Goal: Task Accomplishment & Management: Manage account settings

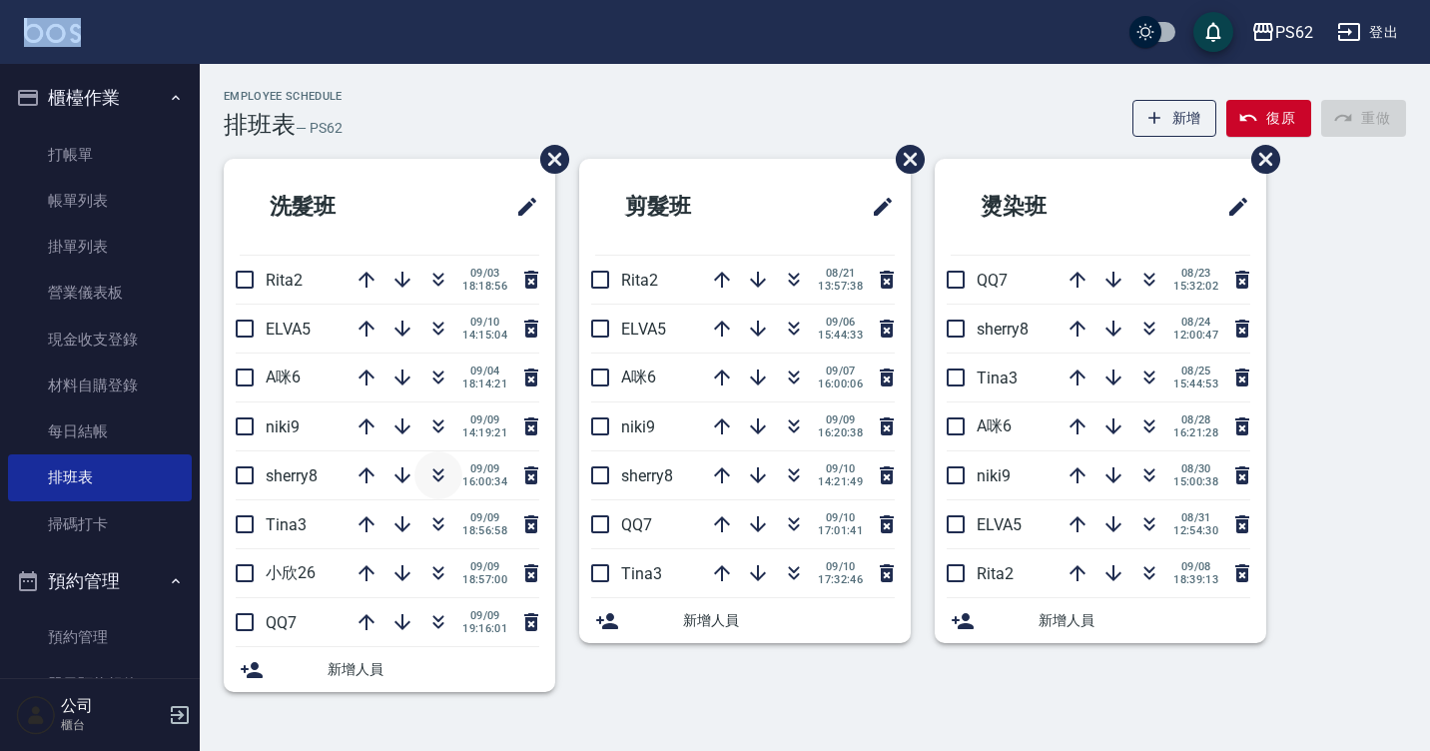
click at [438, 471] on icon "button" at bounding box center [438, 475] width 24 height 24
click at [6, 147] on nav "櫃檯作業 打帳單 帳單列表 掛單列表 營業儀表板 現金收支登錄 材料自購登錄 每日結帳 排班表 掃碼打卡 預約管理 預約管理 單日預約紀錄 單週預約紀錄 報表…" at bounding box center [100, 371] width 200 height 614
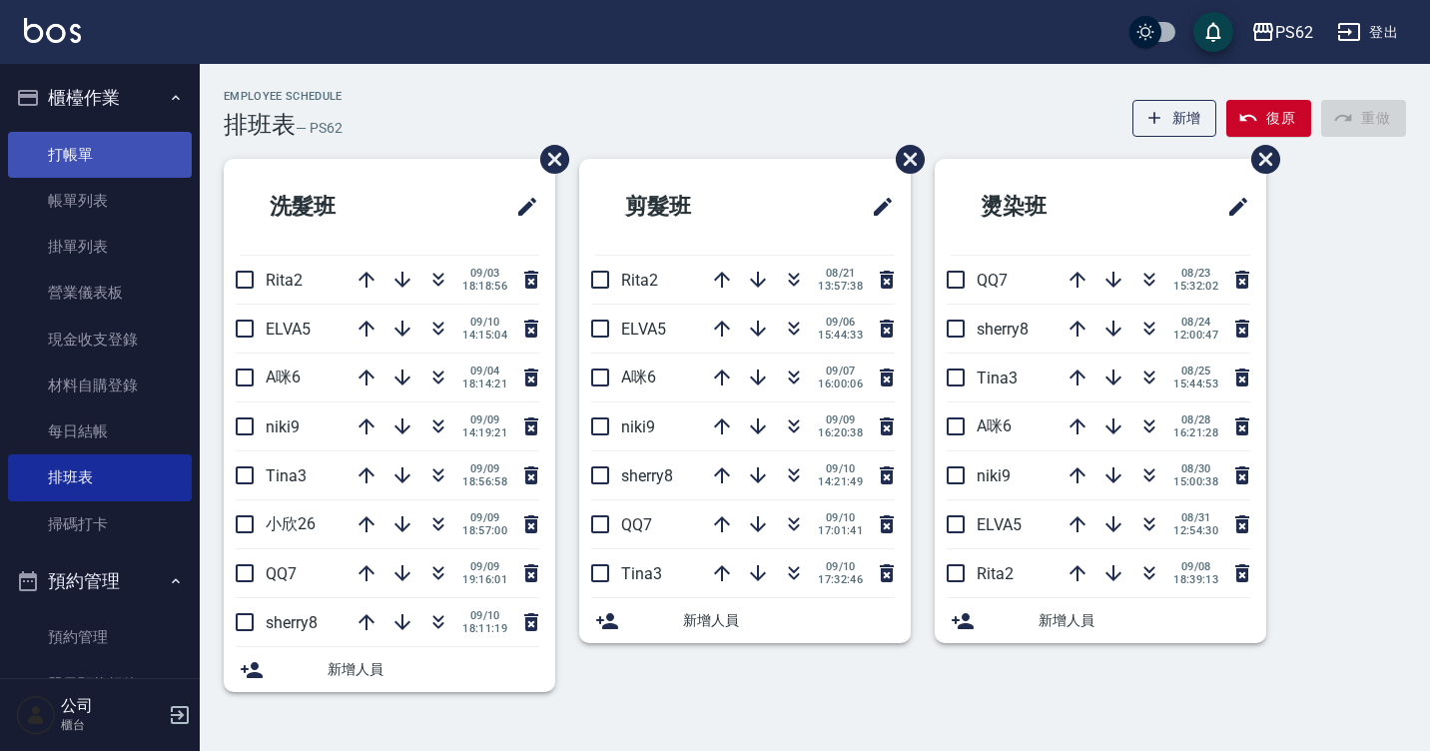
click at [15, 150] on link "打帳單" at bounding box center [100, 155] width 184 height 46
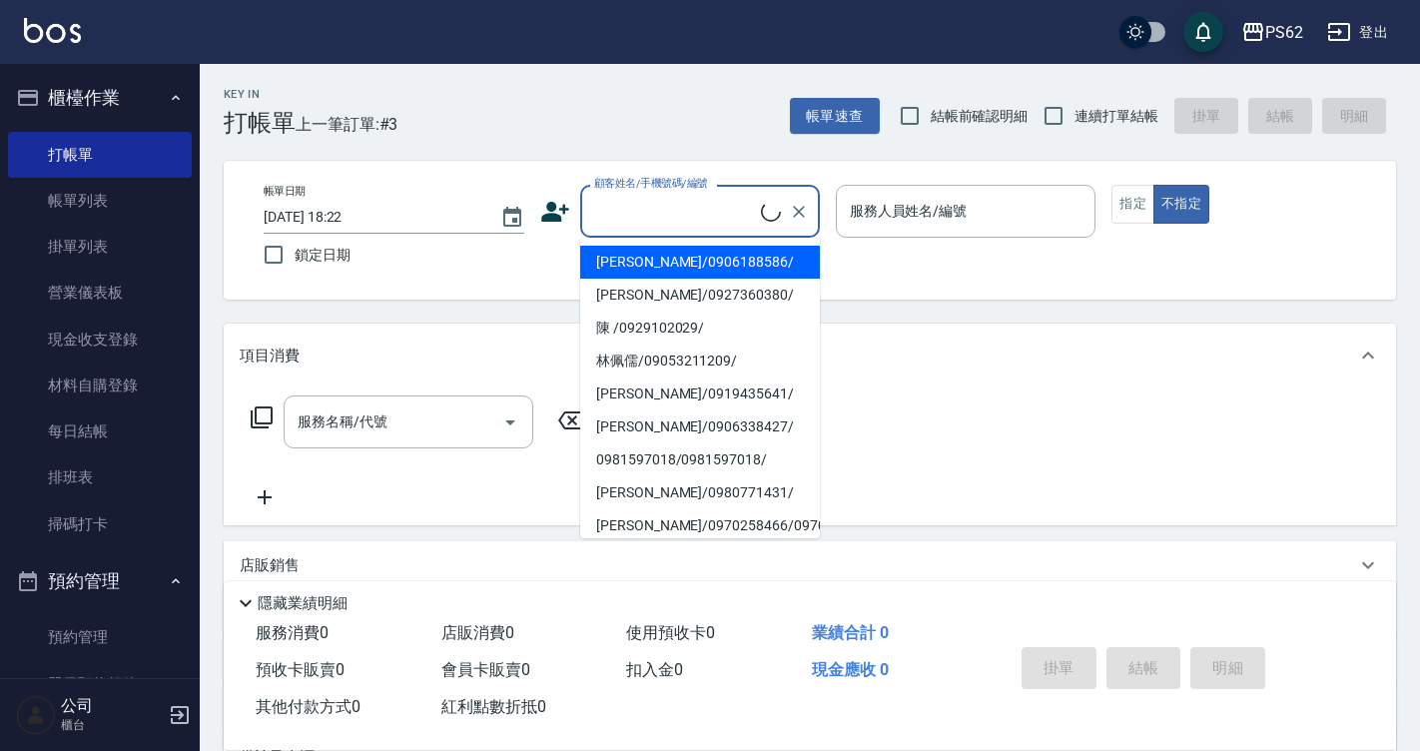
click at [684, 211] on input "顧客姓名/手機號碼/編號" at bounding box center [675, 211] width 172 height 35
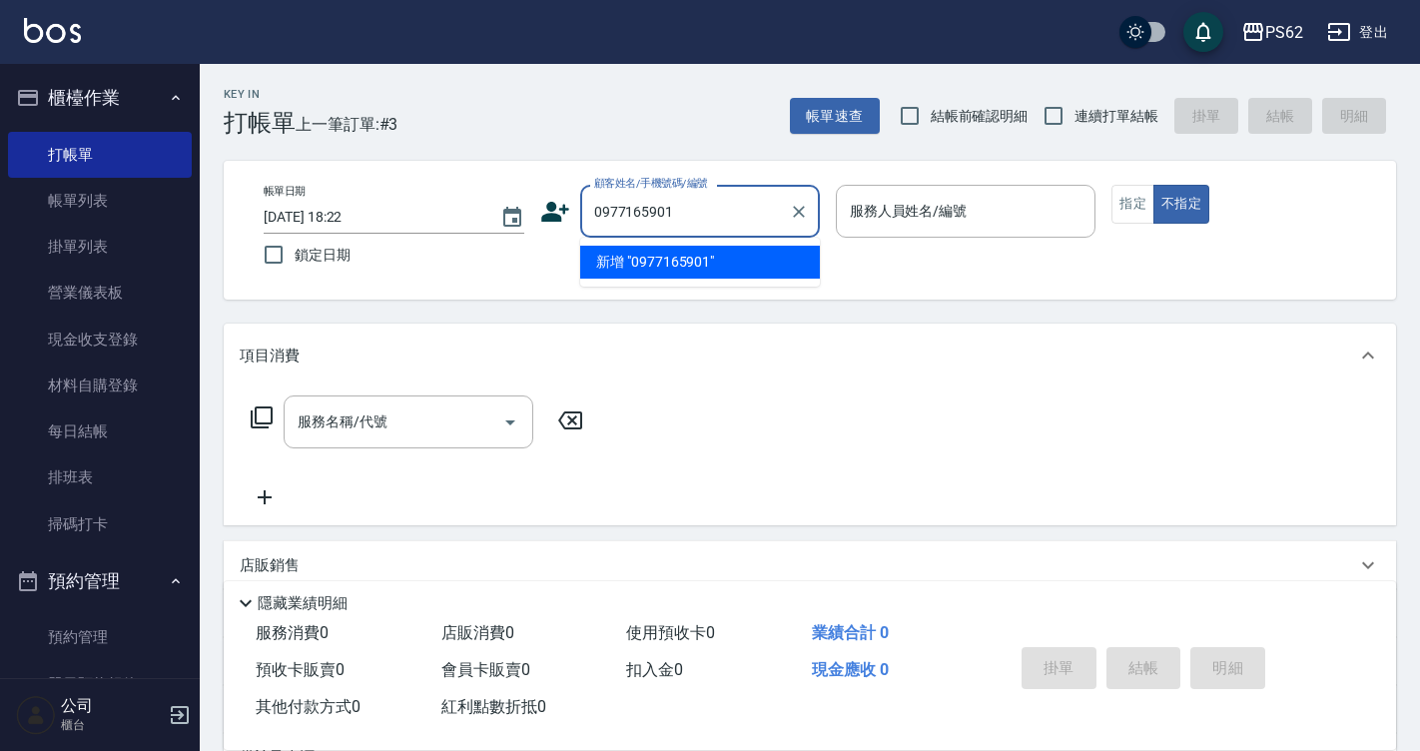
click at [739, 232] on div "0977165901 顧客姓名/手機號碼/編號" at bounding box center [700, 211] width 240 height 53
click at [757, 213] on input "0977165901" at bounding box center [685, 211] width 192 height 35
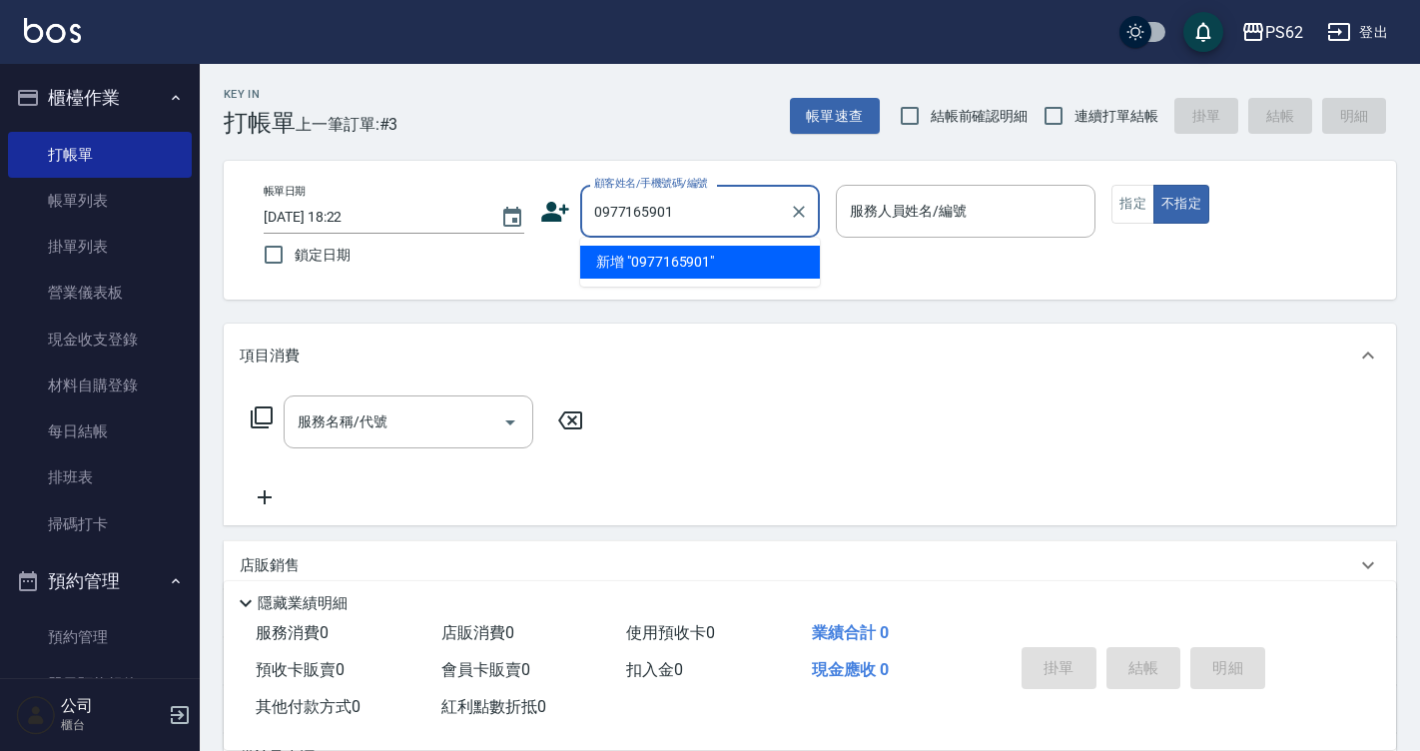
click at [757, 213] on input "0977165901" at bounding box center [685, 211] width 192 height 35
type input "0977165901"
click at [548, 212] on icon at bounding box center [555, 212] width 30 height 30
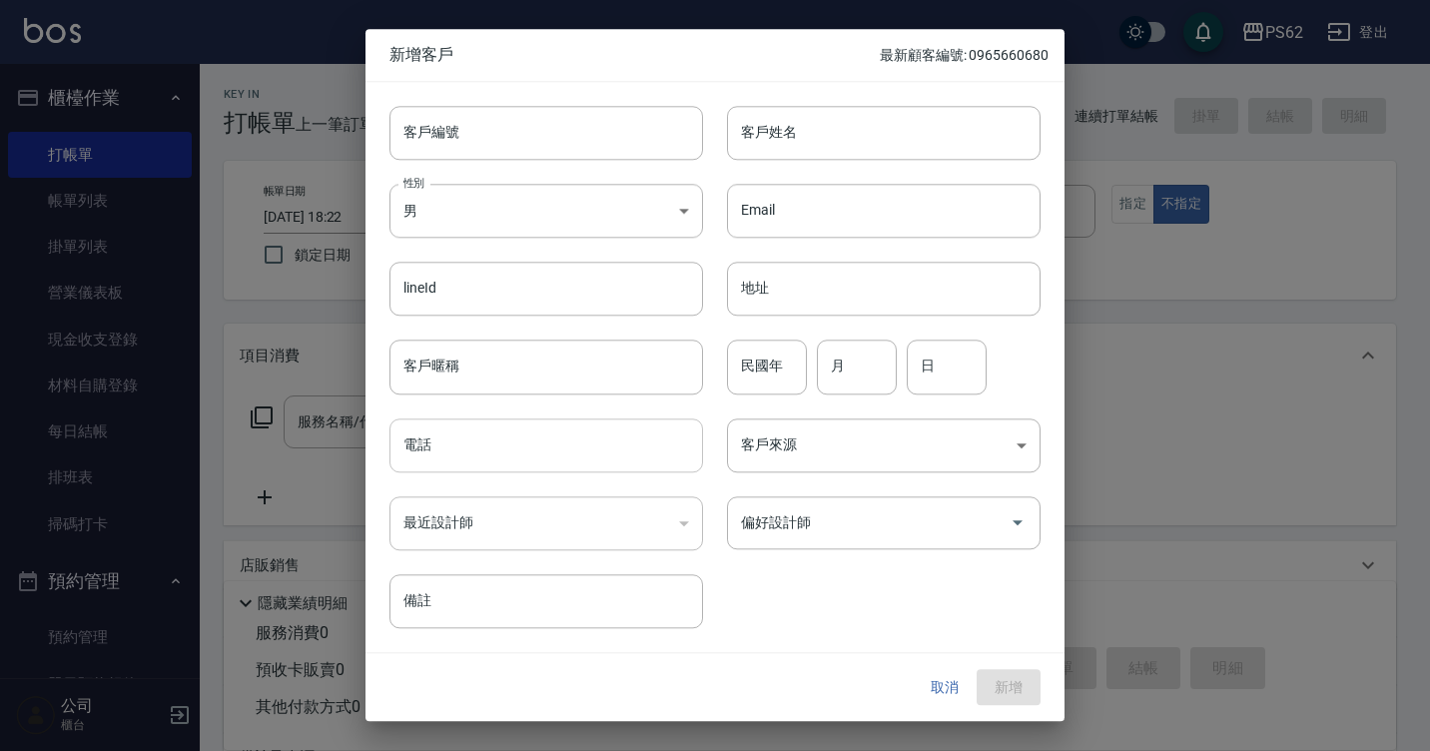
click at [483, 439] on input "電話" at bounding box center [545, 445] width 313 height 54
paste input "0977165901"
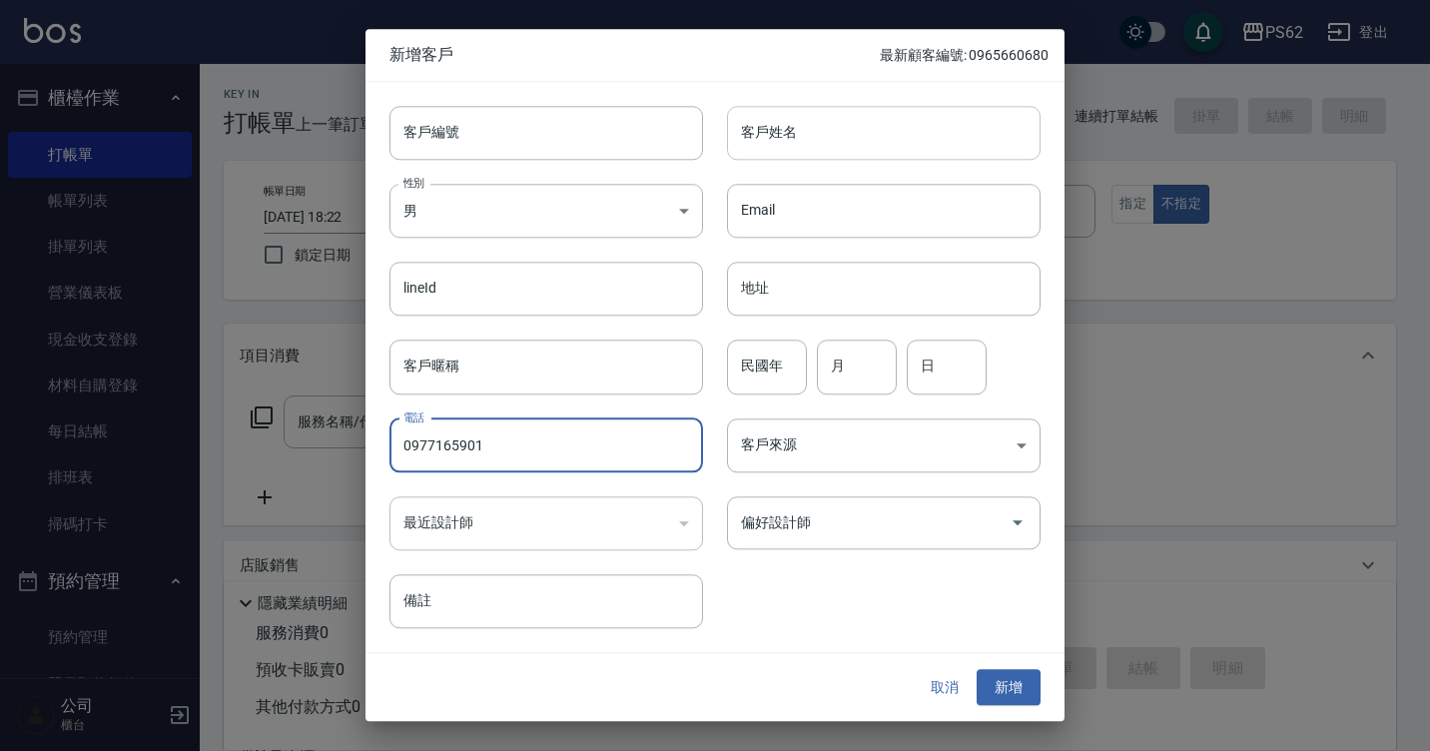
type input "0977165901"
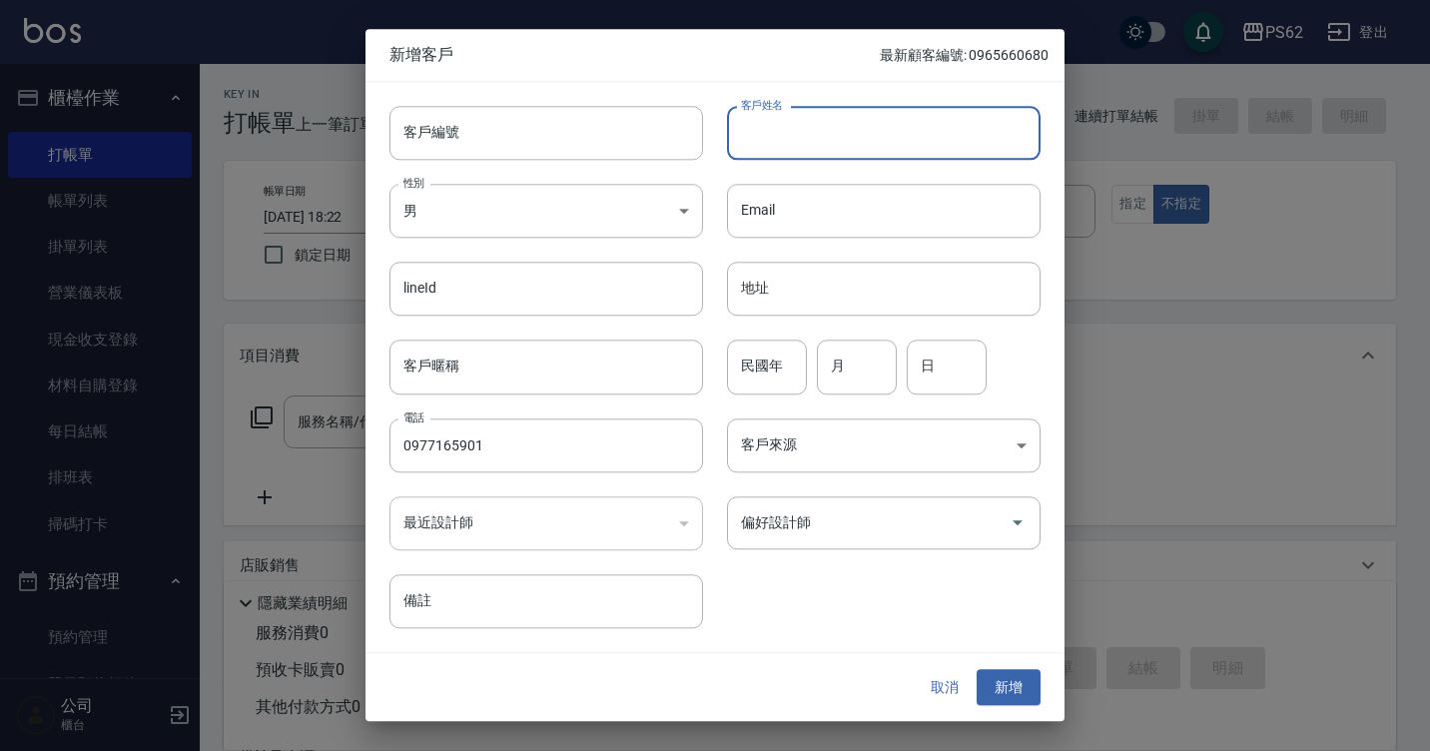
click at [840, 125] on input "客戶姓名" at bounding box center [883, 133] width 313 height 54
type input "ㄋ"
type input "ㄑ"
type input "[PERSON_NAME]"
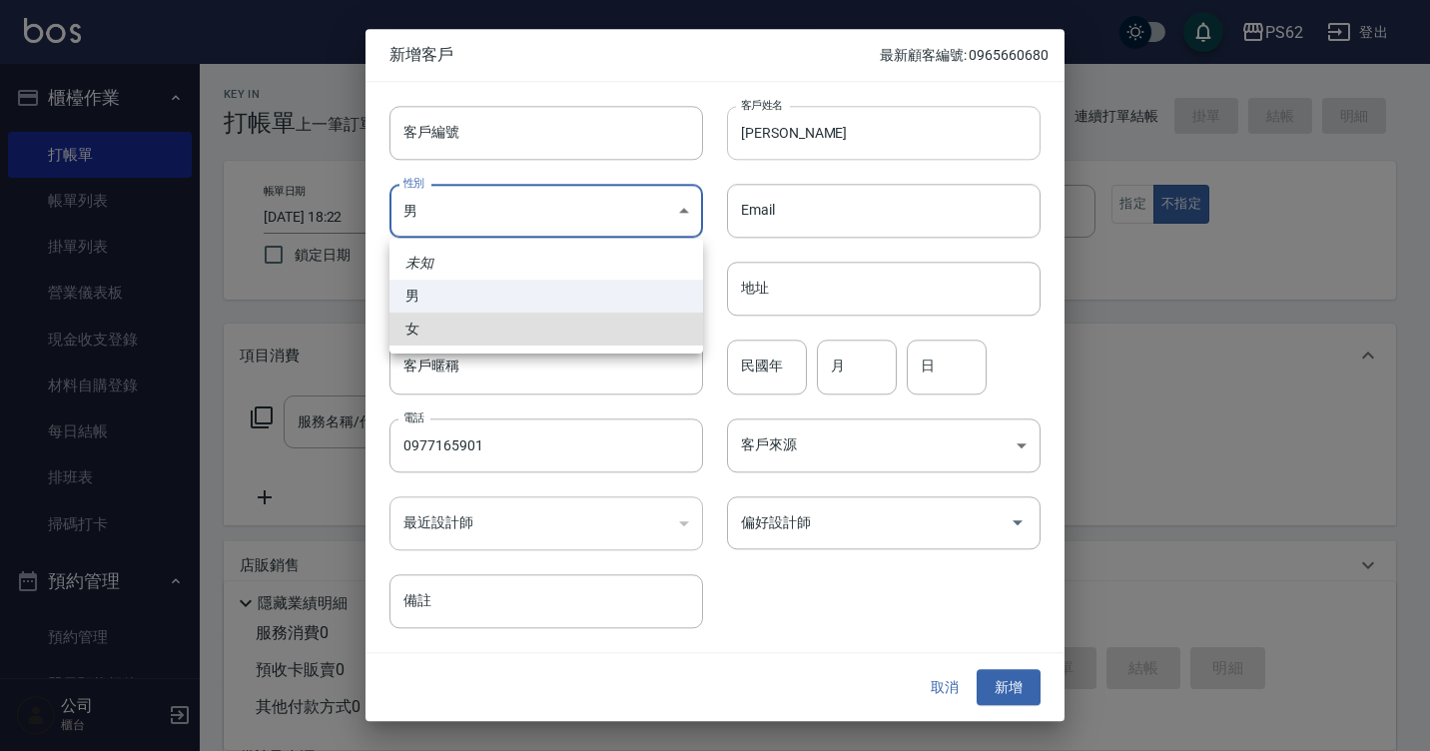
type input "[DEMOGRAPHIC_DATA]"
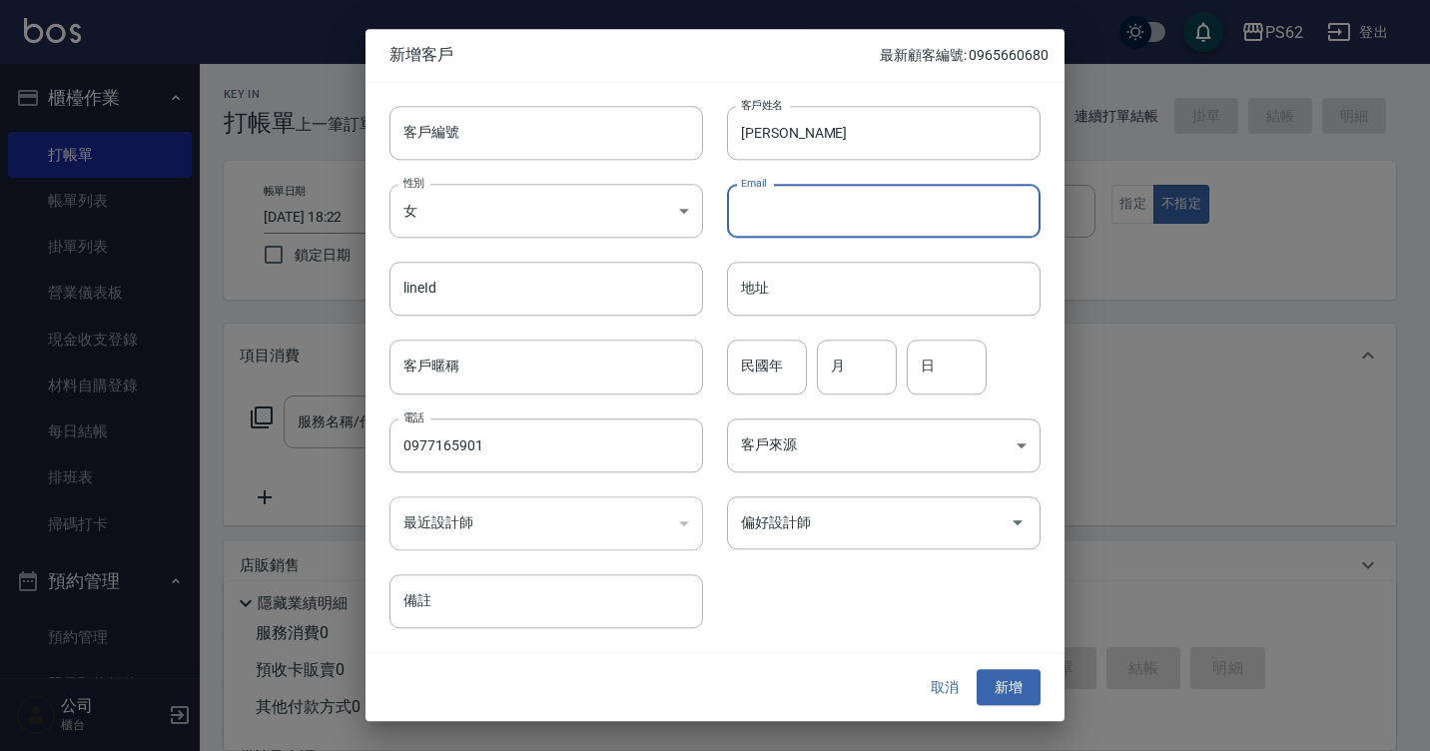
click at [968, 692] on button "取消" at bounding box center [944, 687] width 64 height 37
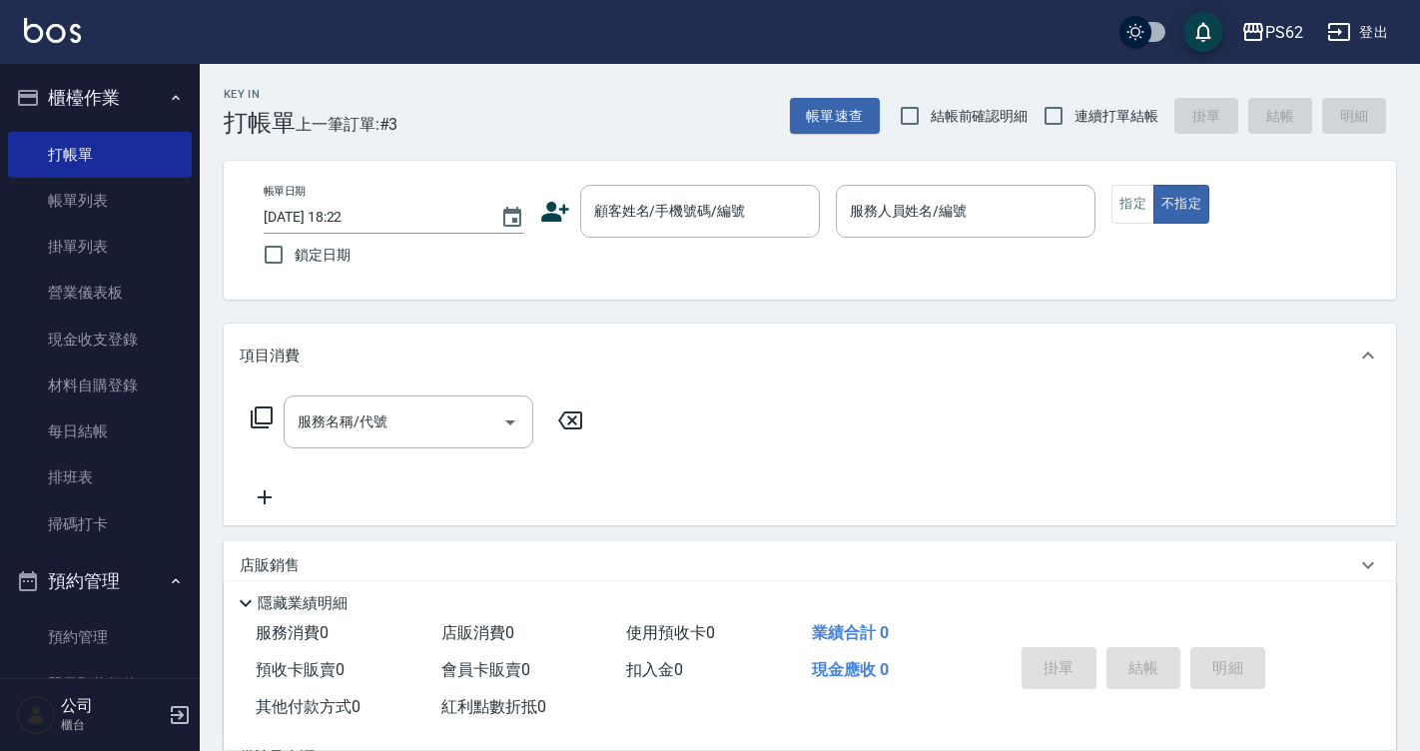
click at [688, 255] on div "帳單日期 [DATE] 18:22 鎖定日期 顧客姓名/手機號碼/編號 顧客姓名/手機號碼/編號 服務人員姓名/編號 服務人員姓名/編號 指定 不指定" at bounding box center [810, 230] width 1124 height 91
click at [694, 212] on input "顧客姓名/手機號碼/編號" at bounding box center [685, 211] width 192 height 35
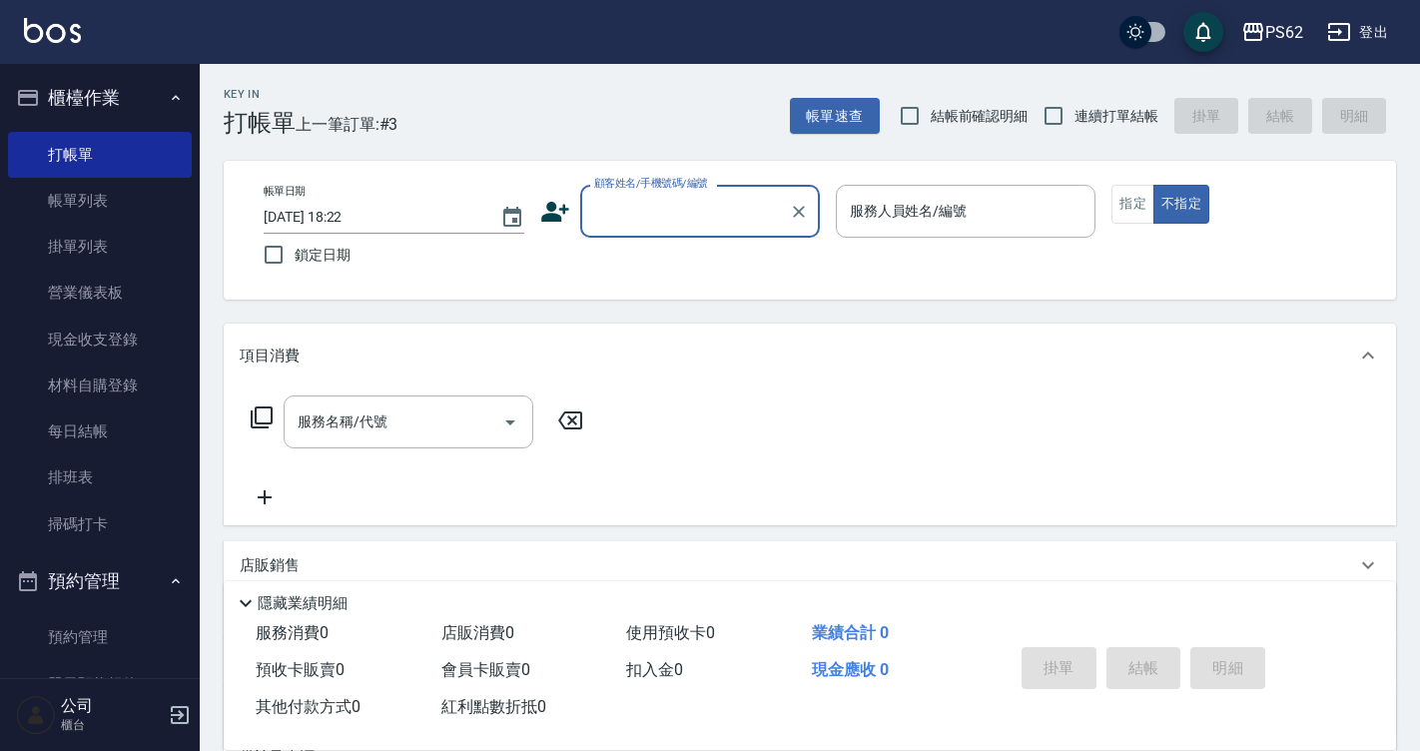
paste input "0977165901"
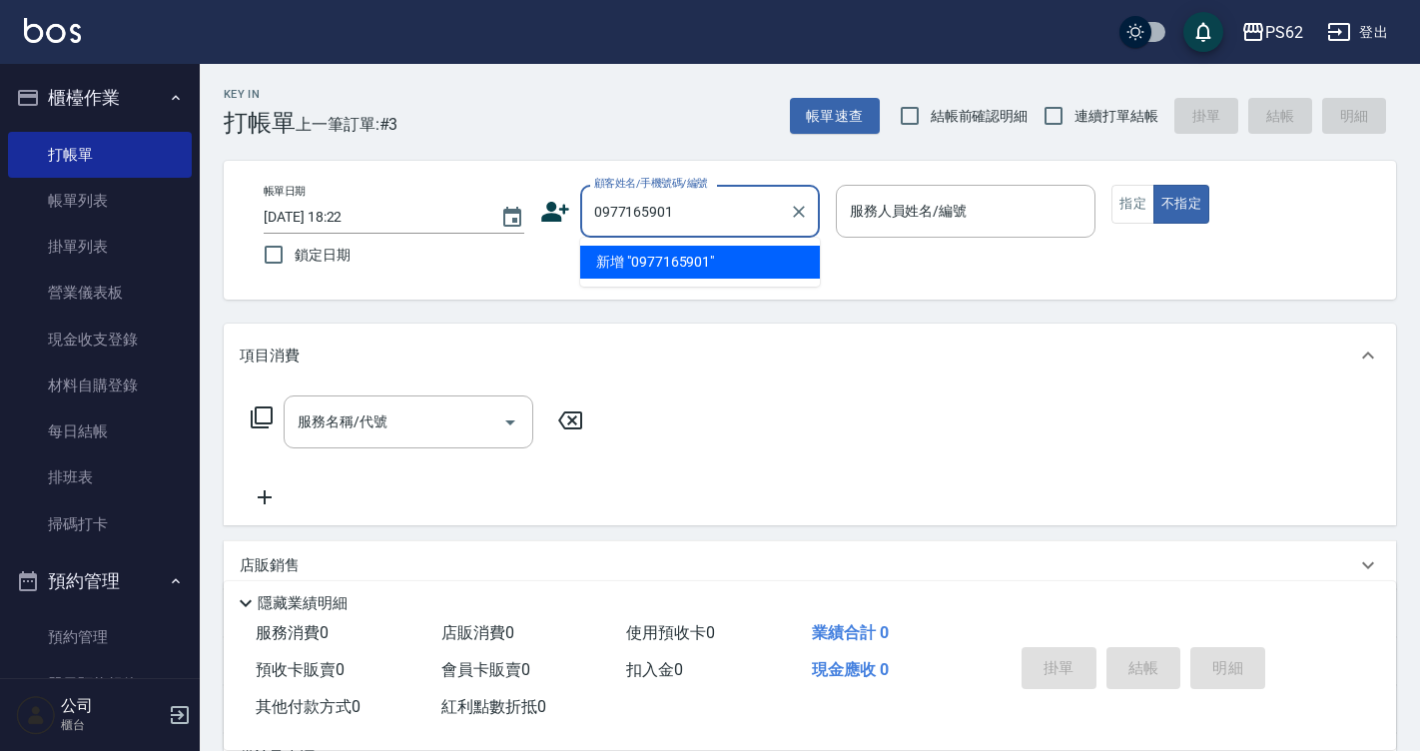
paste input "0977165901"
type input "0"
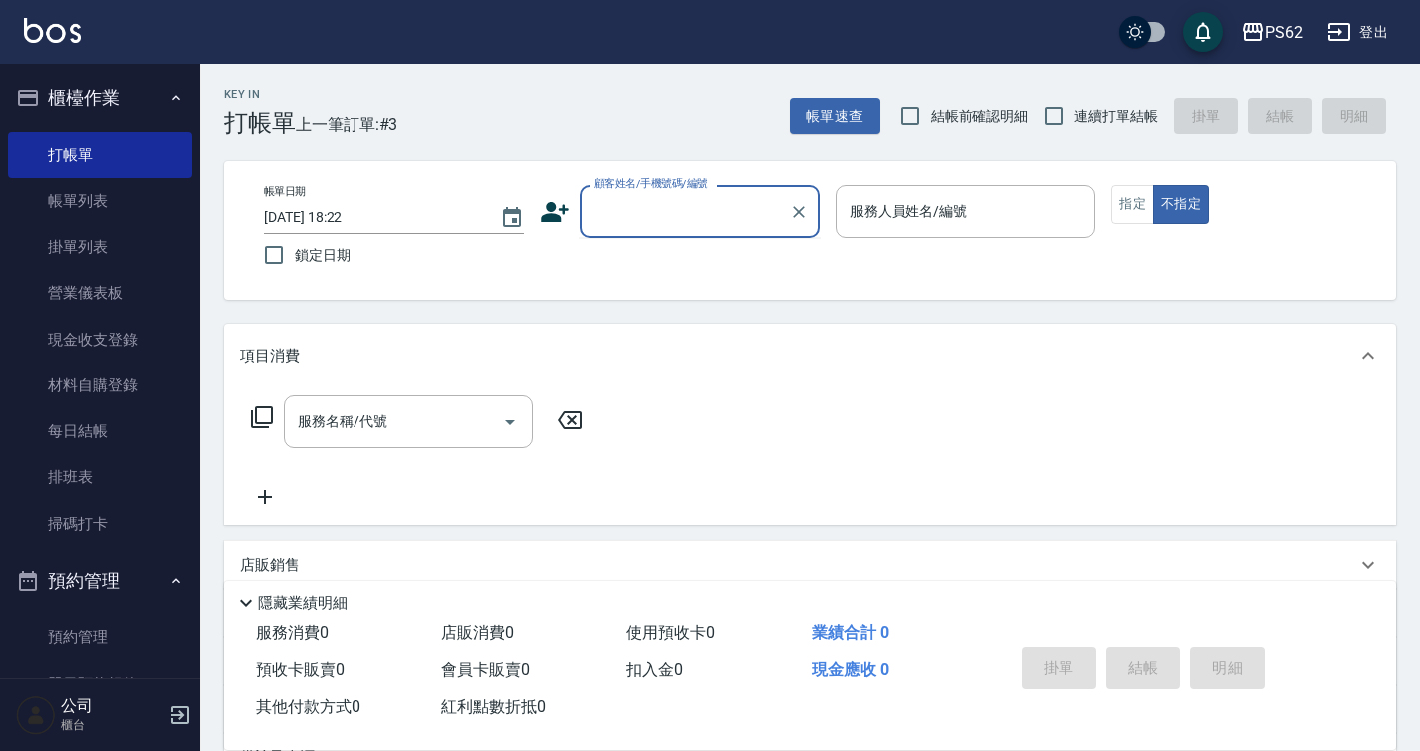
paste input "0977165901"
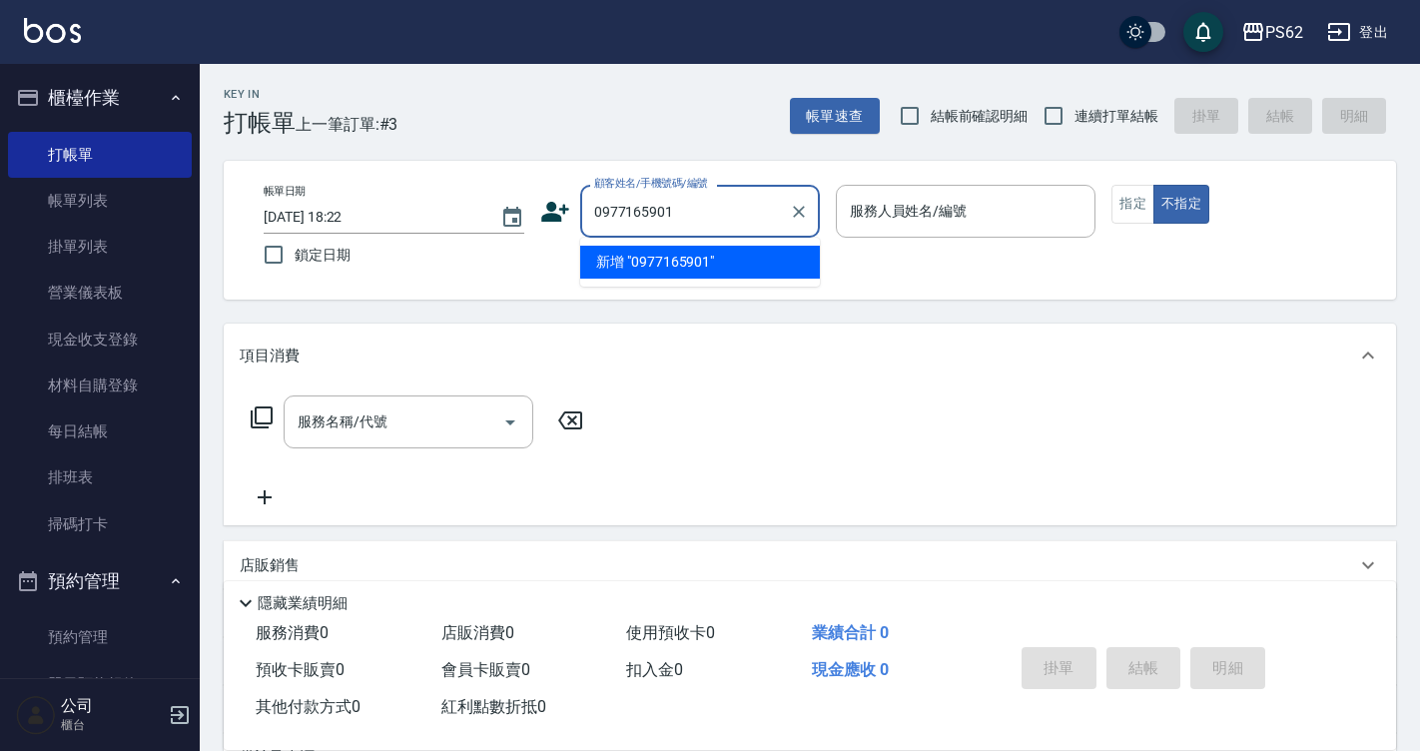
click at [671, 209] on input "0977165901" at bounding box center [685, 211] width 192 height 35
type input "0977165901"
click at [567, 218] on icon at bounding box center [555, 212] width 30 height 30
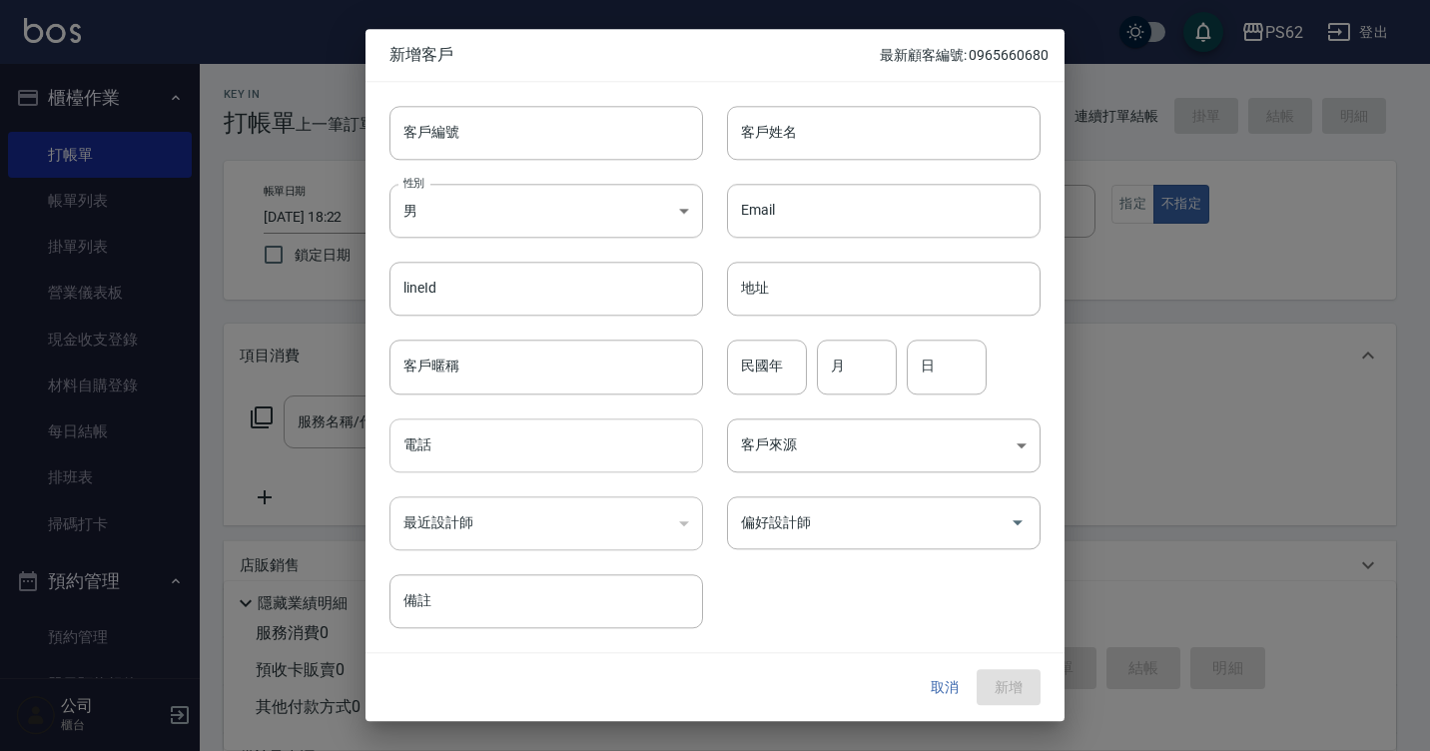
click at [554, 467] on input "電話" at bounding box center [545, 445] width 313 height 54
paste input "0977165901"
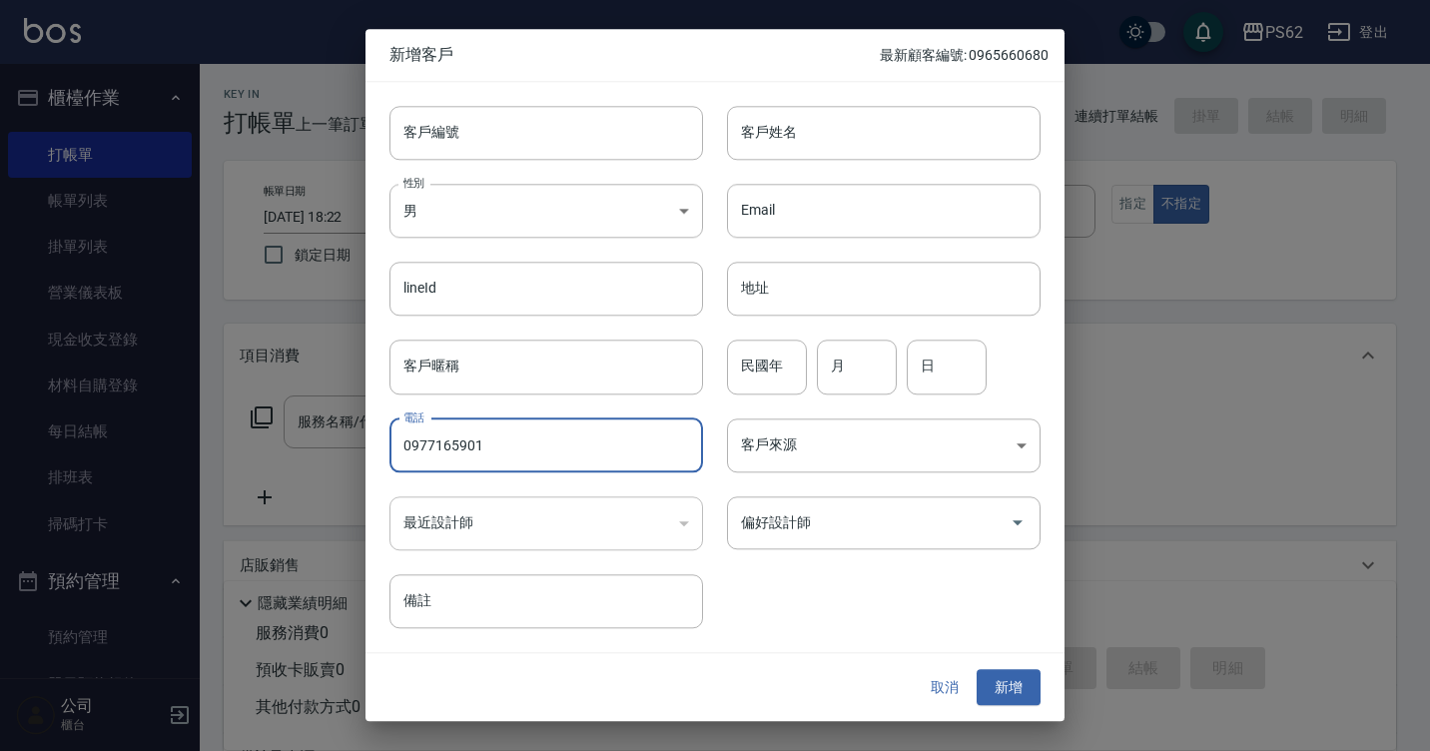
type input "0977165901"
click at [865, 101] on div "客戶姓名 客戶姓名" at bounding box center [871, 121] width 337 height 78
click at [866, 129] on input "客戶姓名" at bounding box center [883, 133] width 313 height 54
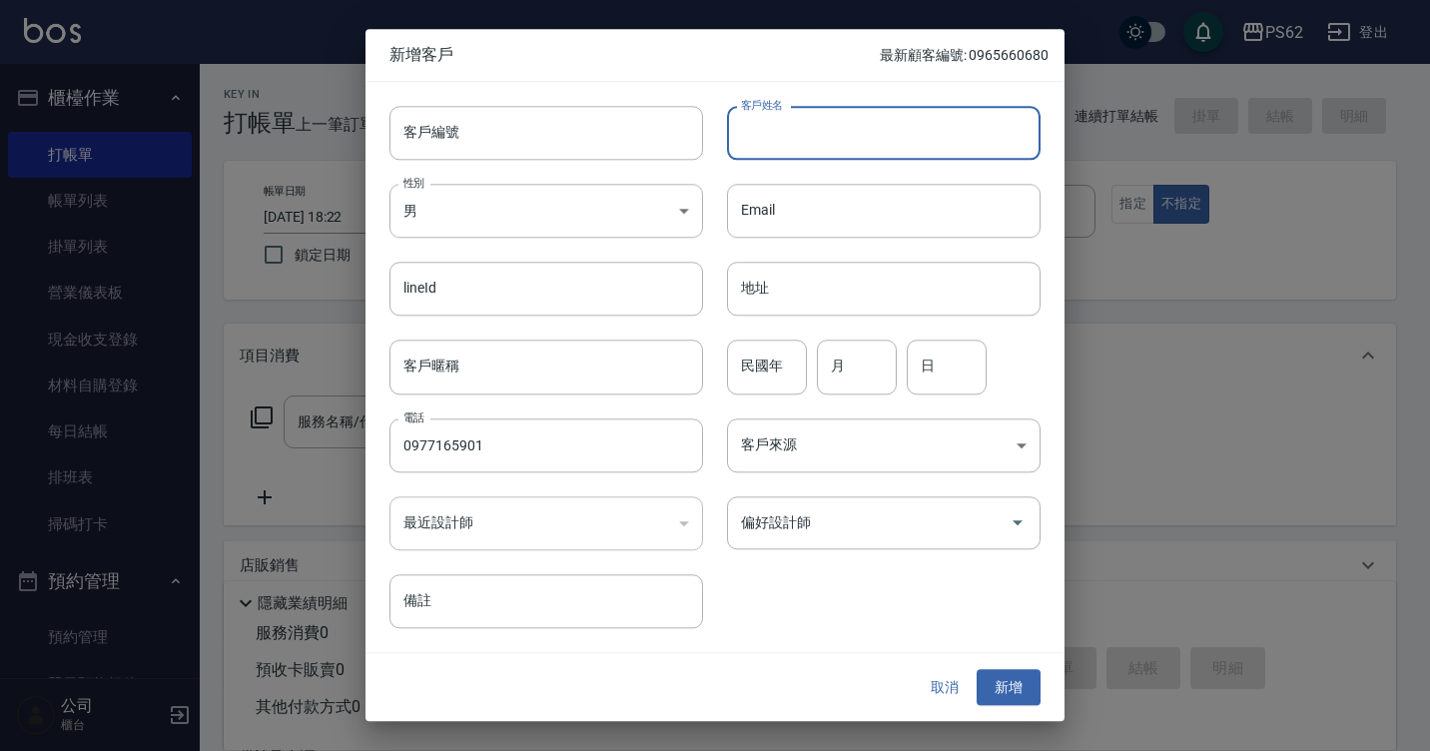
type input "ㄑ"
type input "[PERSON_NAME]"
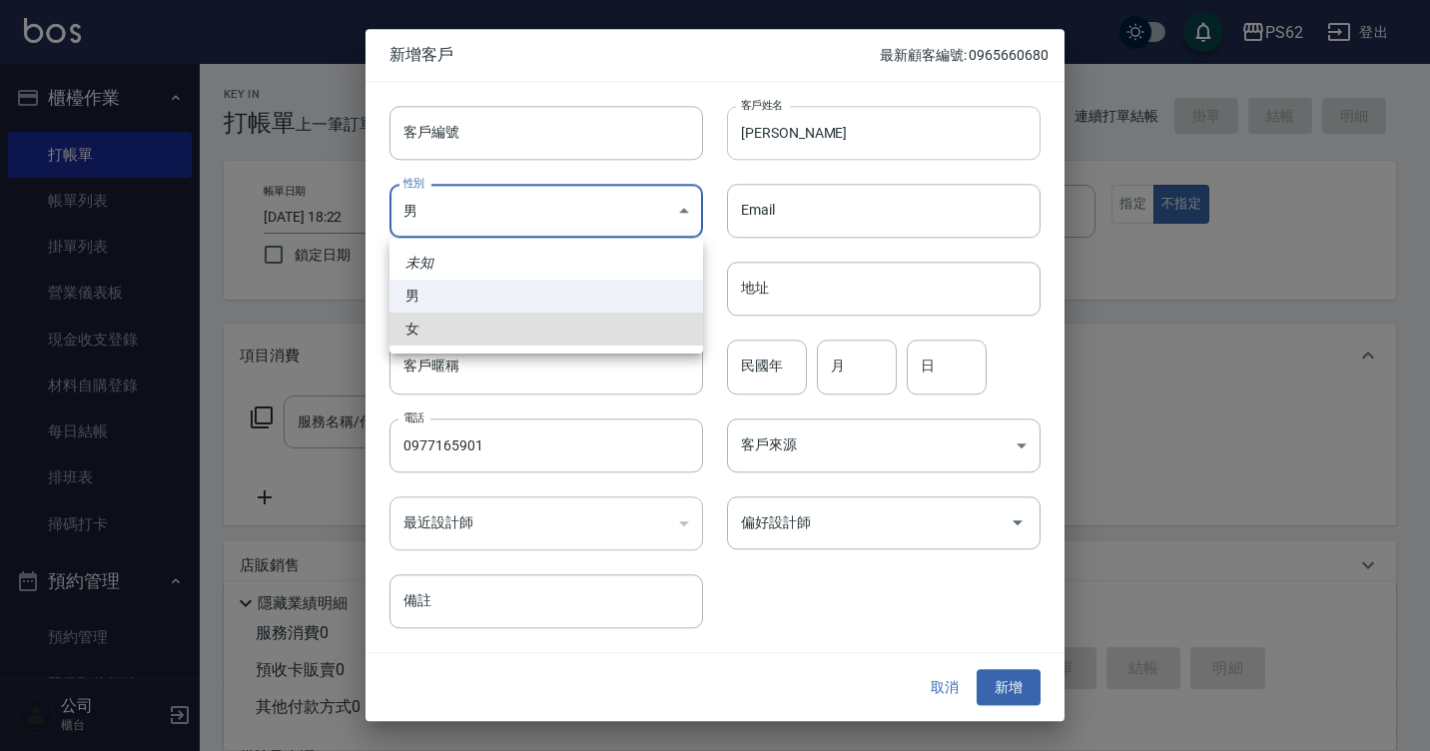
type input "[DEMOGRAPHIC_DATA]"
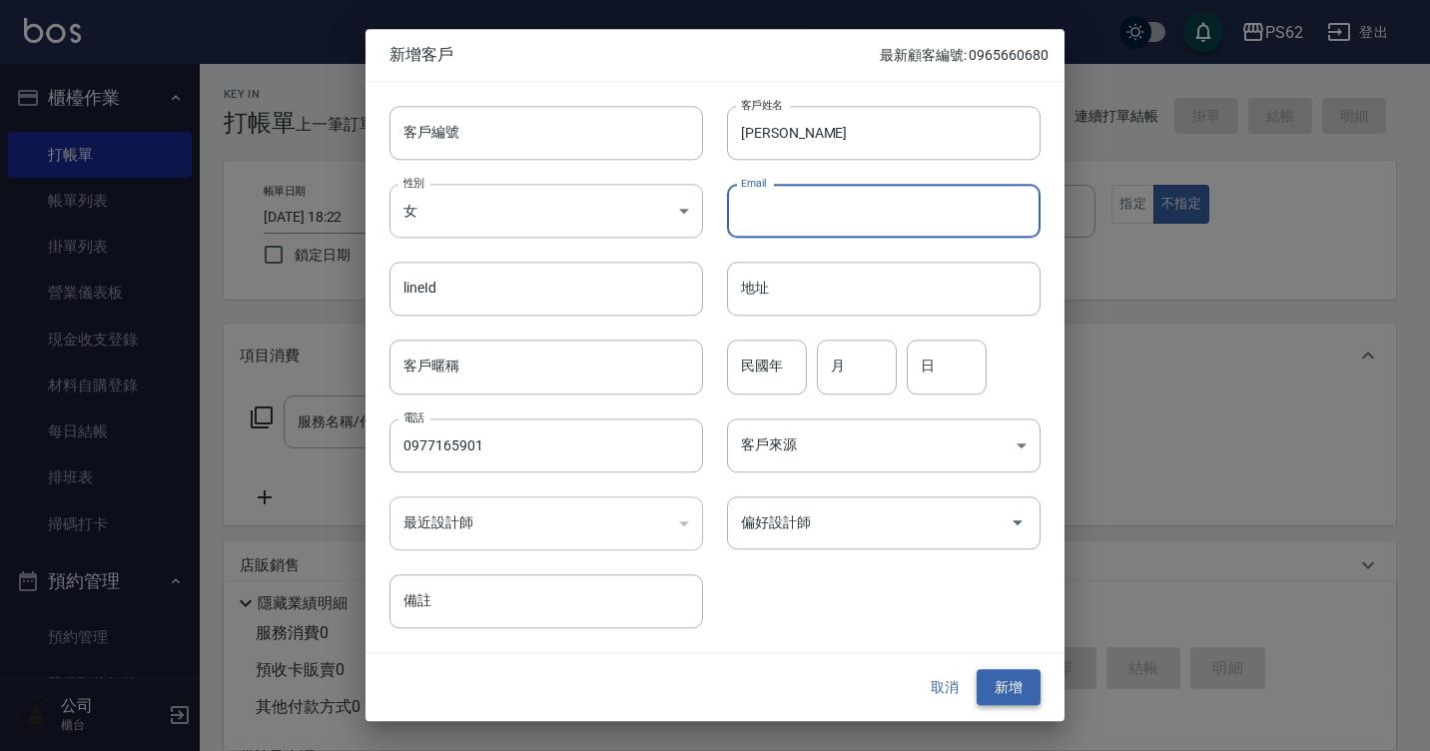
click at [979, 674] on button "新增" at bounding box center [1008, 687] width 64 height 37
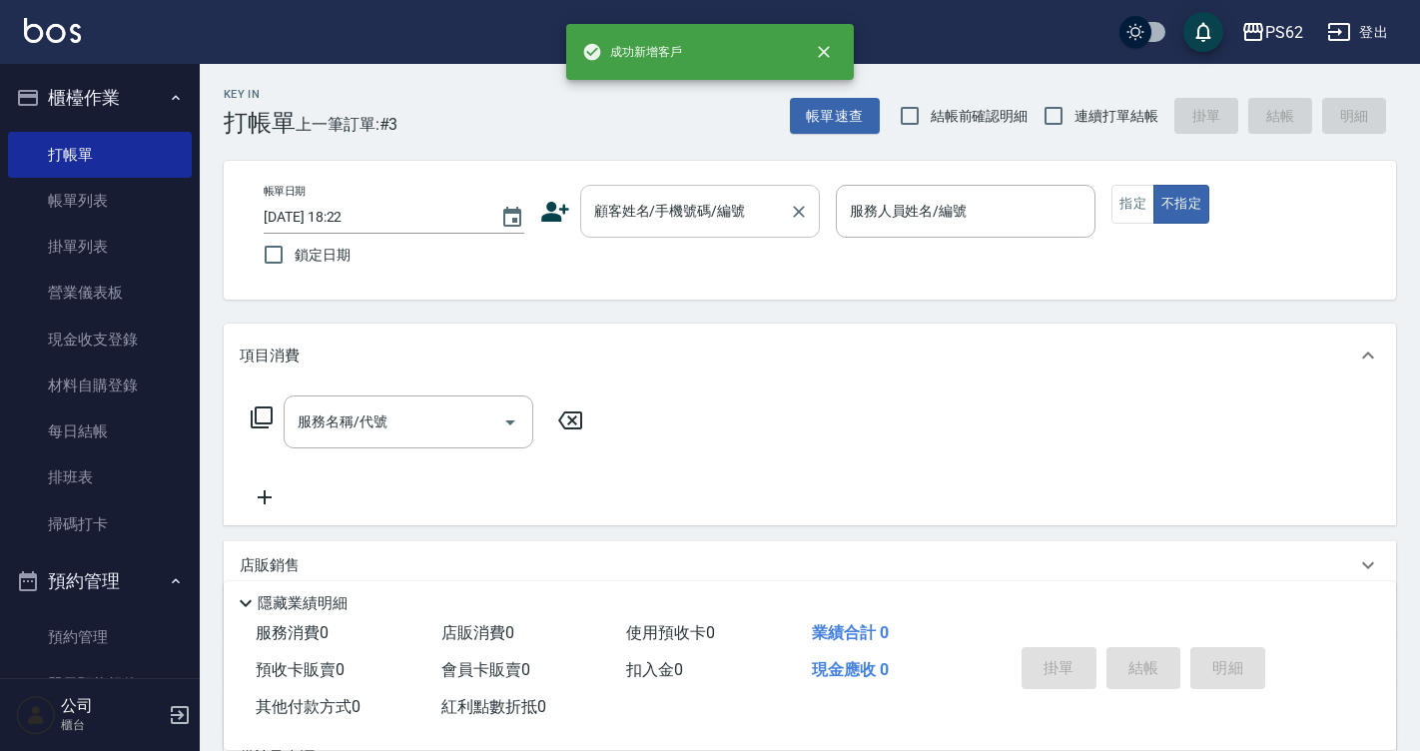
click at [775, 213] on input "顧客姓名/手機號碼/編號" at bounding box center [685, 211] width 192 height 35
paste input "0977165901"
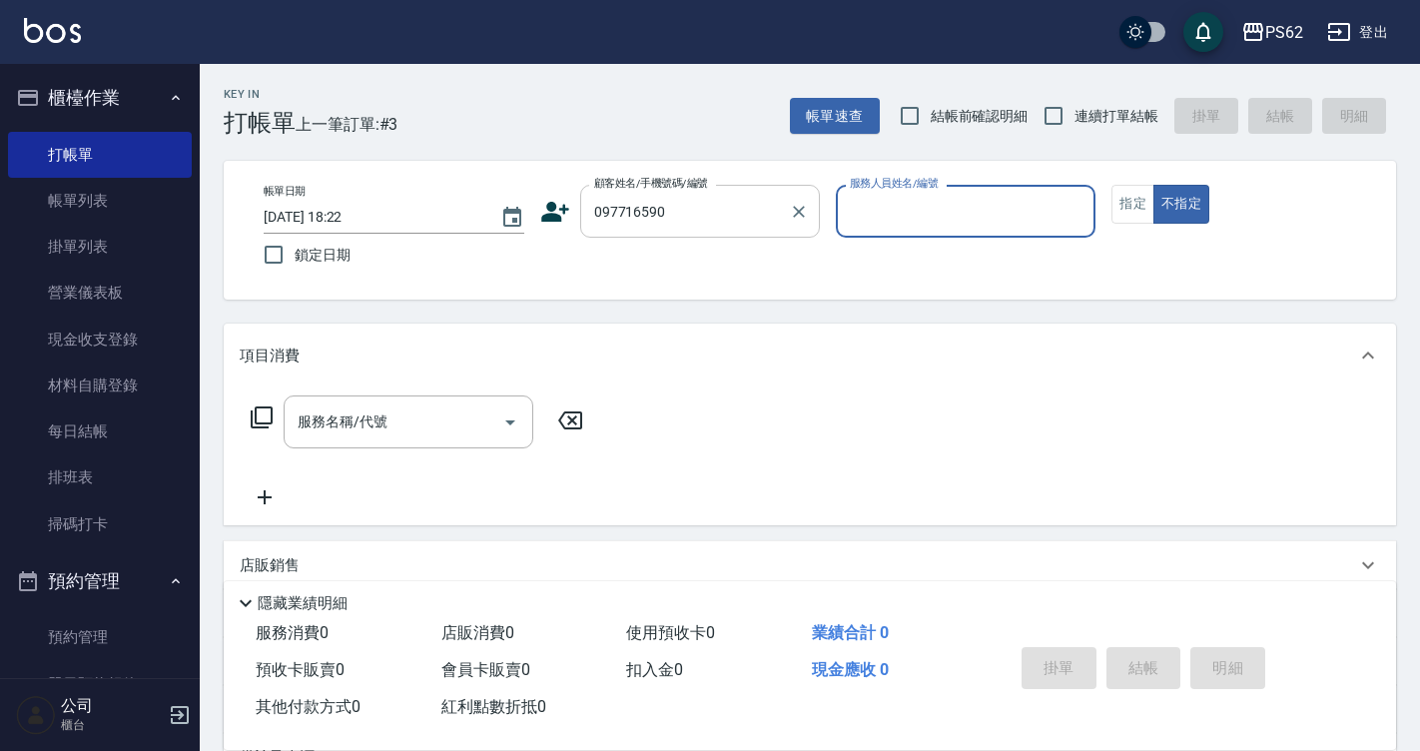
click at [775, 212] on input "097716590" at bounding box center [685, 211] width 192 height 35
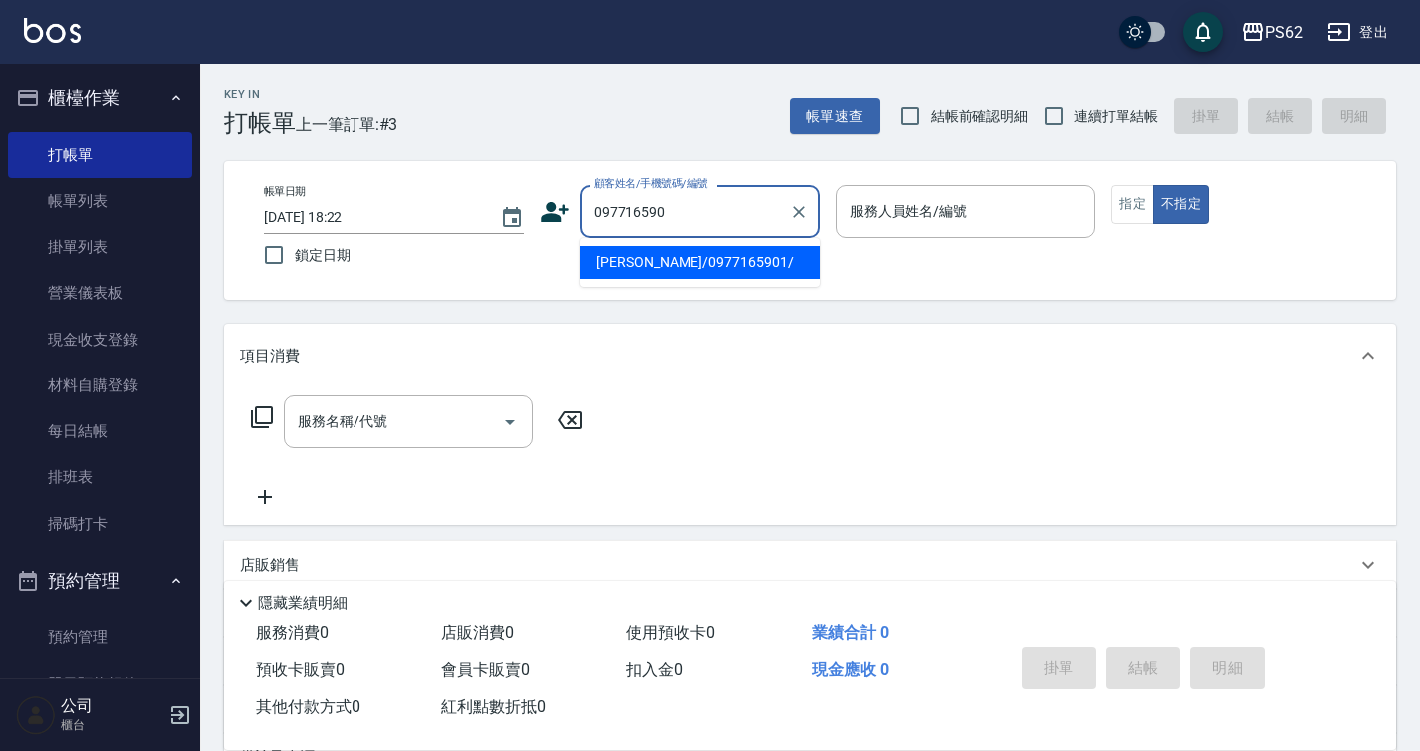
click at [756, 266] on li "[PERSON_NAME]/0977165901/" at bounding box center [700, 262] width 240 height 33
type input "[PERSON_NAME]/0977165901/"
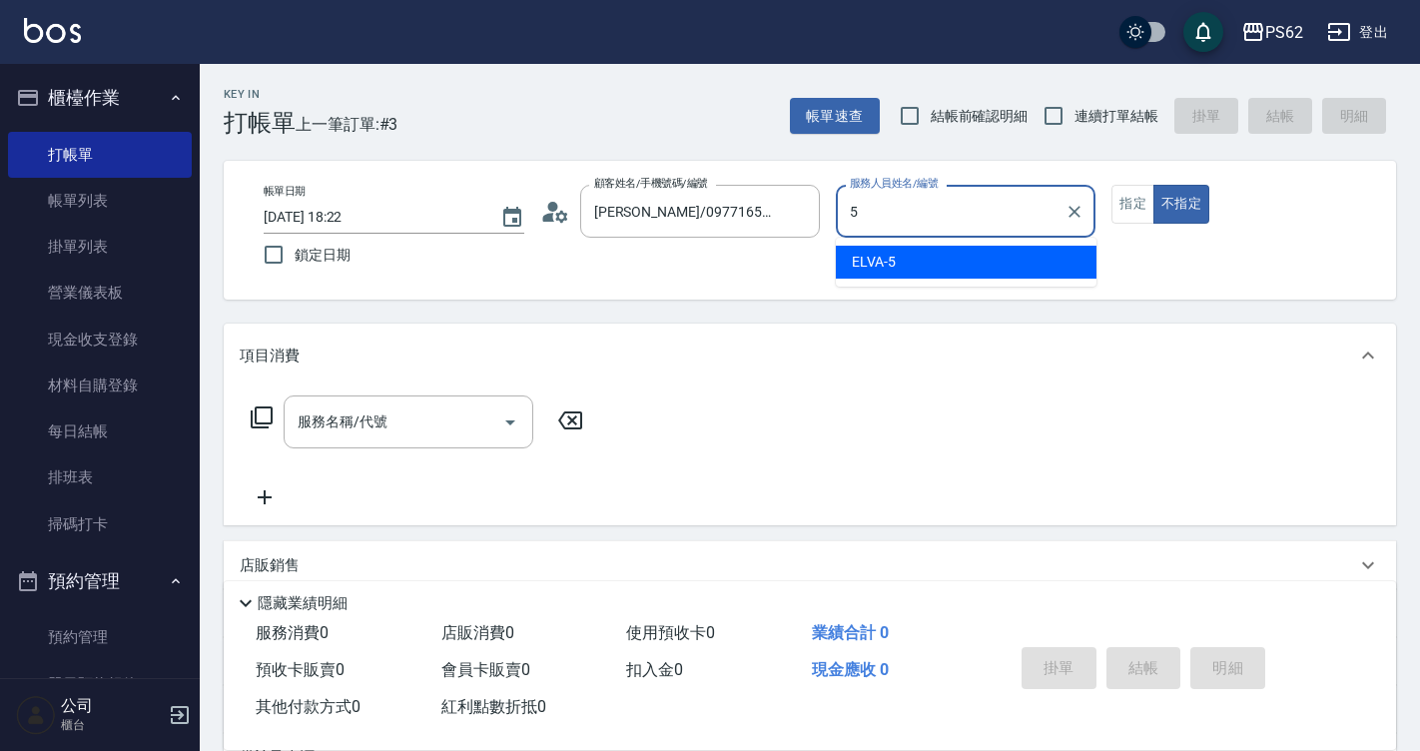
type input "5"
type button "false"
type input "ELVA-5"
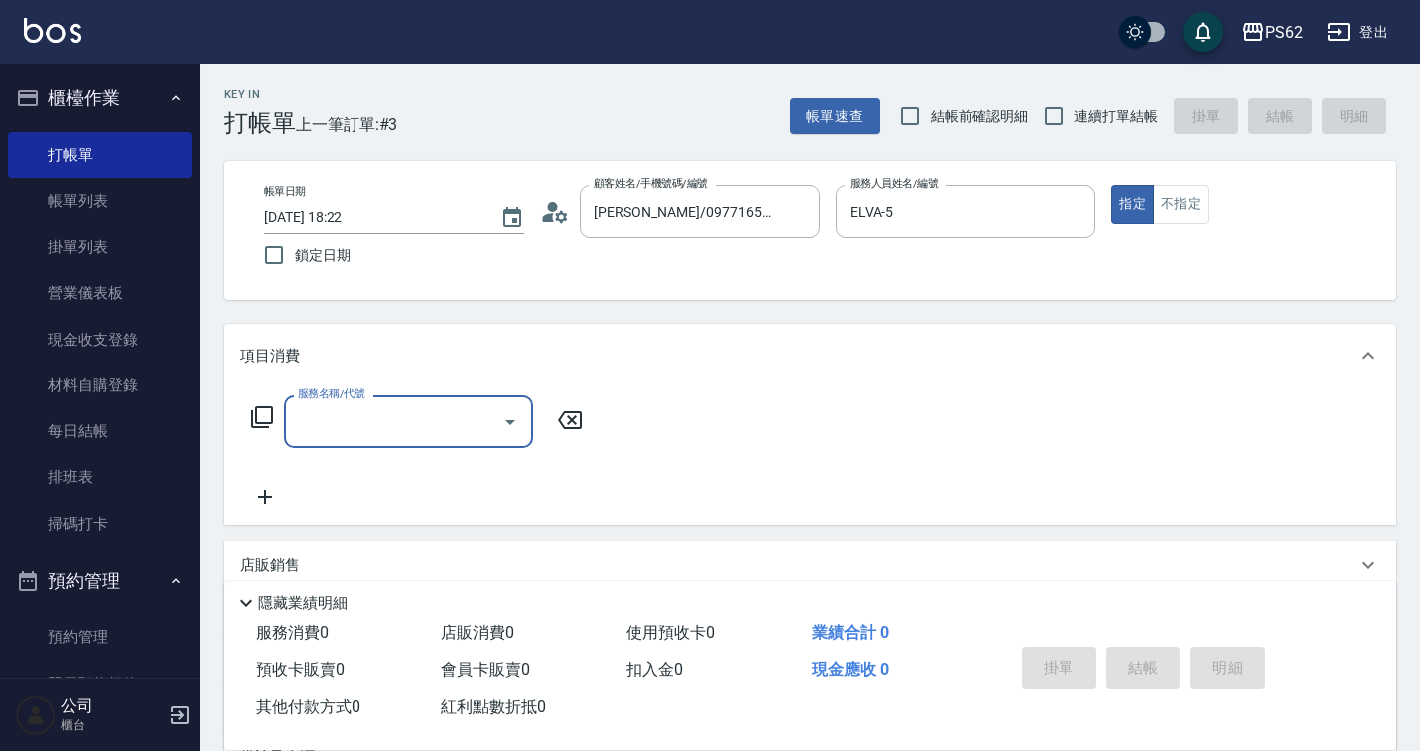
type input "ㄎ"
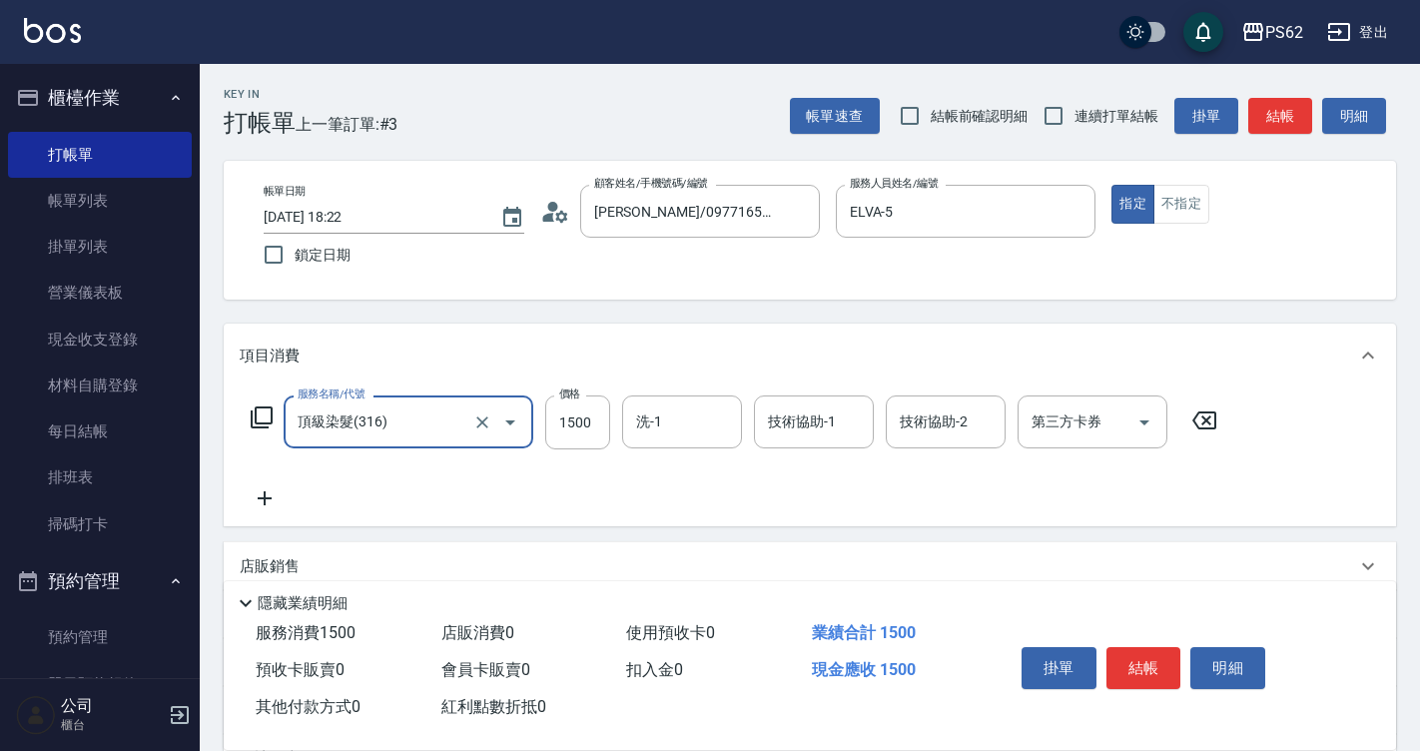
type input "頂級染髮(316)"
type input "5500"
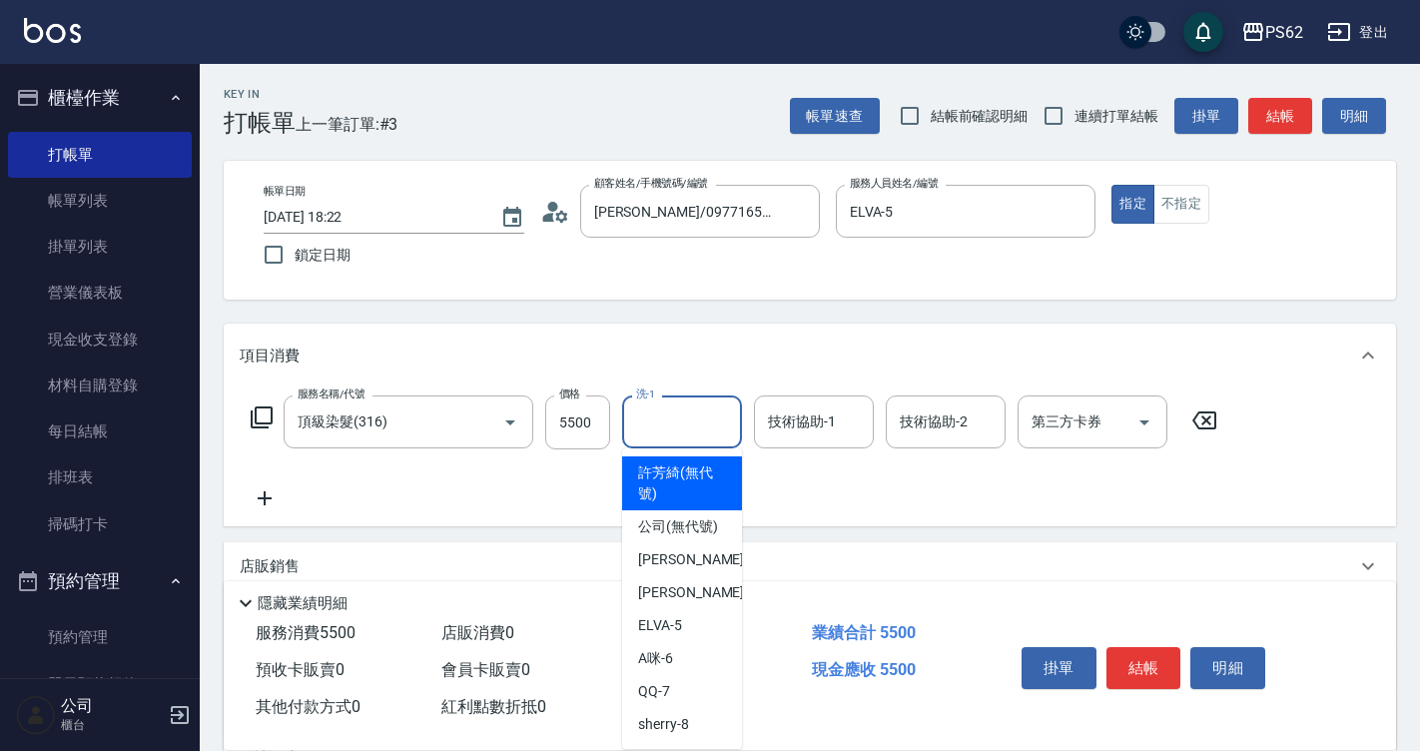
click at [670, 425] on input "洗-1" at bounding box center [682, 421] width 102 height 35
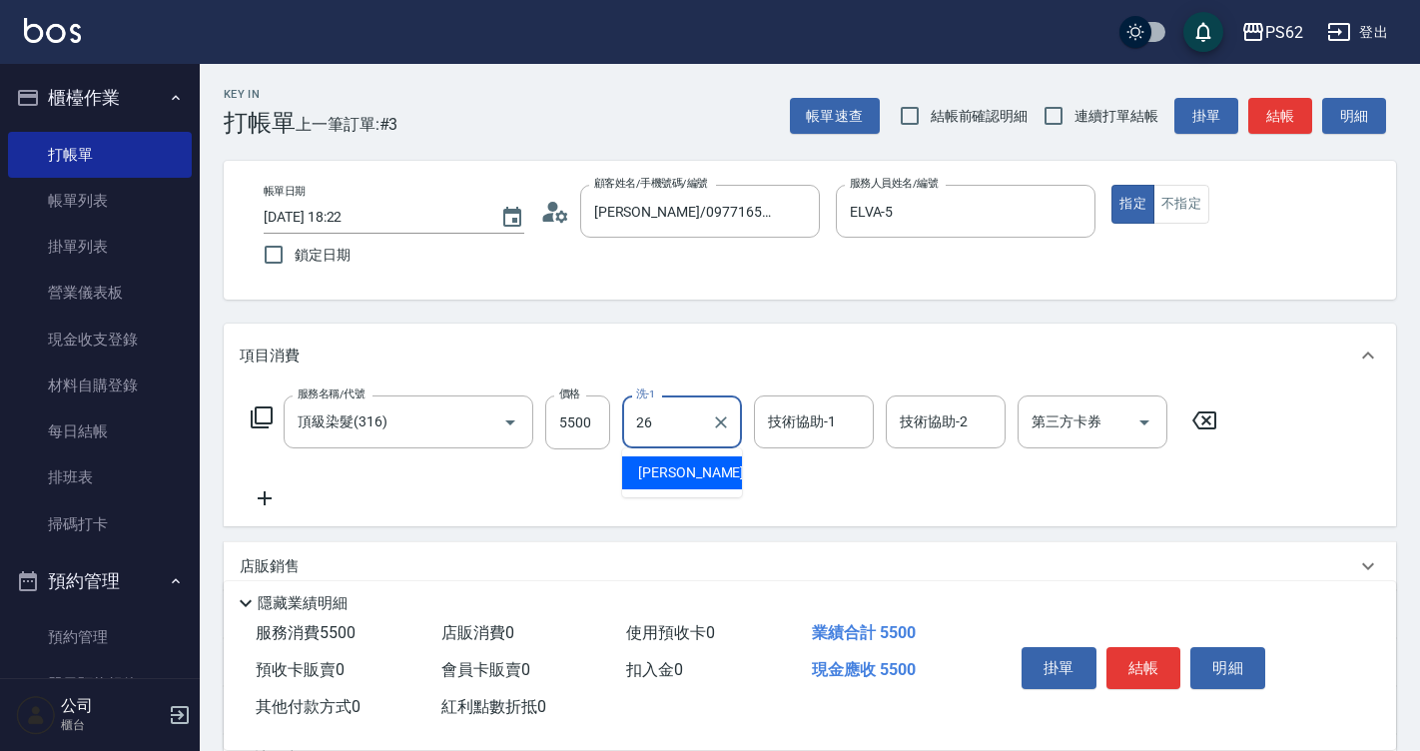
type input "[PERSON_NAME]-26"
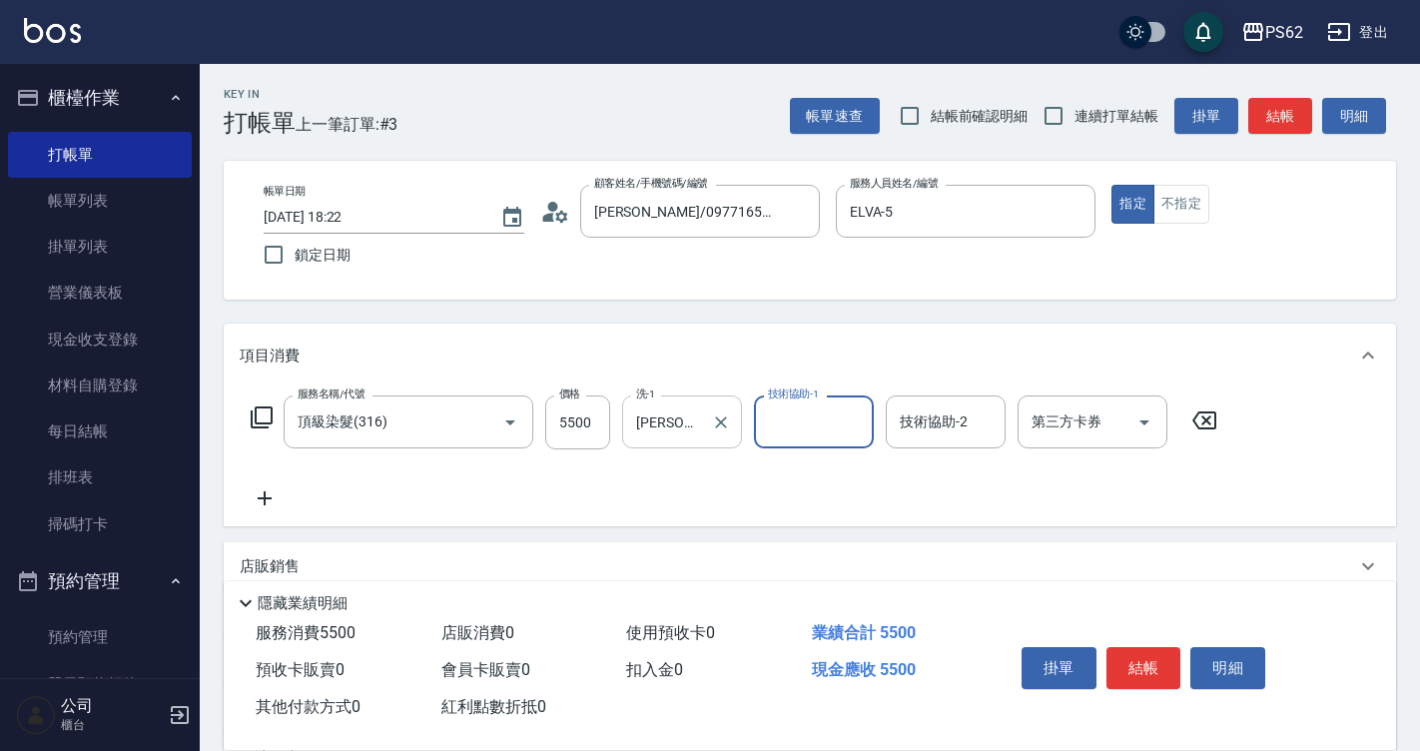
click at [734, 411] on div "[PERSON_NAME]-26 洗-1" at bounding box center [682, 421] width 120 height 53
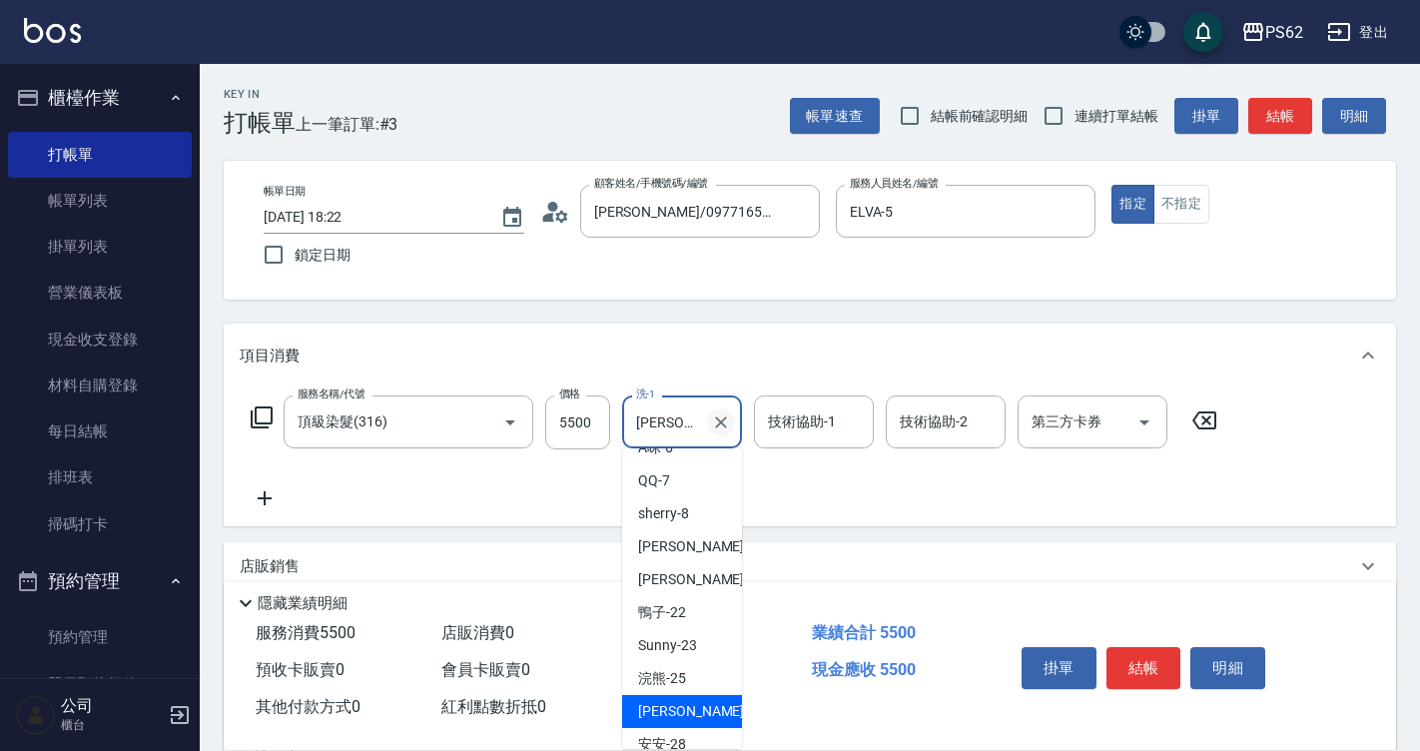
click at [718, 425] on icon "Clear" at bounding box center [721, 422] width 12 height 12
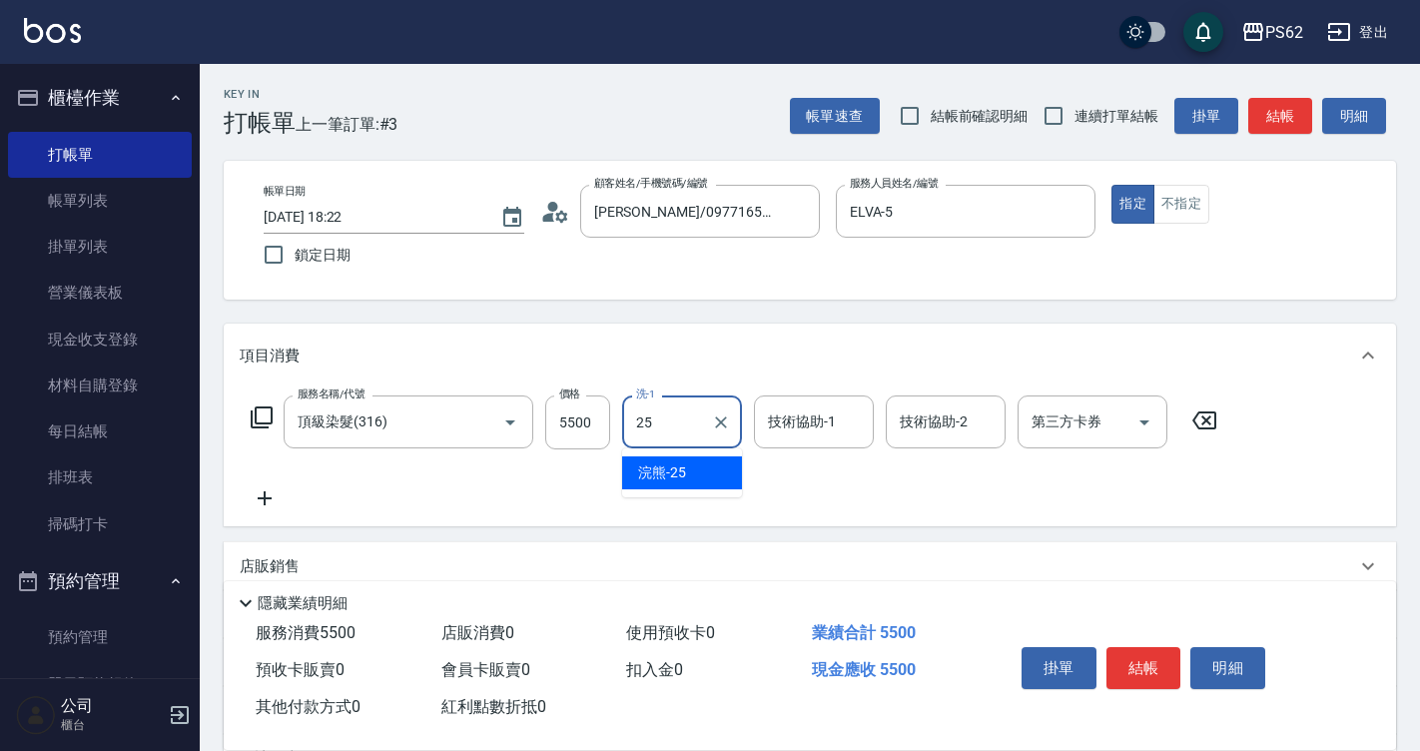
type input "浣熊-25"
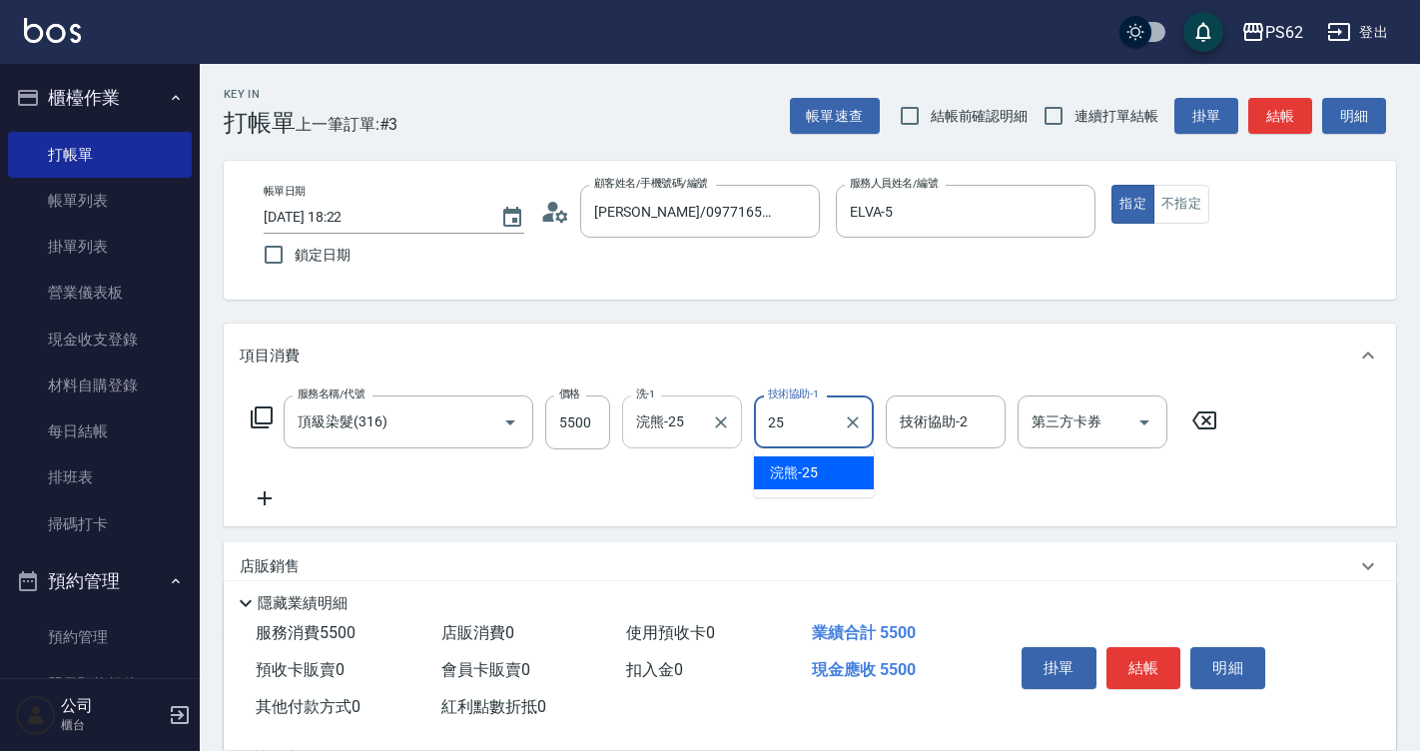
type input "浣熊-25"
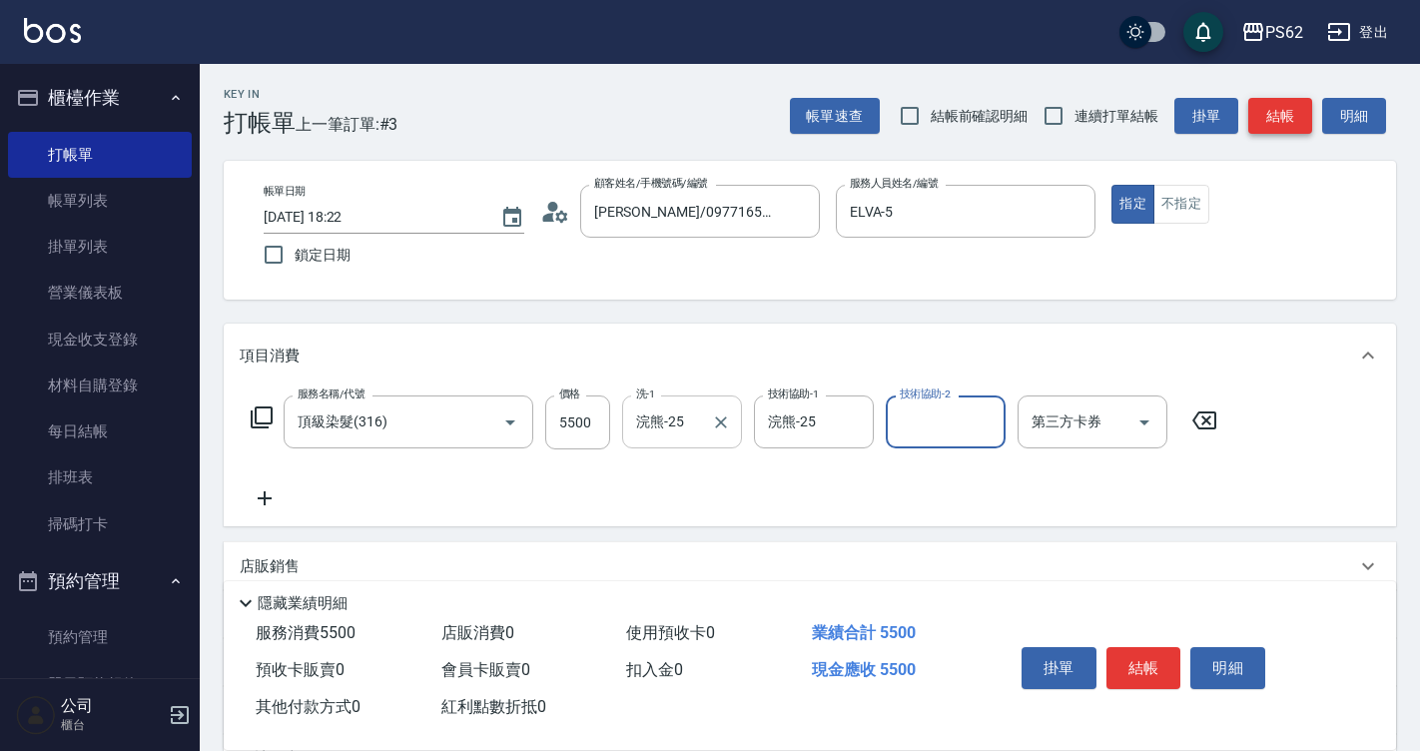
click at [1275, 119] on button "結帳" at bounding box center [1280, 116] width 64 height 37
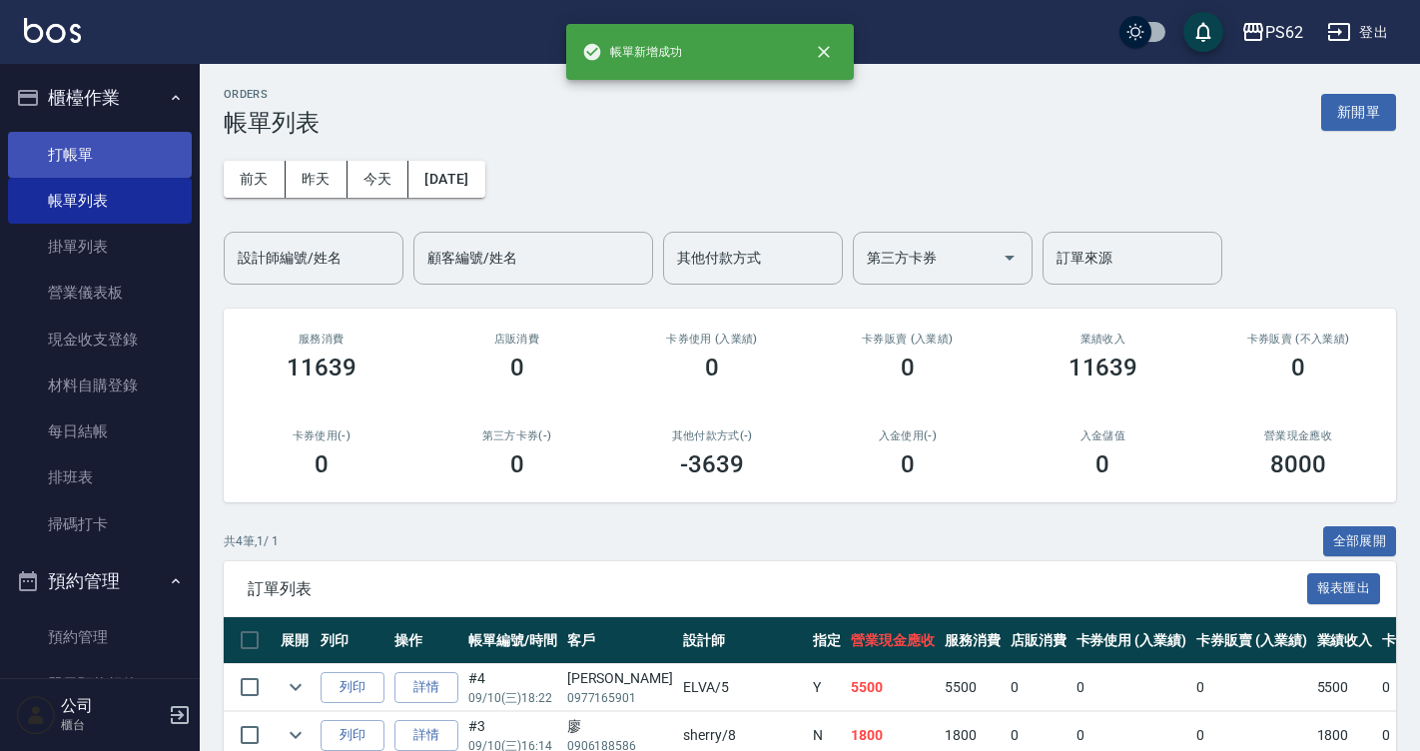
click at [130, 155] on link "打帳單" at bounding box center [100, 155] width 184 height 46
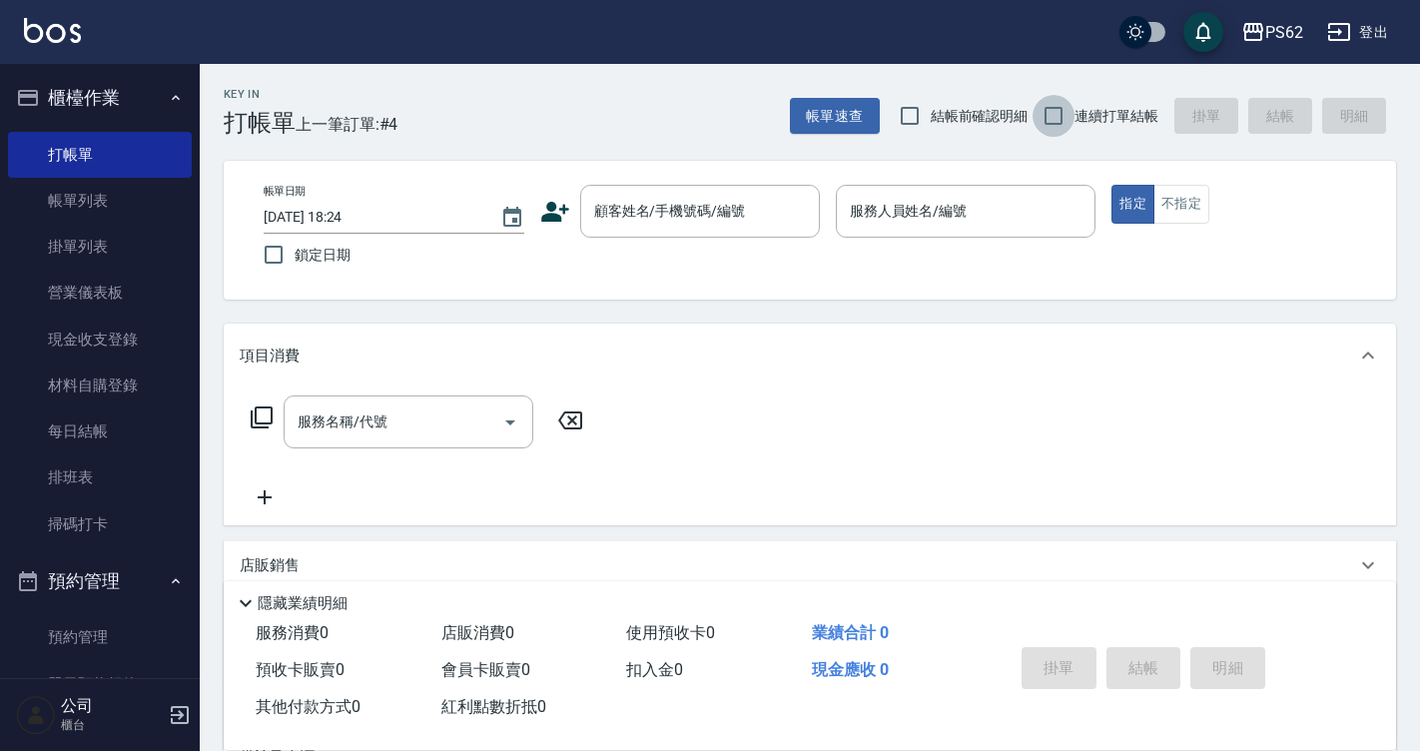
click at [1069, 116] on input "連續打單結帳" at bounding box center [1053, 116] width 42 height 42
checkbox input "true"
click at [716, 190] on div "顧客姓名/手機號碼/編號" at bounding box center [700, 211] width 240 height 53
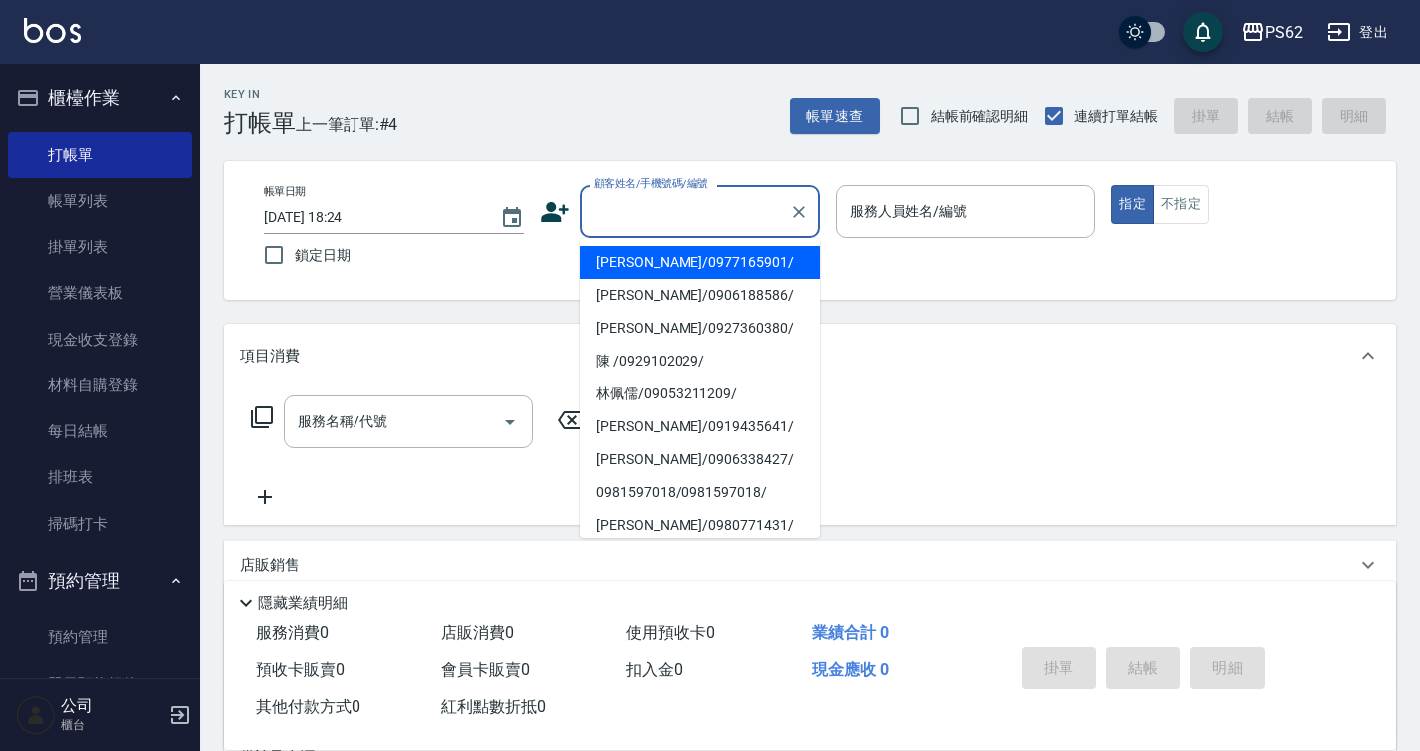
type input "ㄑ"
type input "ㄒ"
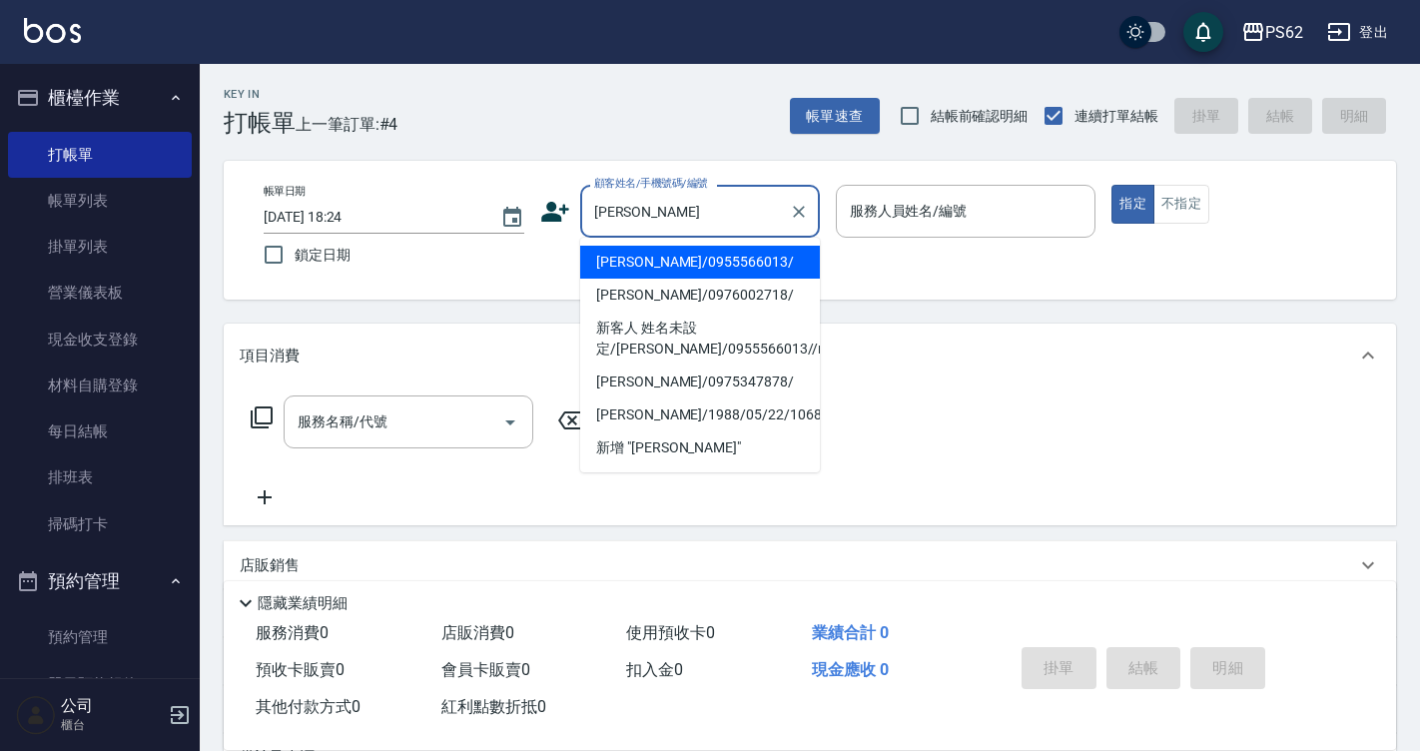
type input "[PERSON_NAME]/0955566013/"
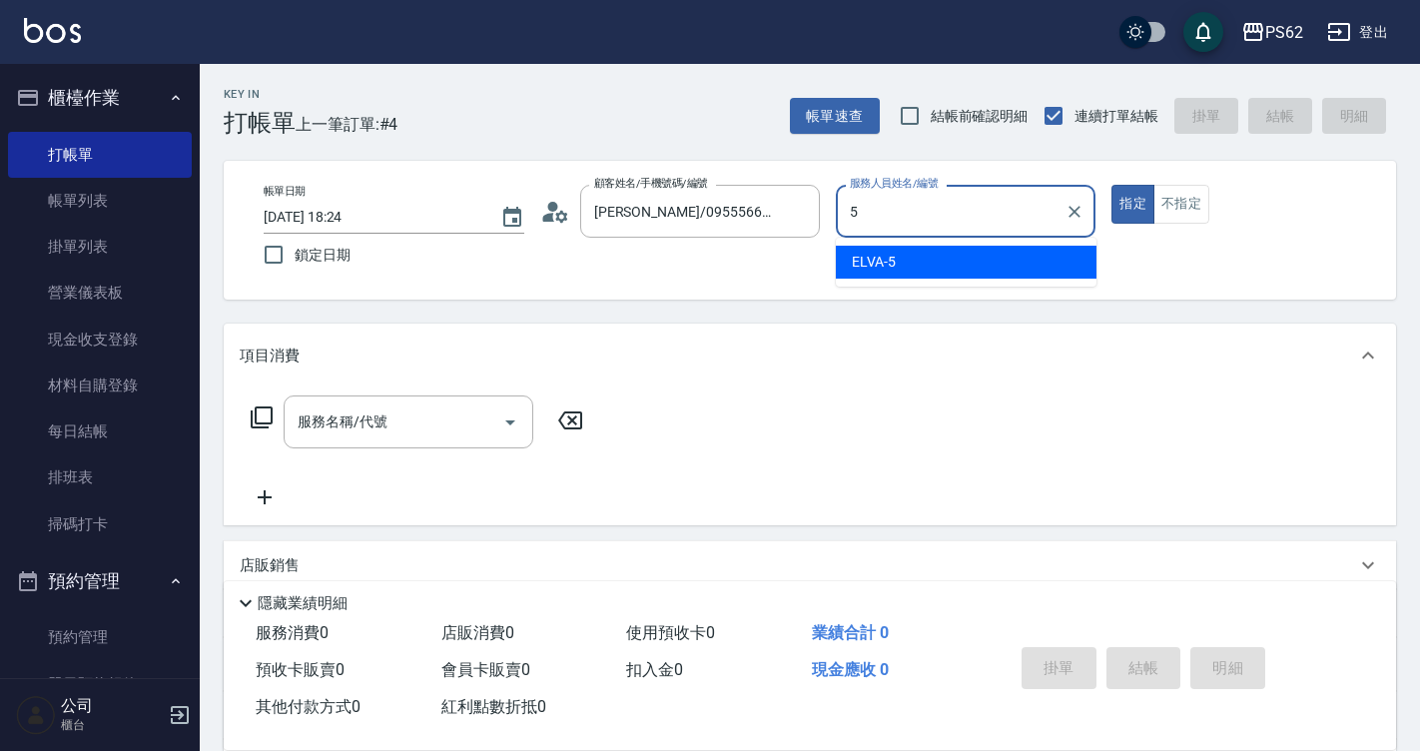
type input "ELVA-5"
type button "true"
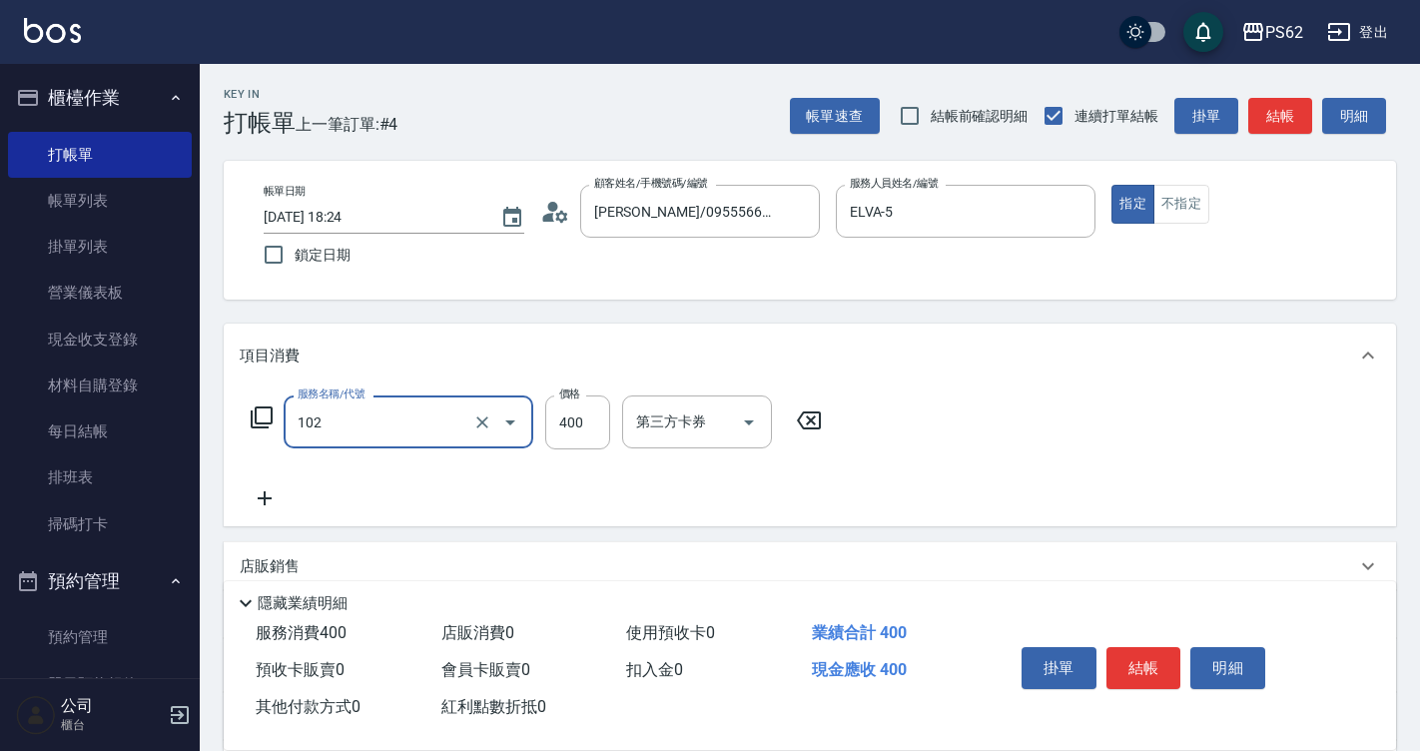
type input "精油洗髮(102)"
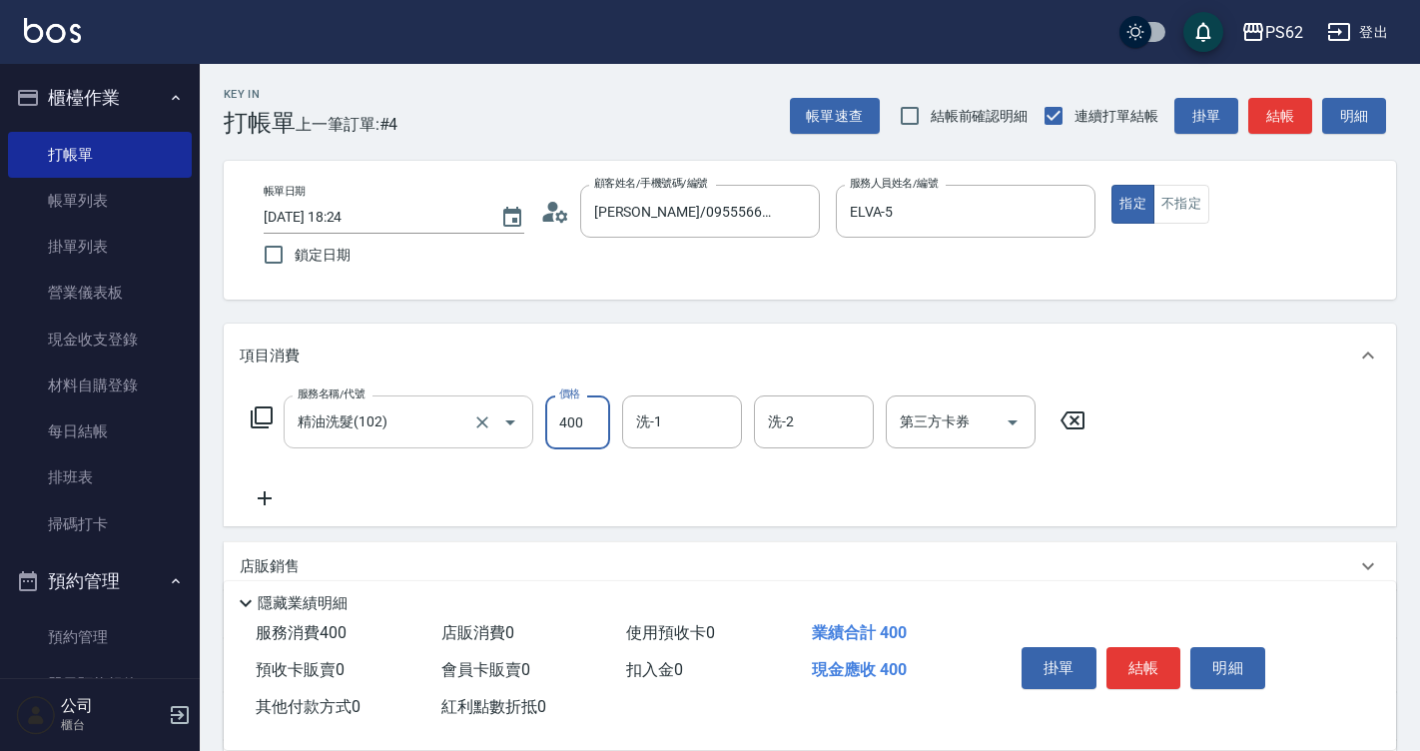
click at [433, 414] on input "精油洗髮(102)" at bounding box center [380, 421] width 176 height 35
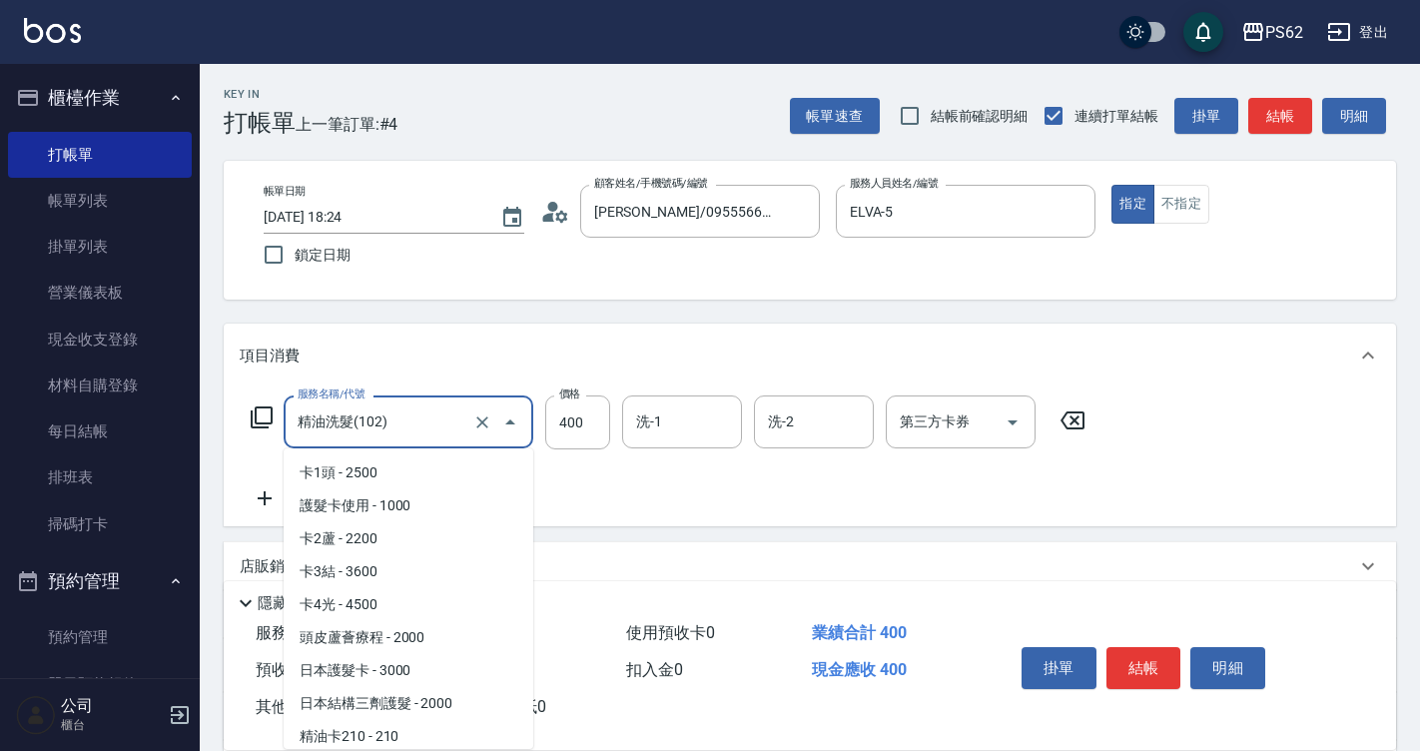
click at [433, 414] on input "精油洗髮(102)" at bounding box center [380, 421] width 176 height 35
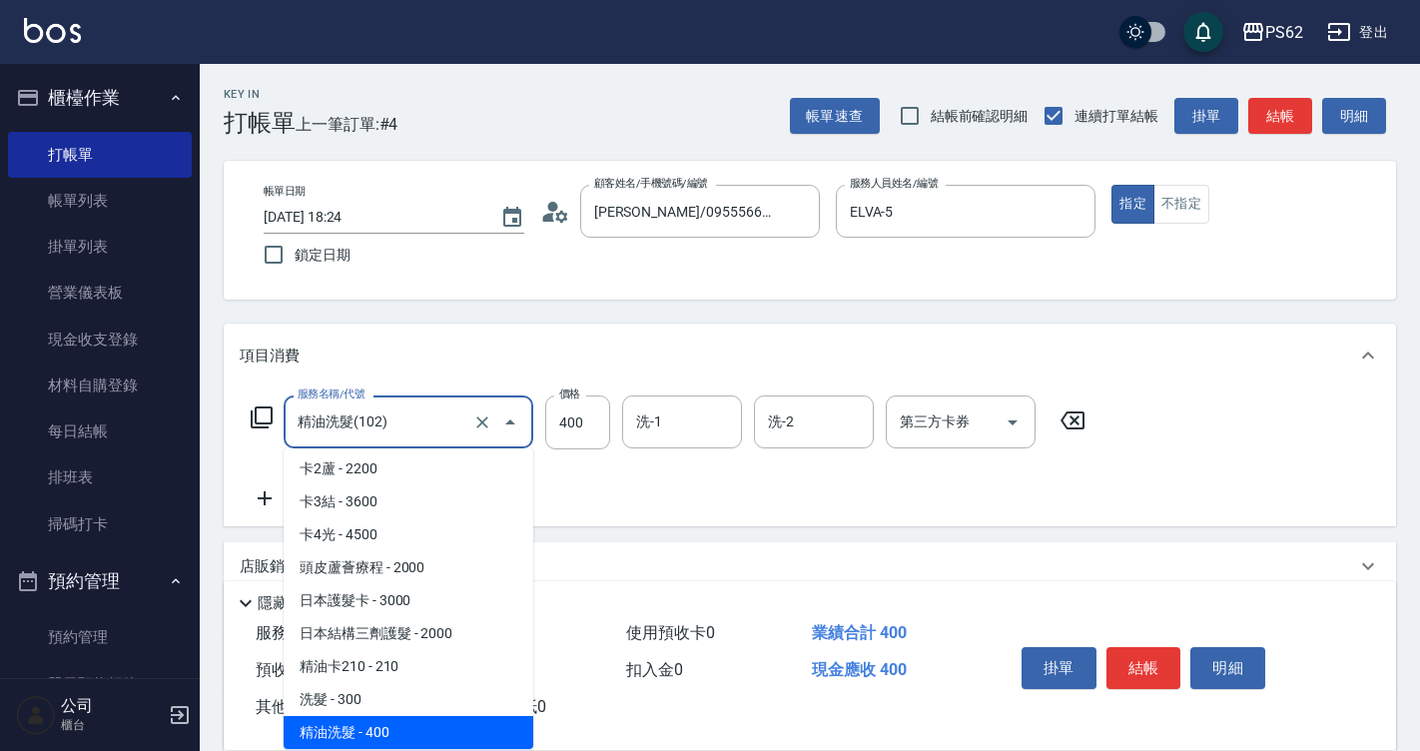
click at [433, 414] on input "精油洗髮(102)" at bounding box center [380, 421] width 176 height 35
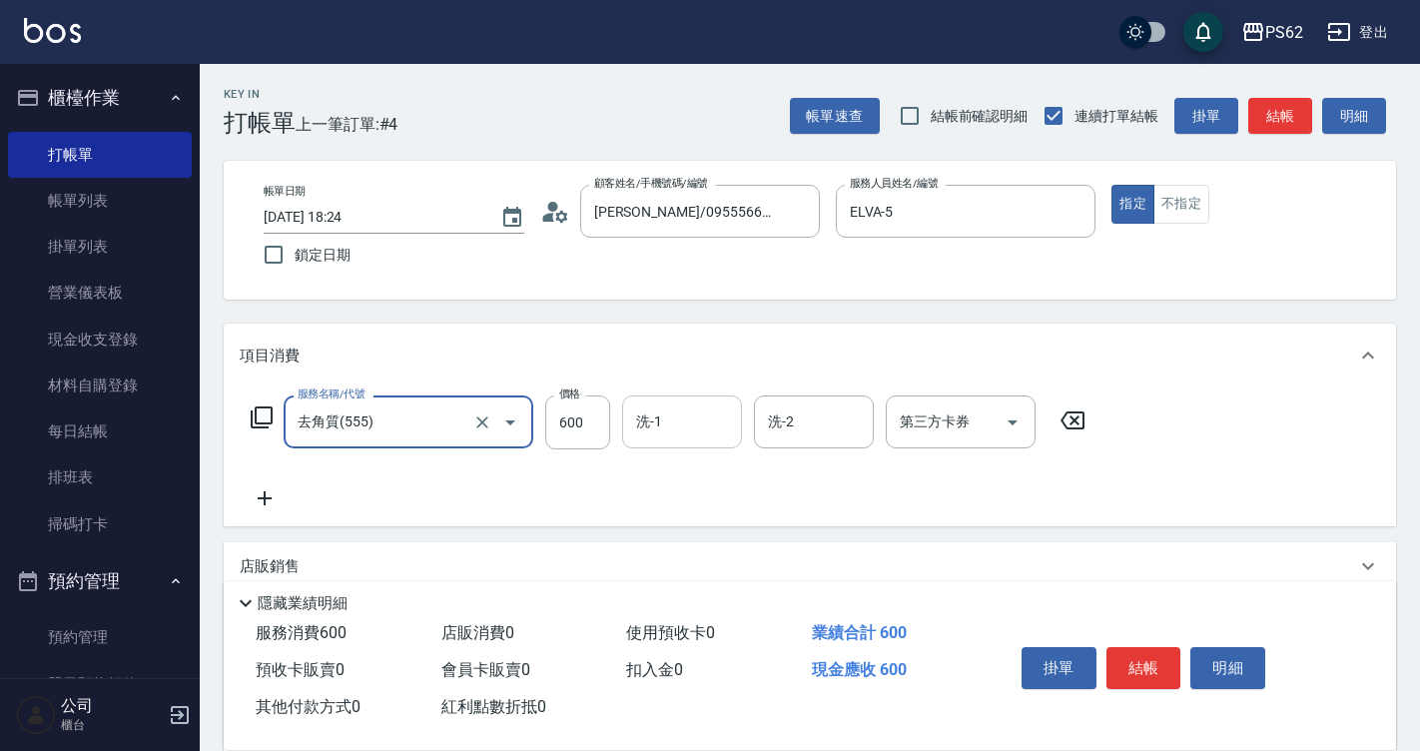
click at [686, 401] on div "洗-1" at bounding box center [682, 421] width 120 height 53
type input "去角質(555)"
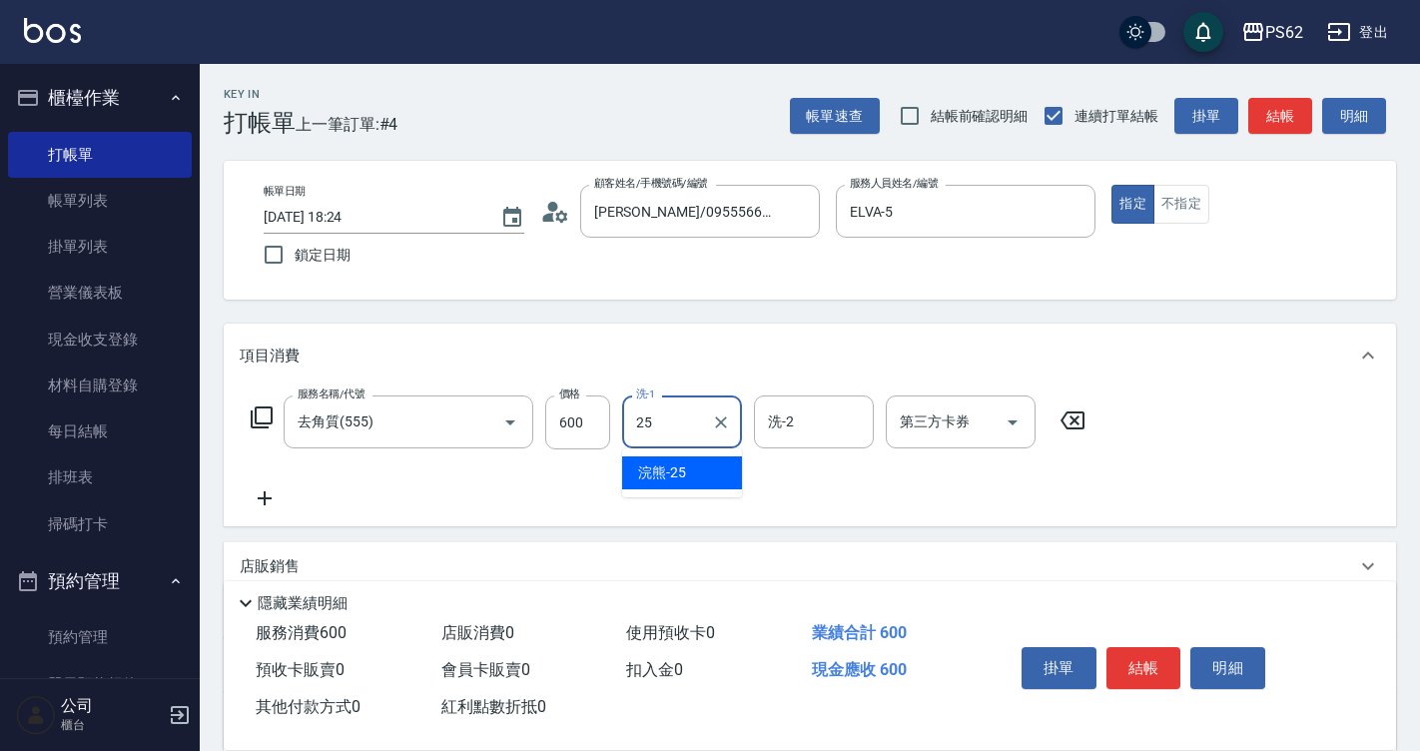
type input "浣熊-25"
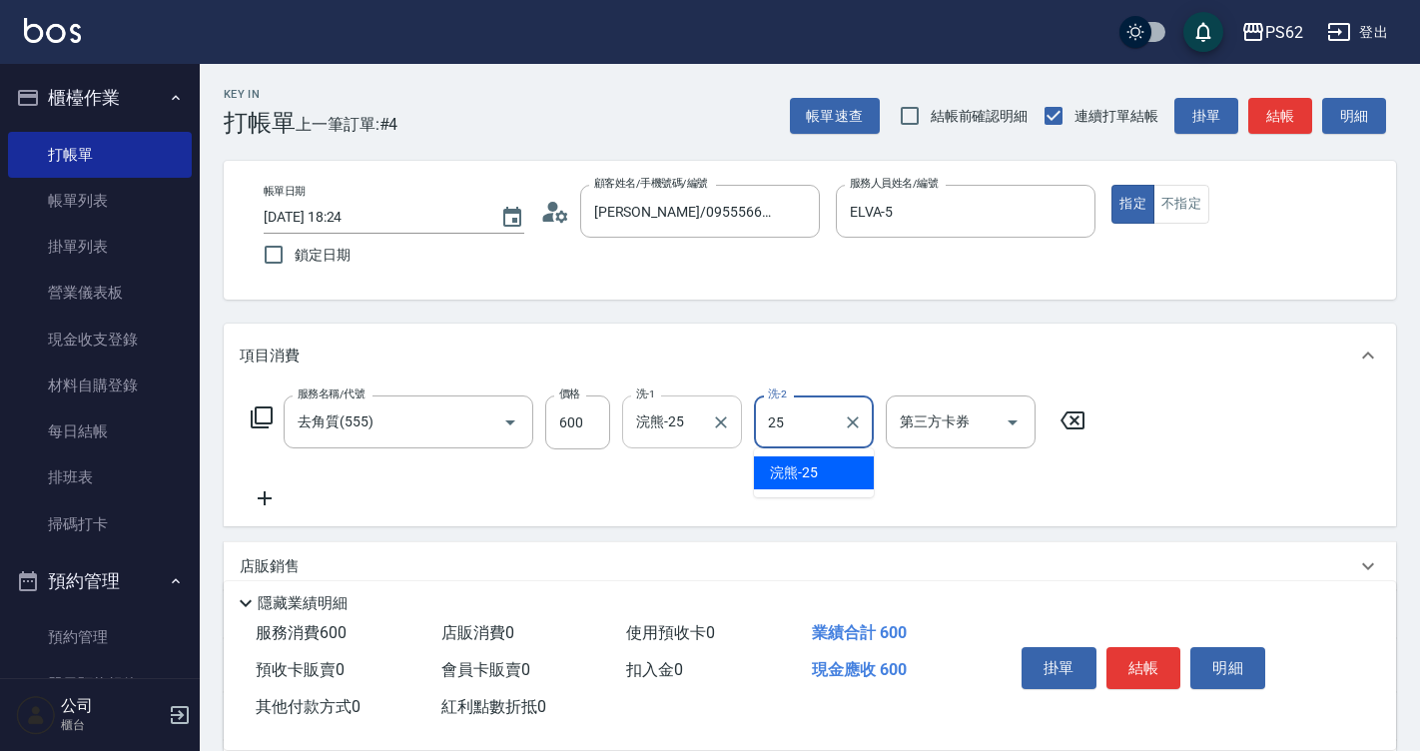
type input "浣熊-25"
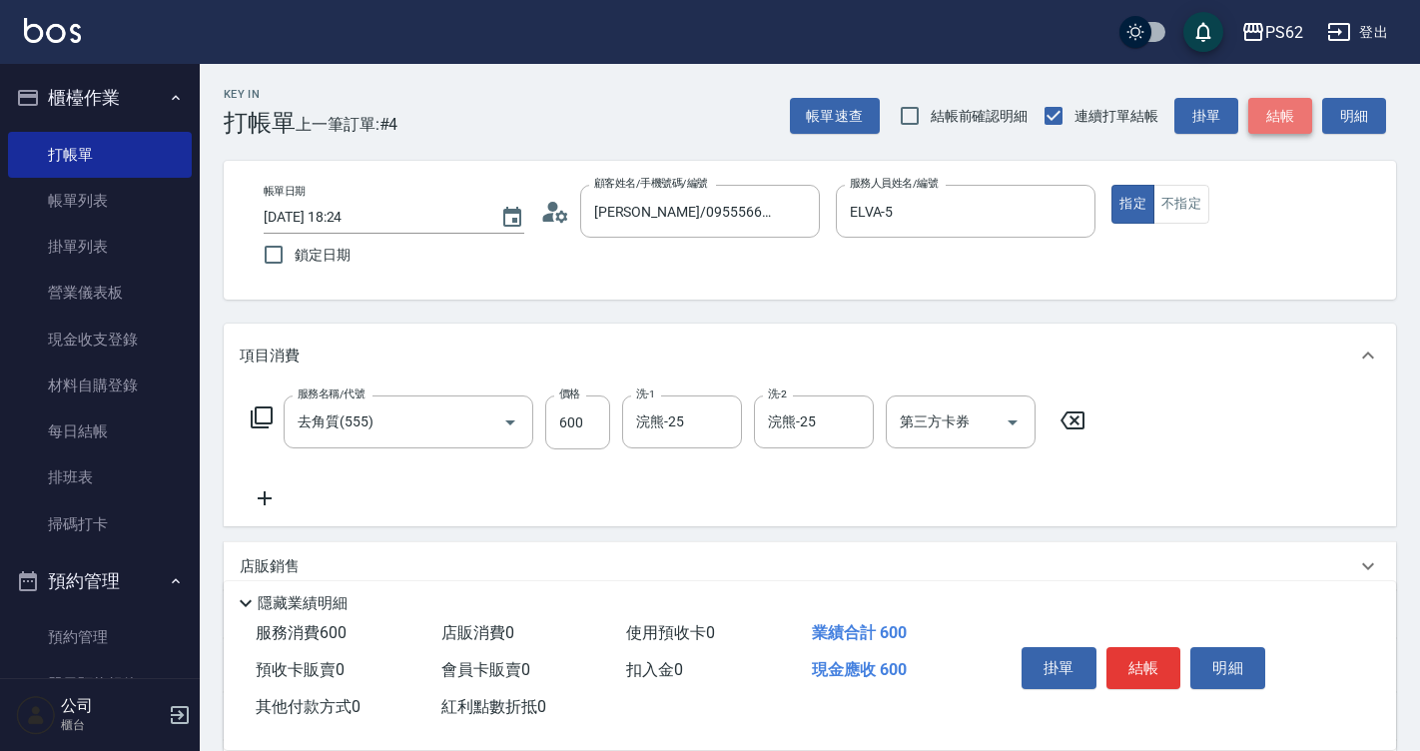
click at [1260, 119] on button "結帳" at bounding box center [1280, 116] width 64 height 37
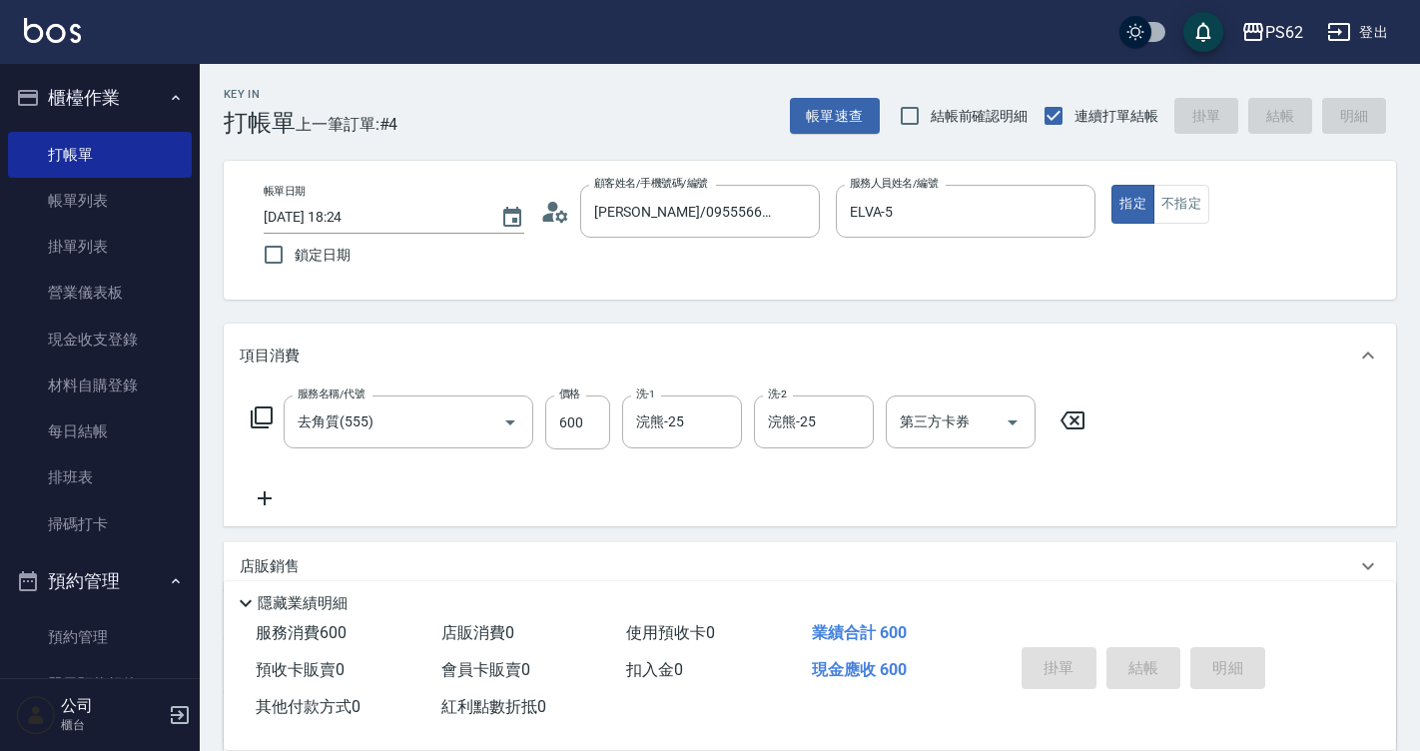
type input "[DATE] 18:25"
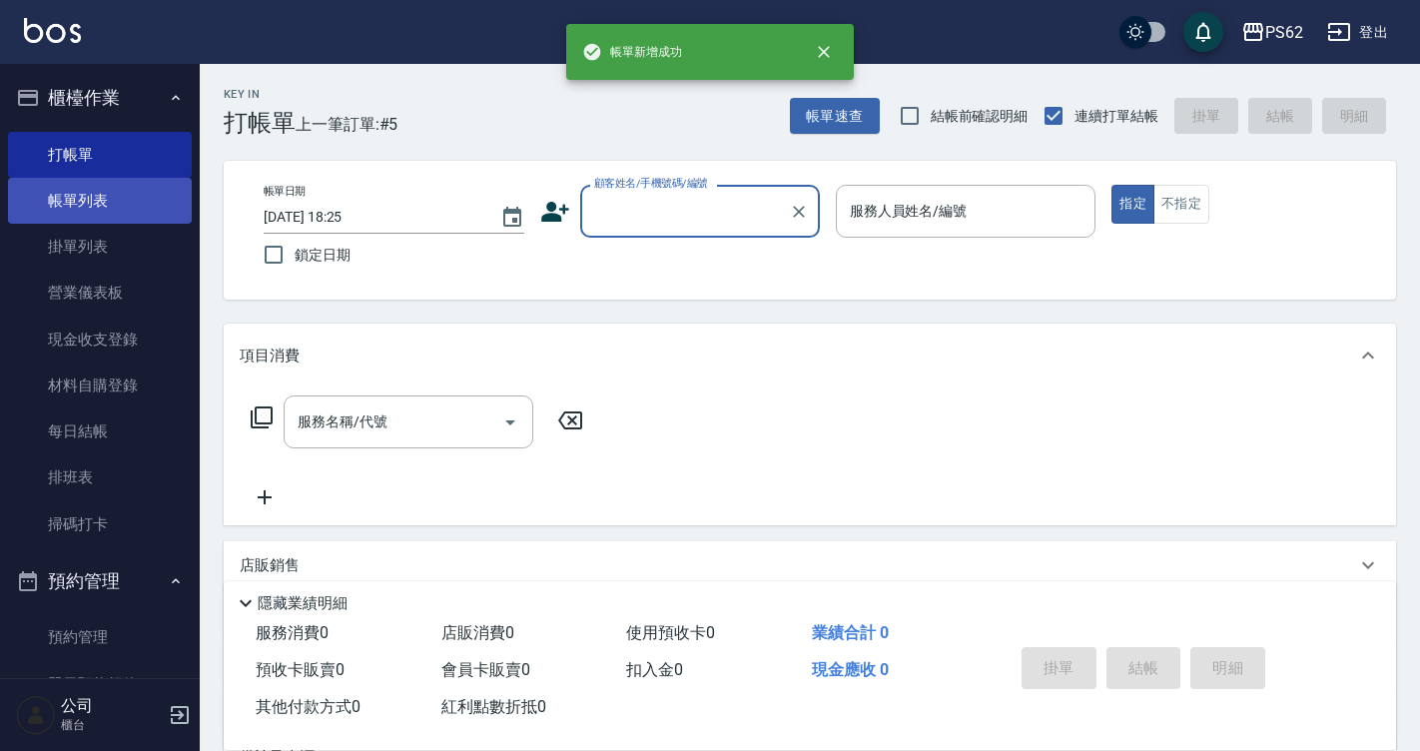
click at [167, 203] on link "帳單列表" at bounding box center [100, 201] width 184 height 46
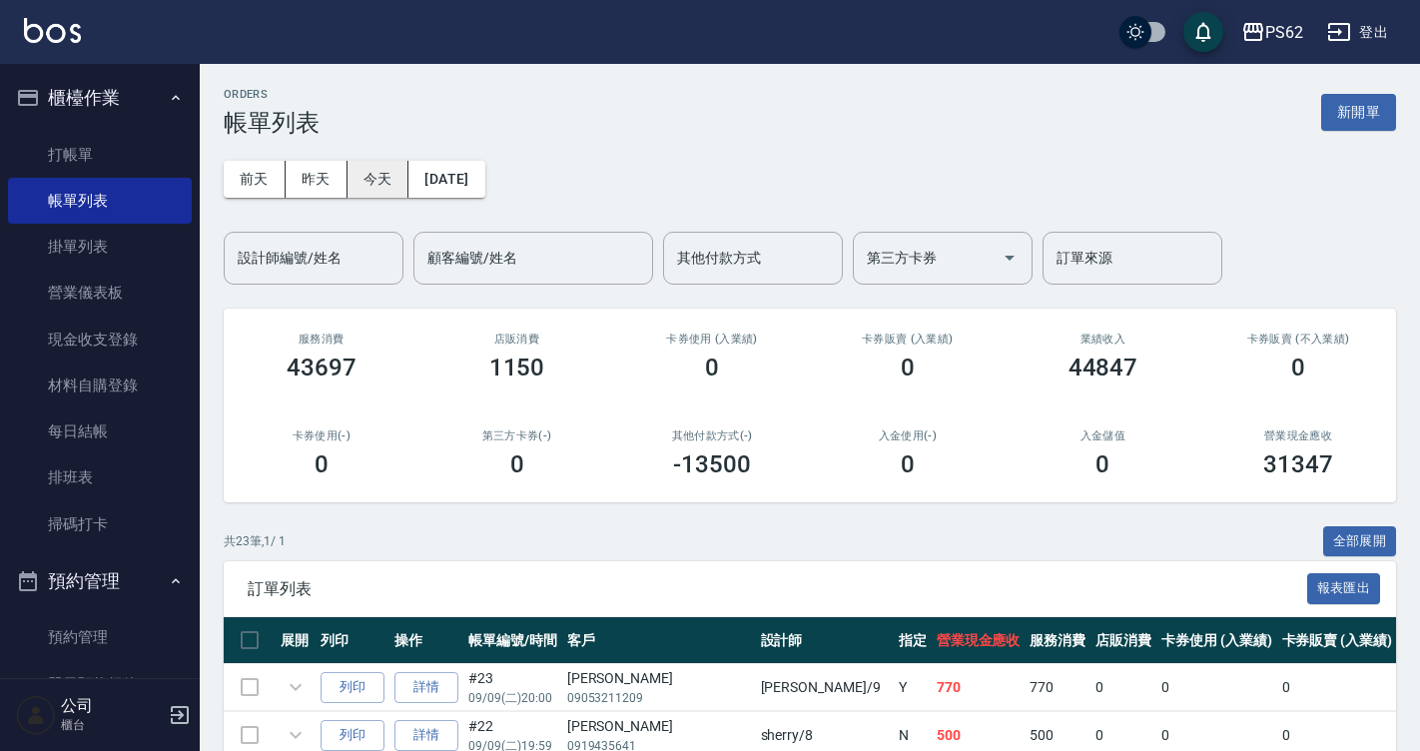
click at [374, 175] on button "今天" at bounding box center [378, 179] width 62 height 37
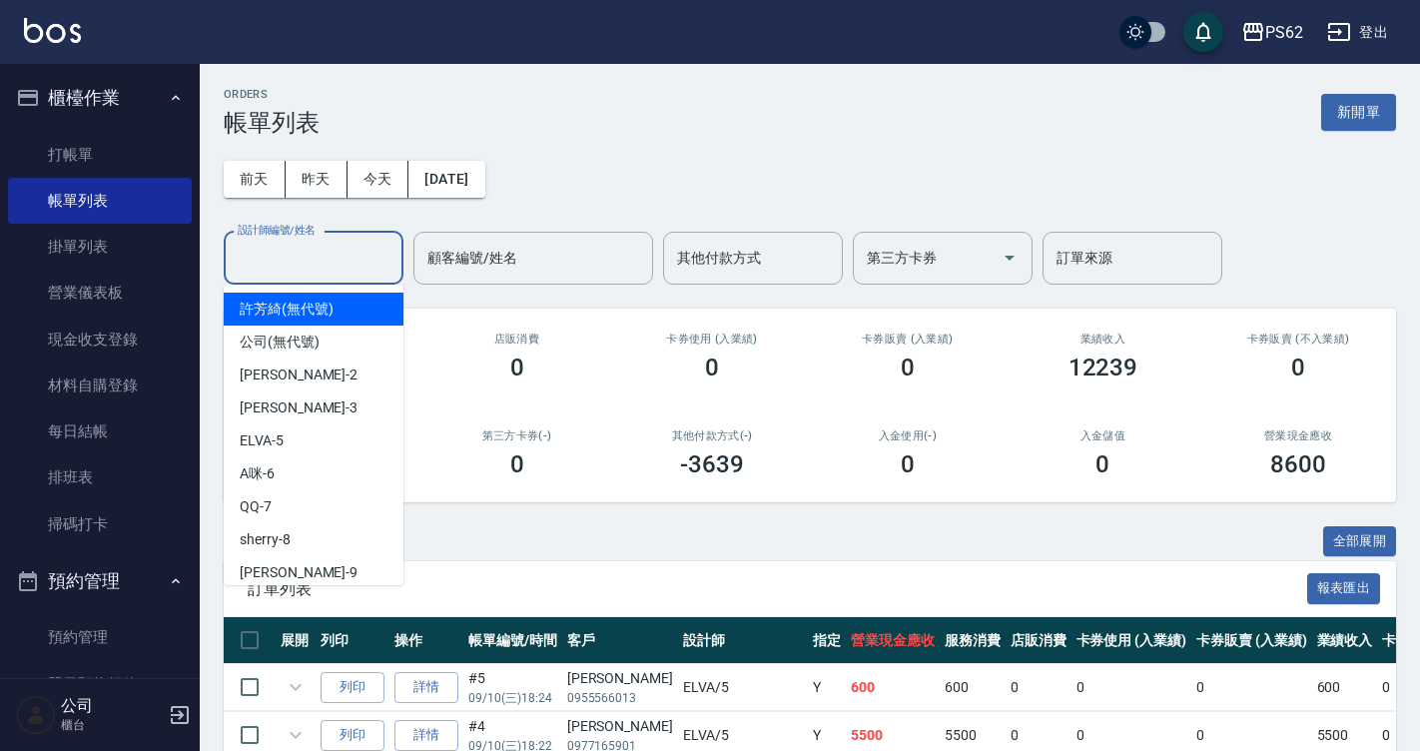
click at [329, 254] on input "設計師編號/姓名" at bounding box center [314, 258] width 162 height 35
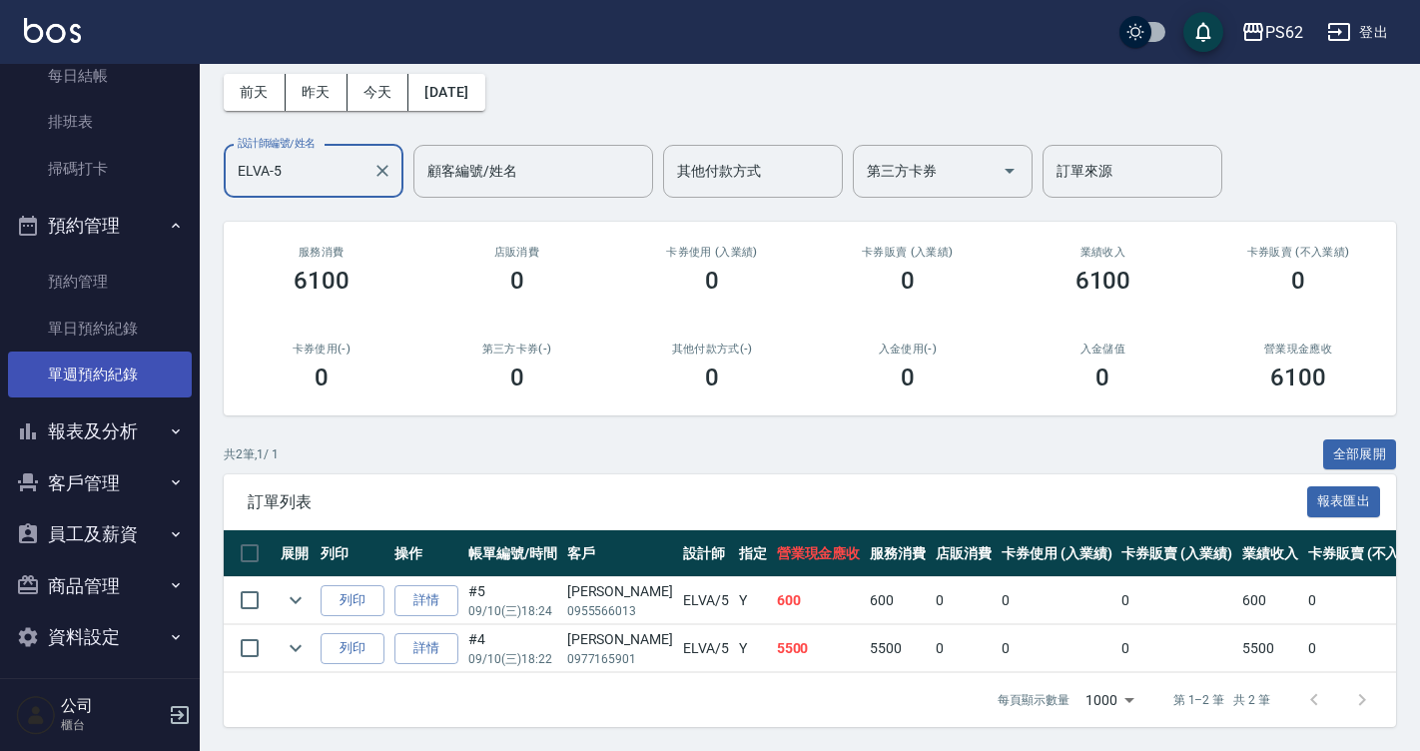
scroll to position [364, 0]
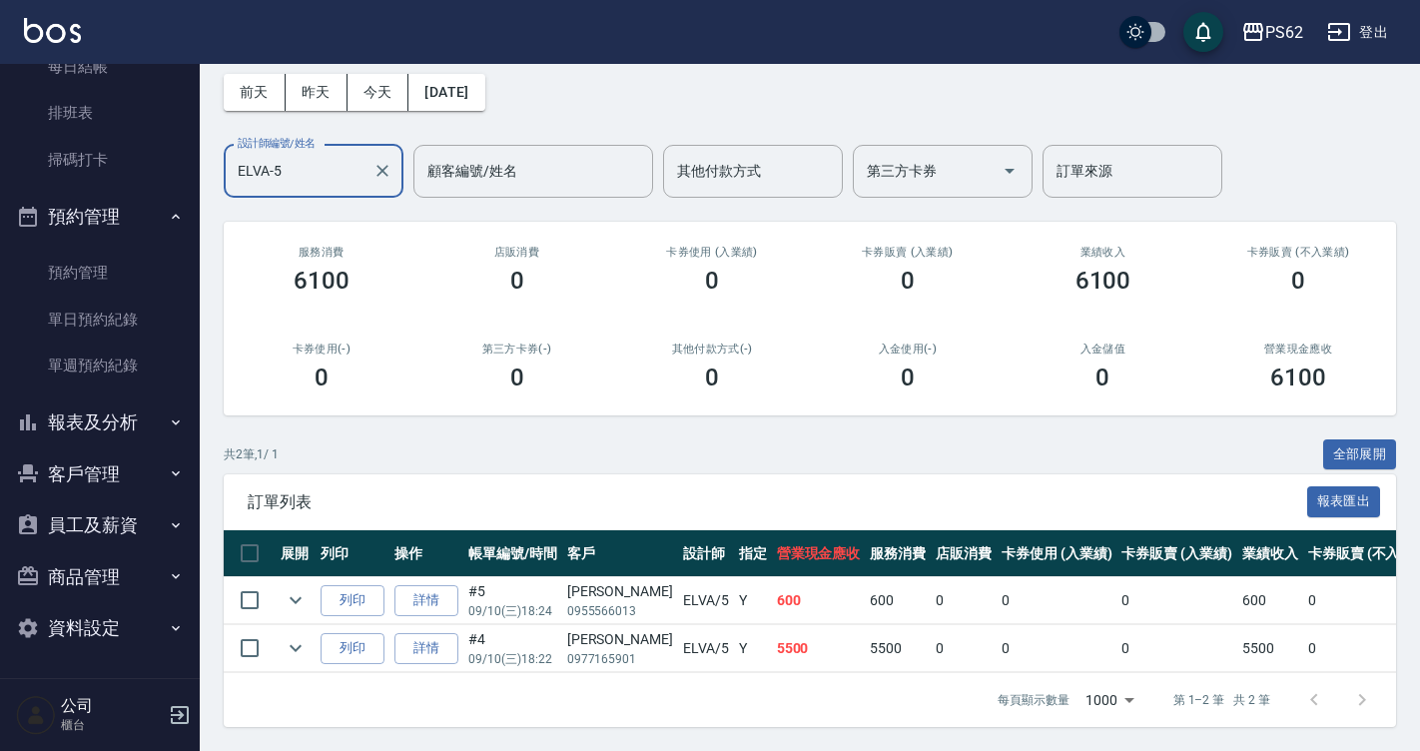
type input "ELVA-5"
click at [143, 419] on button "報表及分析" at bounding box center [100, 422] width 184 height 52
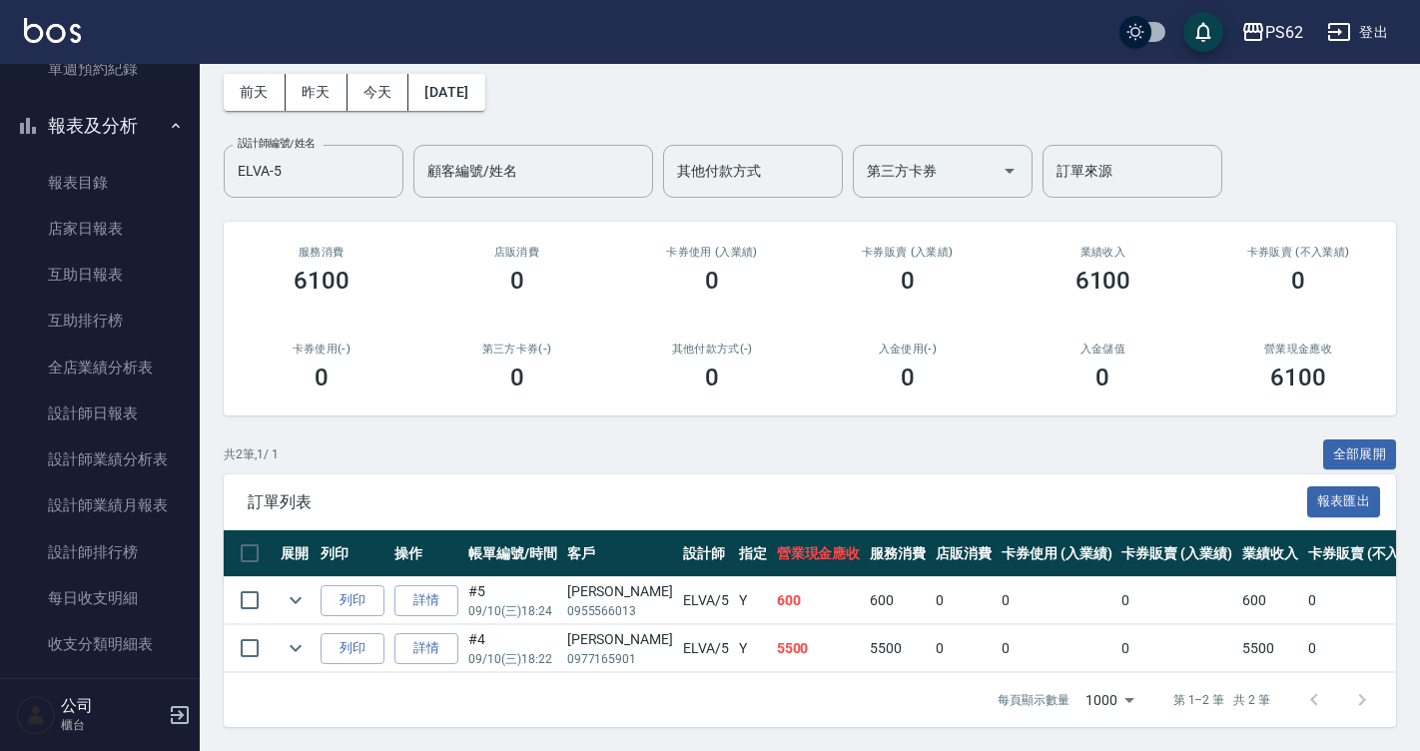
scroll to position [664, 0]
click at [113, 389] on link "設計師日報表" at bounding box center [100, 410] width 184 height 46
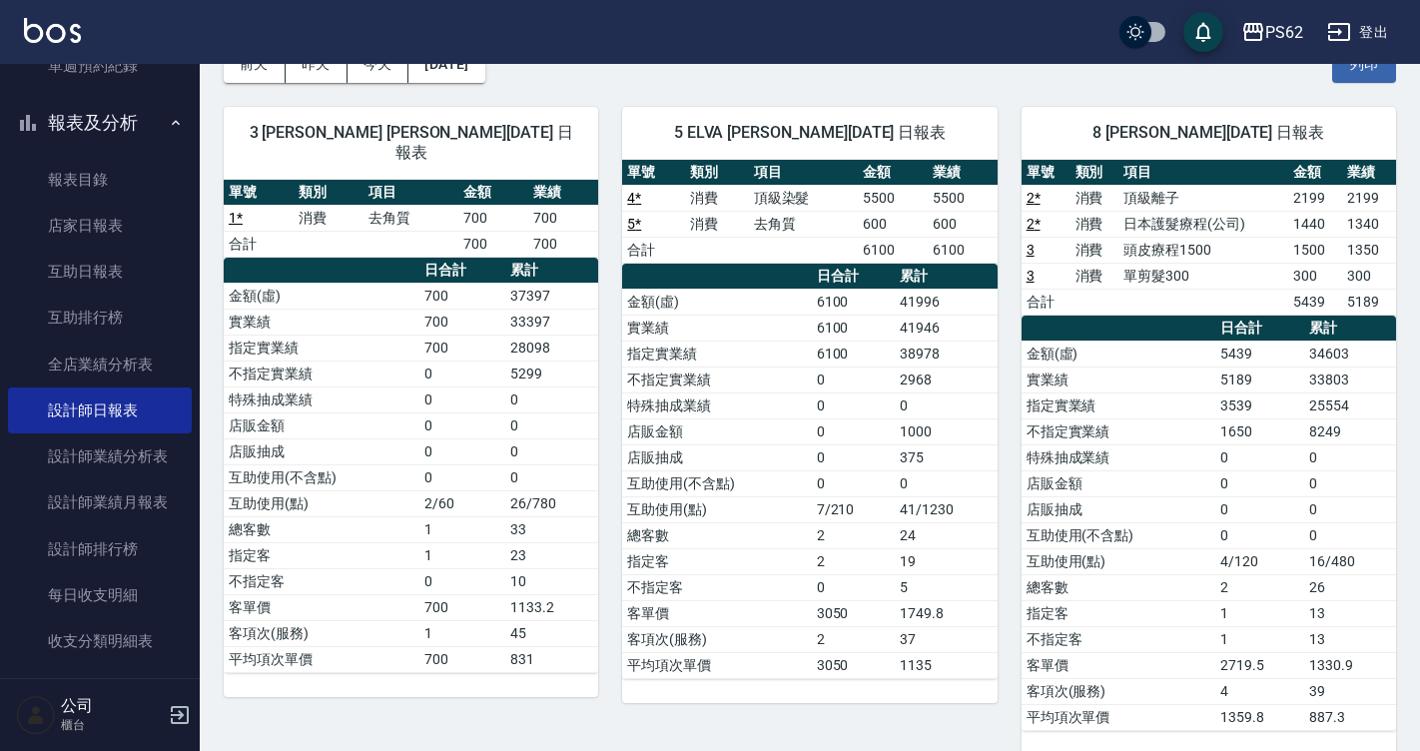
scroll to position [143, 0]
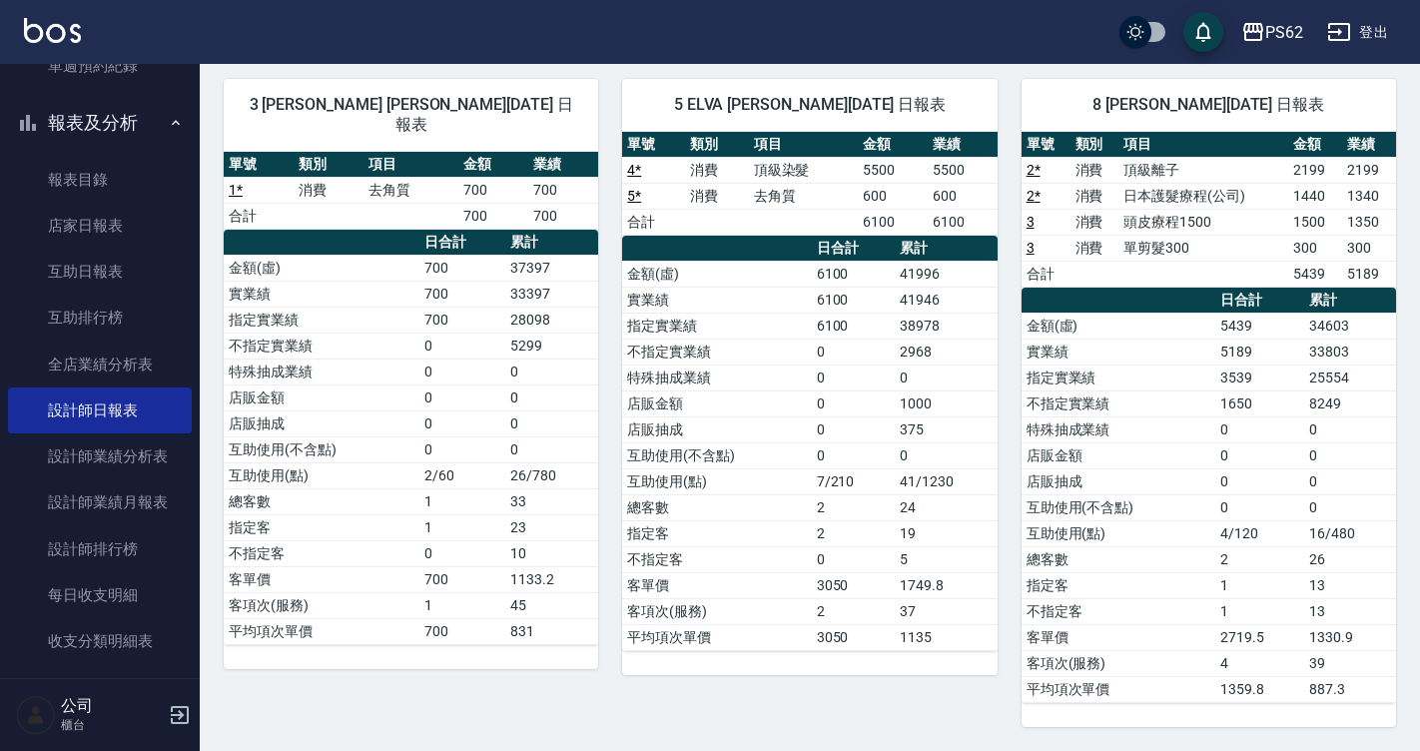
drag, startPoint x: 1416, startPoint y: 184, endPoint x: 1432, endPoint y: 85, distance: 100.1
click at [1420, 85] on html "PS62 登出 櫃檯作業 打帳單 帳單列表 掛單列表 營業儀表板 現金收支登錄 材料自購登錄 每日結帳 排班表 掃碼打卡 預約管理 預約管理 單日預約紀錄 單…" at bounding box center [710, 303] width 1420 height 893
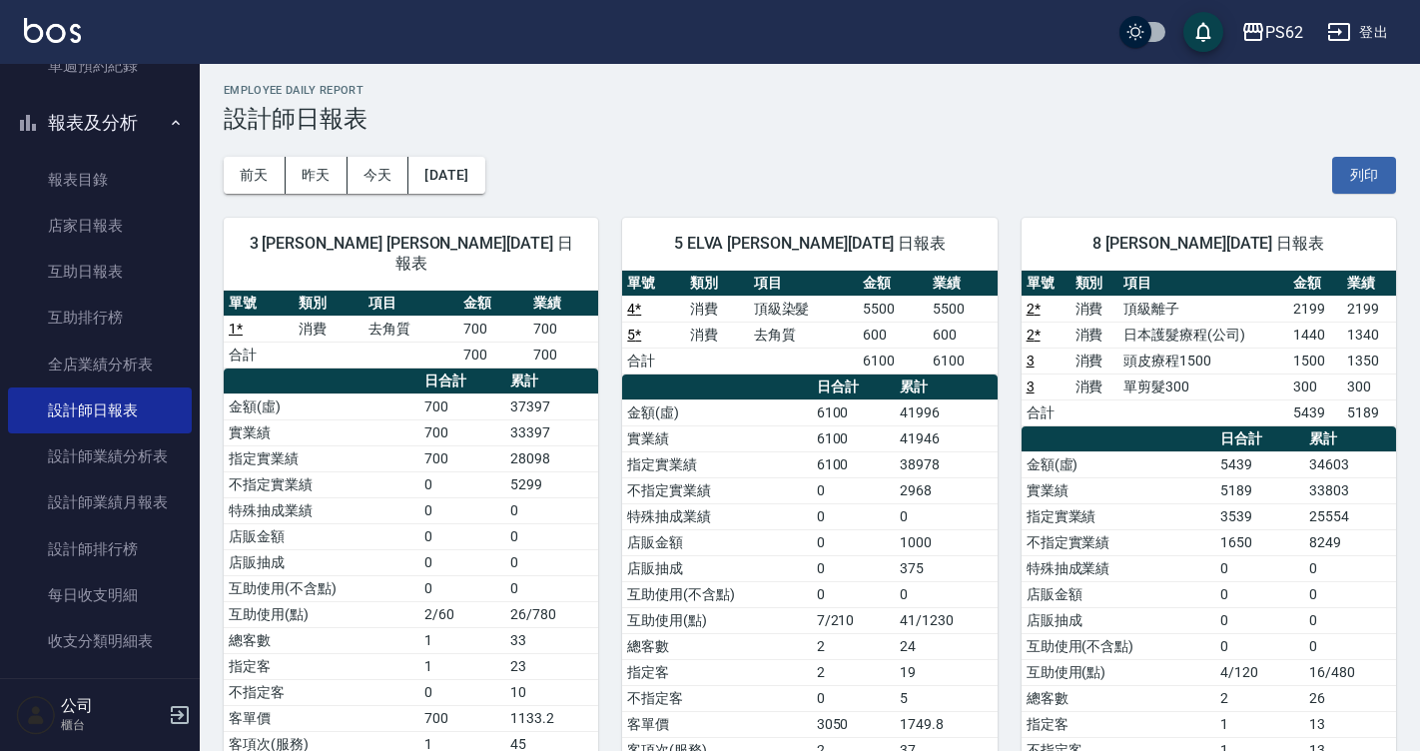
scroll to position [0, 0]
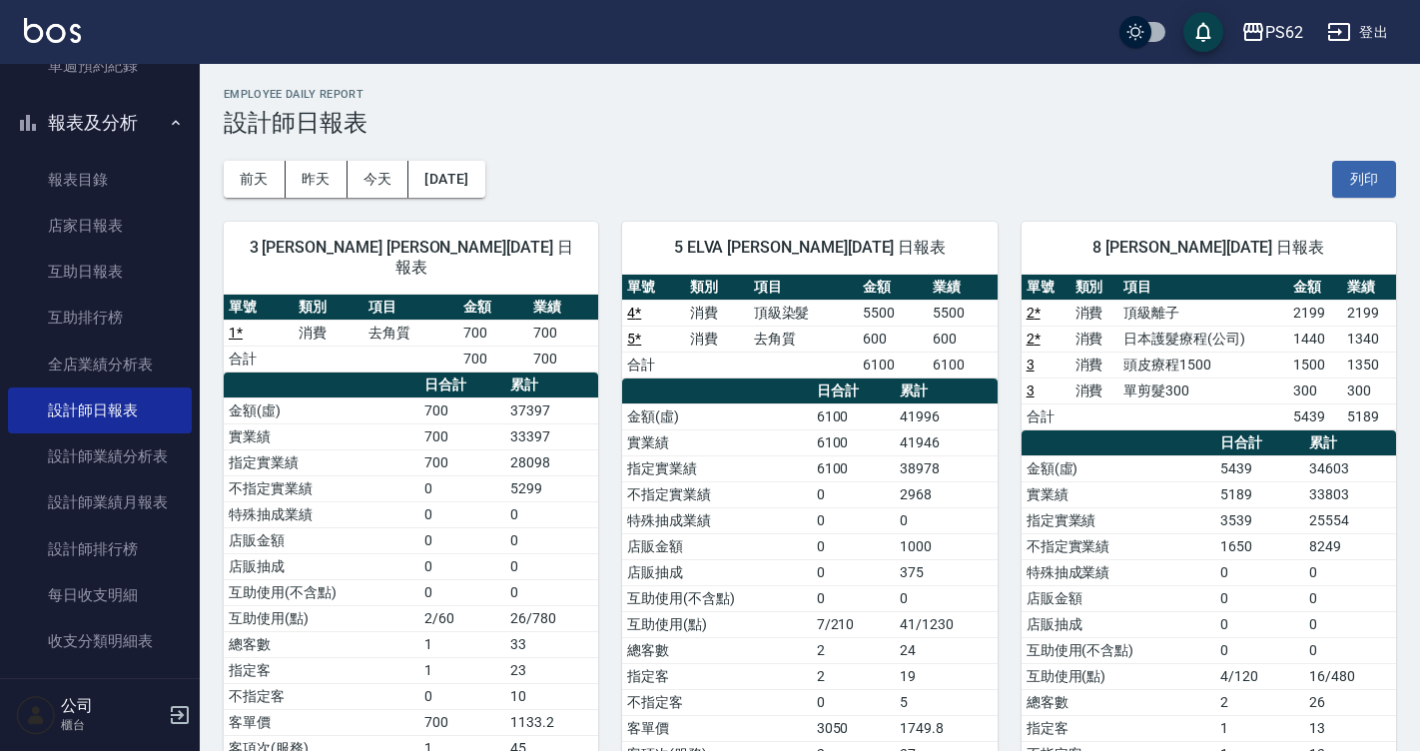
click at [1036, 228] on div "8 [PERSON_NAME][DATE] 日報表" at bounding box center [1208, 248] width 374 height 52
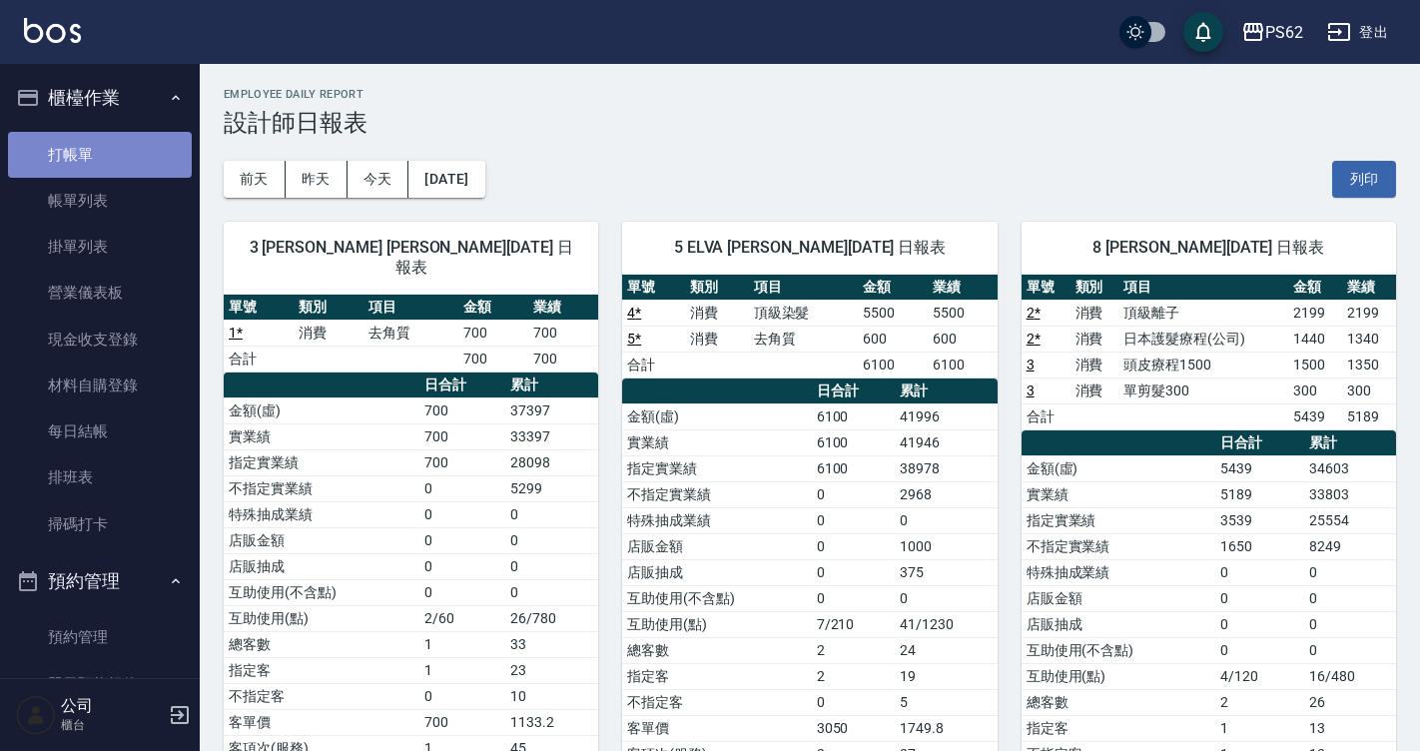
click at [131, 149] on link "打帳單" at bounding box center [100, 155] width 184 height 46
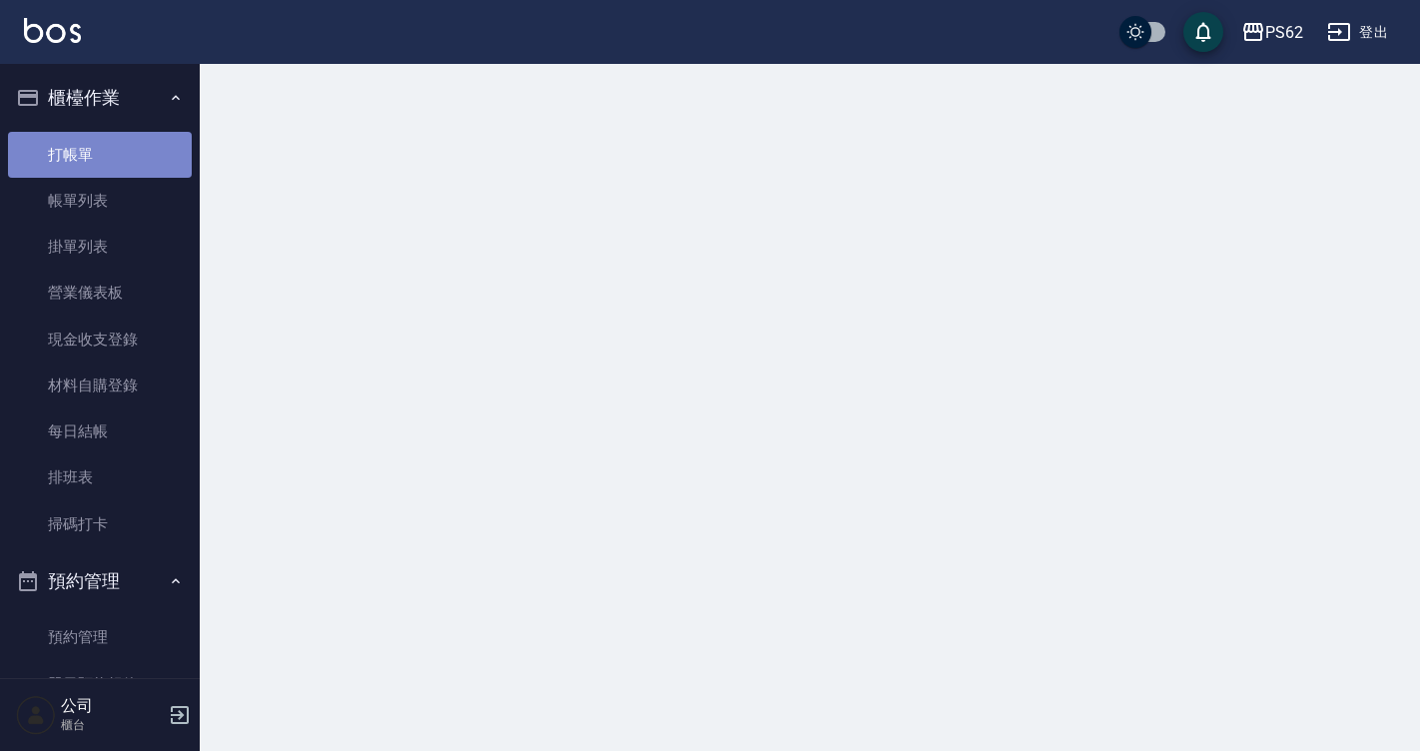
click at [131, 149] on link "打帳單" at bounding box center [100, 155] width 184 height 46
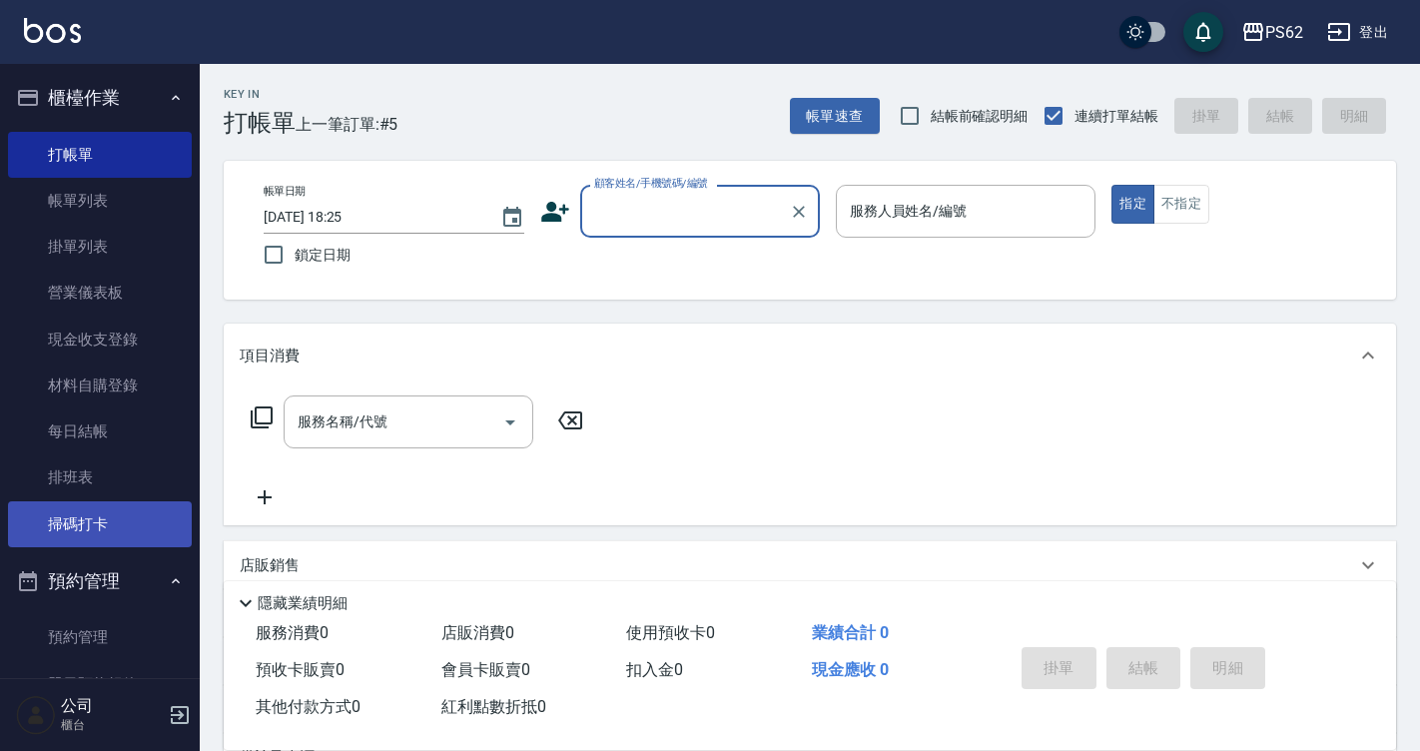
click at [175, 510] on link "掃碼打卡" at bounding box center [100, 524] width 184 height 46
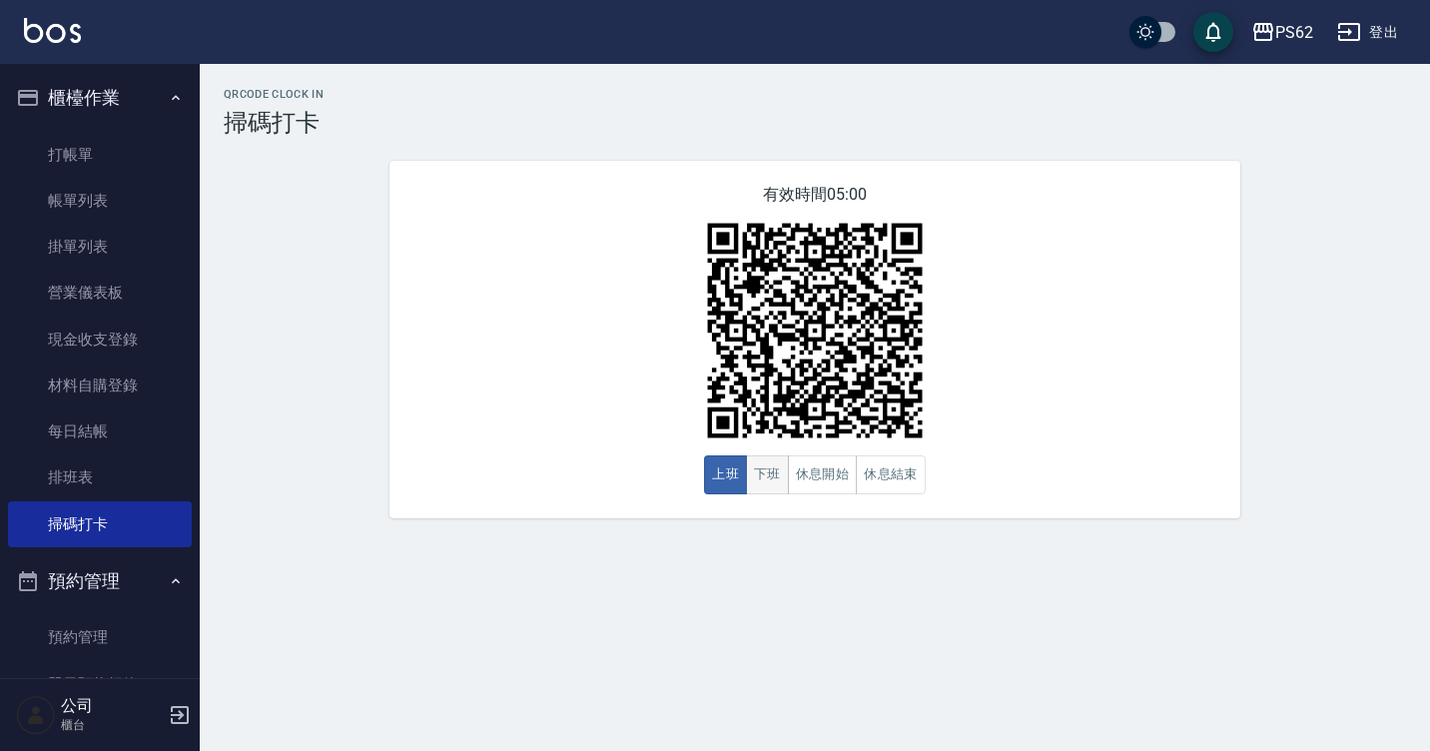
click at [782, 475] on button "下班" at bounding box center [767, 474] width 43 height 39
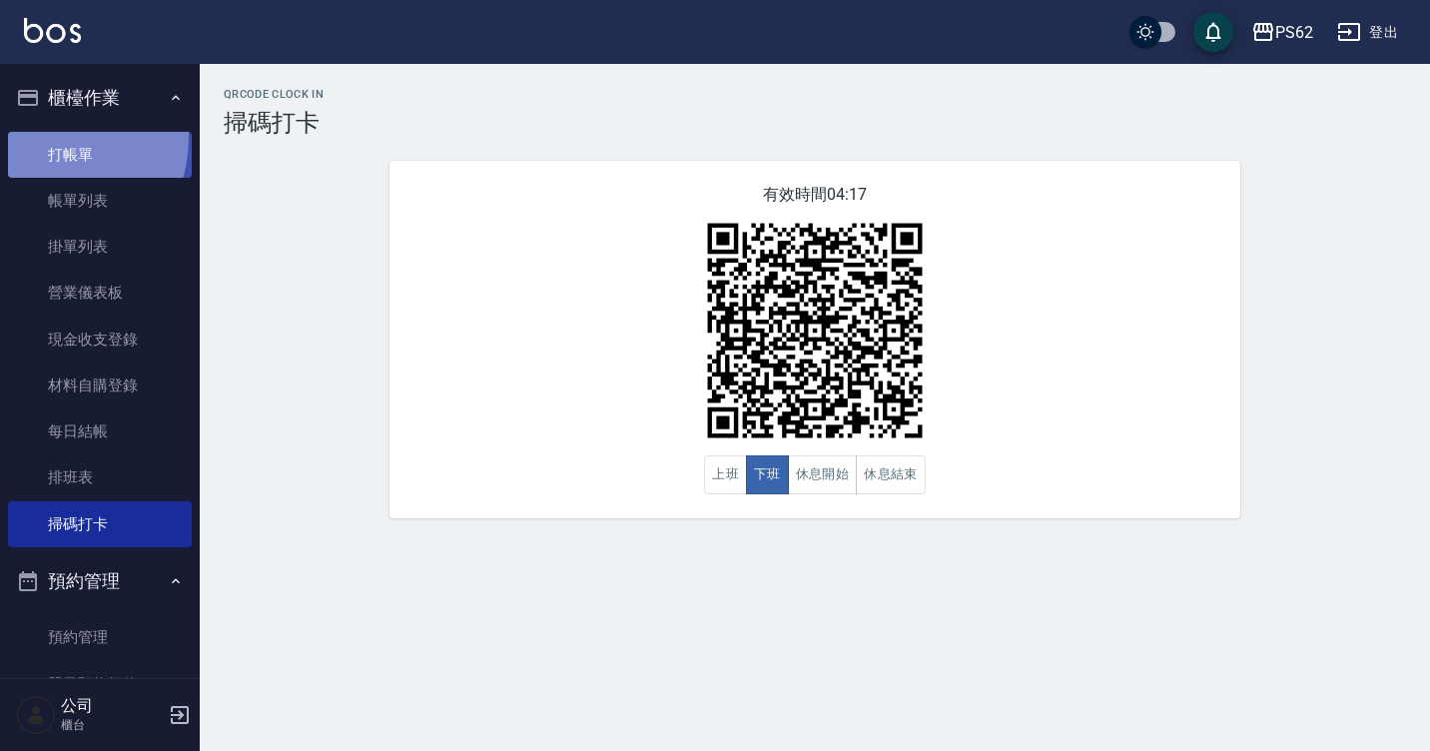
click at [47, 138] on link "打帳單" at bounding box center [100, 155] width 184 height 46
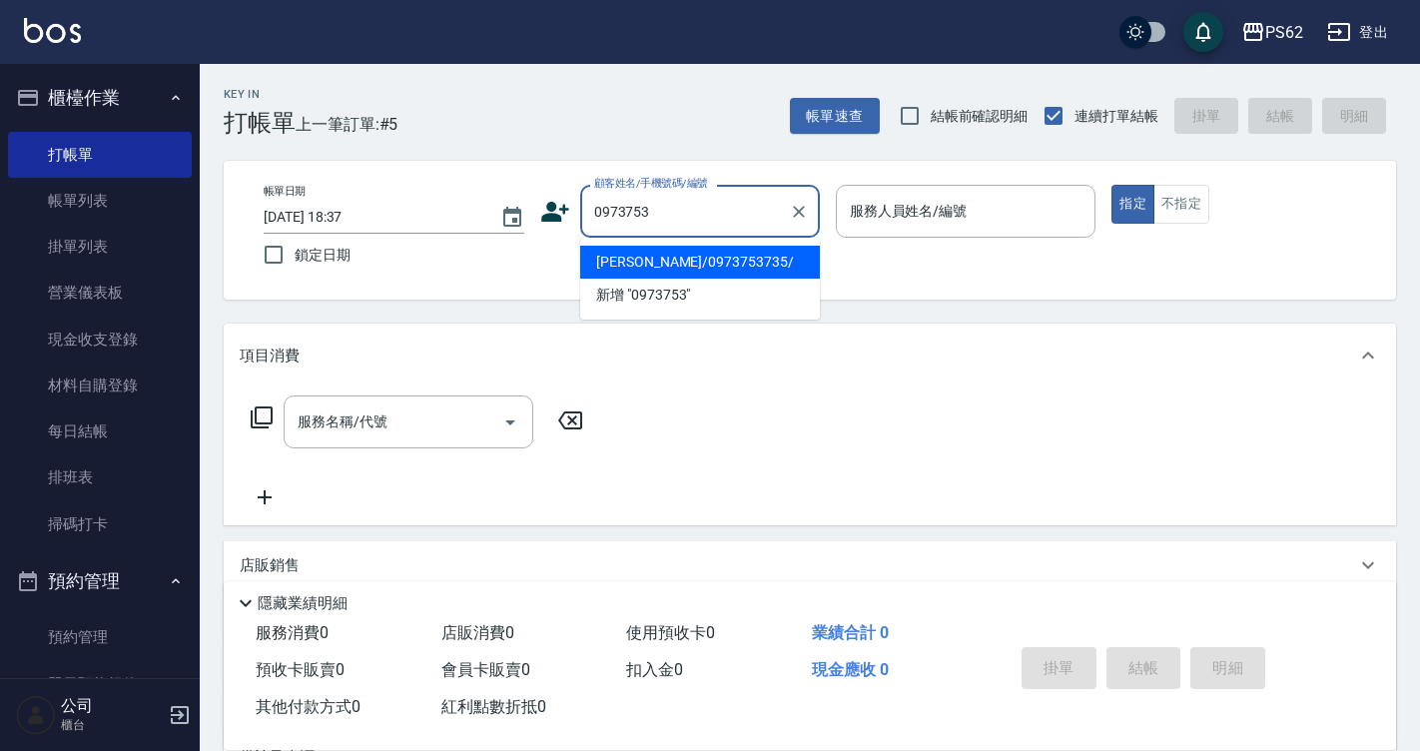
click at [691, 269] on li "[PERSON_NAME]/0973753735/" at bounding box center [700, 262] width 240 height 33
type input "[PERSON_NAME]/0973753735/"
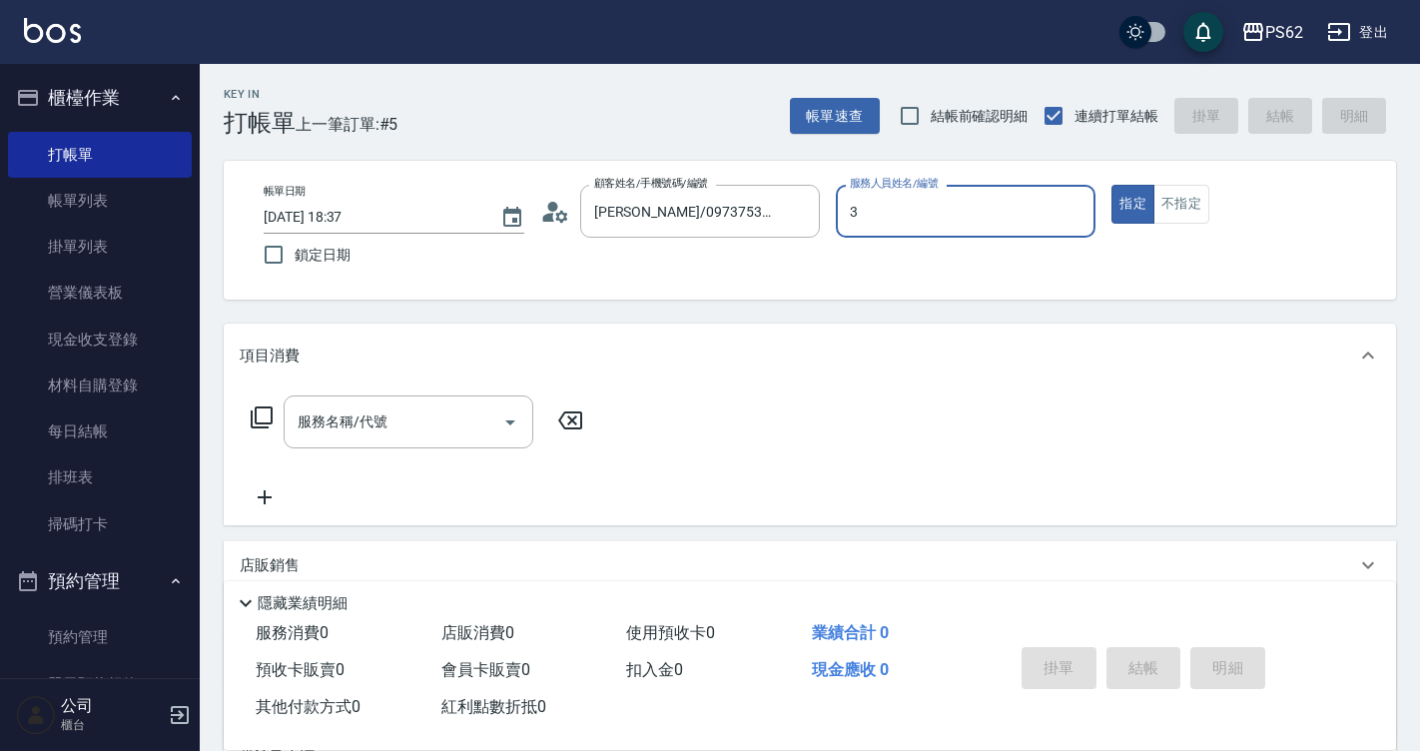
type input "[PERSON_NAME]-3"
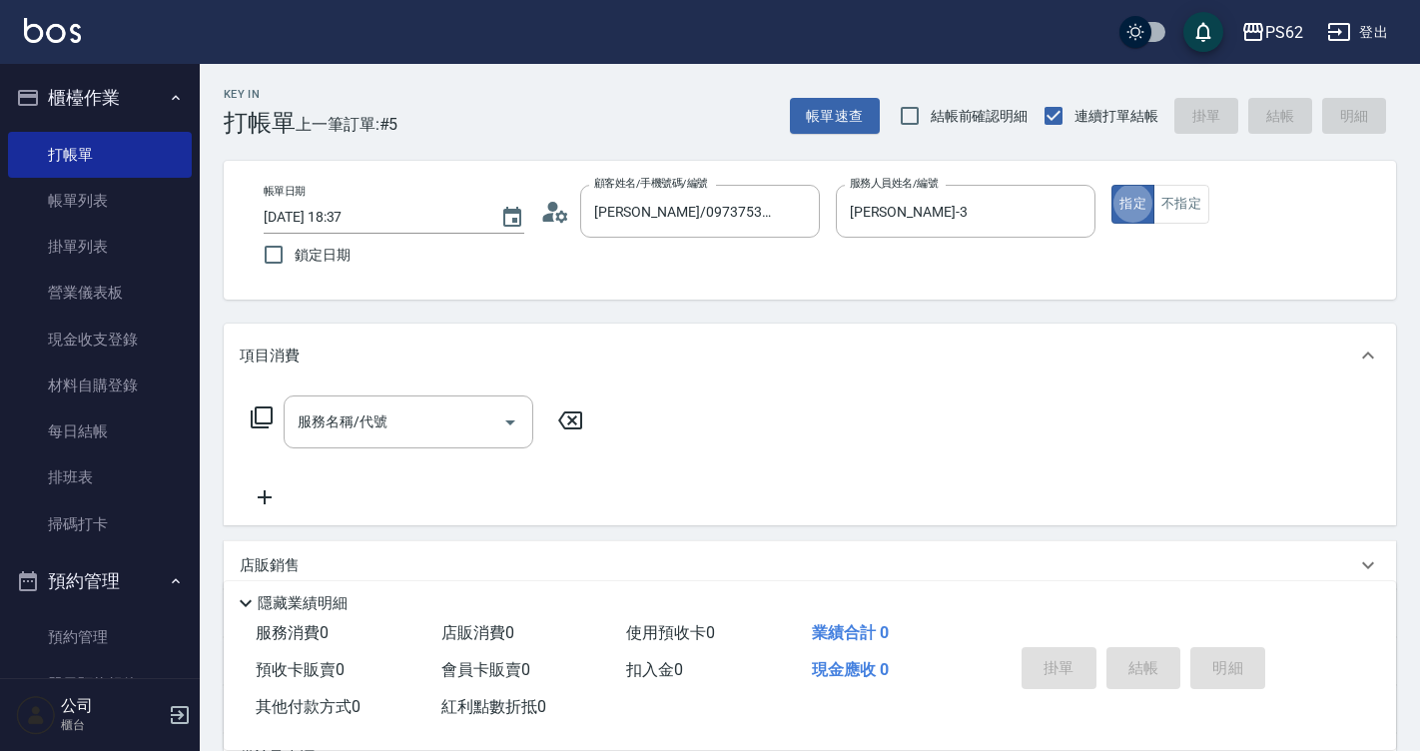
type button "true"
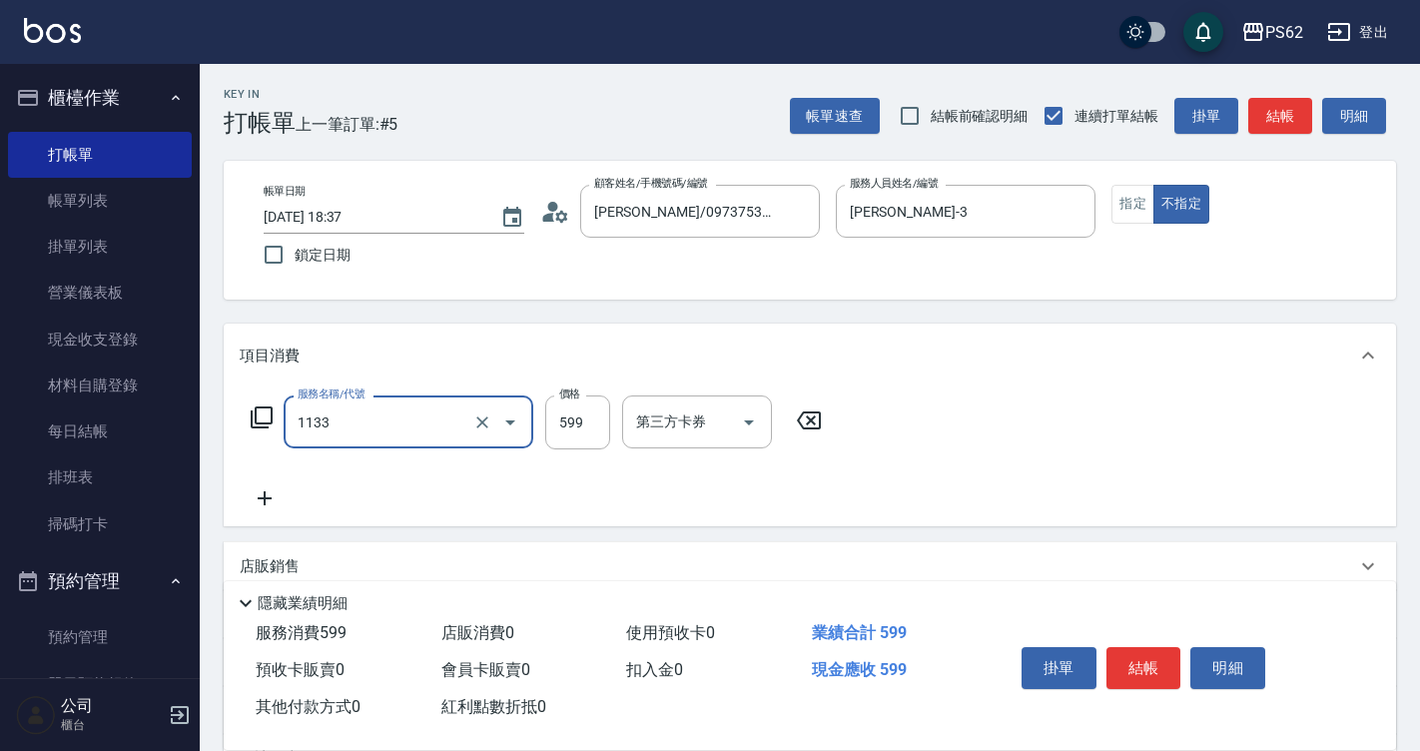
type input "洗剪去角質(1133)"
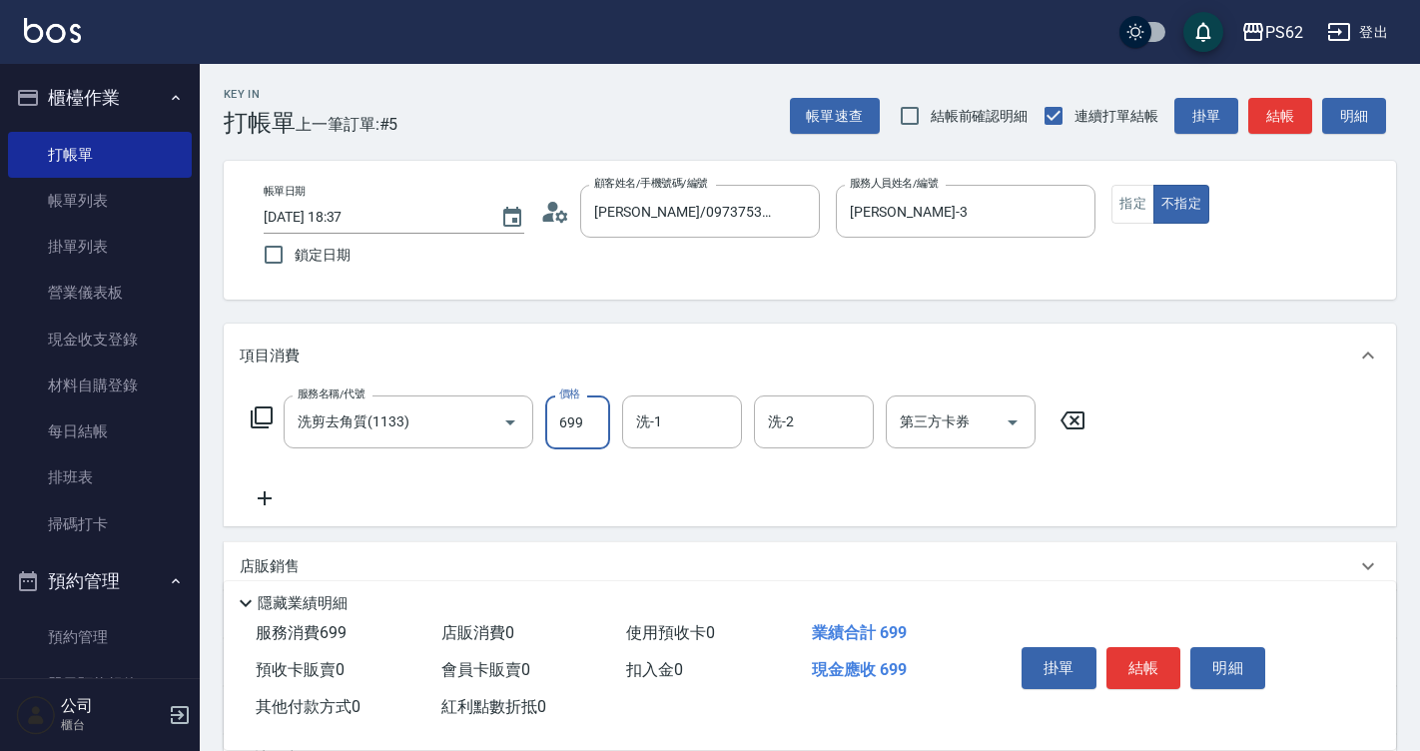
type input "699"
click at [1150, 654] on button "結帳" at bounding box center [1143, 668] width 75 height 42
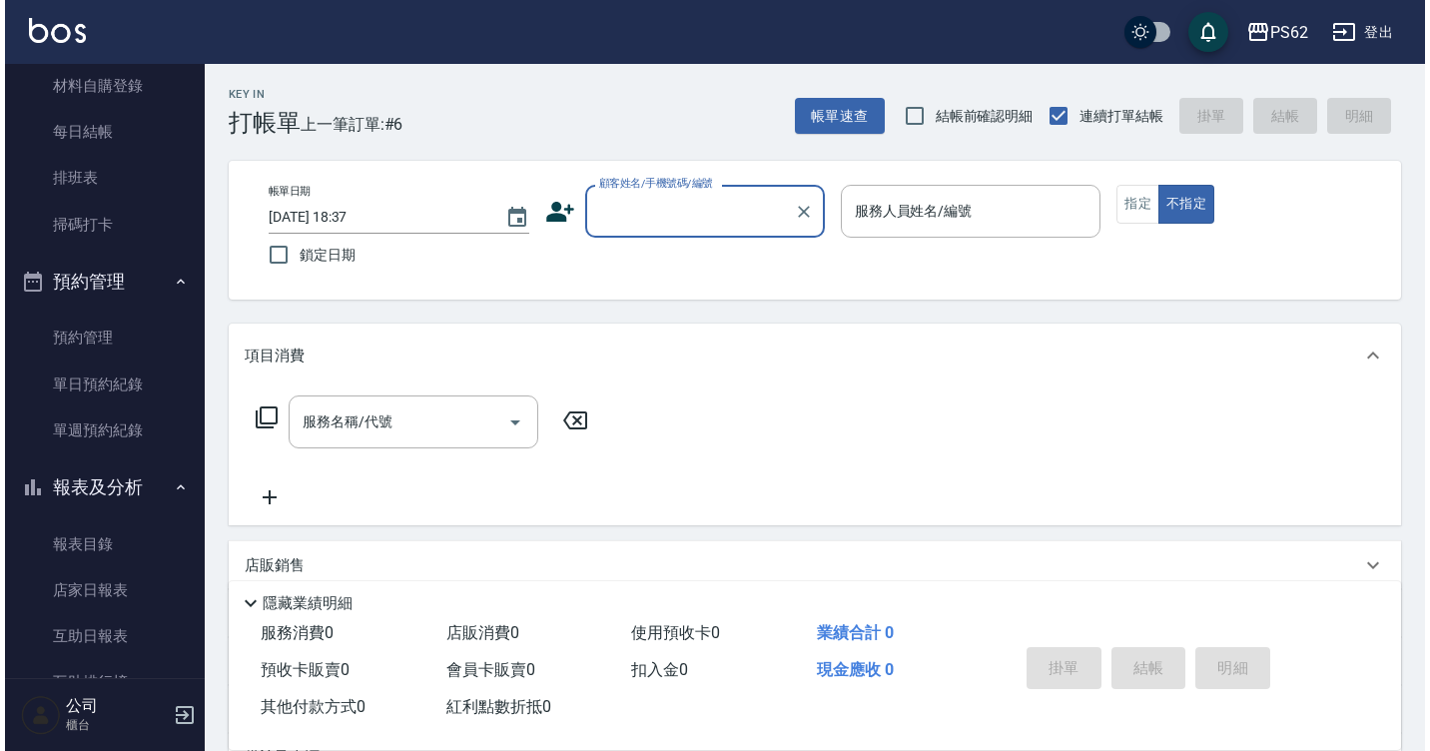
scroll to position [499, 0]
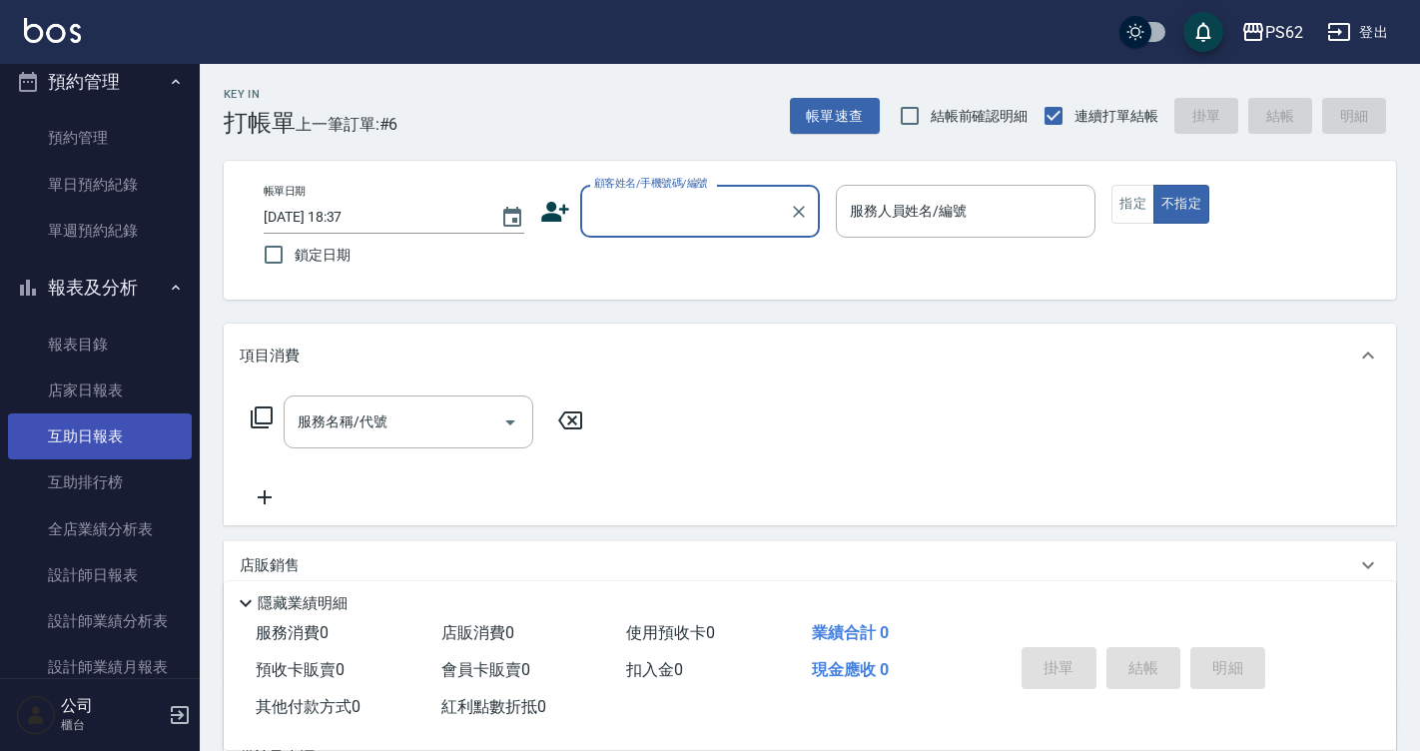
click at [144, 445] on link "互助日報表" at bounding box center [100, 436] width 184 height 46
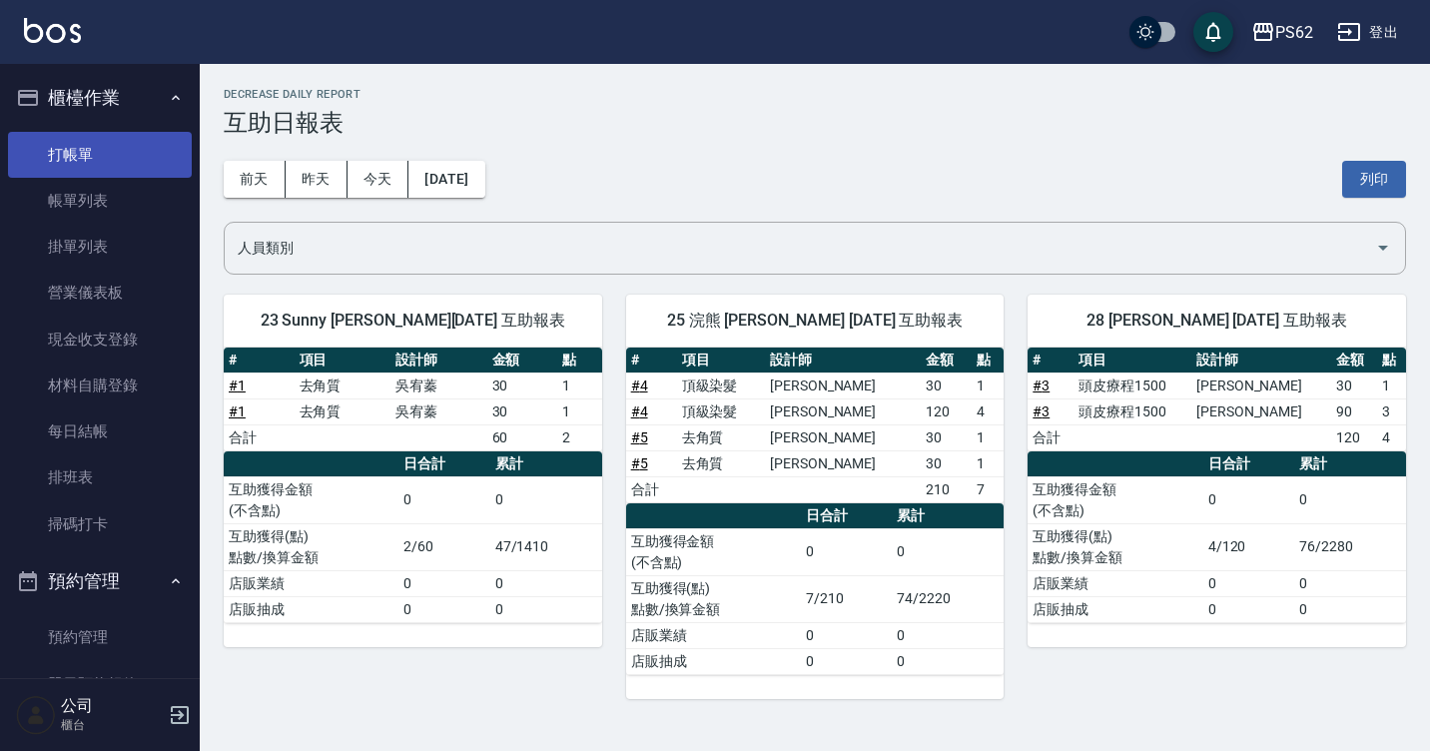
click at [33, 141] on link "打帳單" at bounding box center [100, 155] width 184 height 46
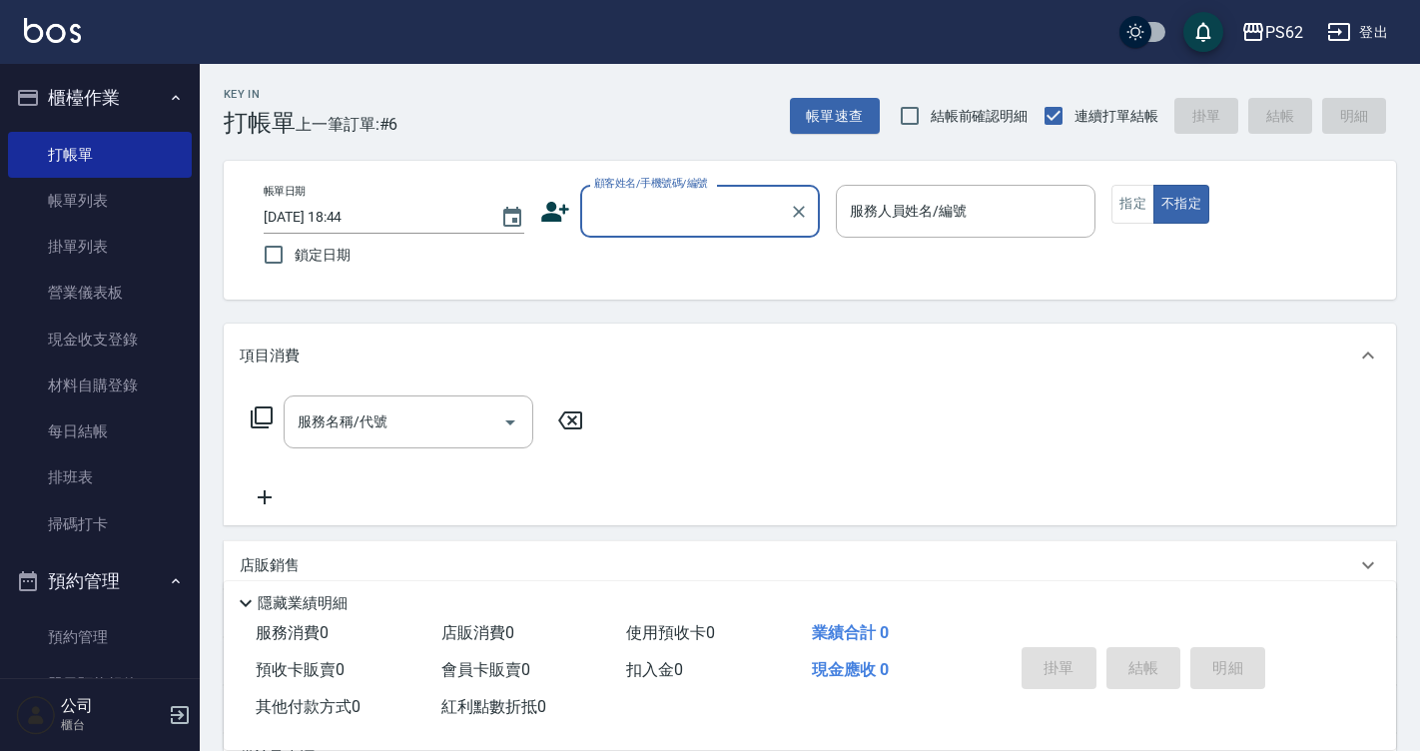
drag, startPoint x: 130, startPoint y: 459, endPoint x: 672, endPoint y: 258, distance: 578.4
click at [130, 459] on link "排班表" at bounding box center [100, 477] width 184 height 46
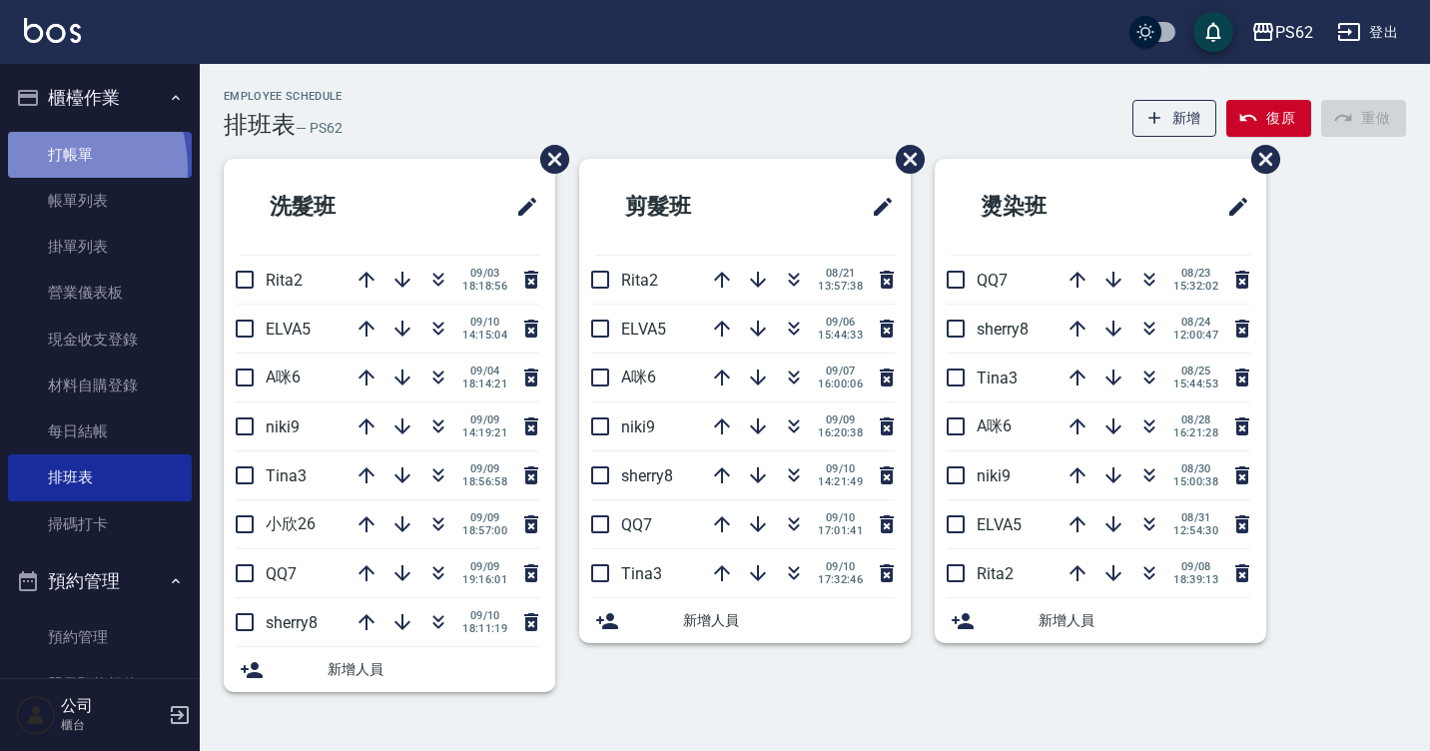
click at [50, 168] on link "打帳單" at bounding box center [100, 155] width 184 height 46
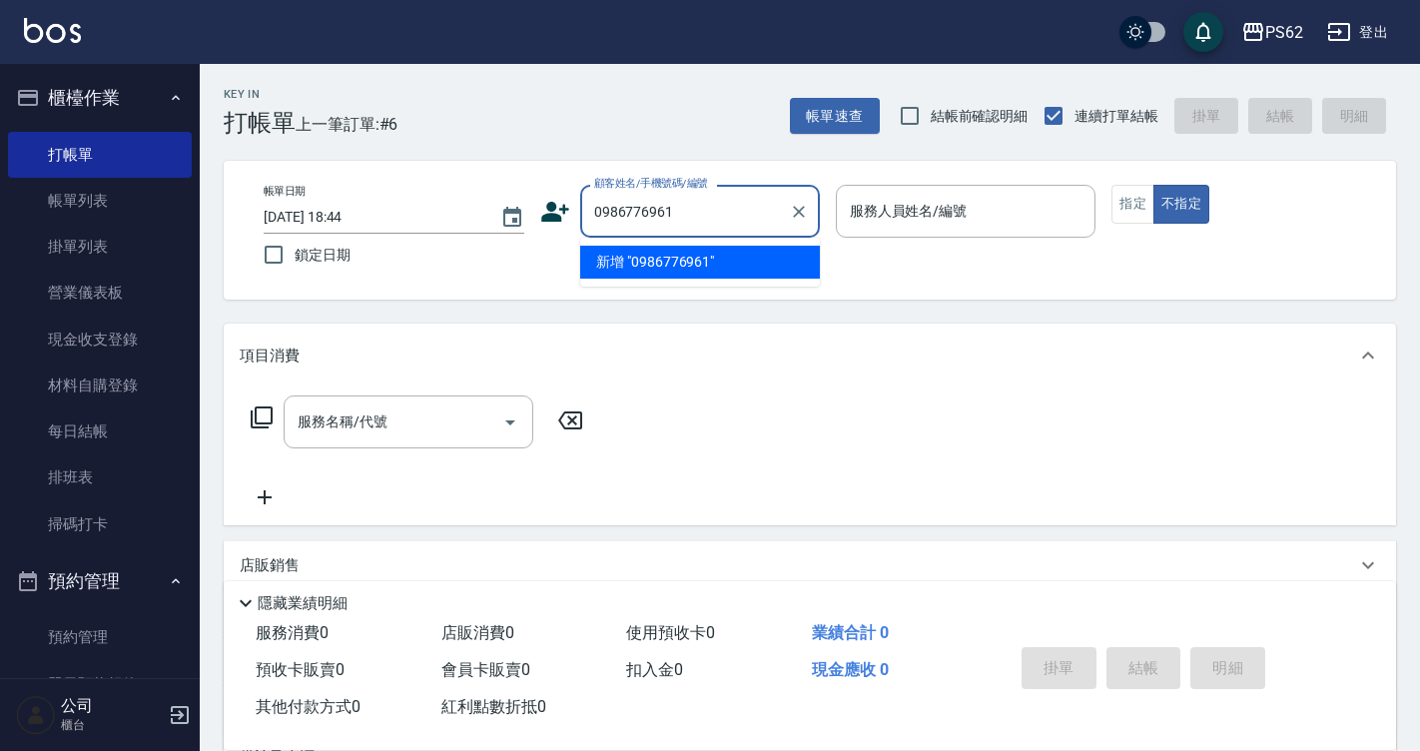
type input "0986776961"
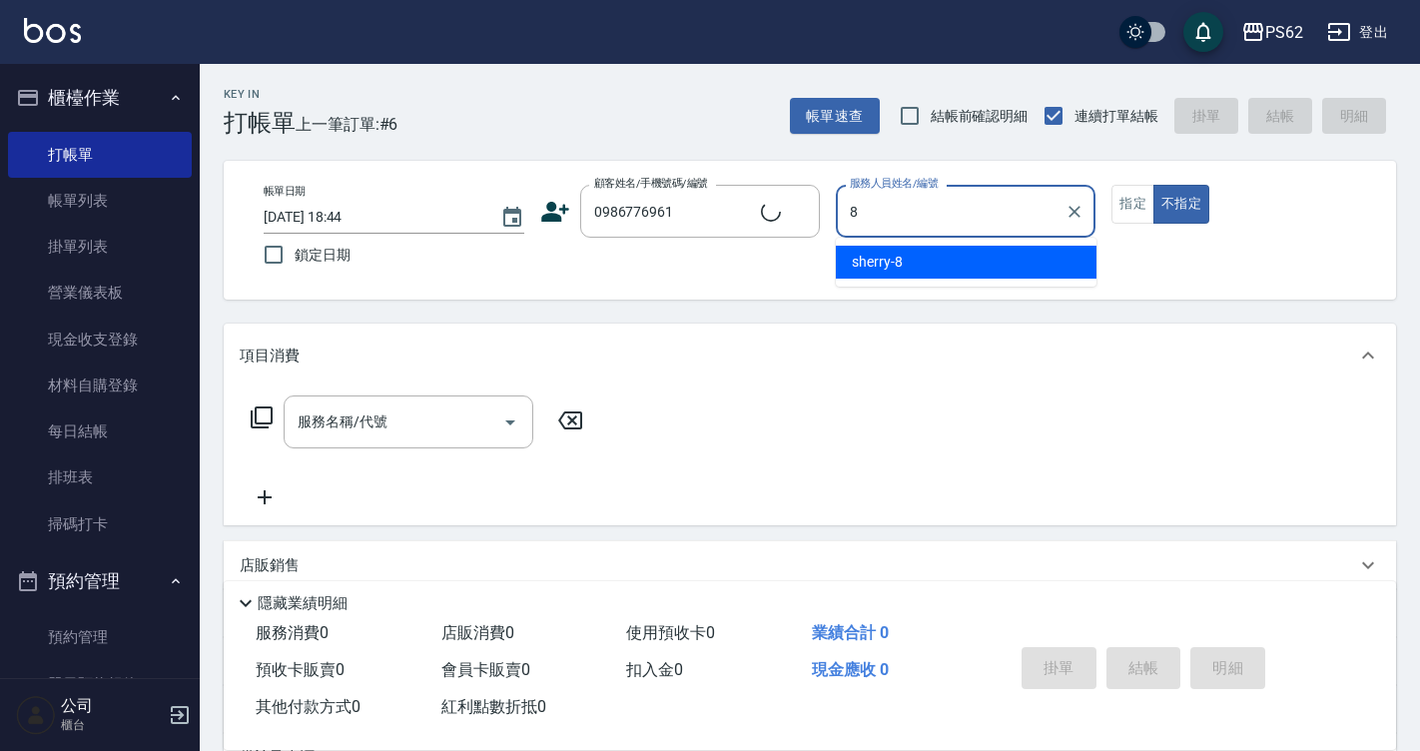
type input "sherry-8"
type button "false"
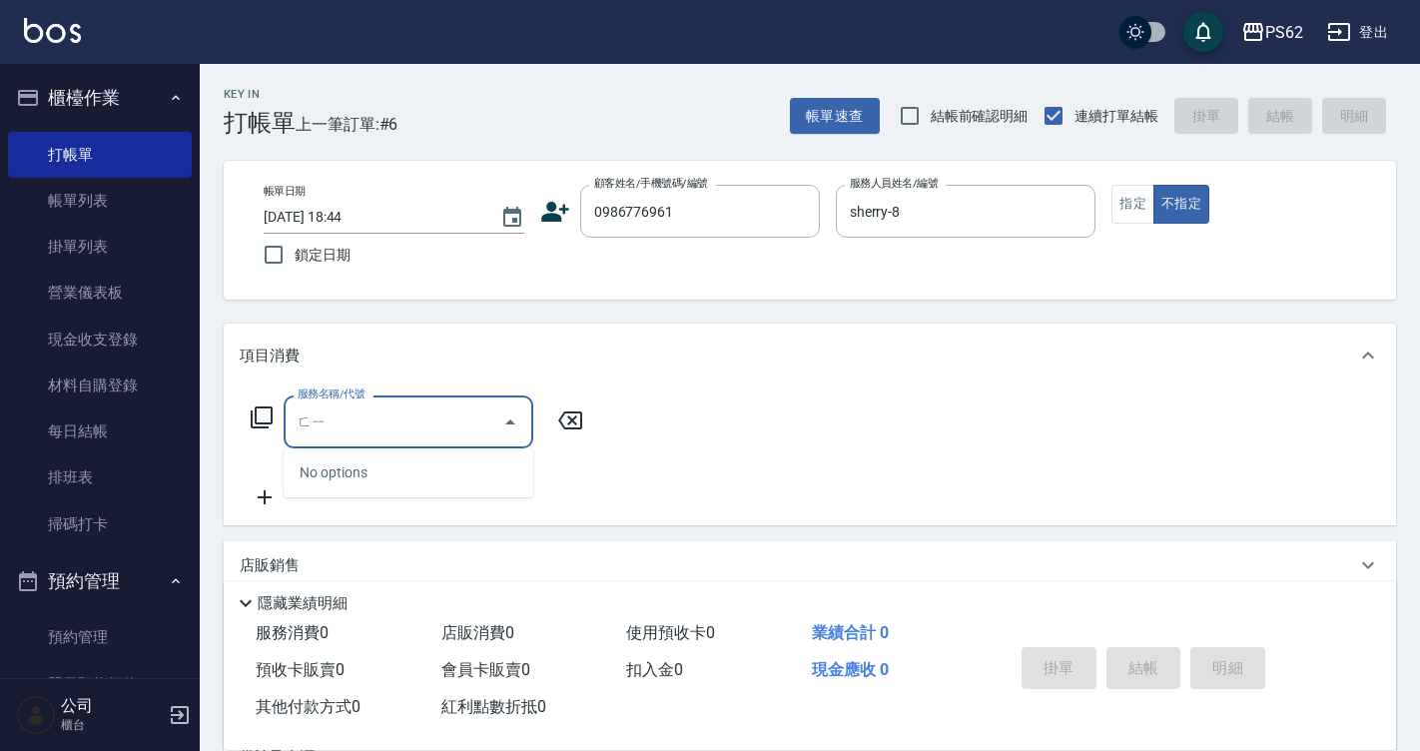
type input "ㄈ"
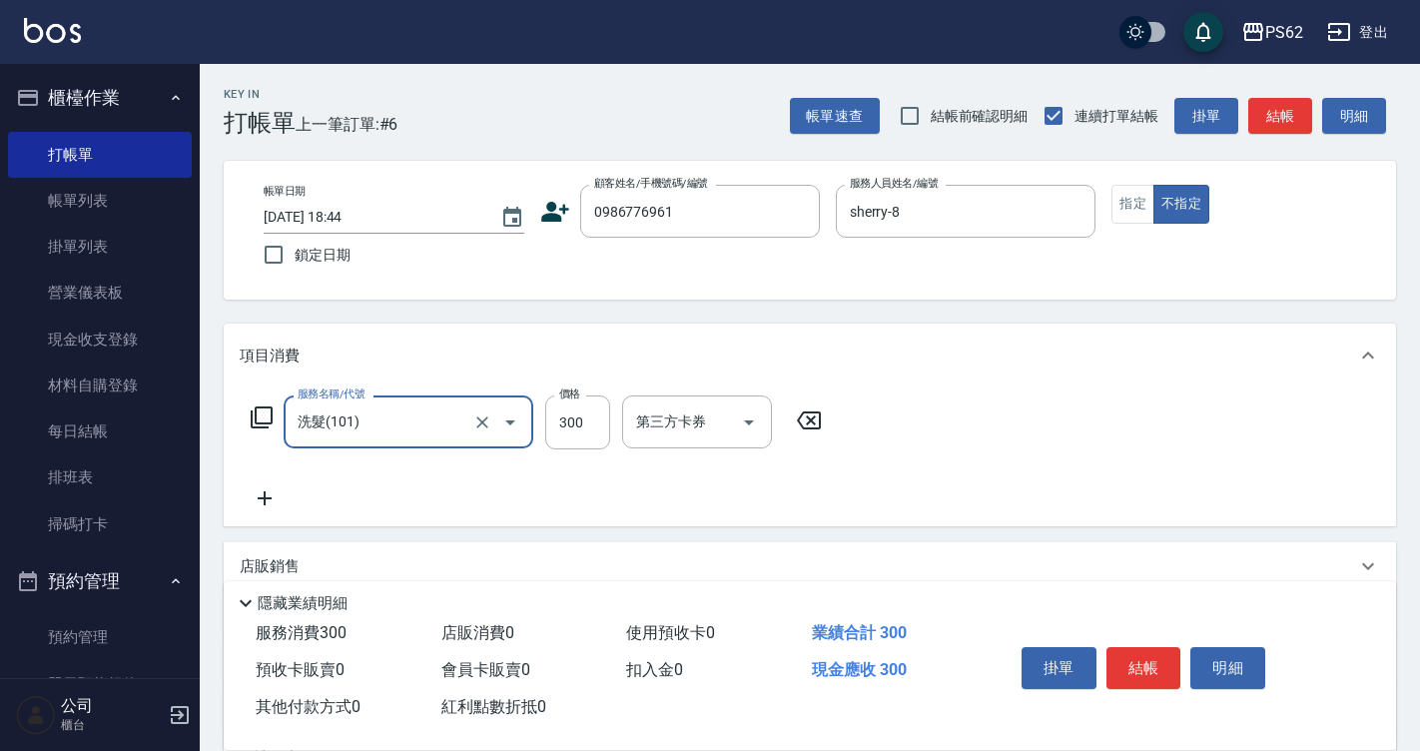
type input "洗髮(101)"
click at [1174, 628] on div "掛單 結帳 明細" at bounding box center [1180, 670] width 382 height 111
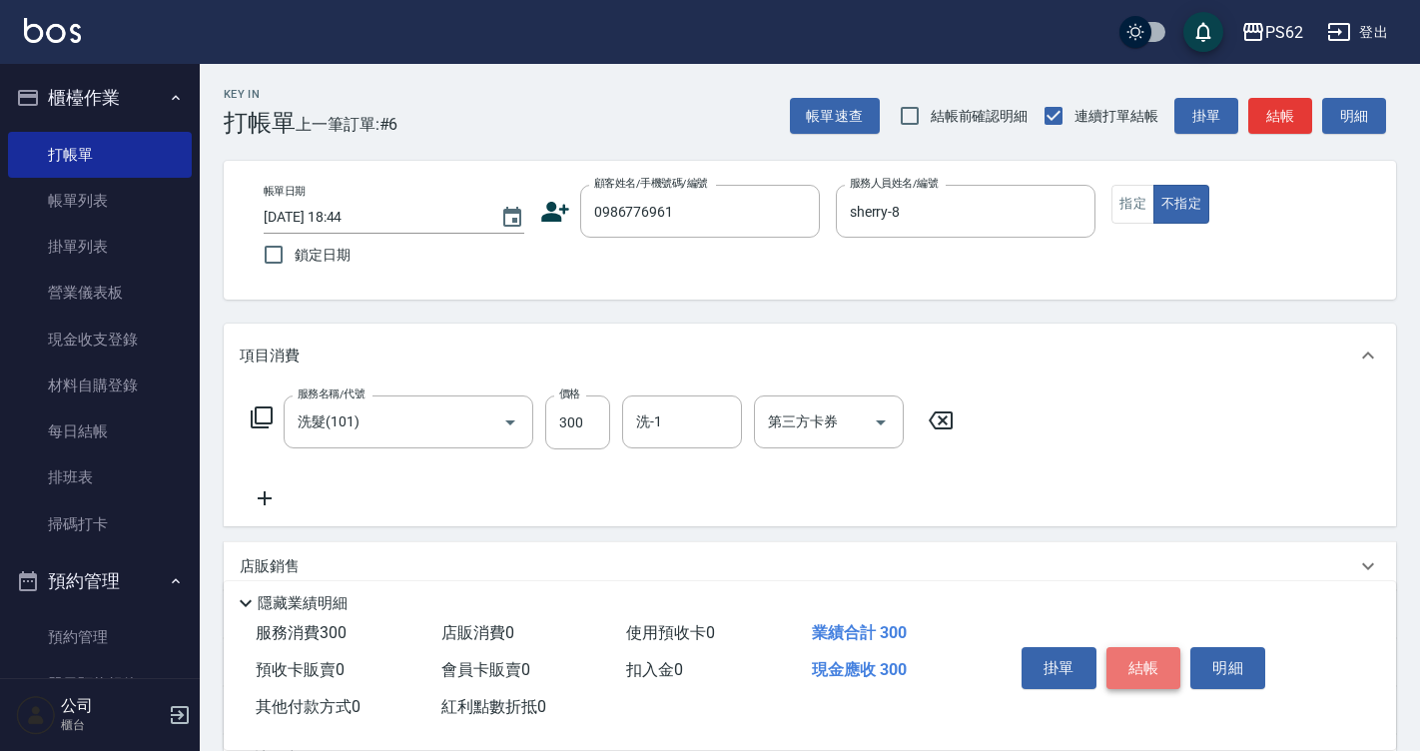
click at [1149, 668] on button "結帳" at bounding box center [1143, 668] width 75 height 42
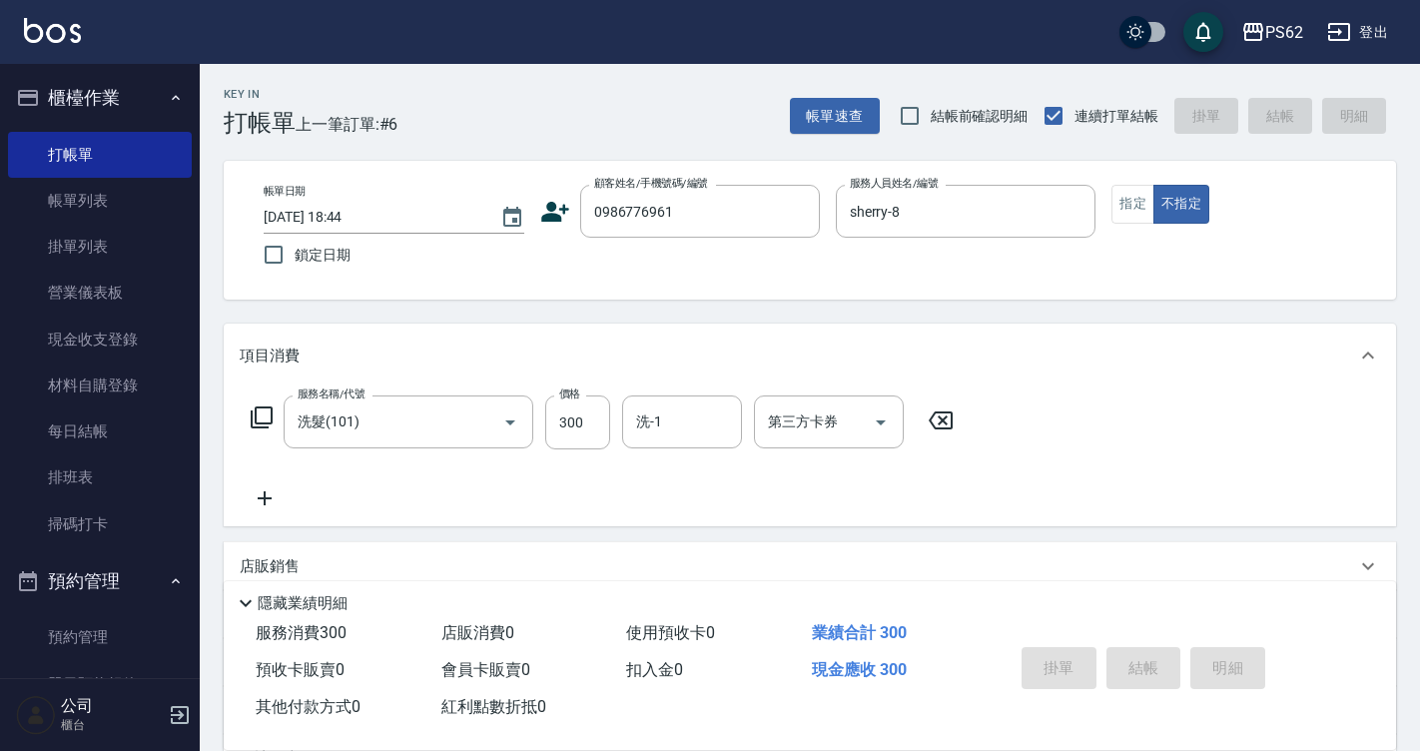
type input "[DATE] 18:48"
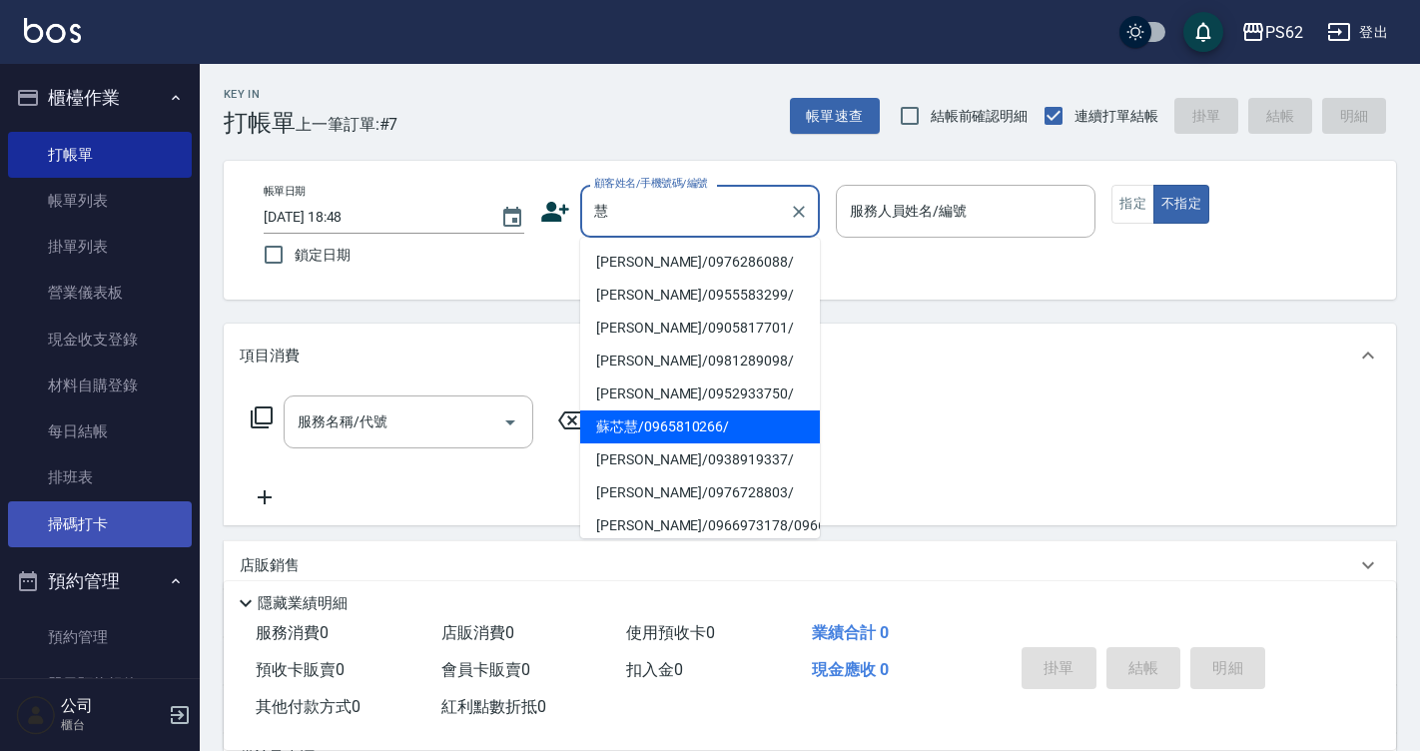
type input "慧"
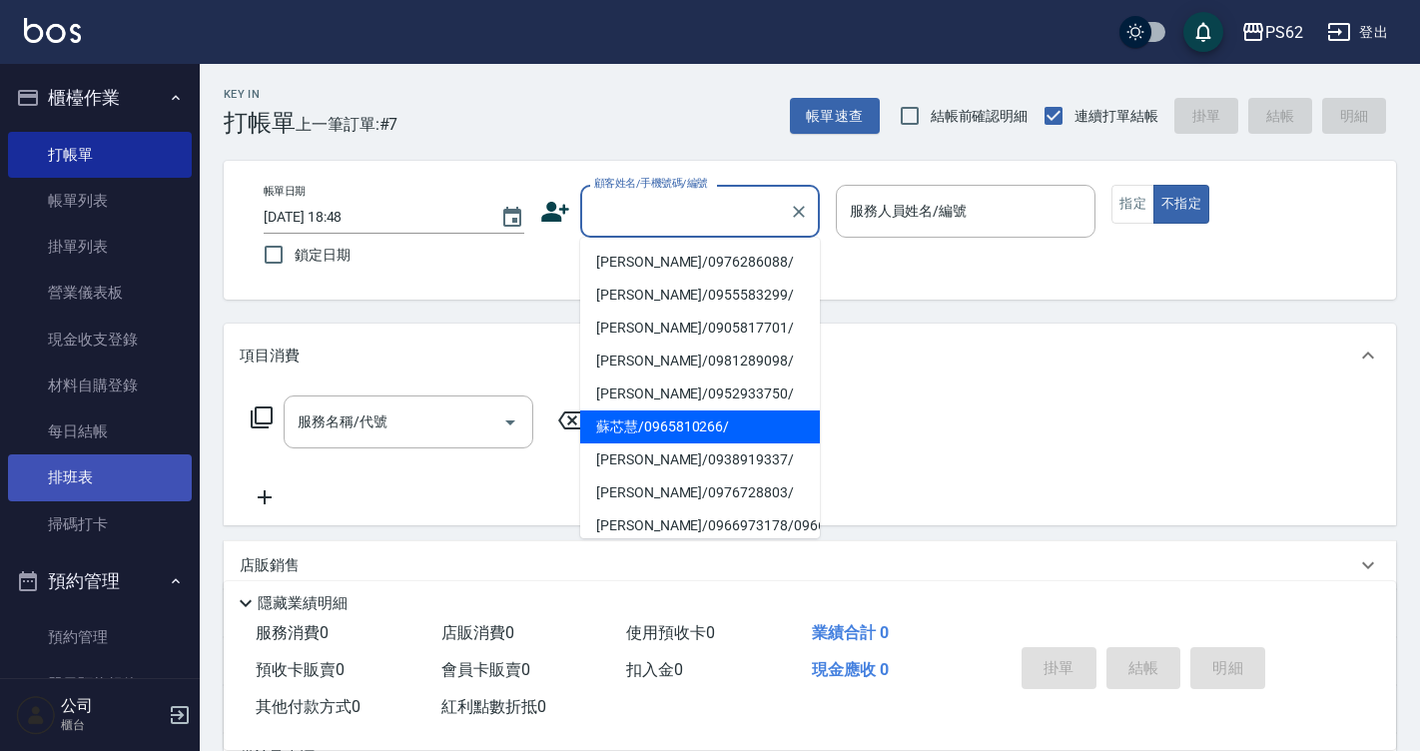
drag, startPoint x: 78, startPoint y: 504, endPoint x: 86, endPoint y: 490, distance: 16.1
click at [78, 504] on link "掃碼打卡" at bounding box center [100, 524] width 184 height 46
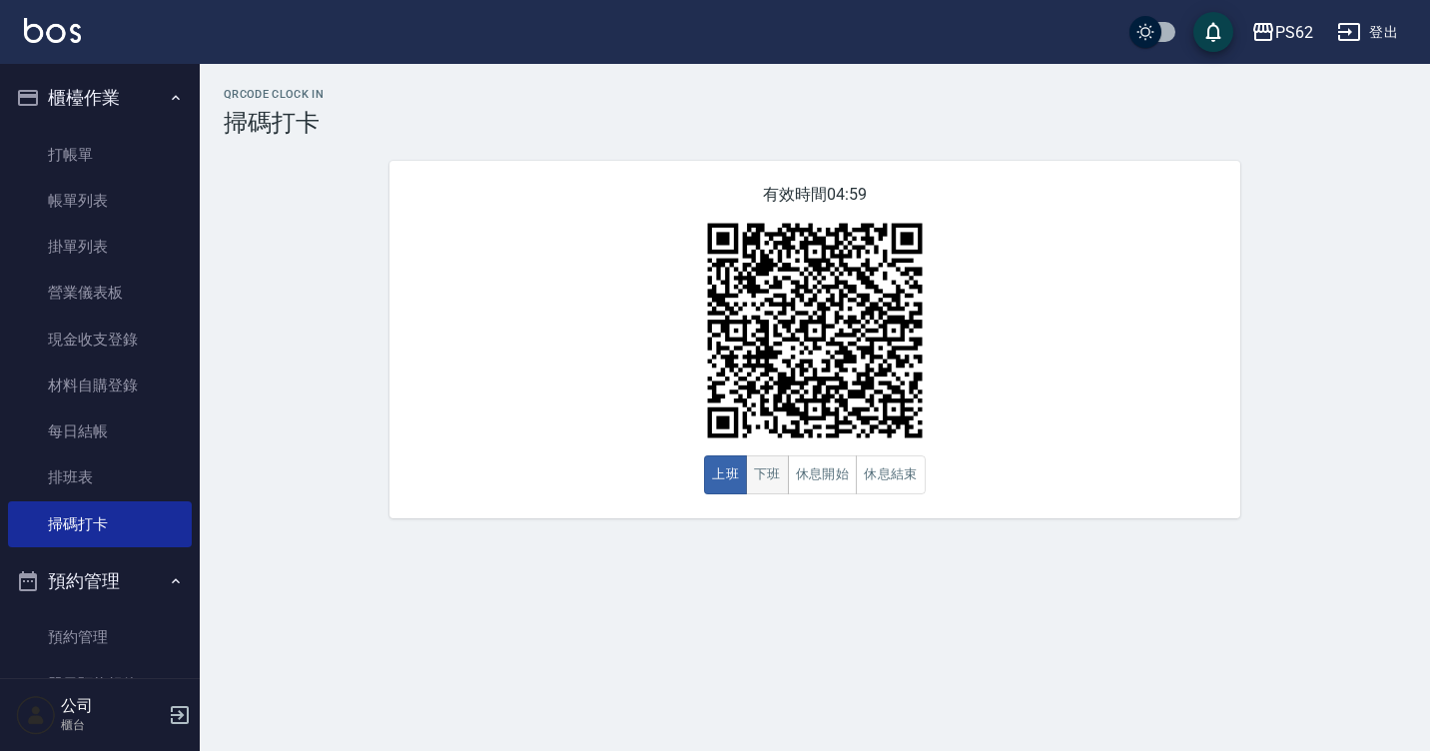
click at [783, 460] on button "下班" at bounding box center [767, 474] width 43 height 39
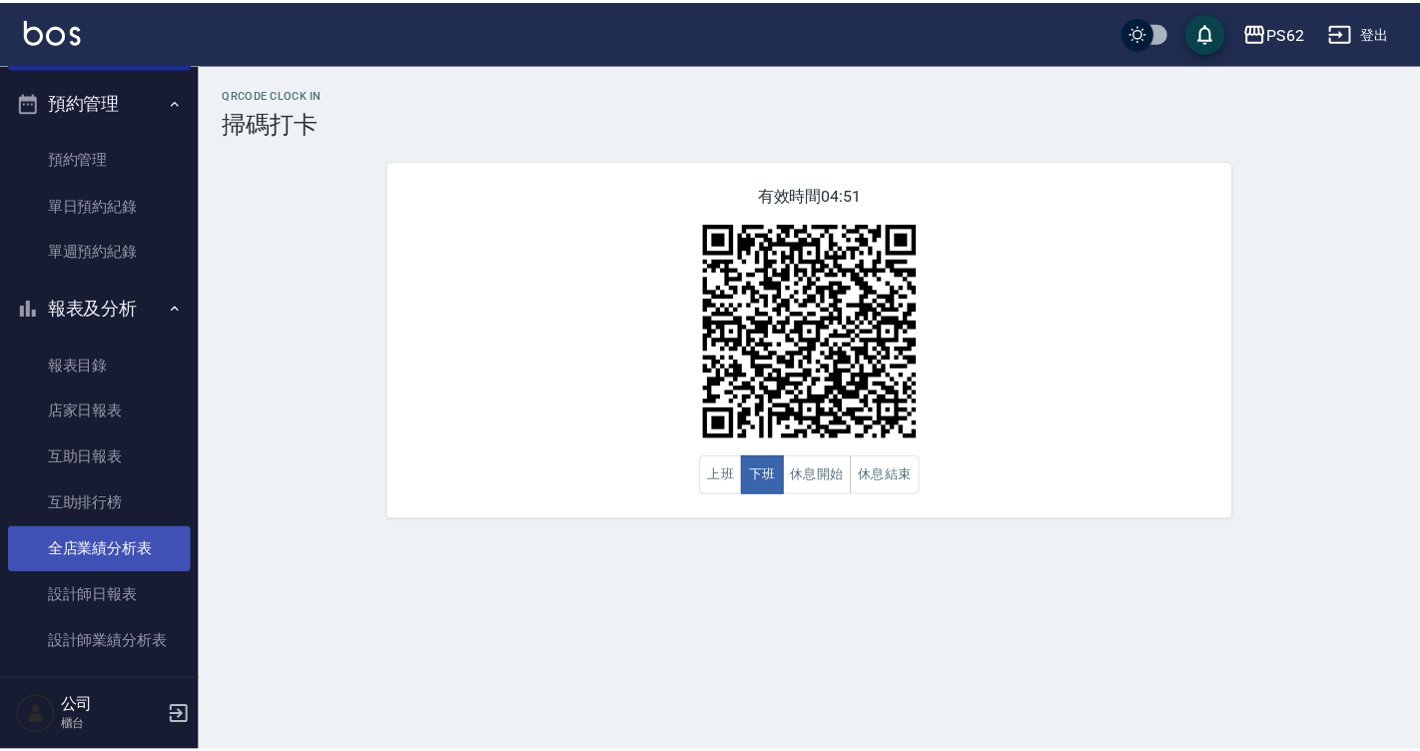
scroll to position [599, 0]
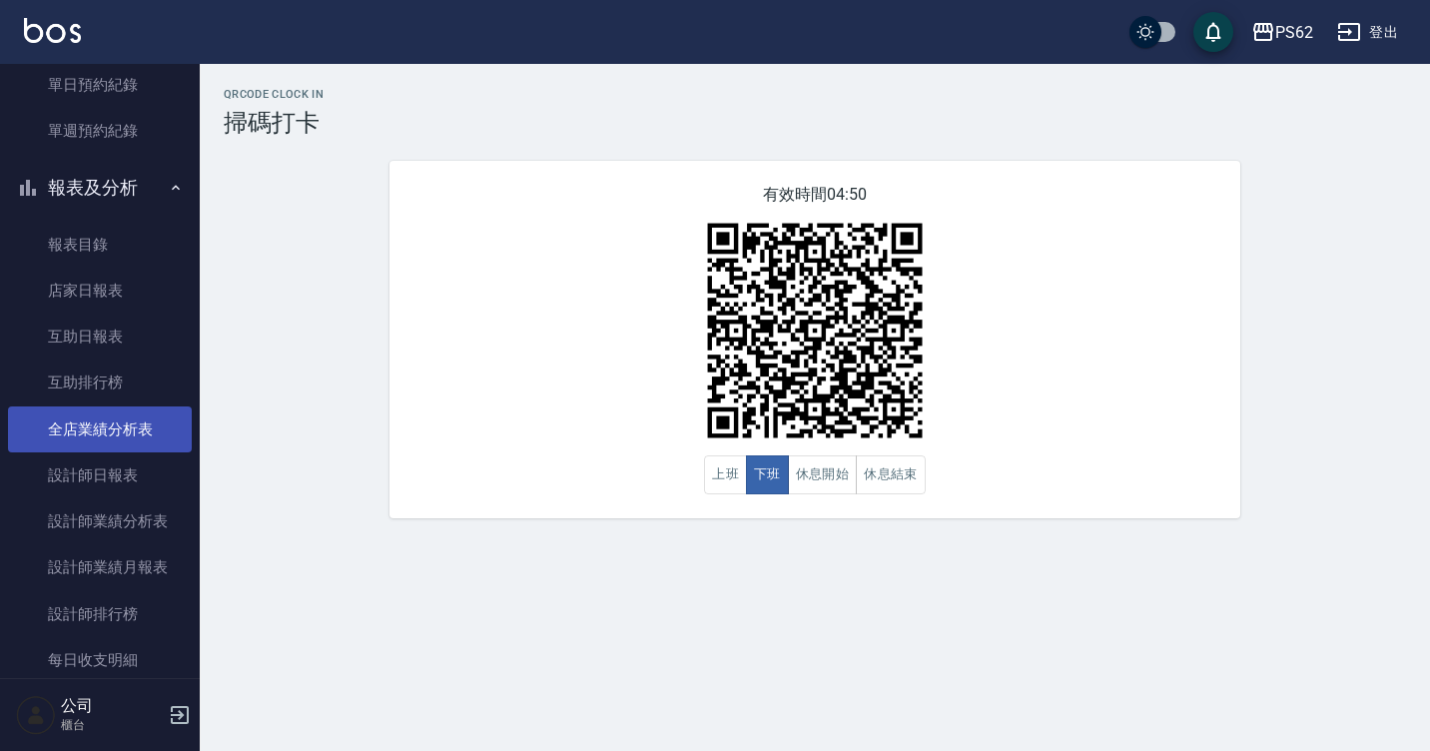
click at [111, 444] on link "全店業績分析表" at bounding box center [100, 429] width 184 height 46
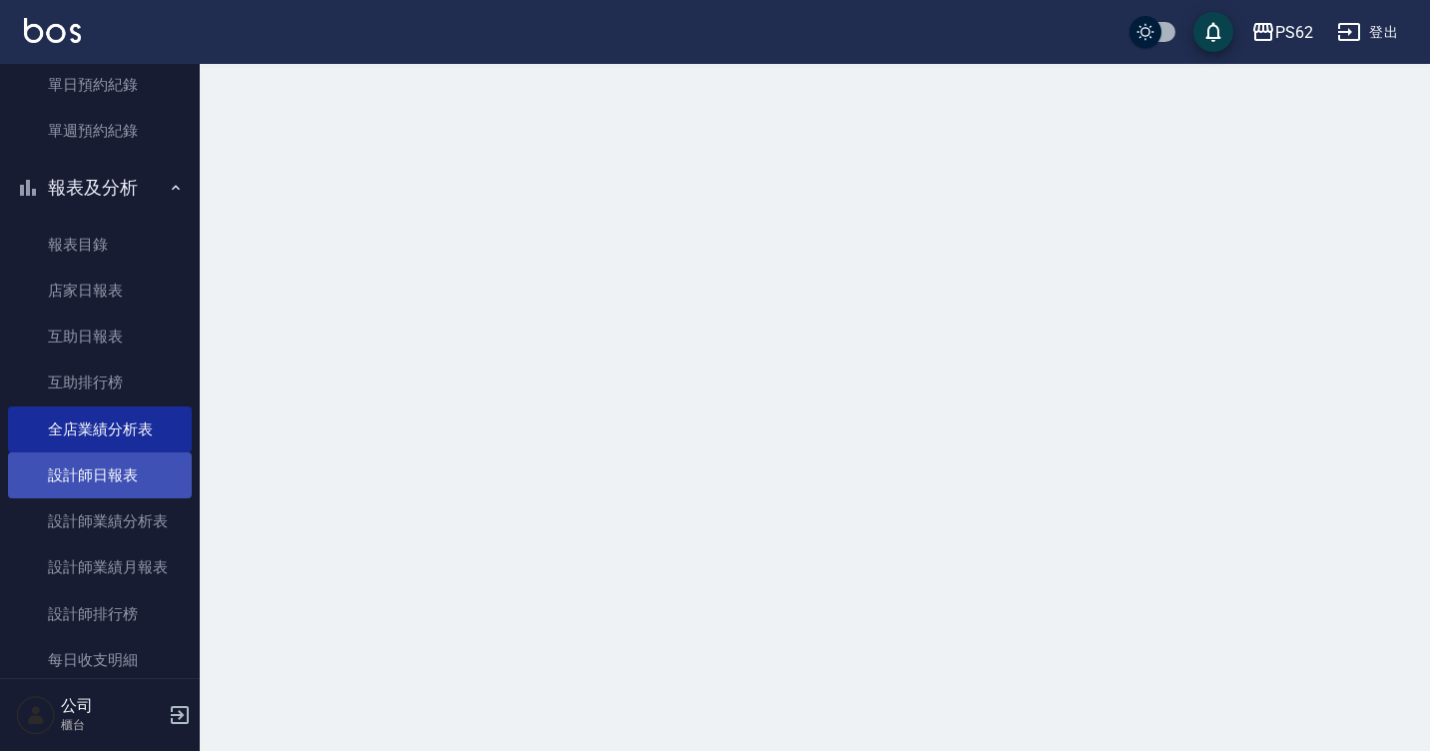
click at [111, 472] on link "設計師日報表" at bounding box center [100, 475] width 184 height 46
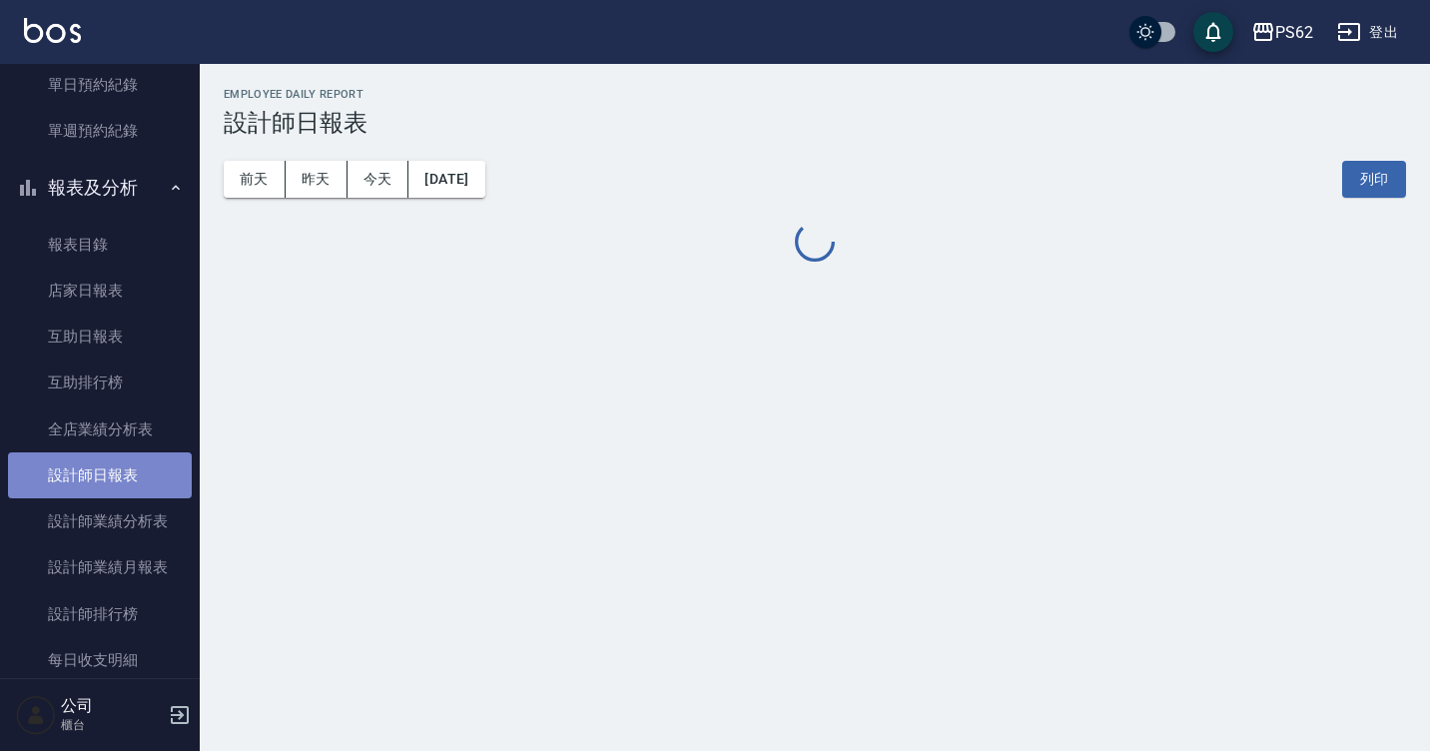
click at [111, 472] on link "設計師日報表" at bounding box center [100, 475] width 184 height 46
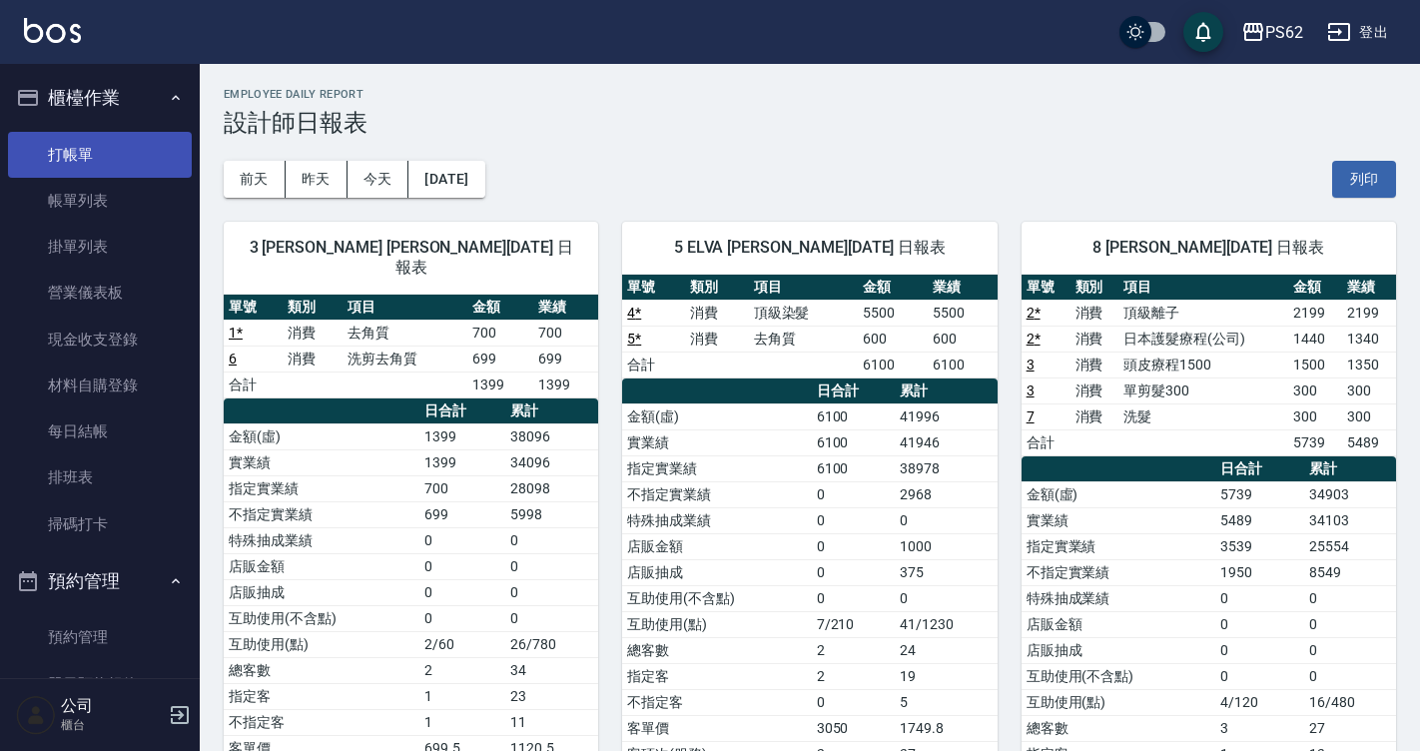
click at [102, 145] on link "打帳單" at bounding box center [100, 155] width 184 height 46
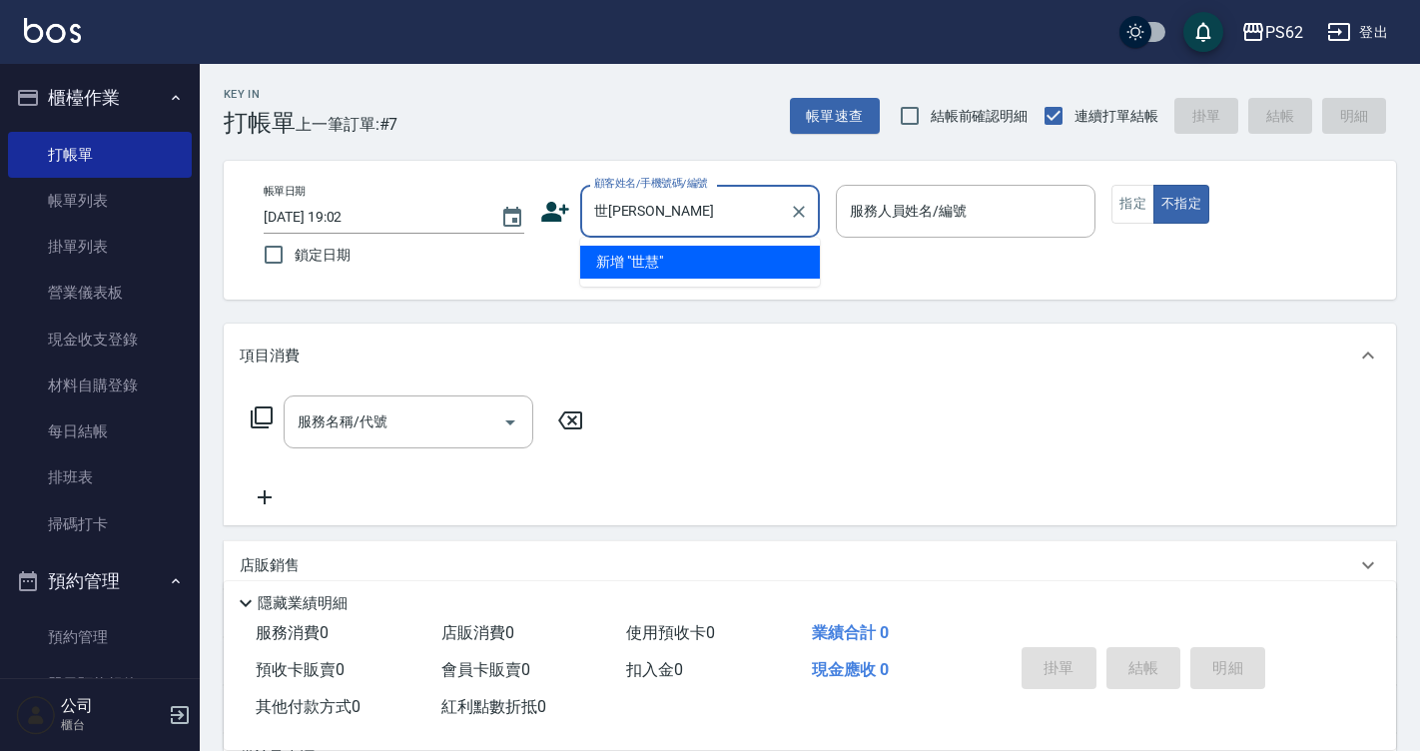
type input "世"
type input "智"
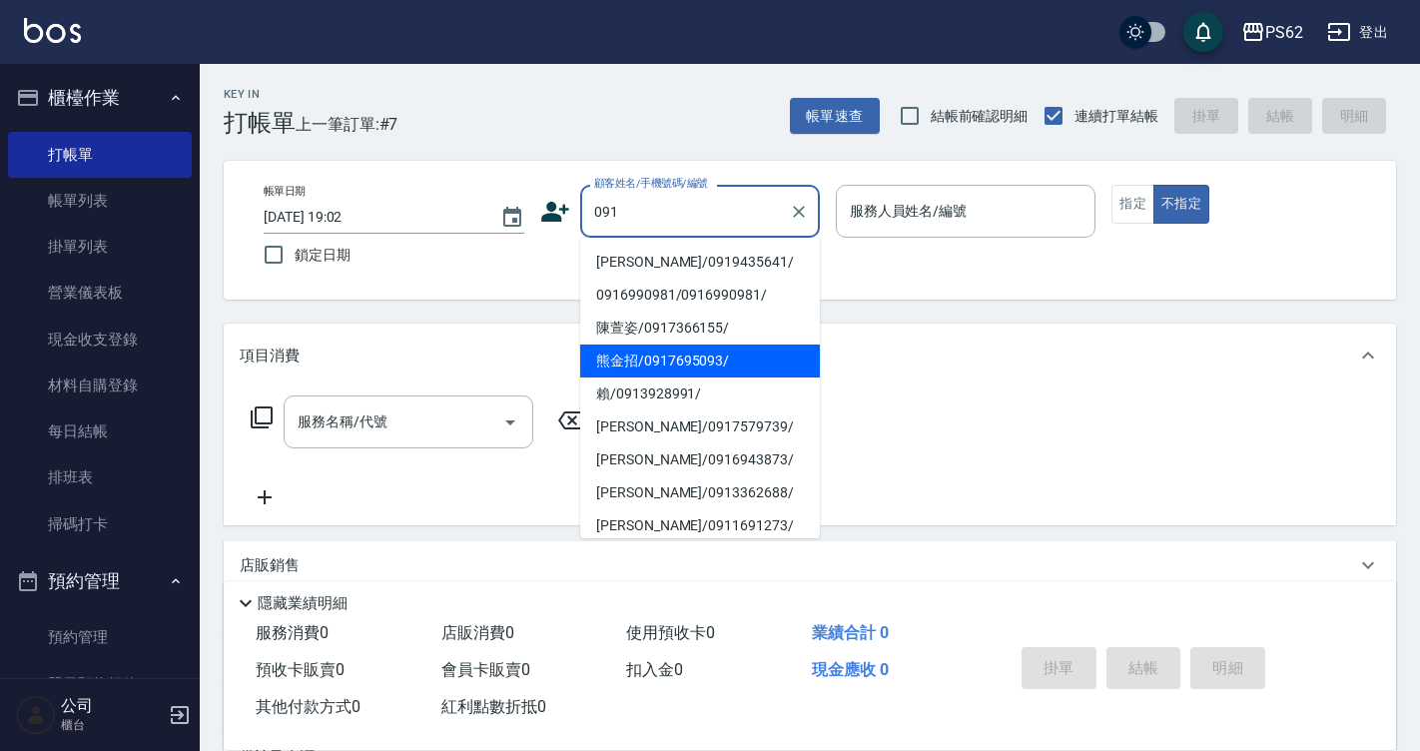
click at [655, 356] on li "熊金招/0917695093/" at bounding box center [700, 360] width 240 height 33
type input "熊金招/0917695093/"
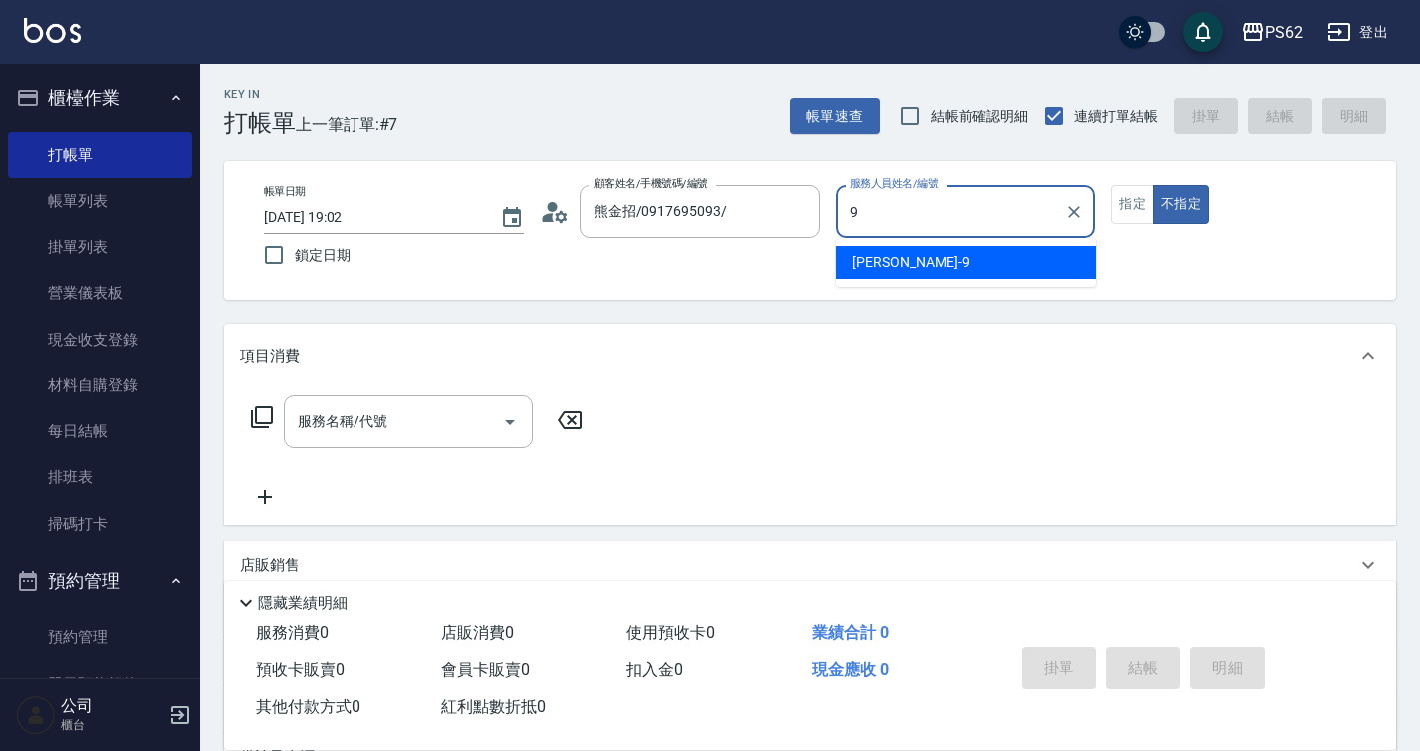
type input "niki-9"
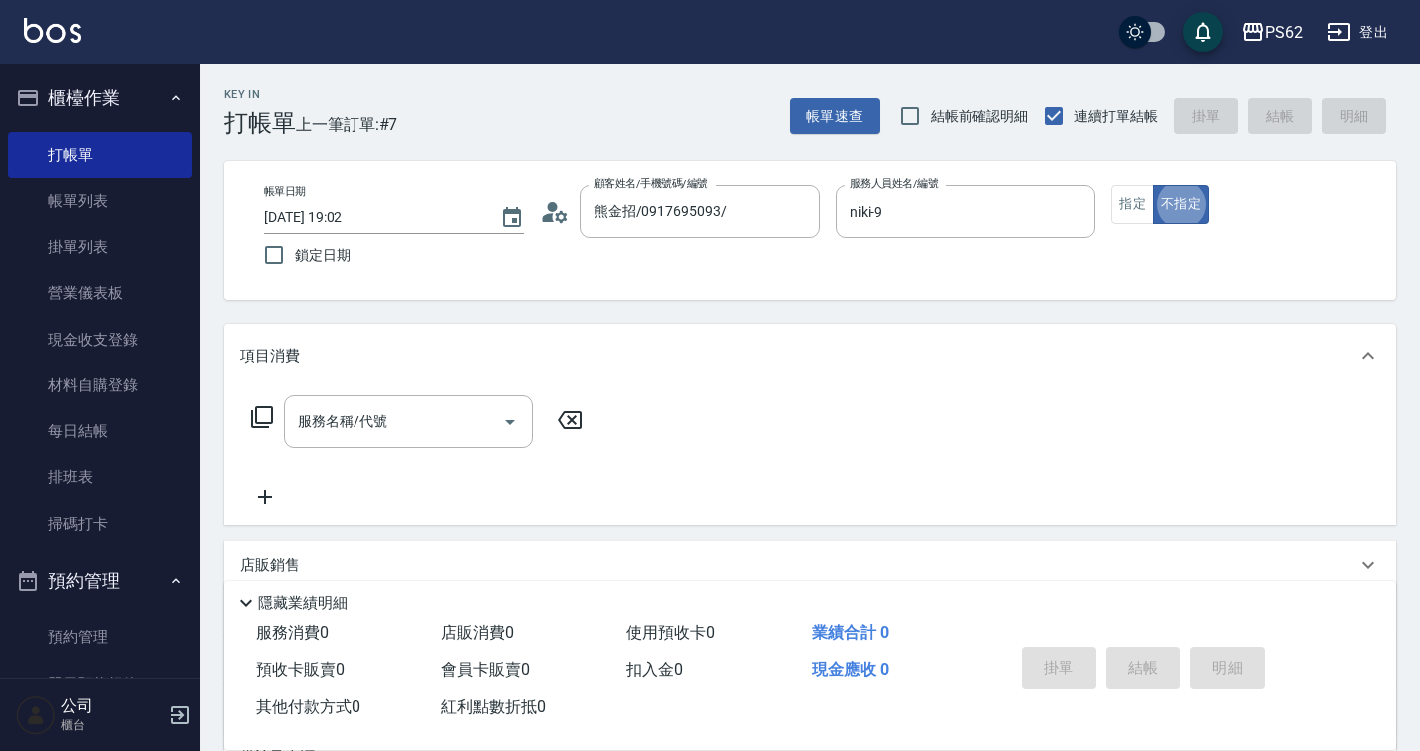
type button "false"
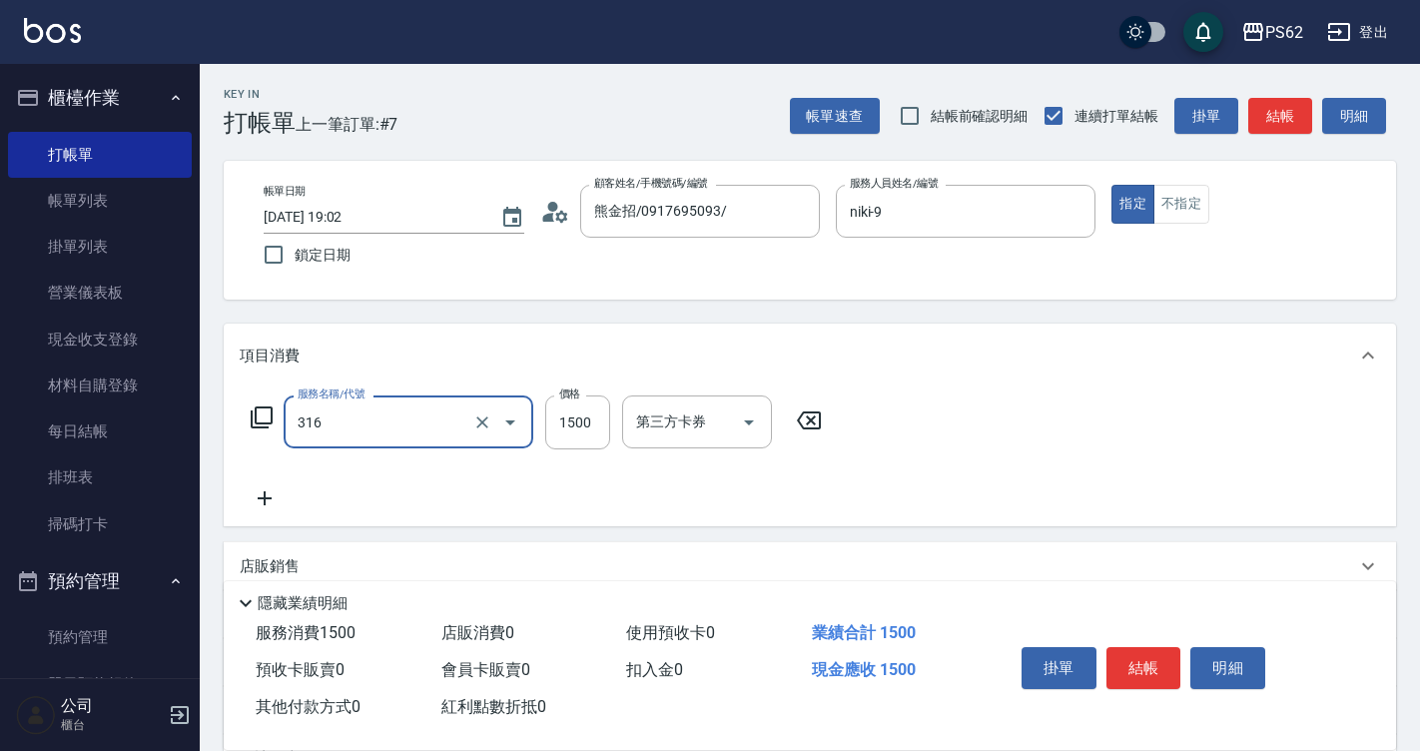
type input "頂級染髮(316)"
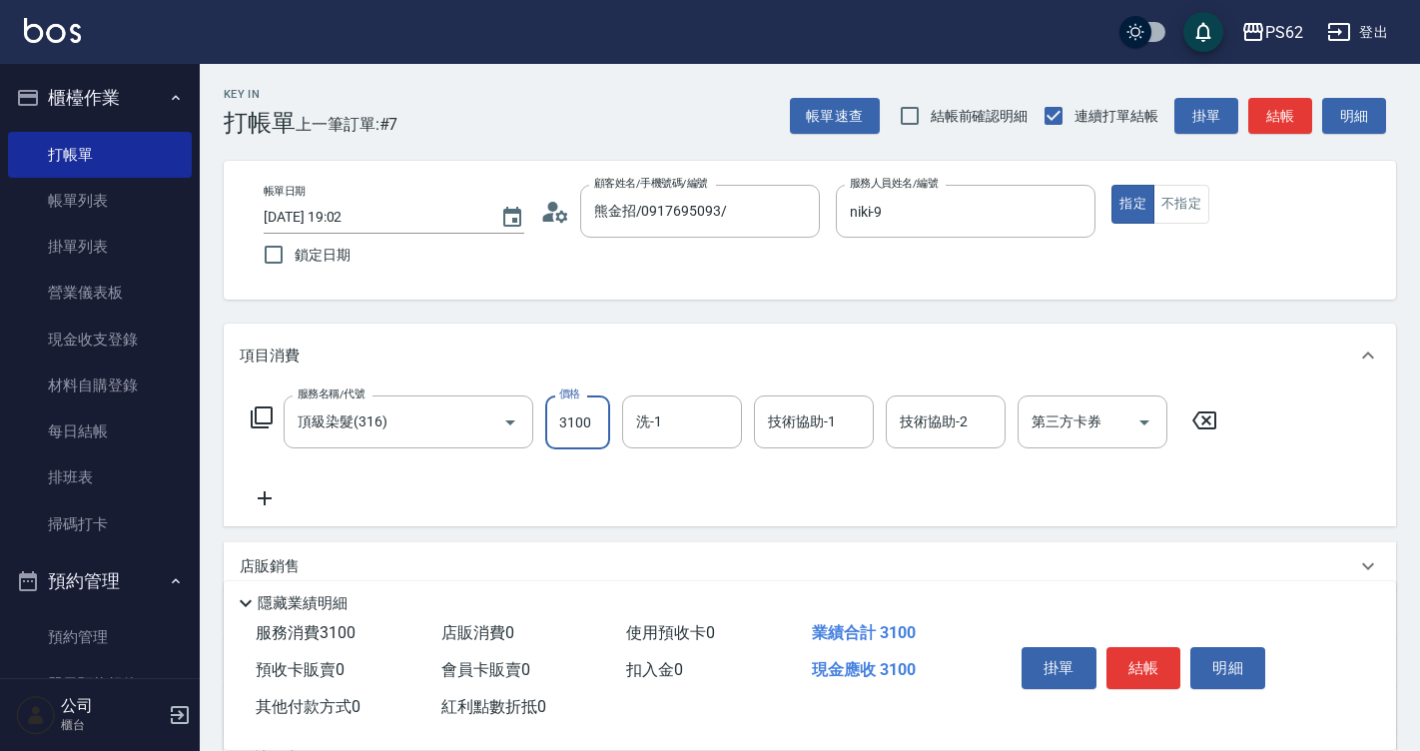
type input "3100"
type input "Sunny-23"
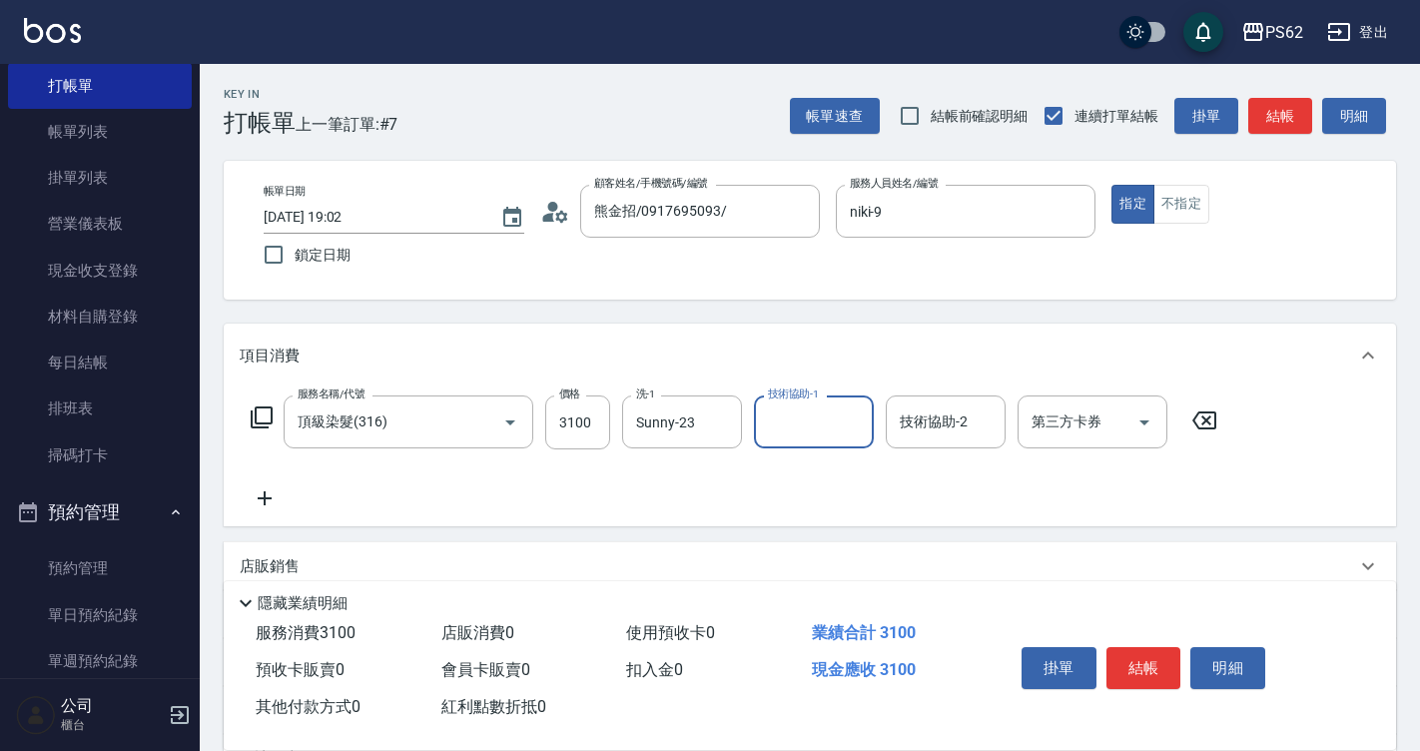
scroll to position [100, 0]
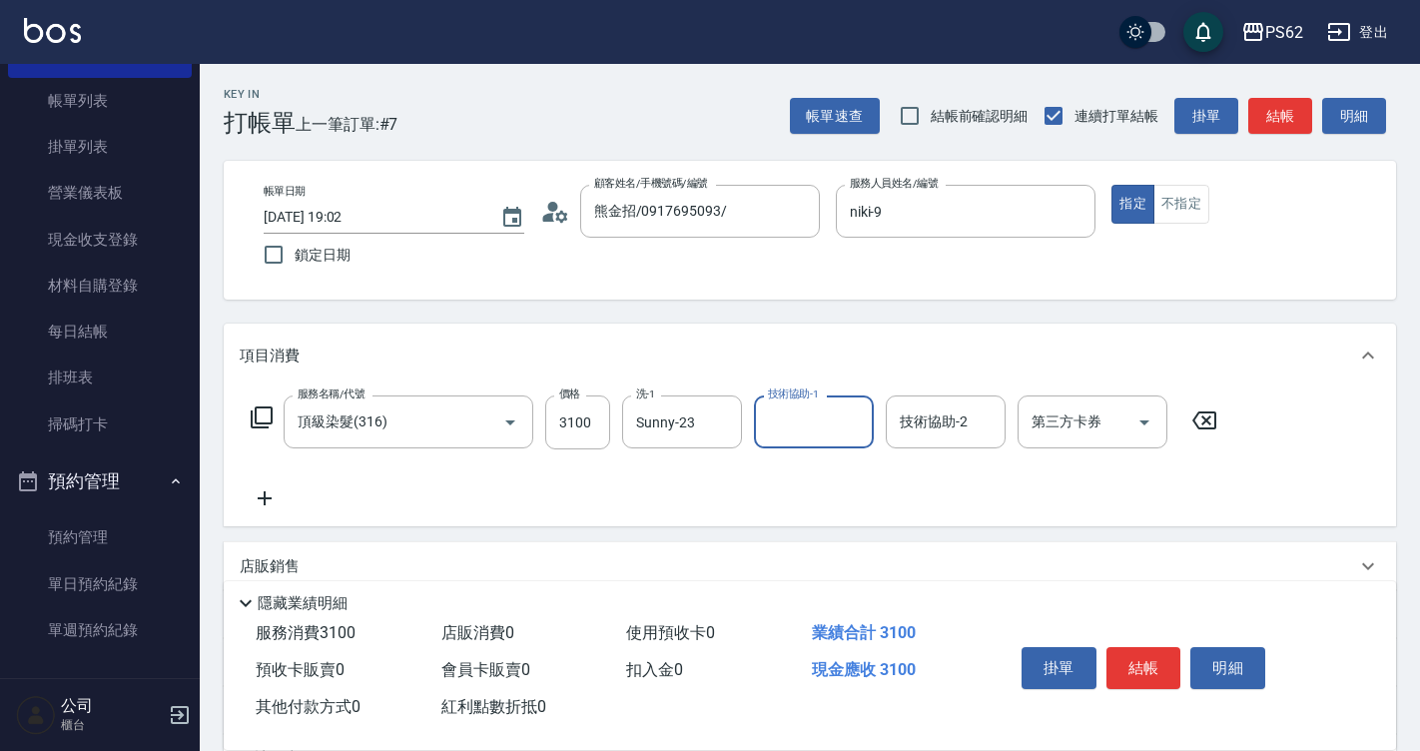
click at [272, 499] on icon at bounding box center [265, 498] width 14 height 14
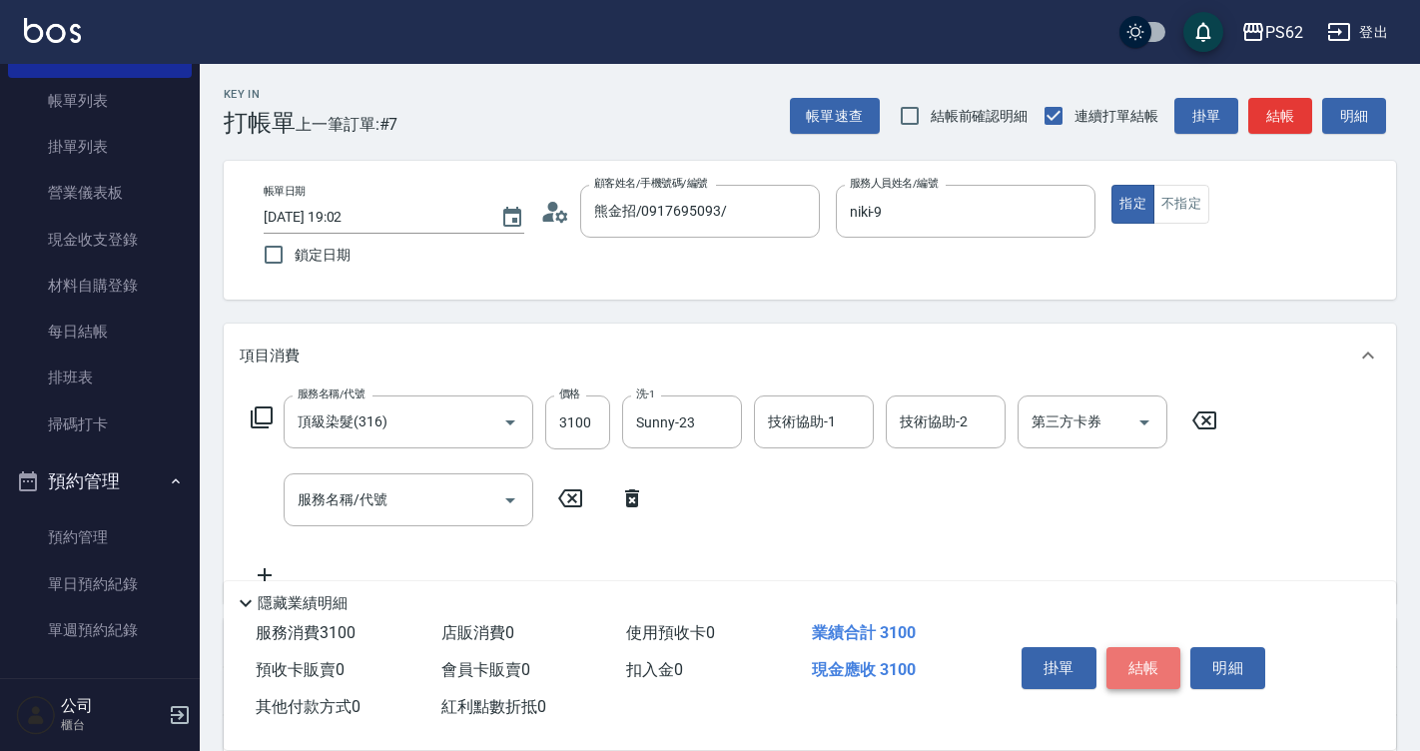
click at [1129, 674] on button "結帳" at bounding box center [1143, 668] width 75 height 42
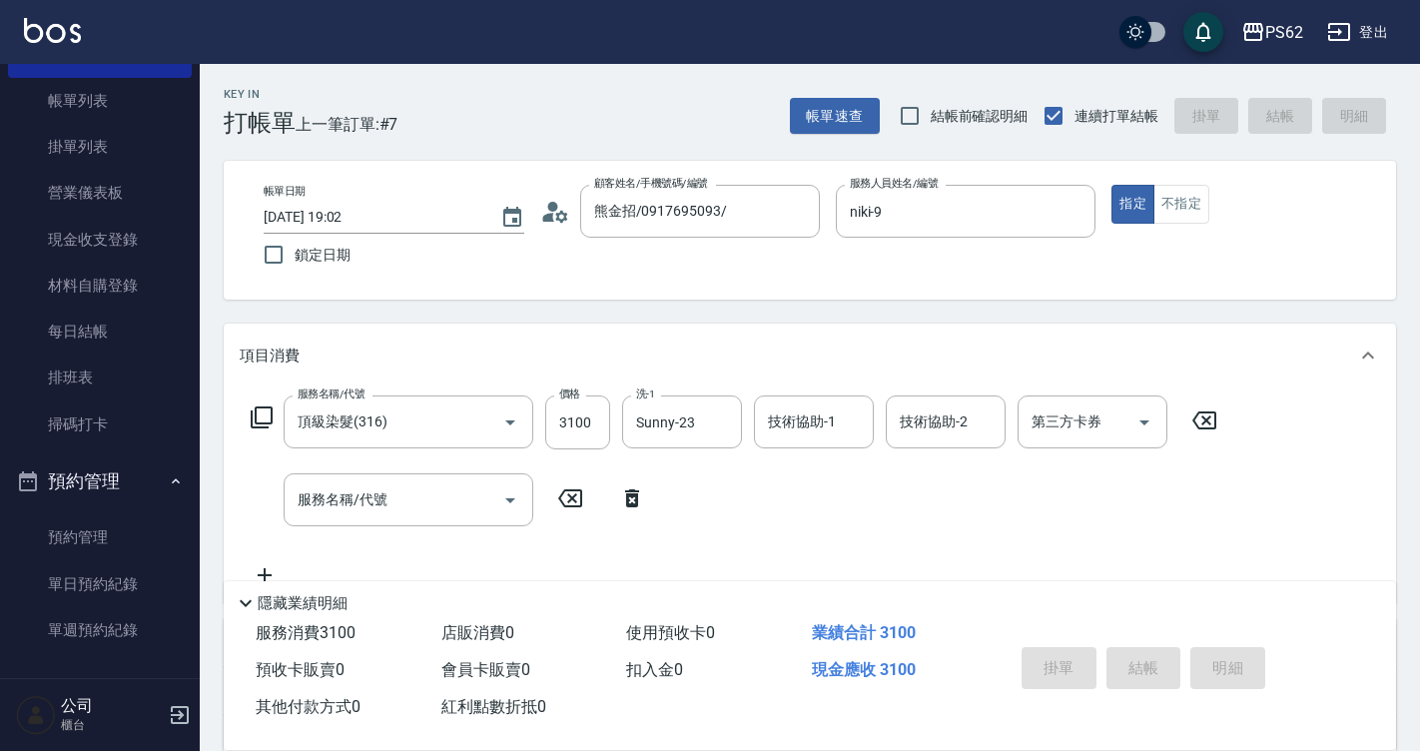
type input "[DATE] 19:03"
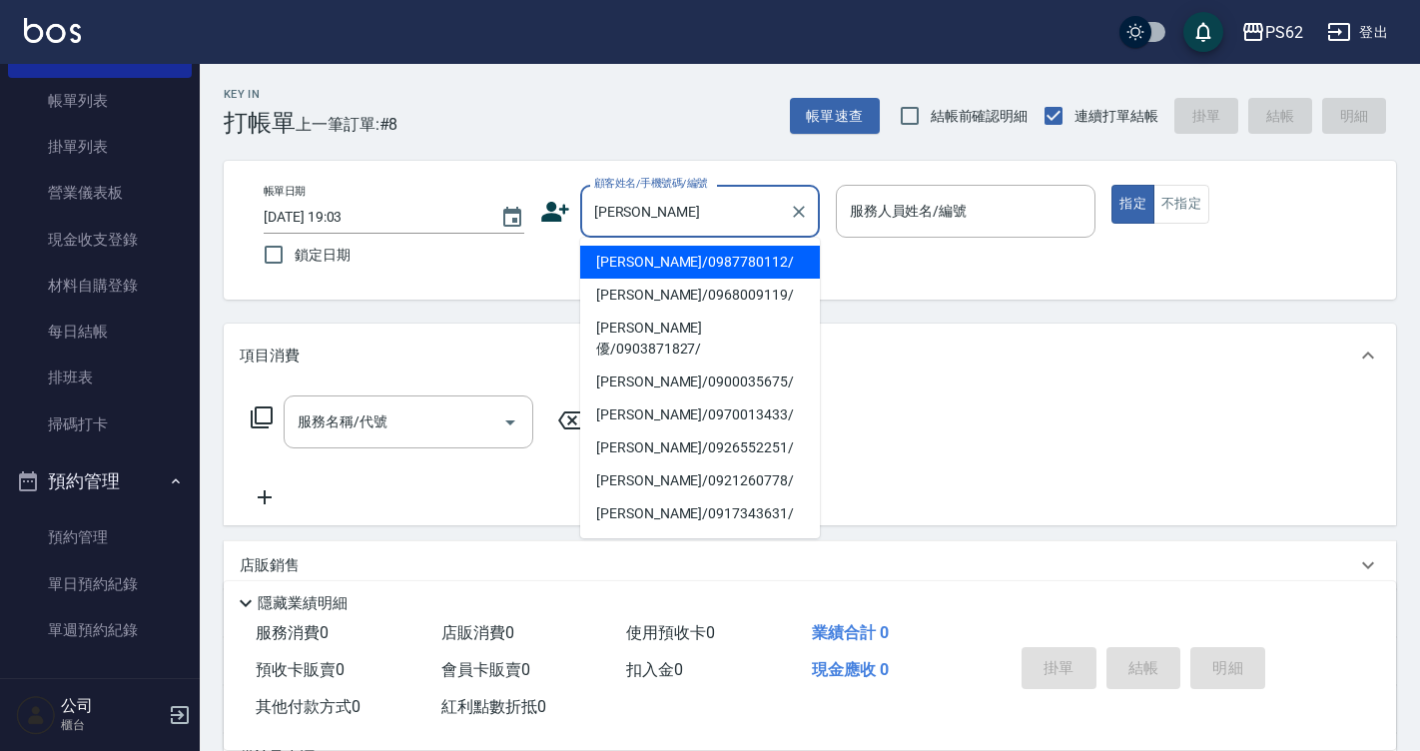
click at [660, 255] on li "[PERSON_NAME]/0987780112/" at bounding box center [700, 262] width 240 height 33
type input "[PERSON_NAME]/0987780112/"
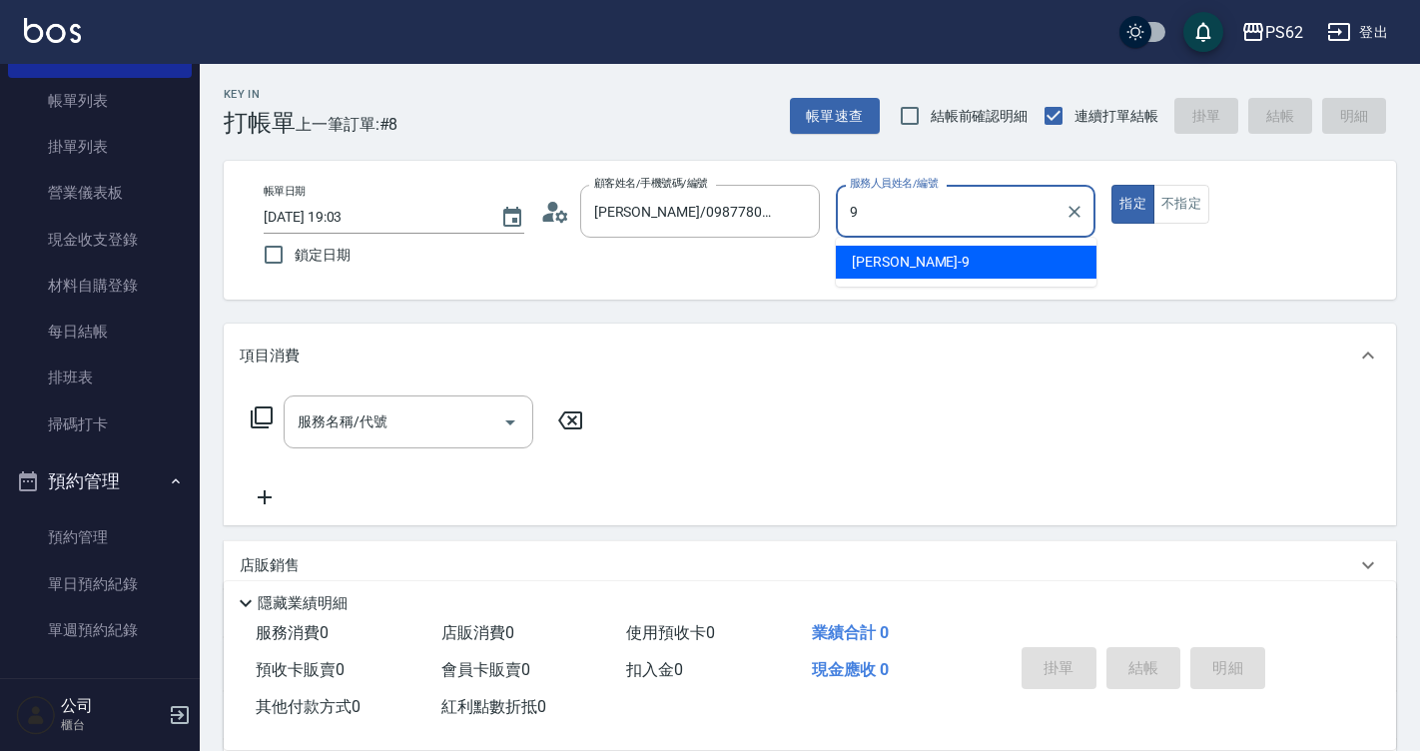
type input "niki-9"
type button "true"
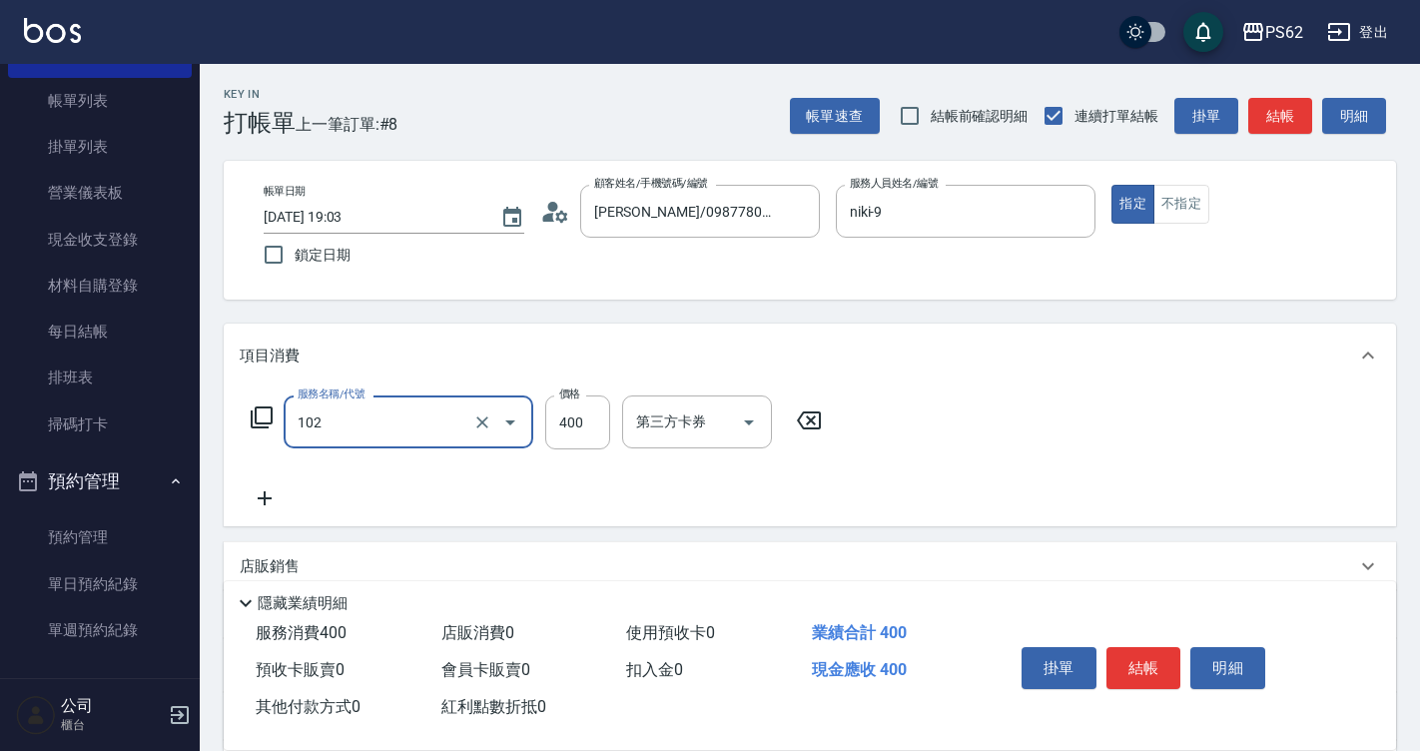
type input "精油洗髮(102)"
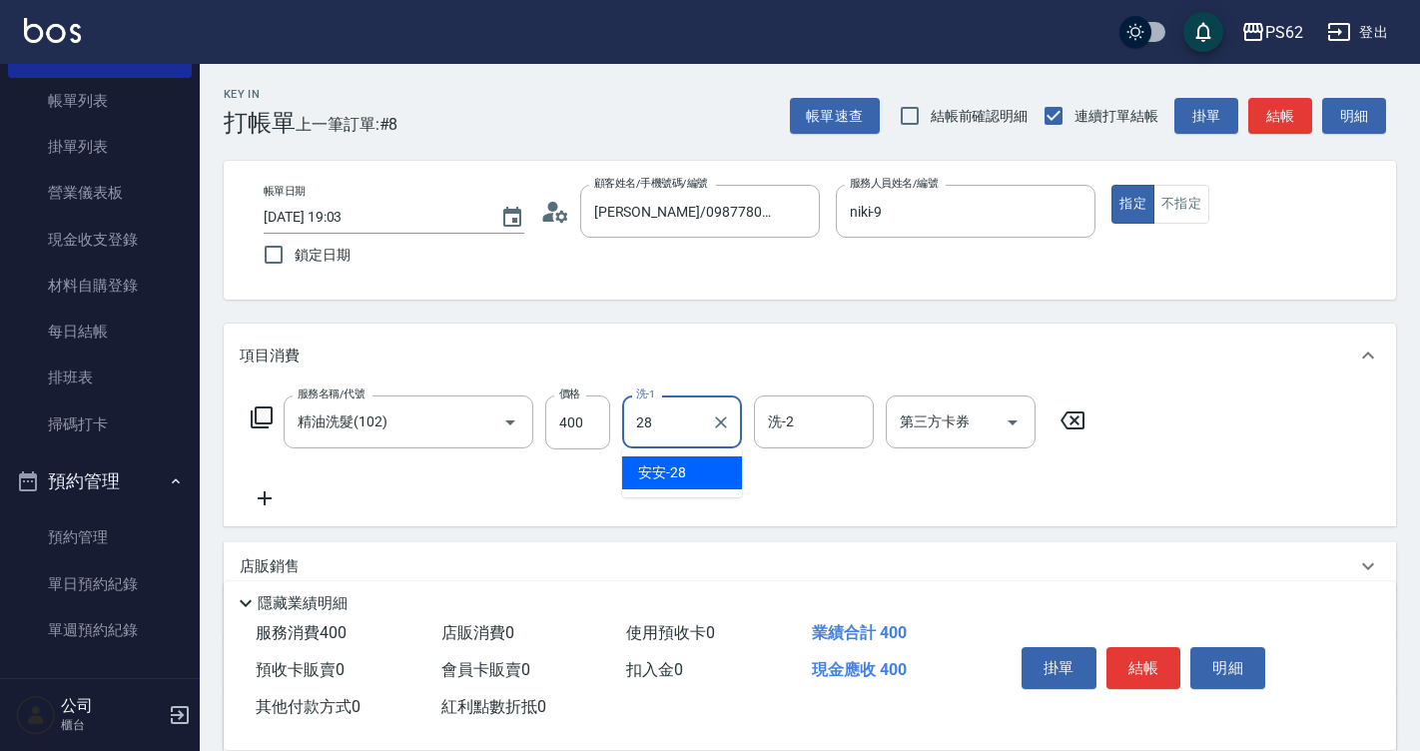
type input "安安-28"
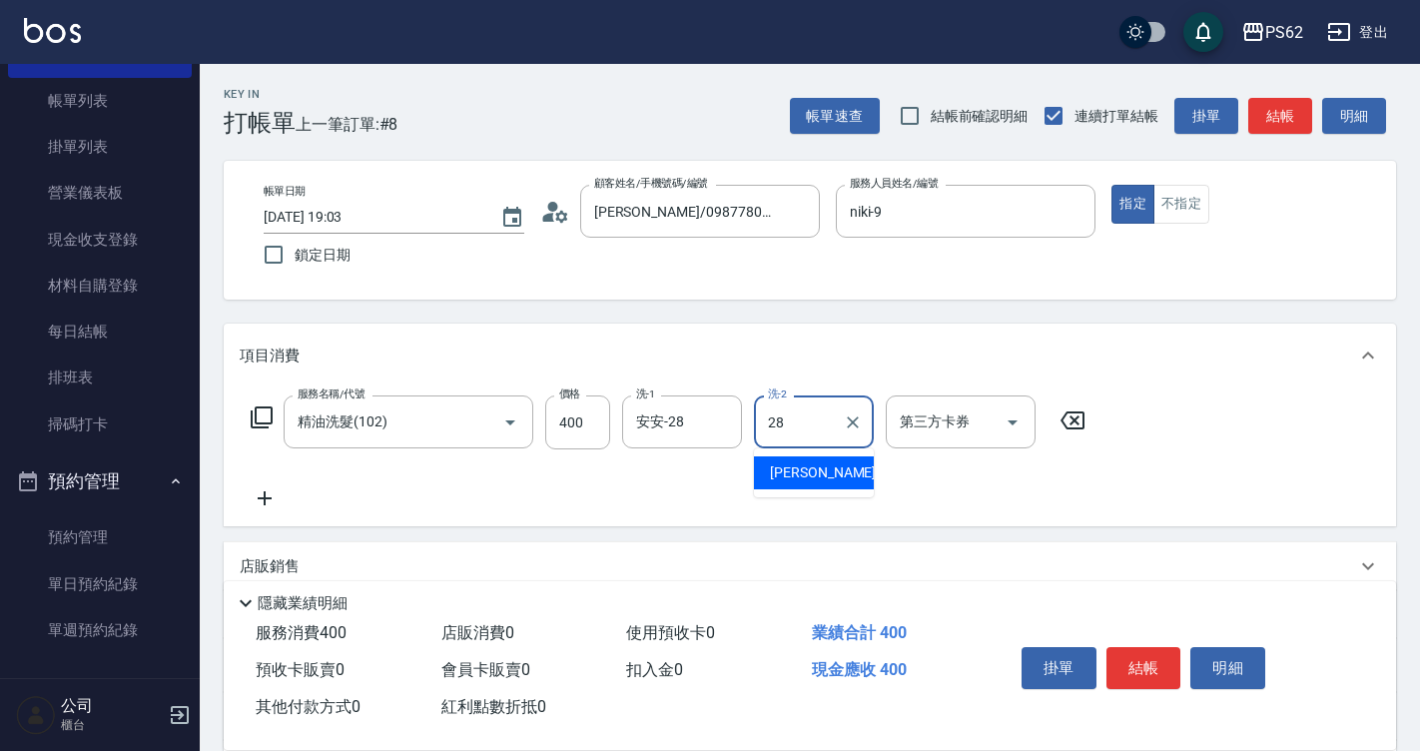
type input "安安-28"
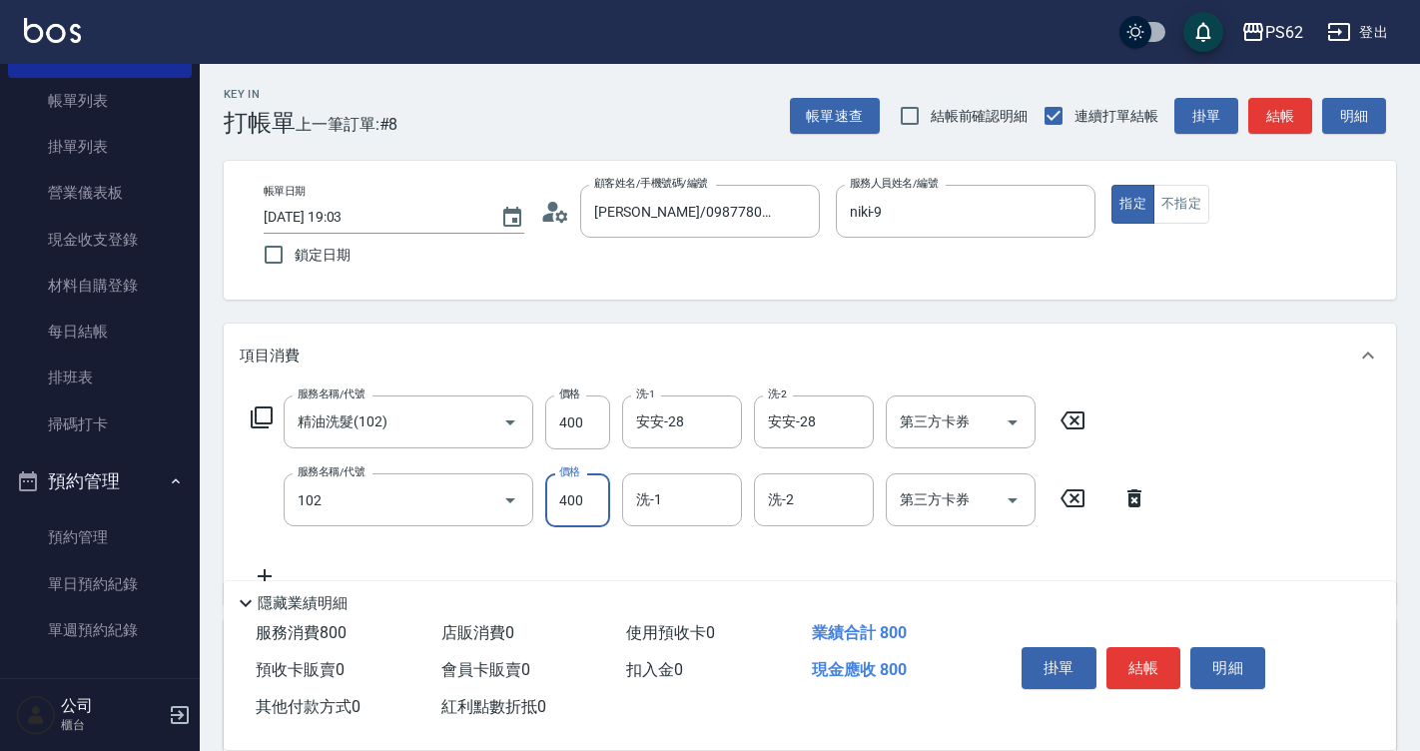
type input "精油洗髮(102)"
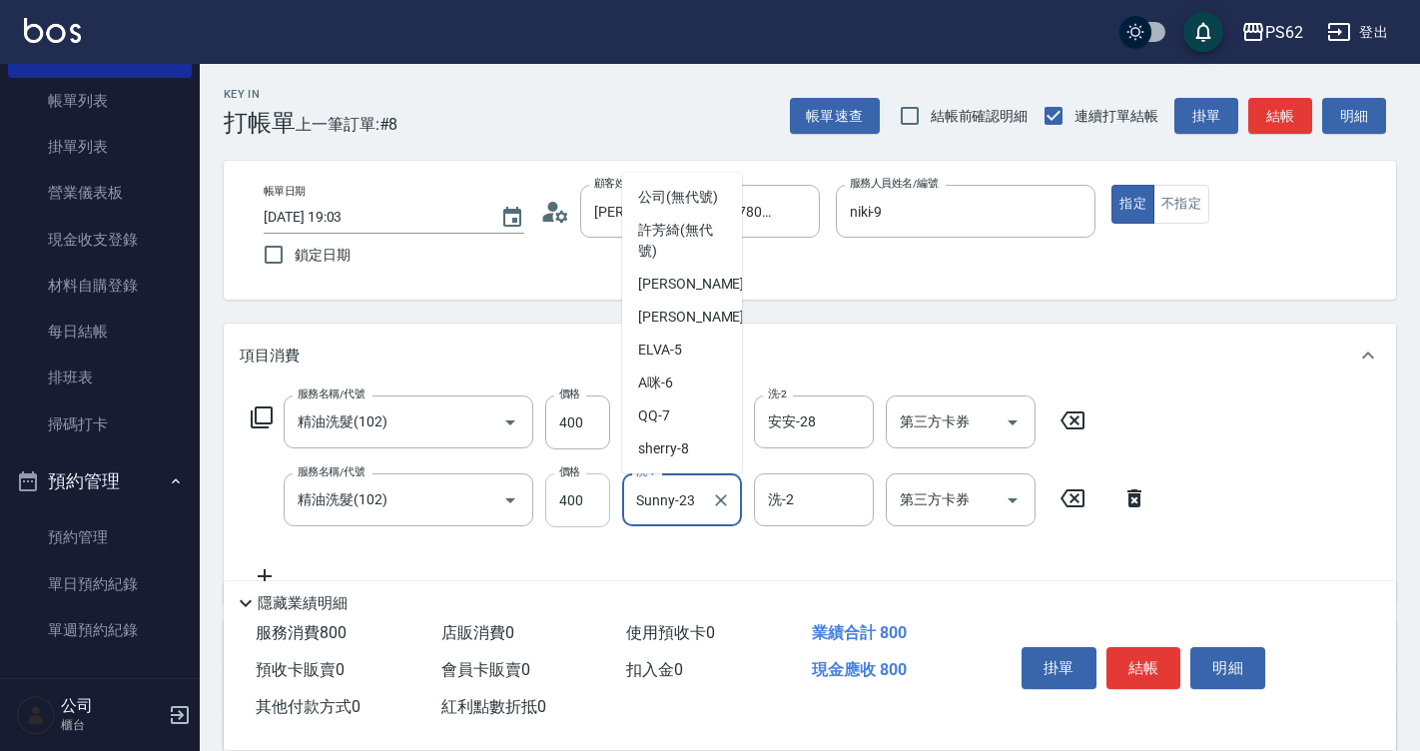
scroll to position [145, 0]
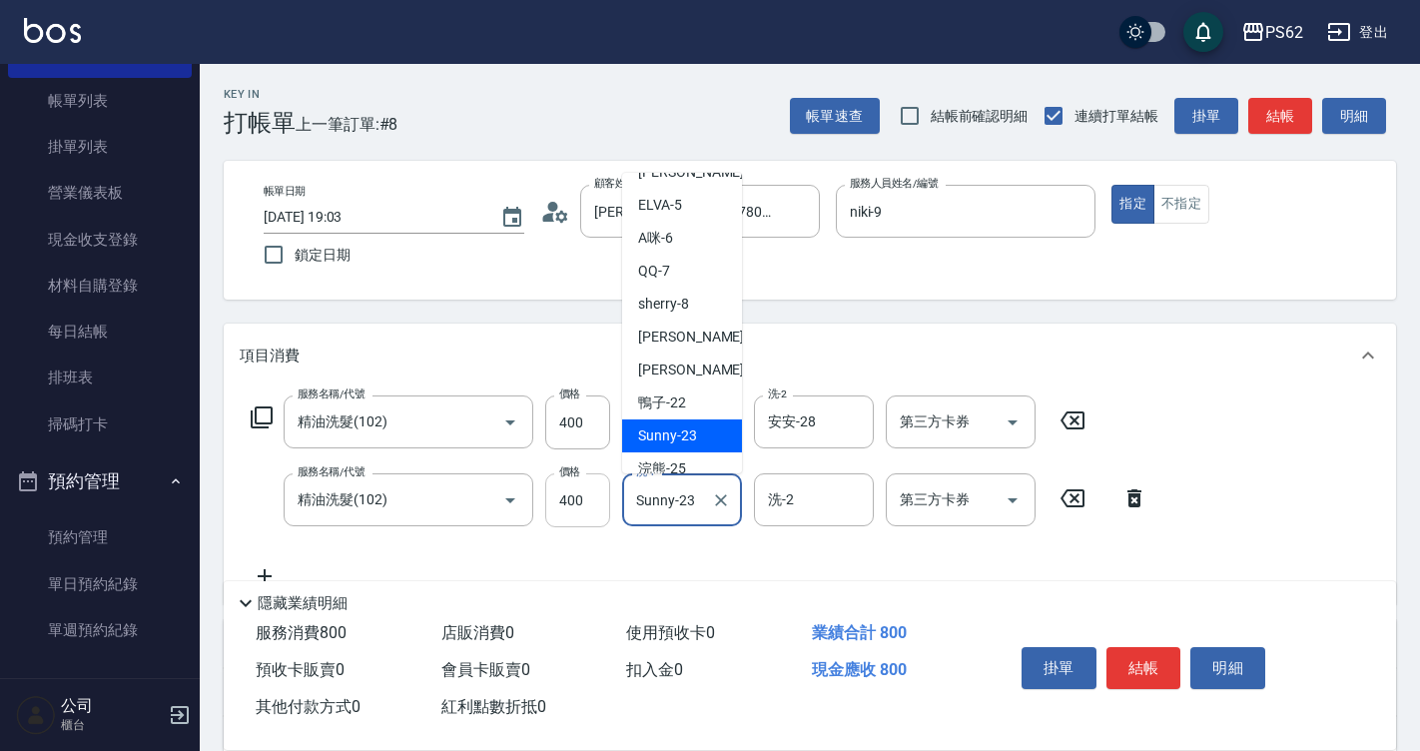
drag, startPoint x: 701, startPoint y: 494, endPoint x: 589, endPoint y: 513, distance: 113.4
click at [589, 513] on div "服務名稱/代號 精油洗髮(102) 服務名稱/代號 價格 400 價格 洗-1 Sunny-23 洗-1 洗-2 洗-2 第三方卡券 第三方卡券" at bounding box center [699, 500] width 919 height 54
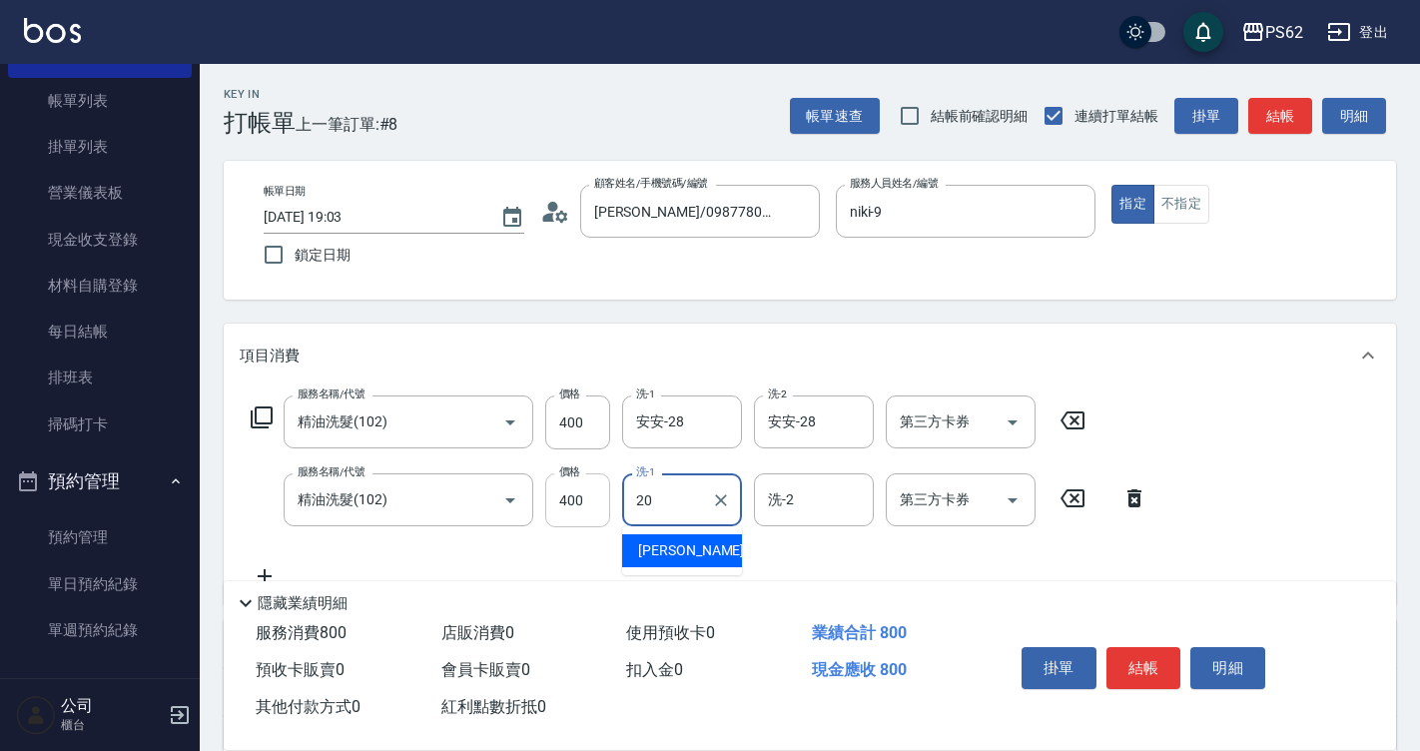
type input "[PERSON_NAME]-20"
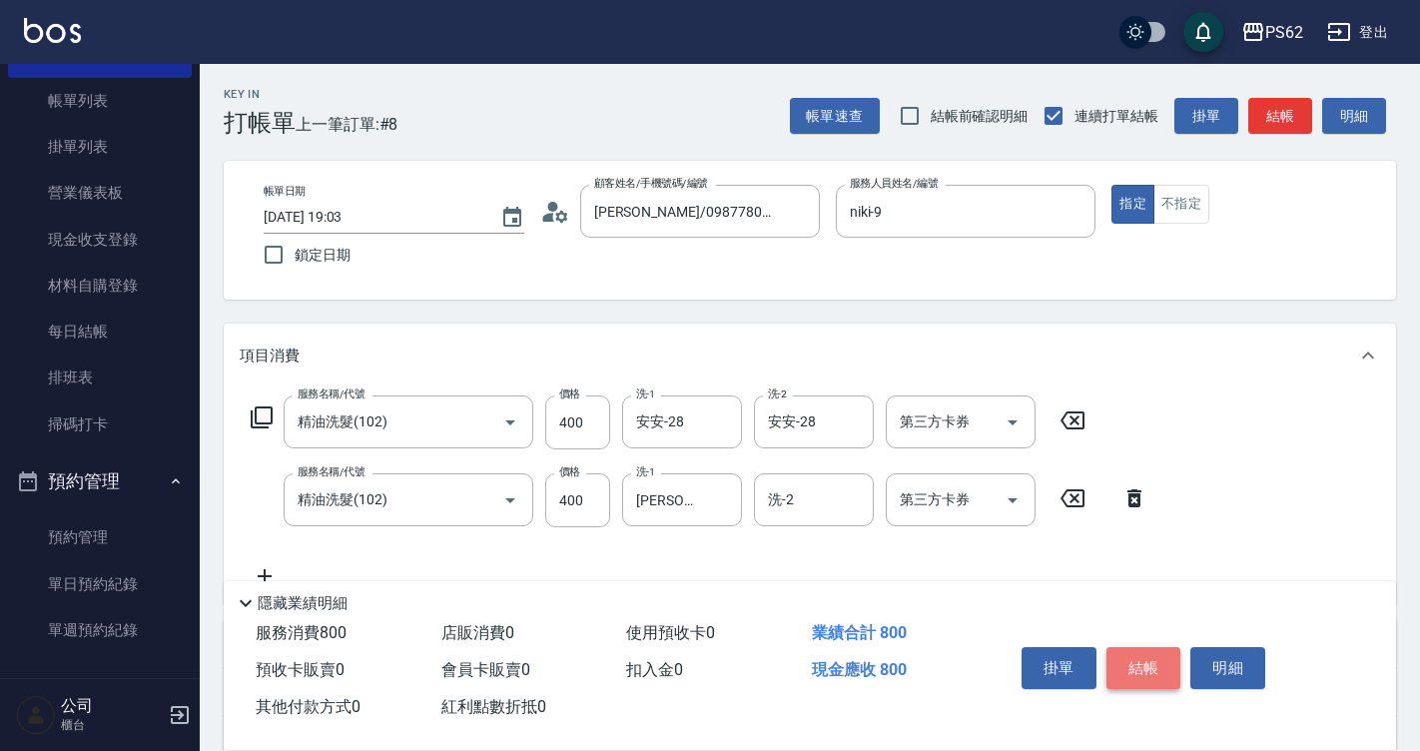
click at [1135, 653] on button "結帳" at bounding box center [1143, 668] width 75 height 42
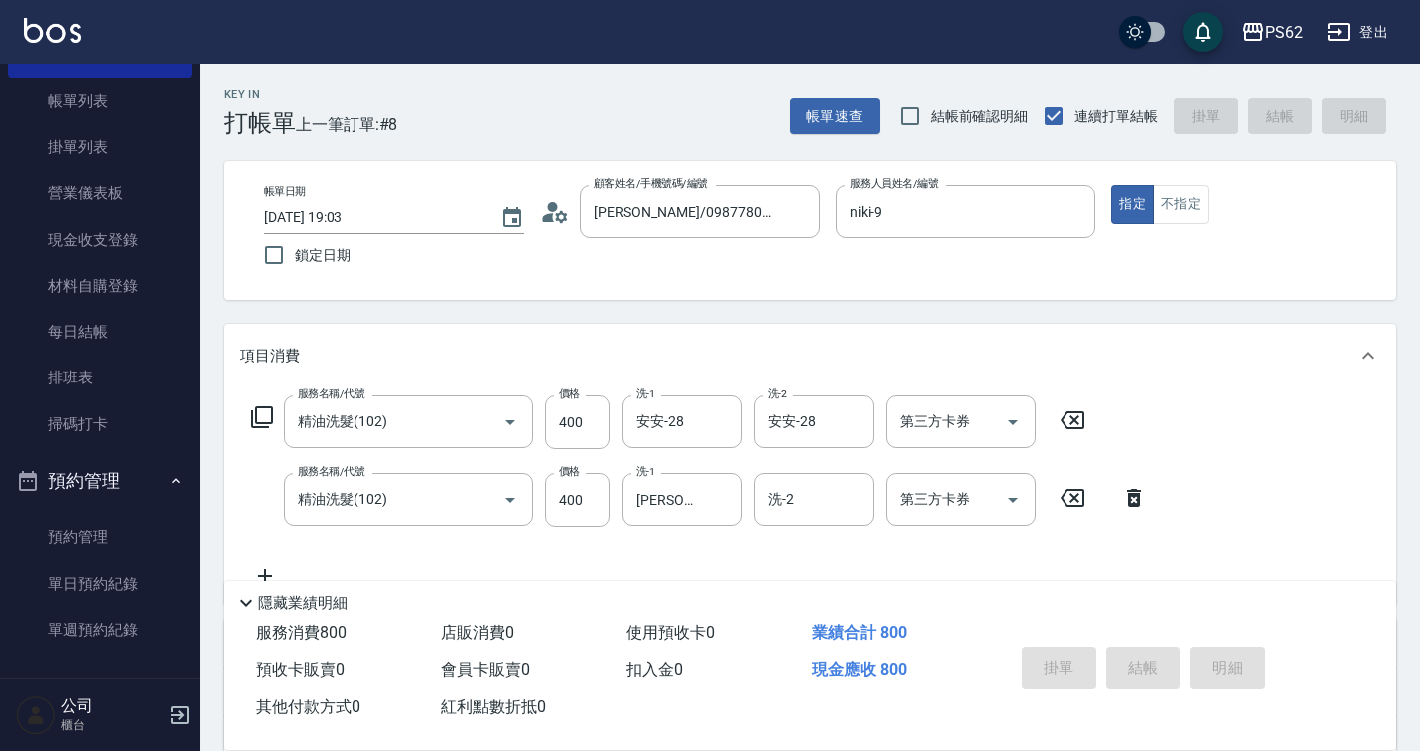
type input "[DATE] 19:04"
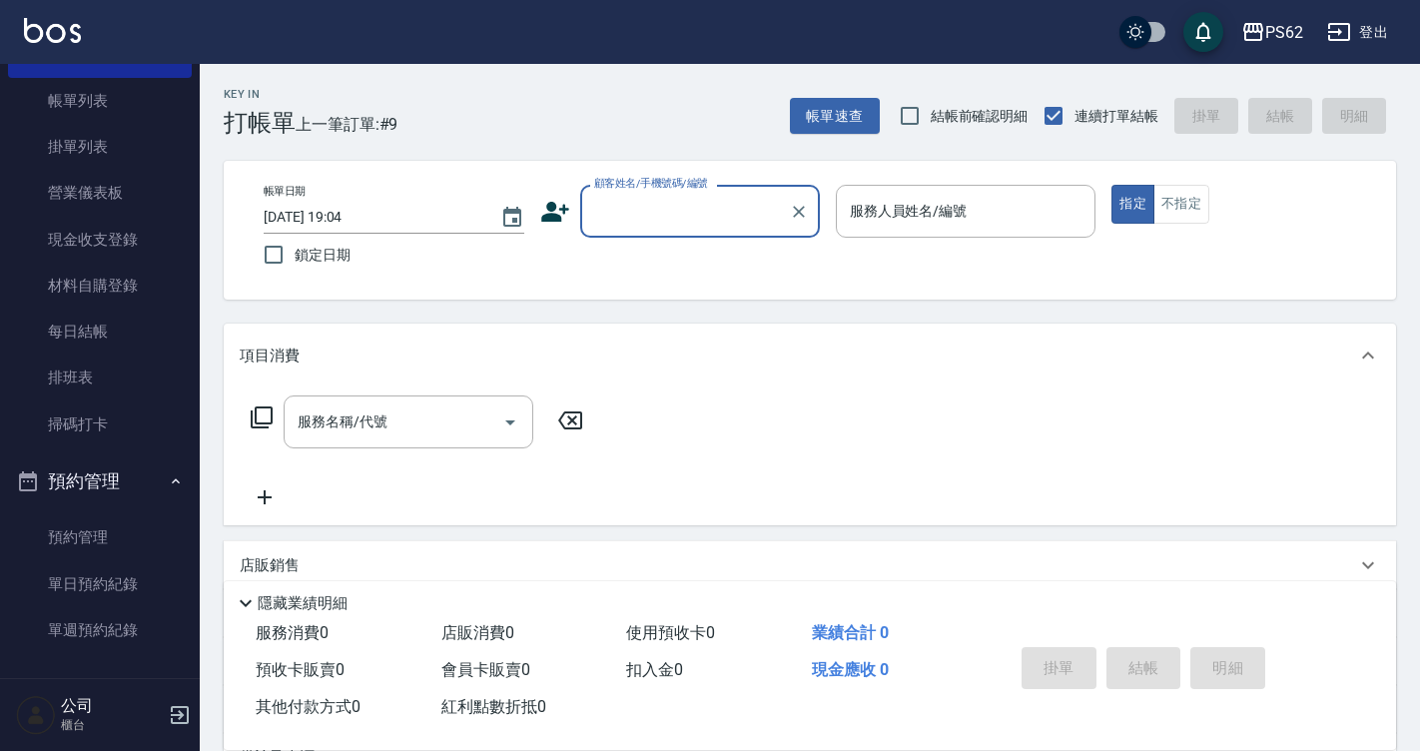
click at [657, 222] on input "顧客姓名/手機號碼/編號" at bounding box center [685, 211] width 192 height 35
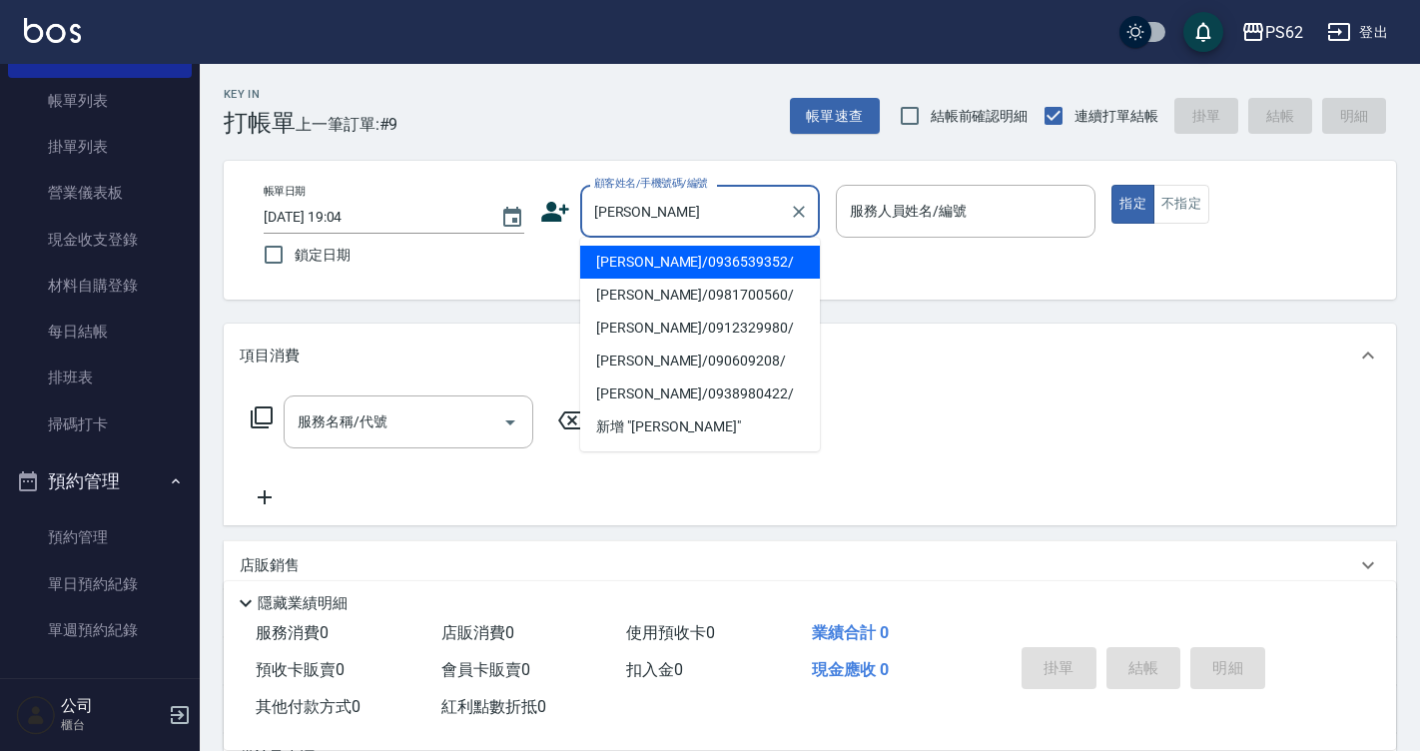
type input "[PERSON_NAME]/0936539352/"
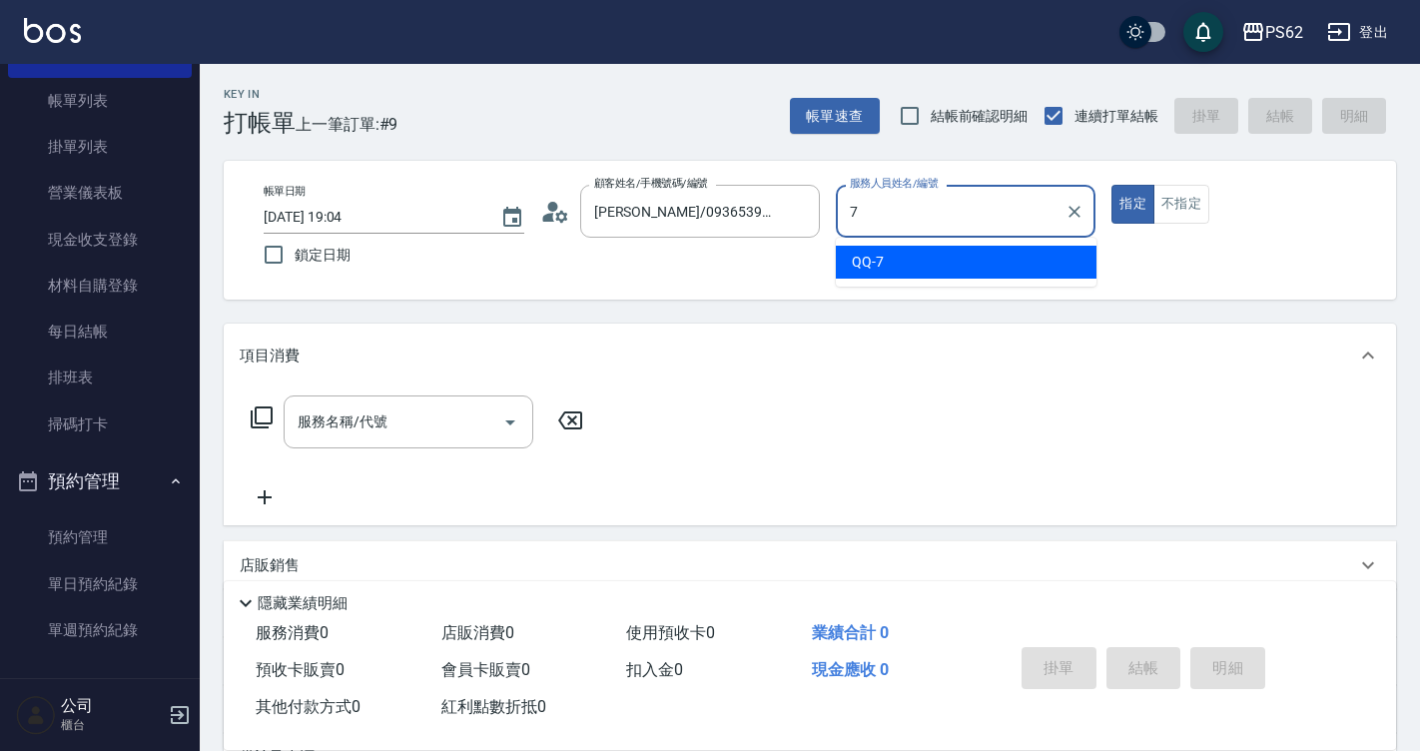
type input "QQ-7"
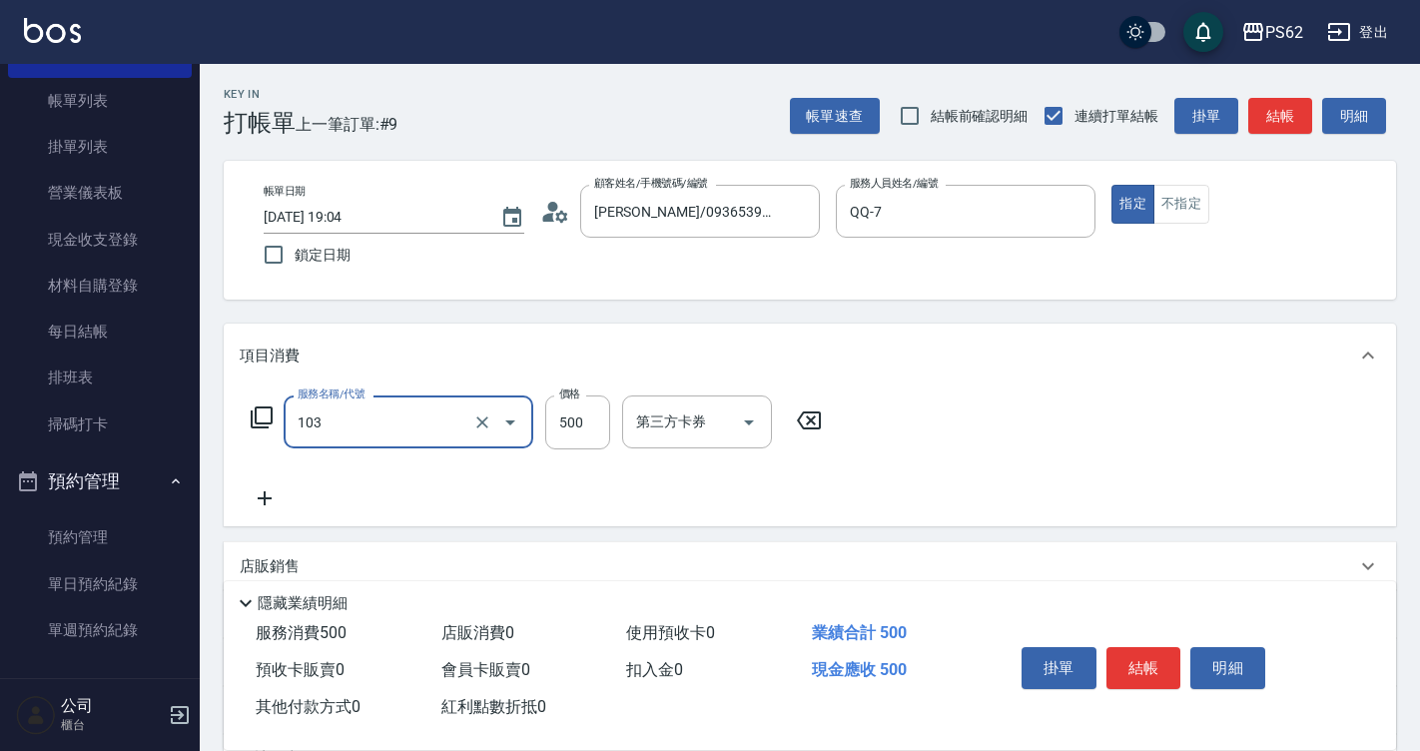
type input "B級洗剪500(103)"
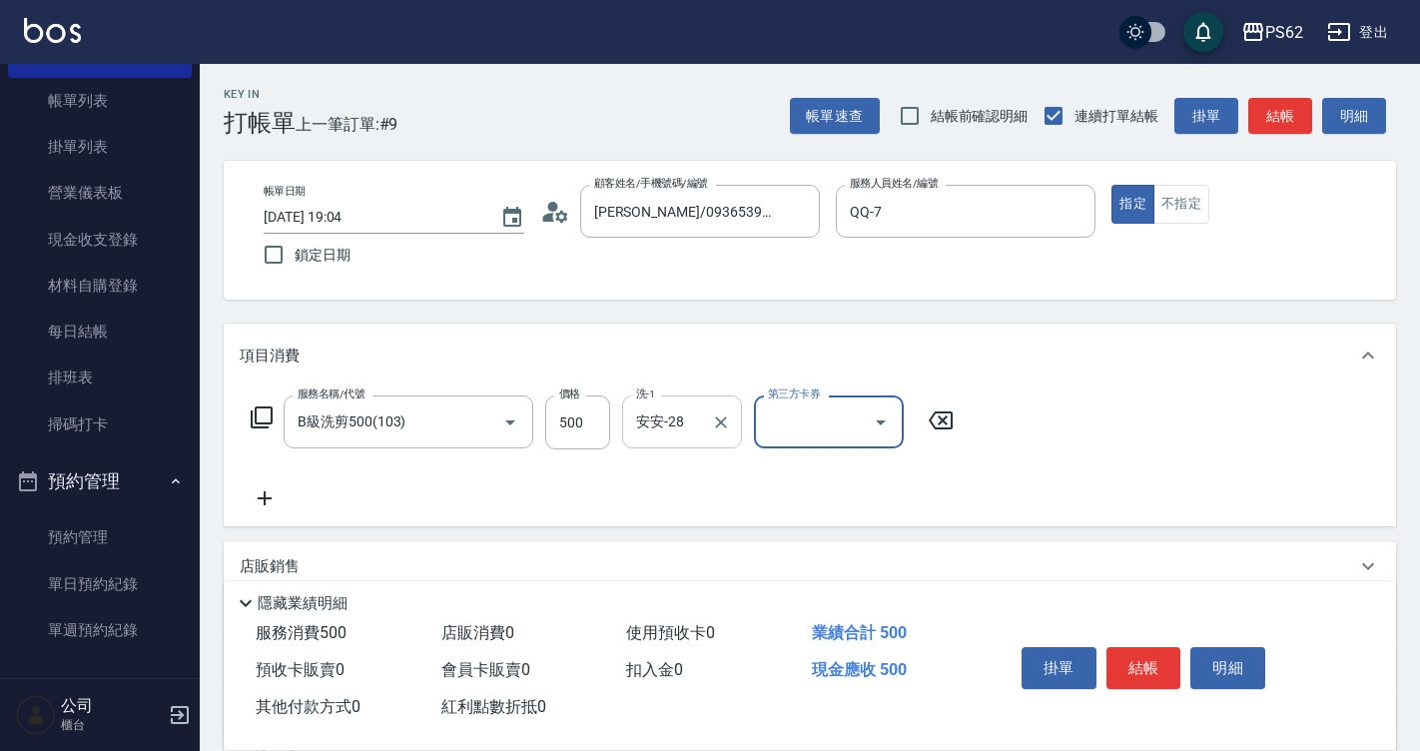
click at [638, 425] on input "安安-28" at bounding box center [667, 421] width 72 height 35
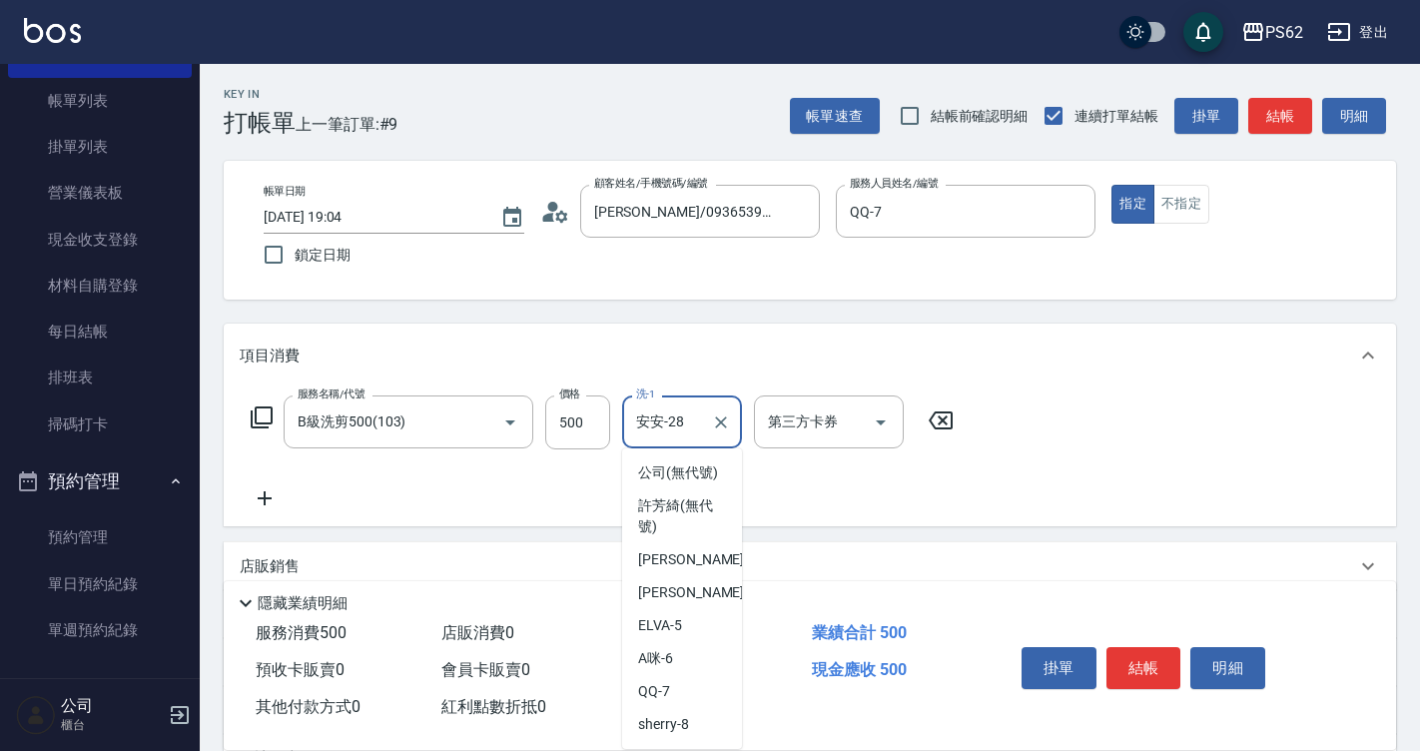
scroll to position [244, 0]
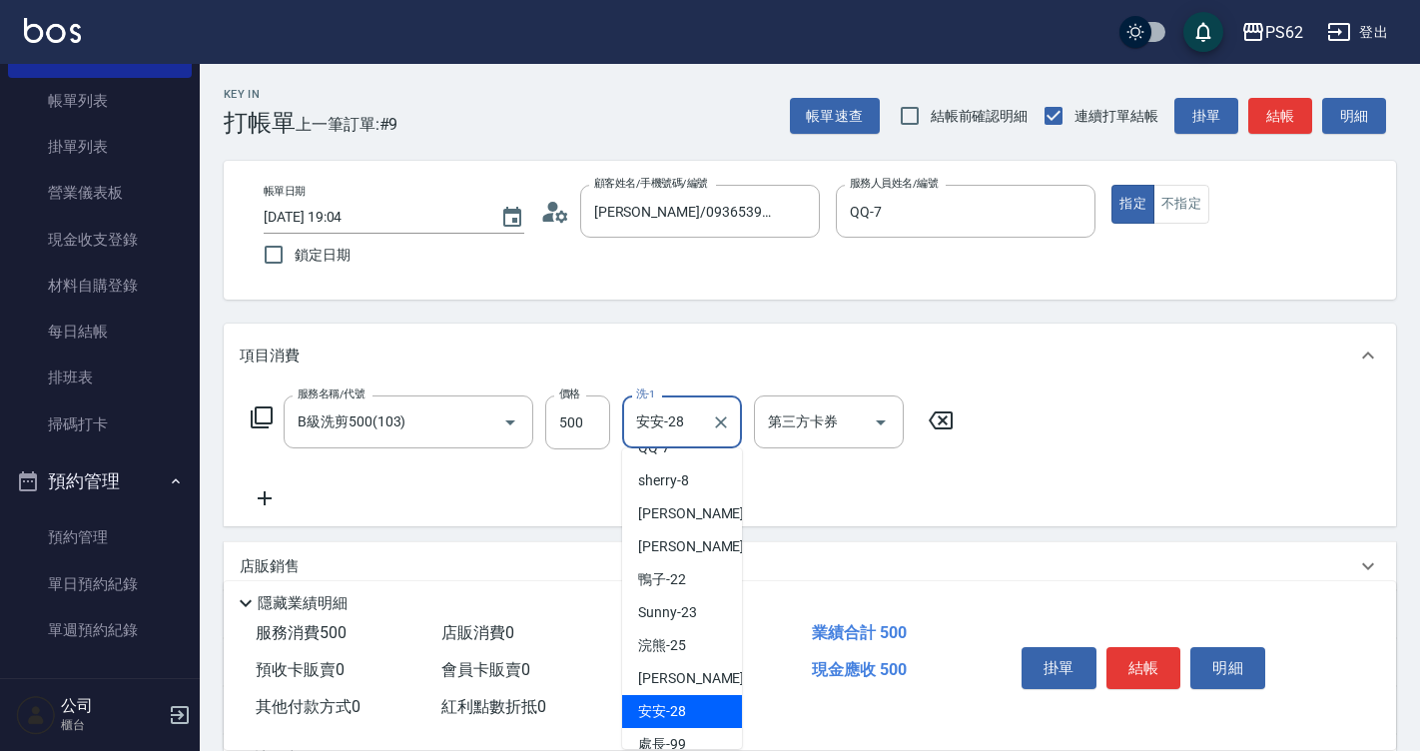
click at [643, 429] on input "安安-28" at bounding box center [667, 421] width 72 height 35
click at [647, 430] on input "安安-28" at bounding box center [667, 421] width 72 height 35
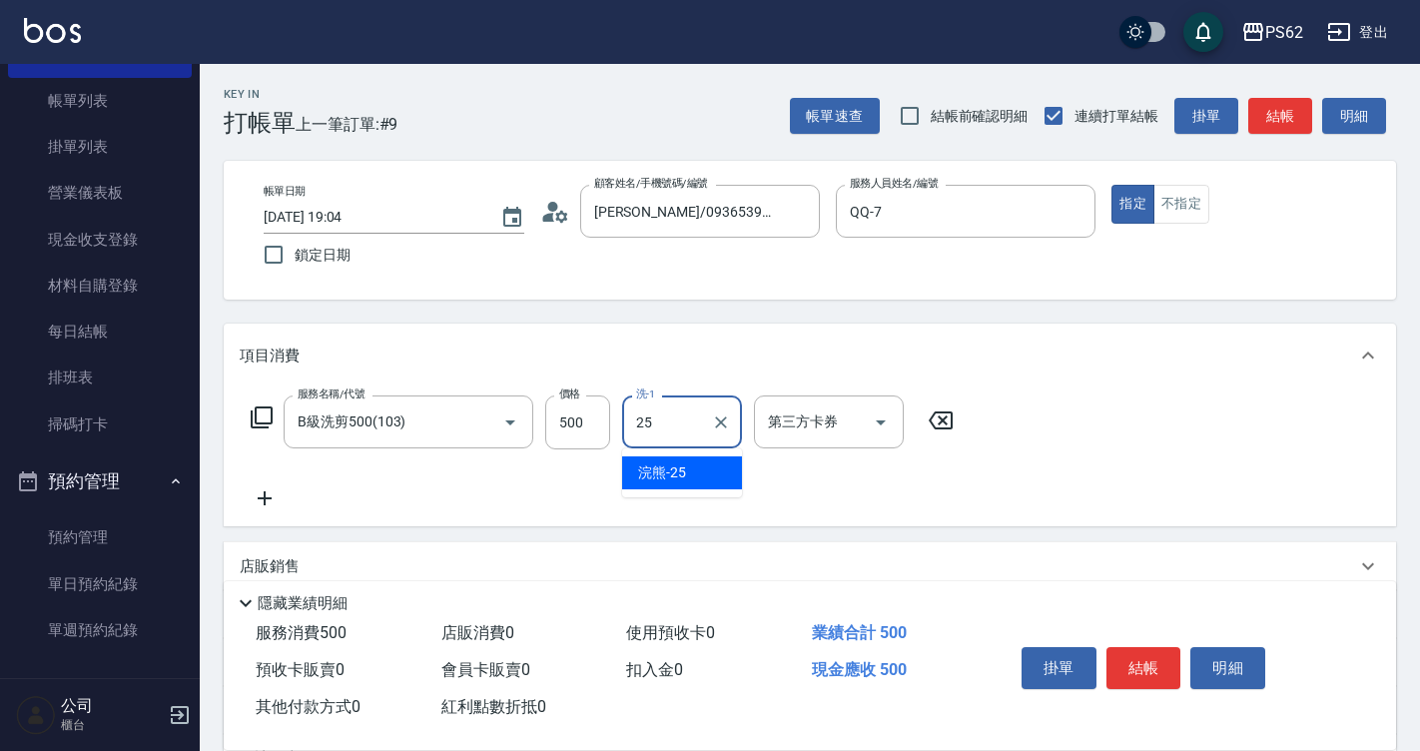
type input "浣熊-25"
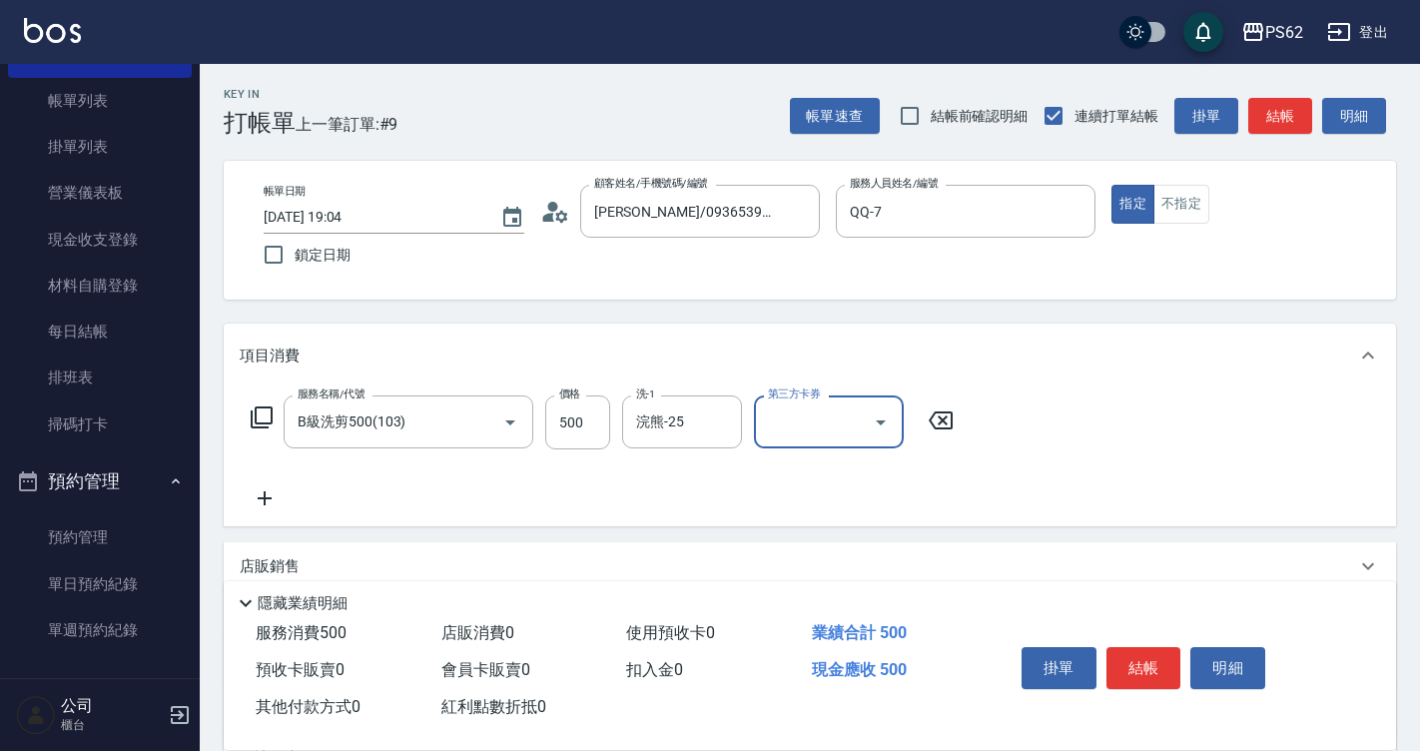
click at [1125, 647] on button "結帳" at bounding box center [1143, 668] width 75 height 42
click at [1125, 644] on div "掛單 結帳 明細" at bounding box center [1143, 670] width 261 height 63
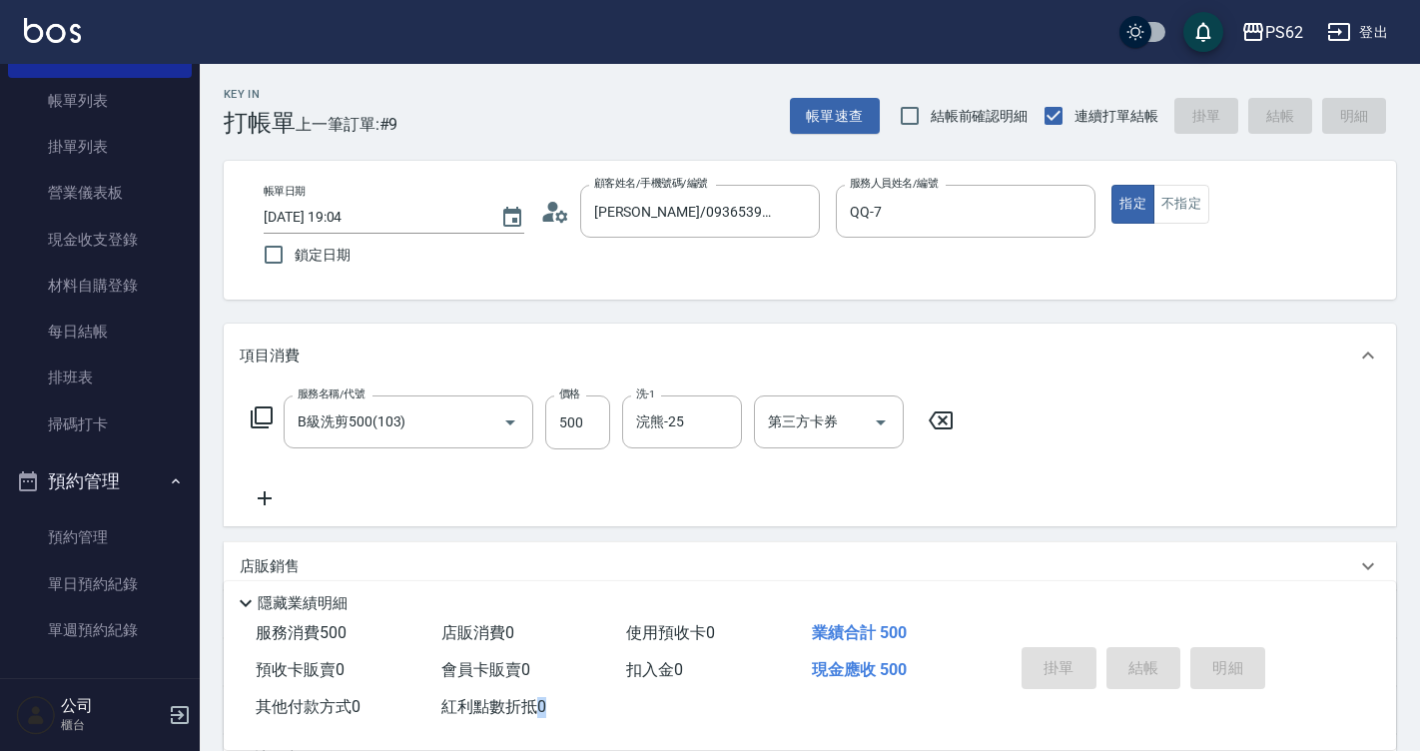
type input "[DATE] 19:14"
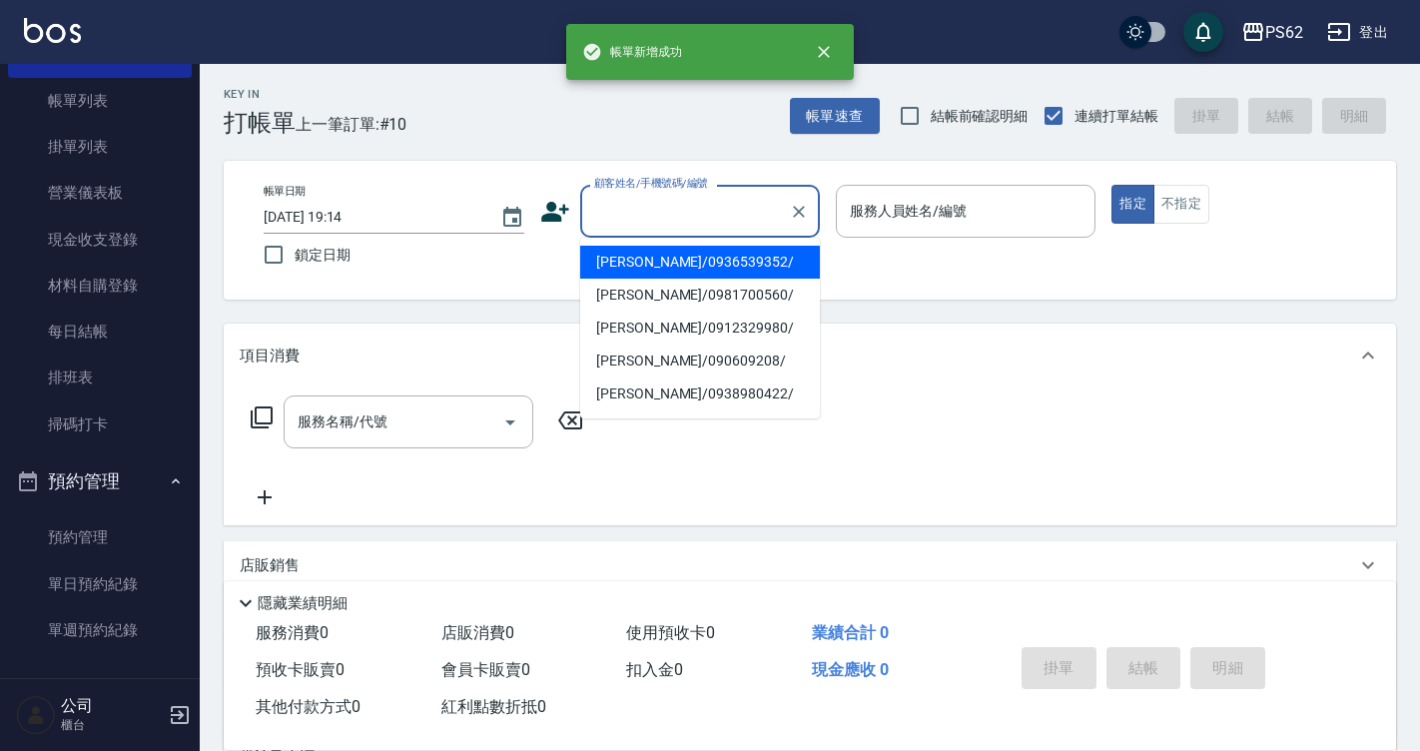
click at [642, 217] on input "顧客姓名/手機號碼/編號" at bounding box center [685, 211] width 192 height 35
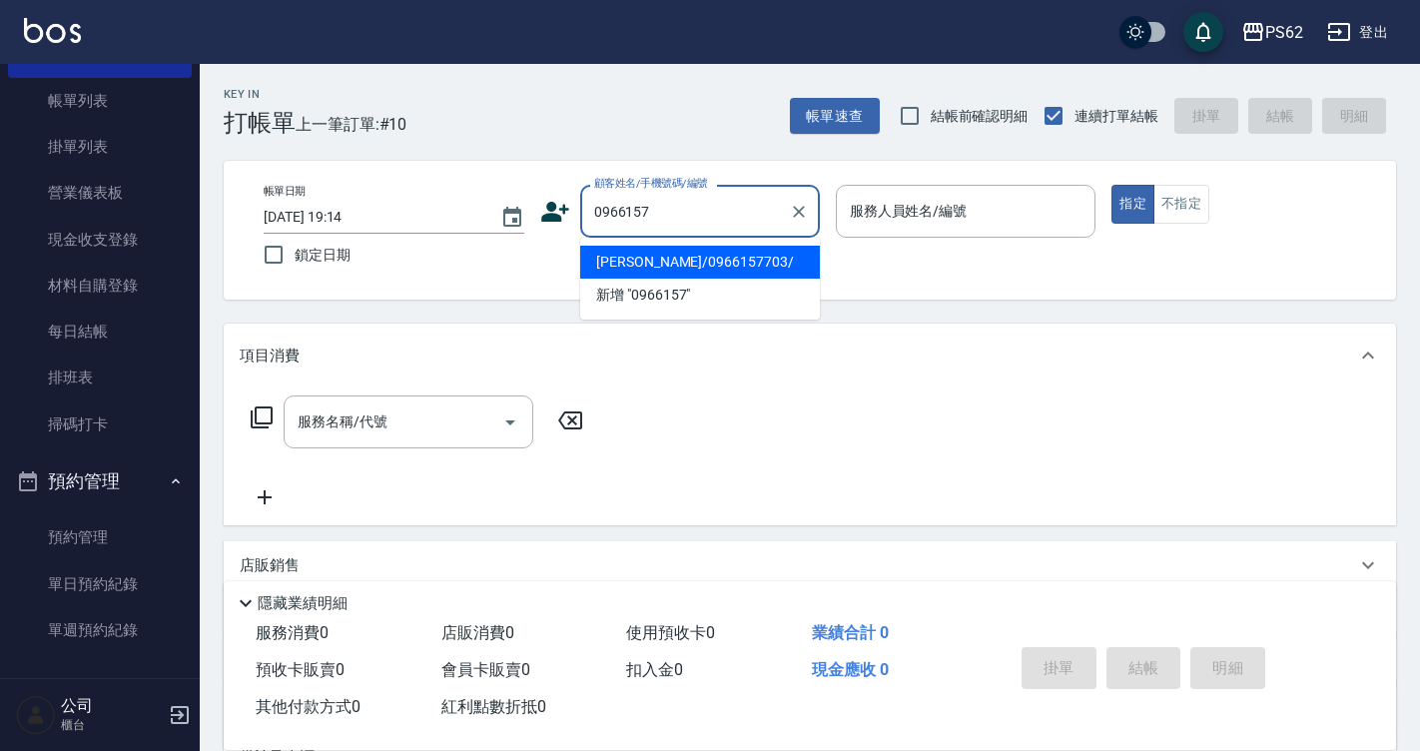
click at [685, 258] on li "[PERSON_NAME]/0966157703/" at bounding box center [700, 262] width 240 height 33
type input "[PERSON_NAME]/0966157703/"
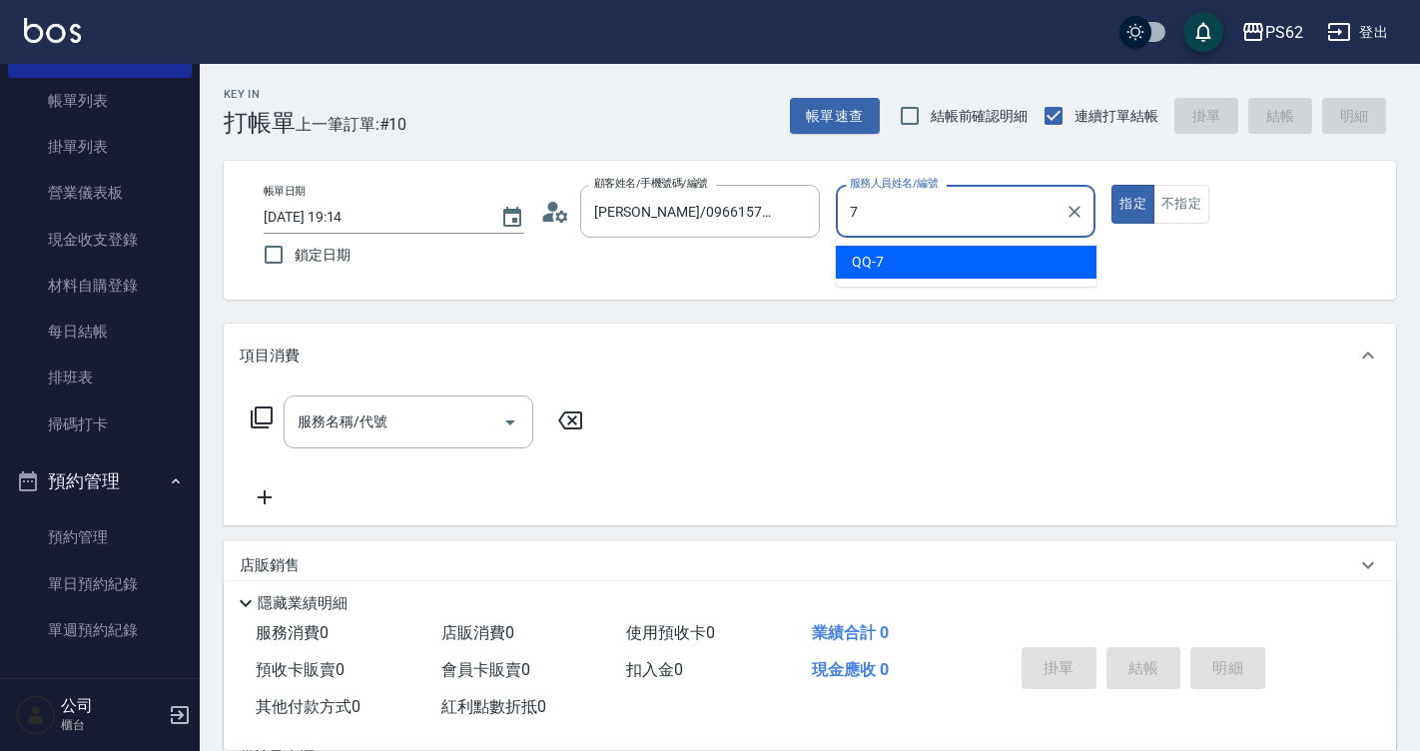
type input "QQ-7"
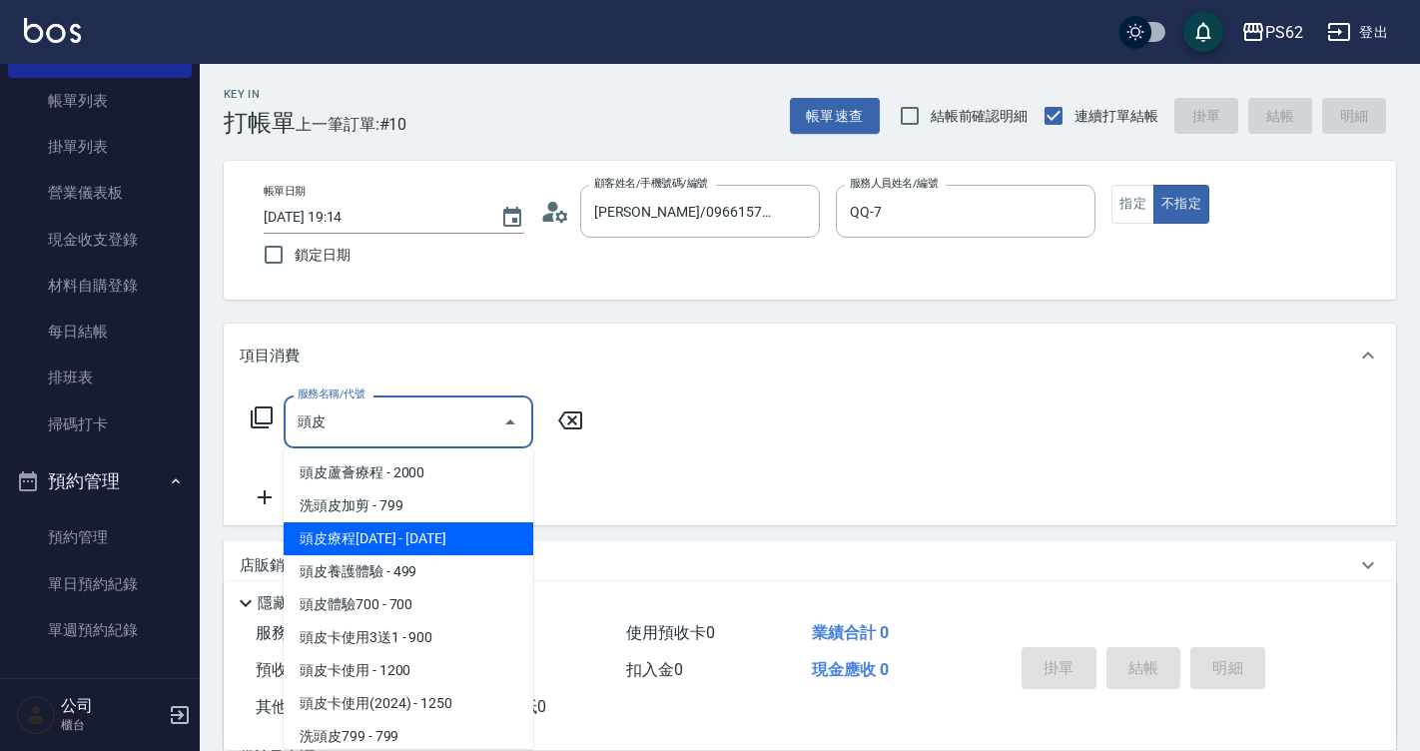
click at [491, 543] on span "頭皮療程[DATE] - [DATE]" at bounding box center [409, 538] width 250 height 33
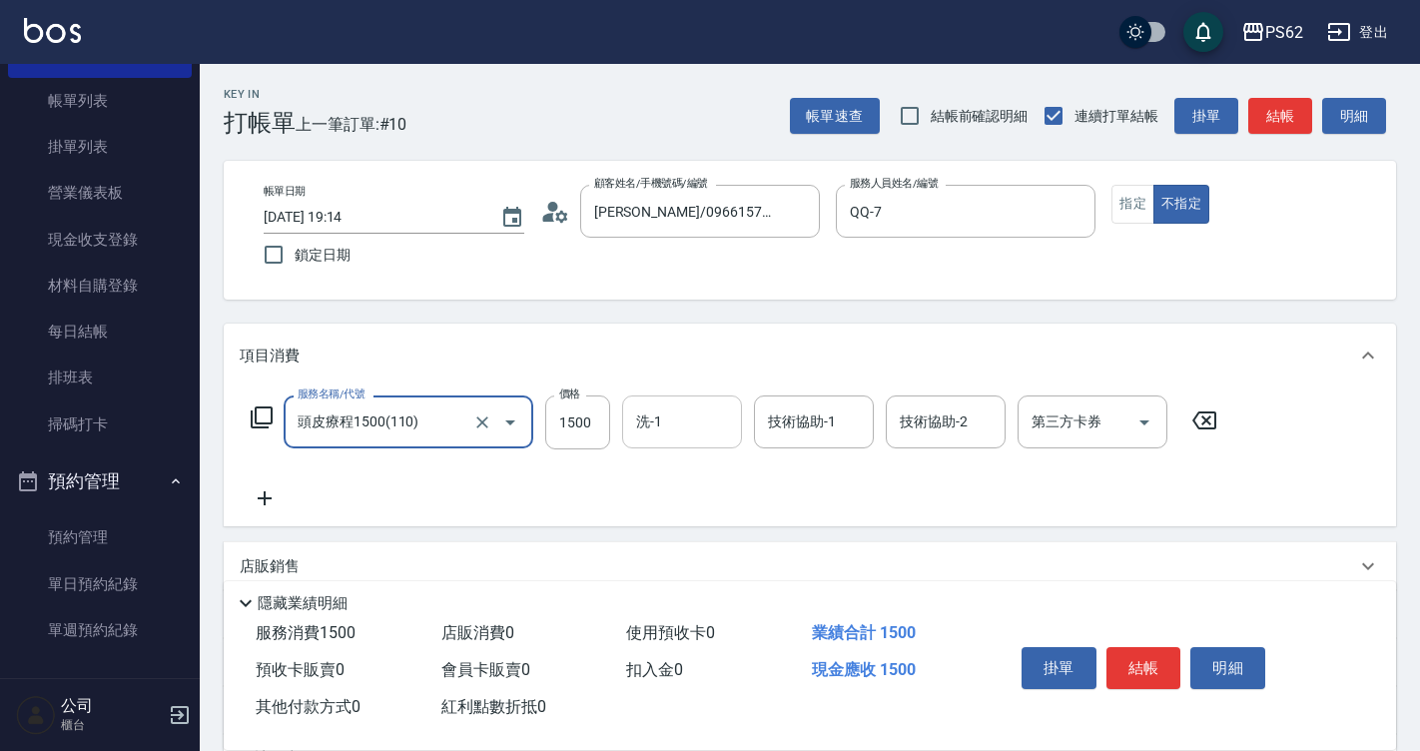
type input "頭皮療程1500(110)"
click at [688, 422] on input "洗-1" at bounding box center [682, 421] width 102 height 35
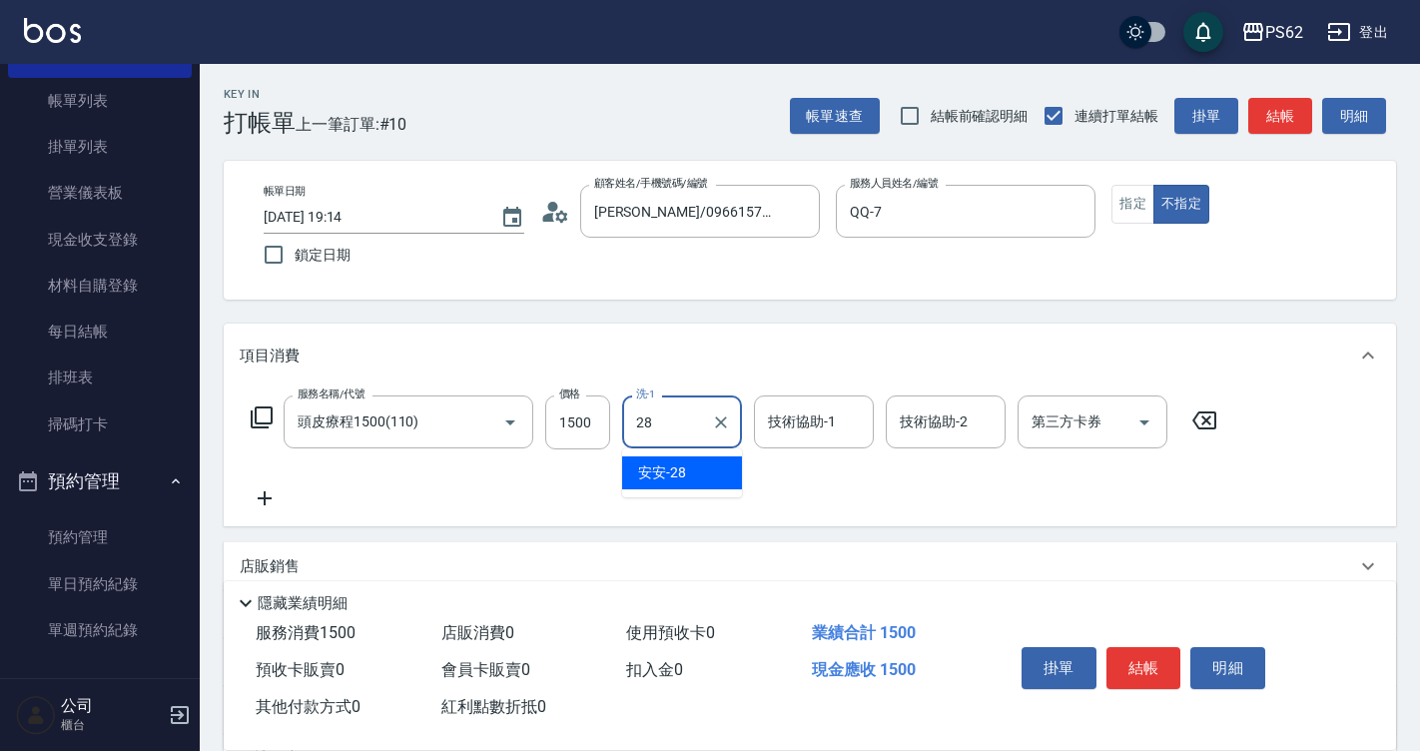
type input "安安-28"
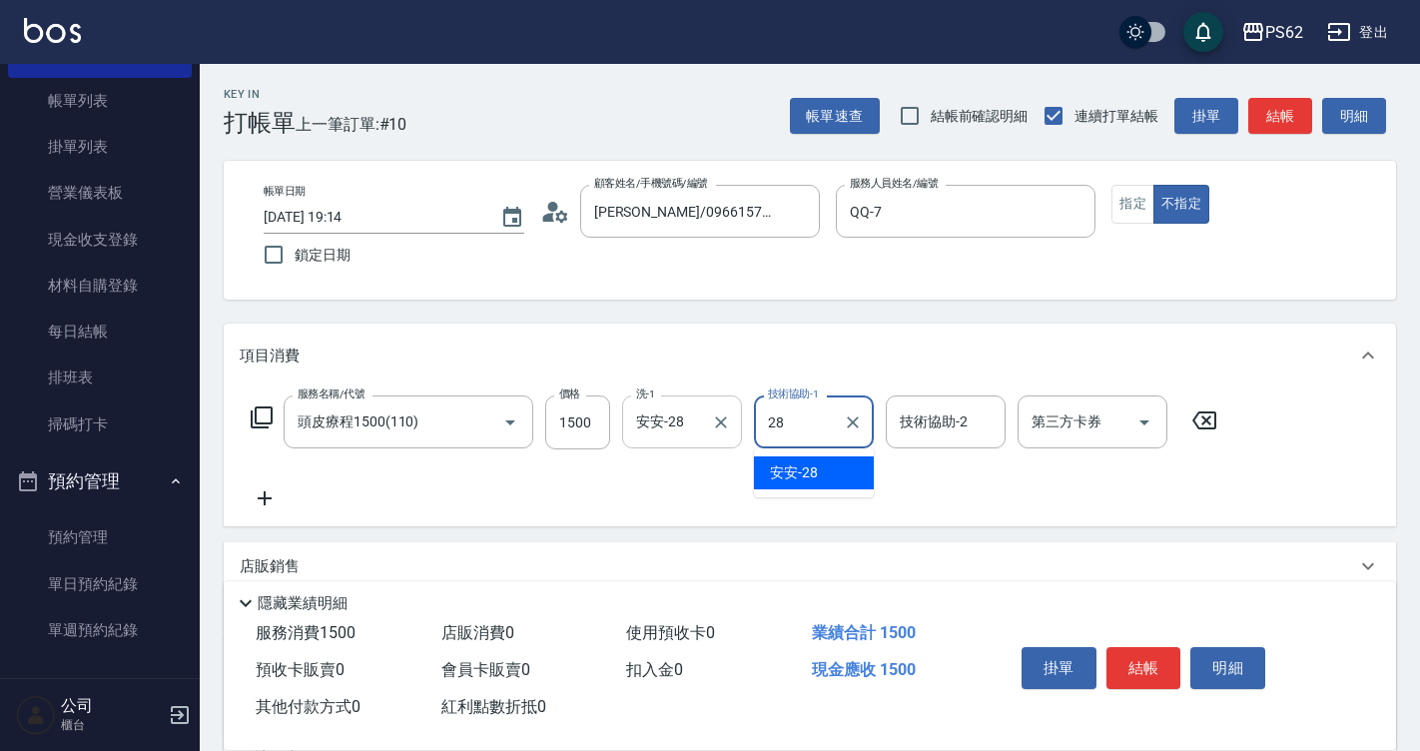
type input "安安-28"
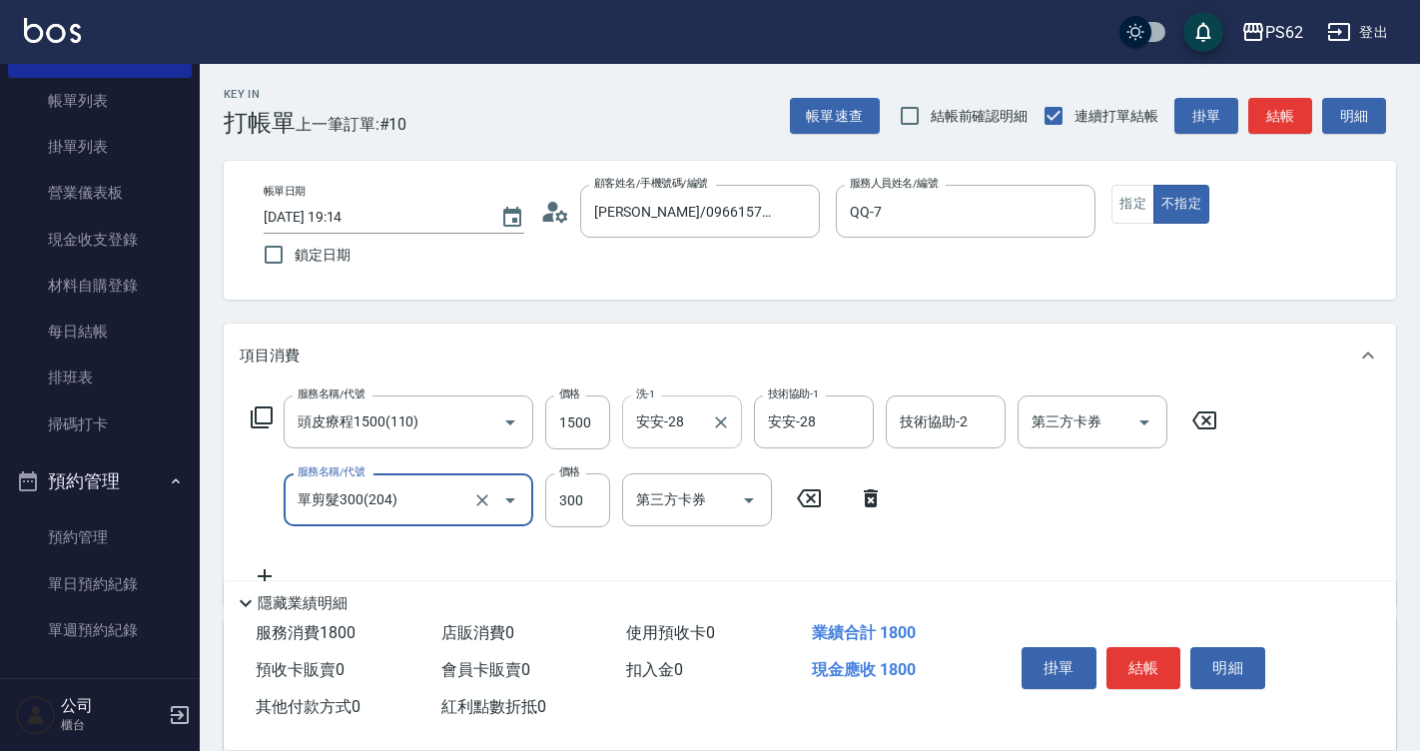
type input "單剪髮300(204)"
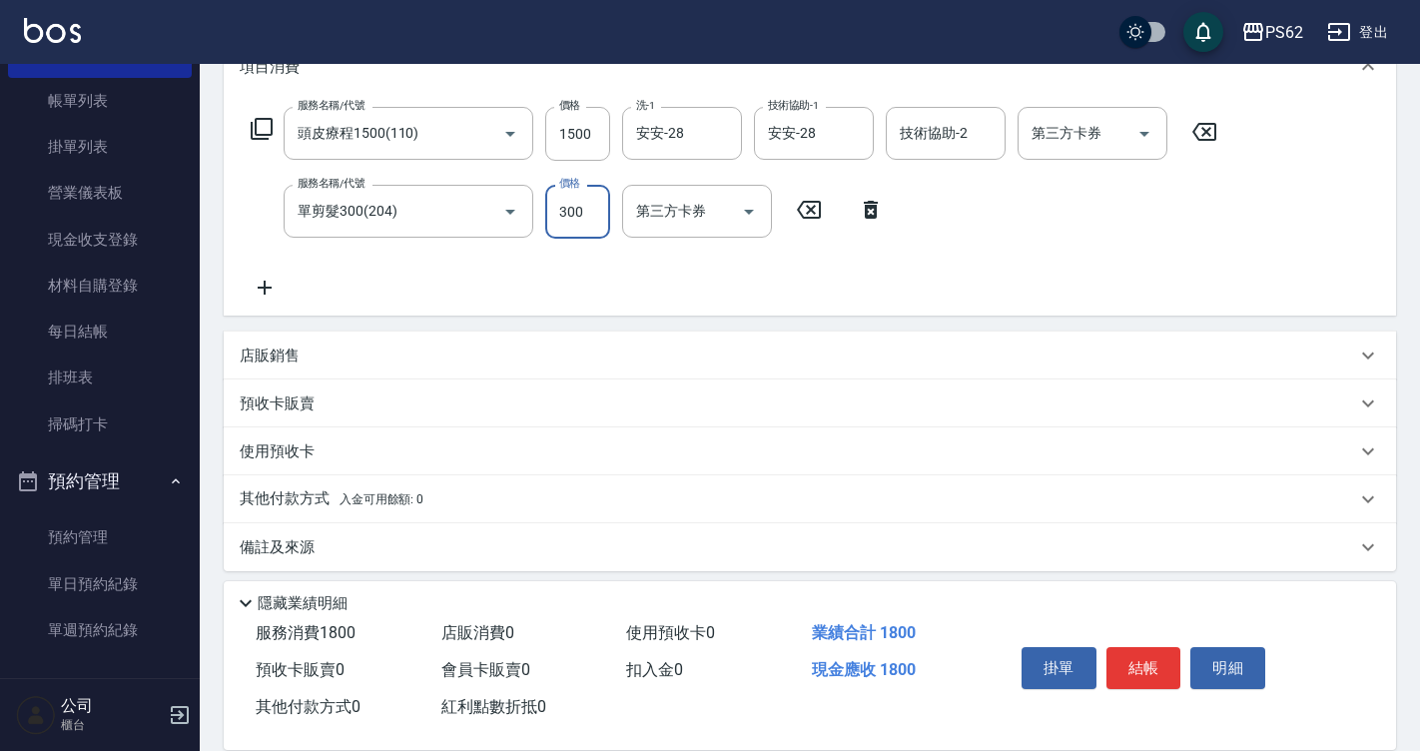
scroll to position [300, 0]
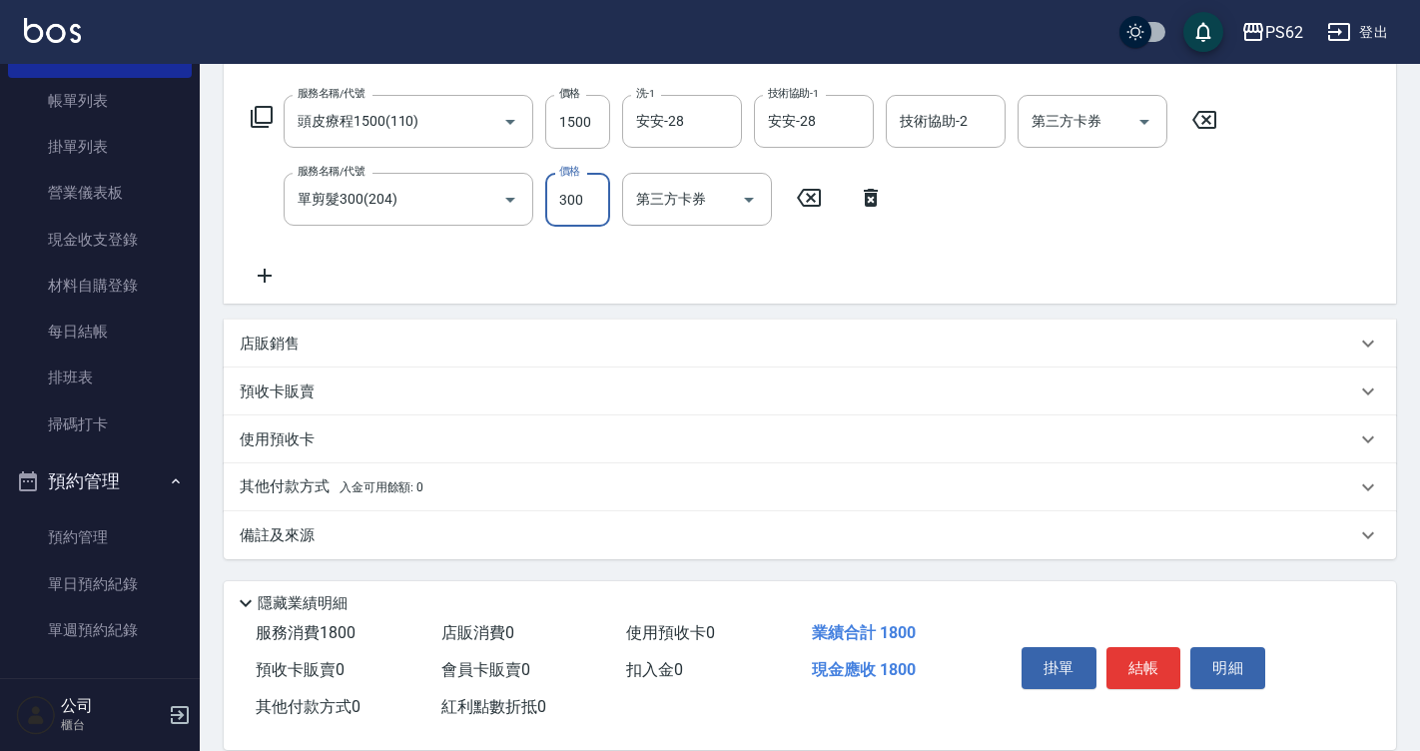
click at [325, 496] on p "其他付款方式 入金可用餘額: 0" at bounding box center [332, 487] width 184 height 22
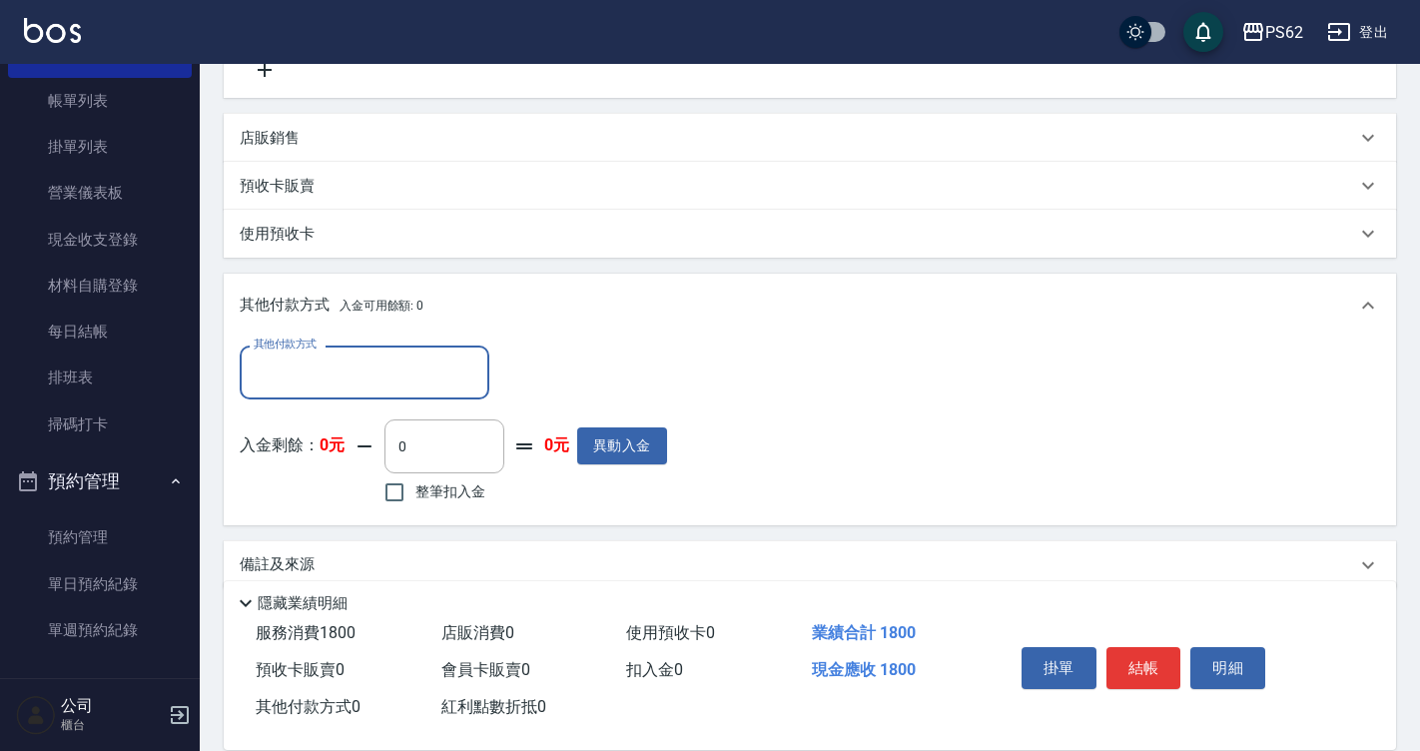
scroll to position [534, 0]
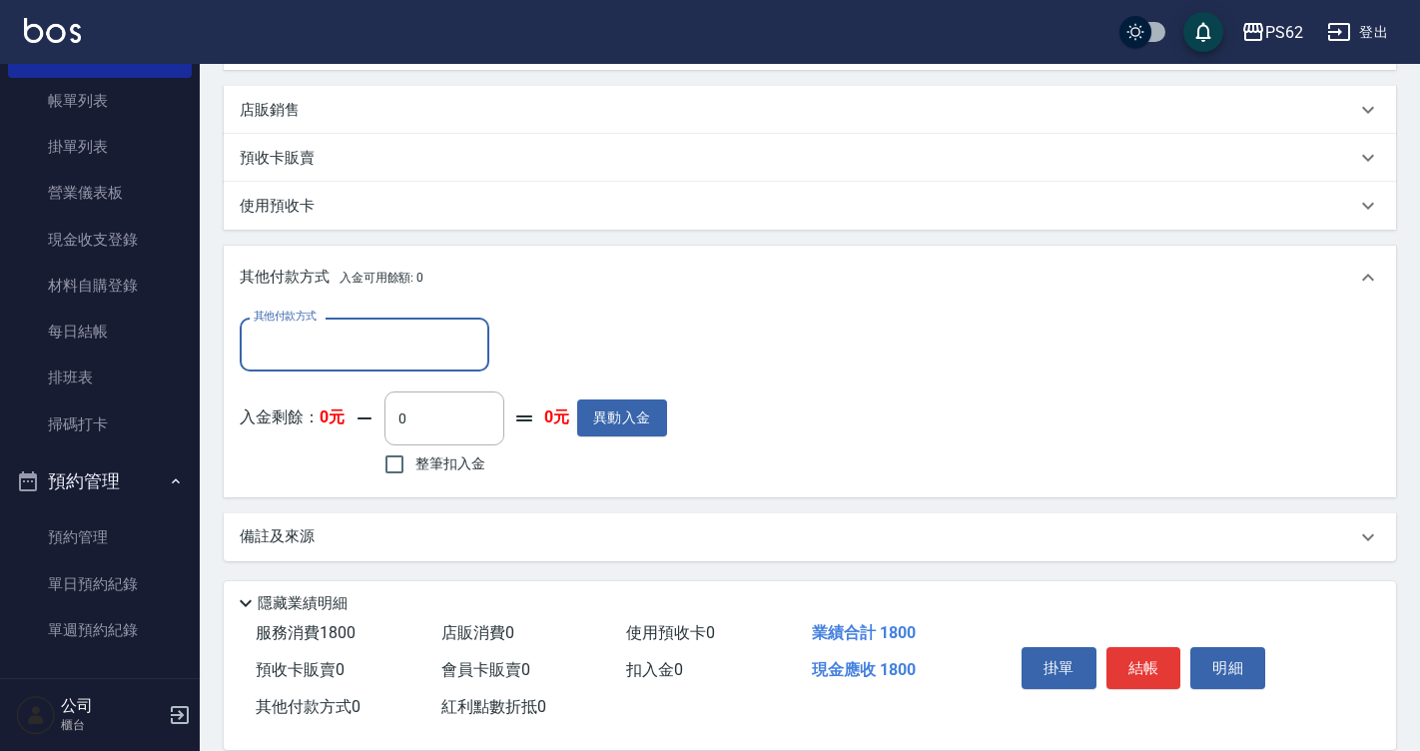
click at [294, 365] on div "其他付款方式" at bounding box center [365, 343] width 250 height 53
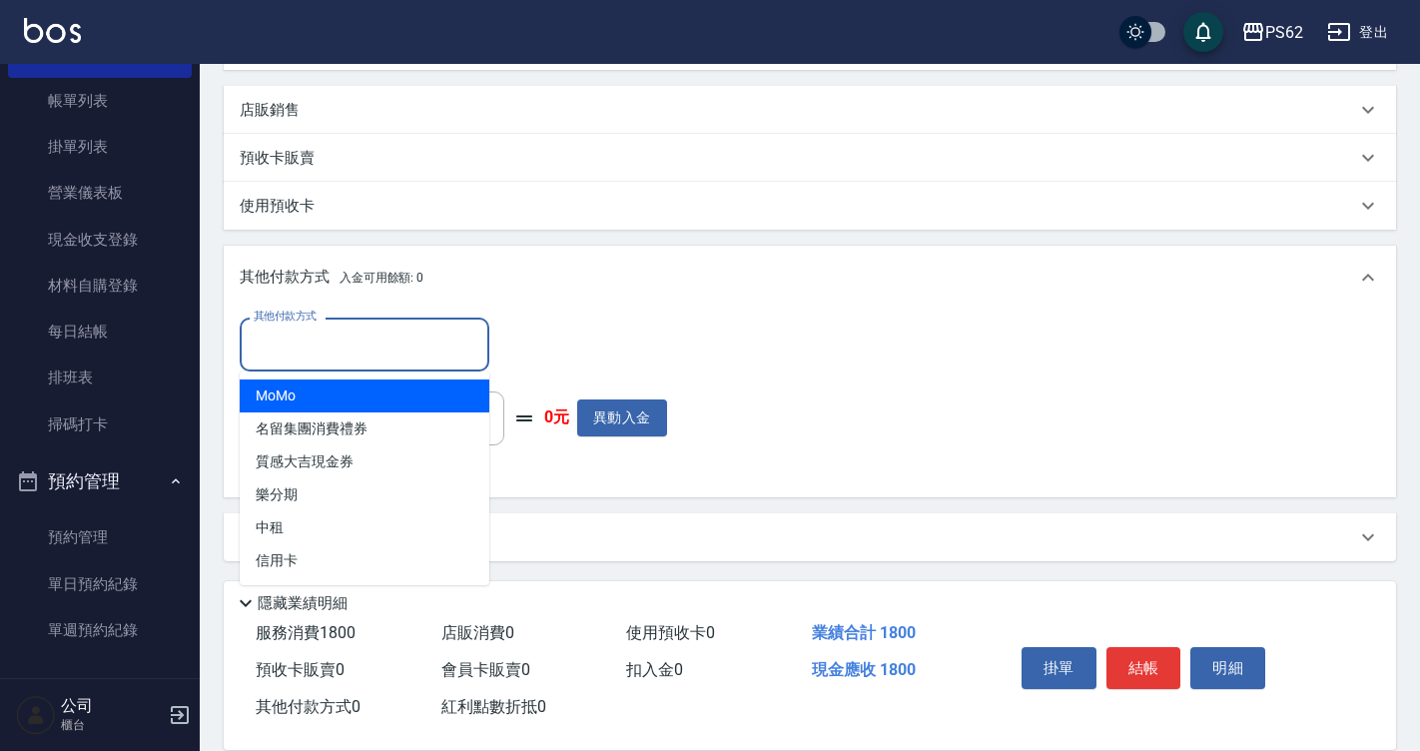
click at [296, 367] on div "其他付款方式" at bounding box center [365, 343] width 250 height 53
click at [296, 343] on input "其他付款方式" at bounding box center [365, 343] width 232 height 35
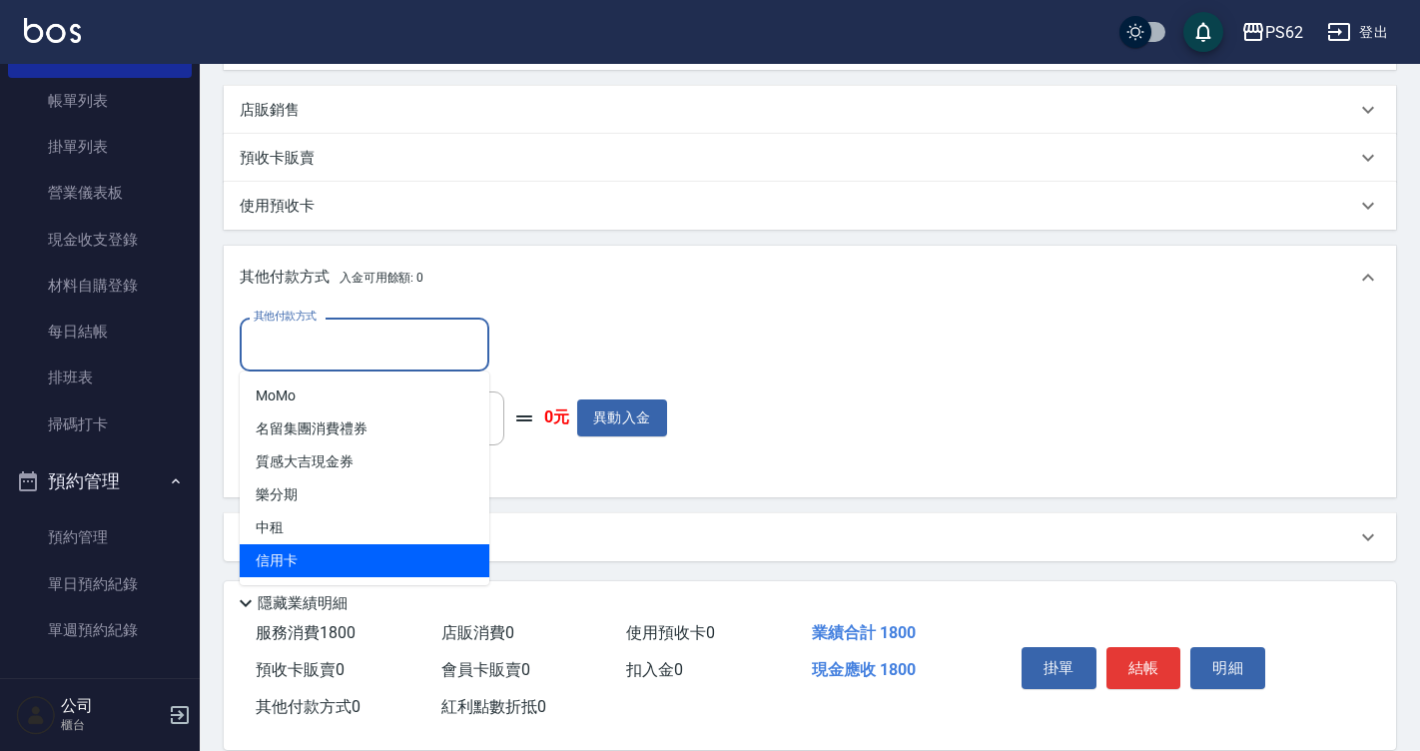
click at [283, 561] on span "信用卡" at bounding box center [365, 560] width 250 height 33
type input "信用卡"
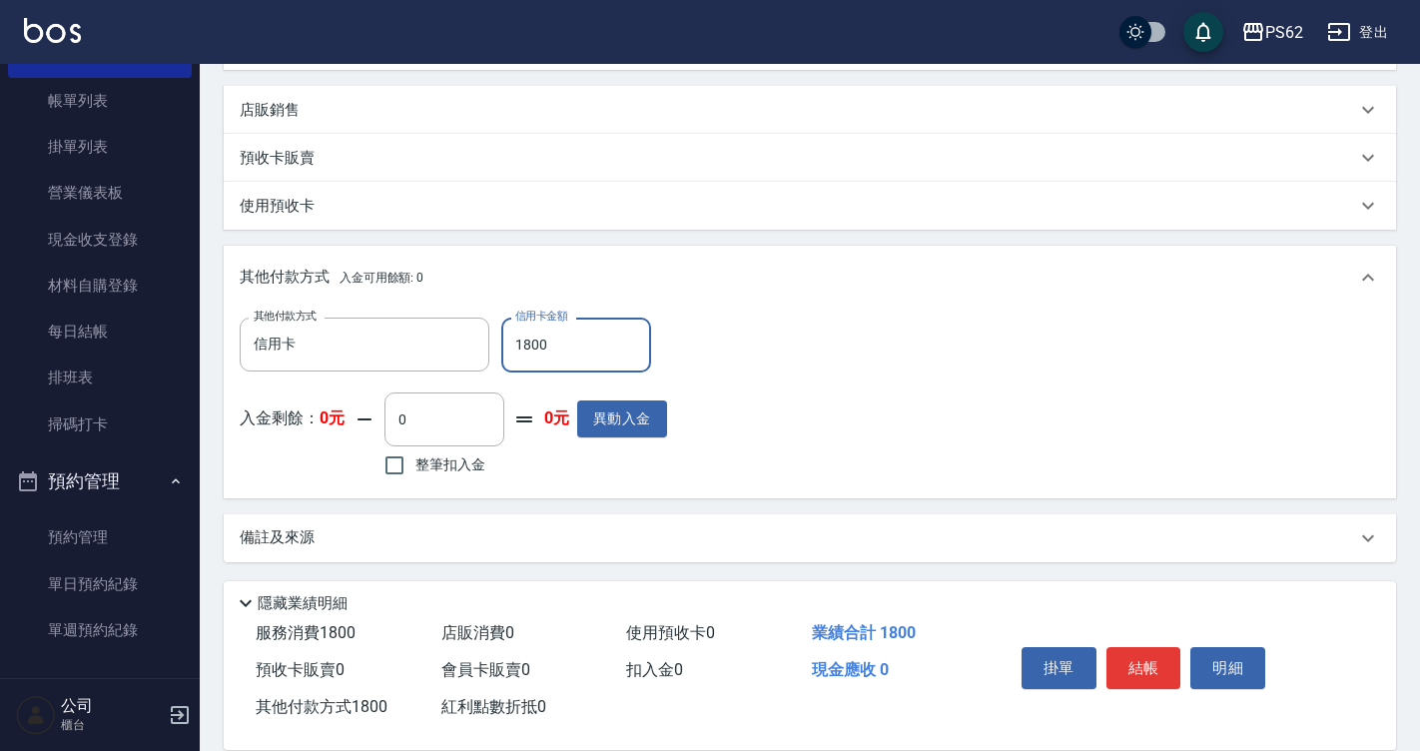
type input "1800"
click at [1141, 662] on button "結帳" at bounding box center [1143, 668] width 75 height 42
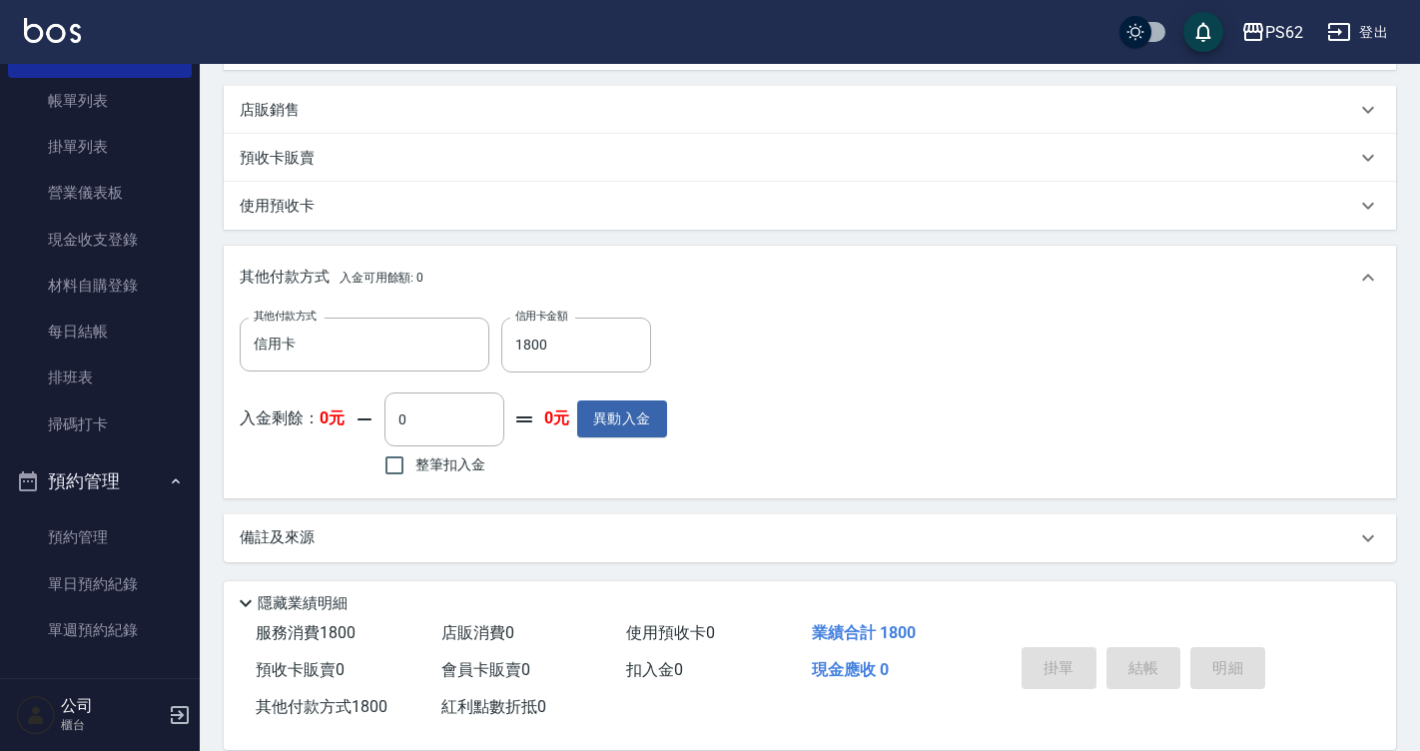
type input "[DATE] 19:16"
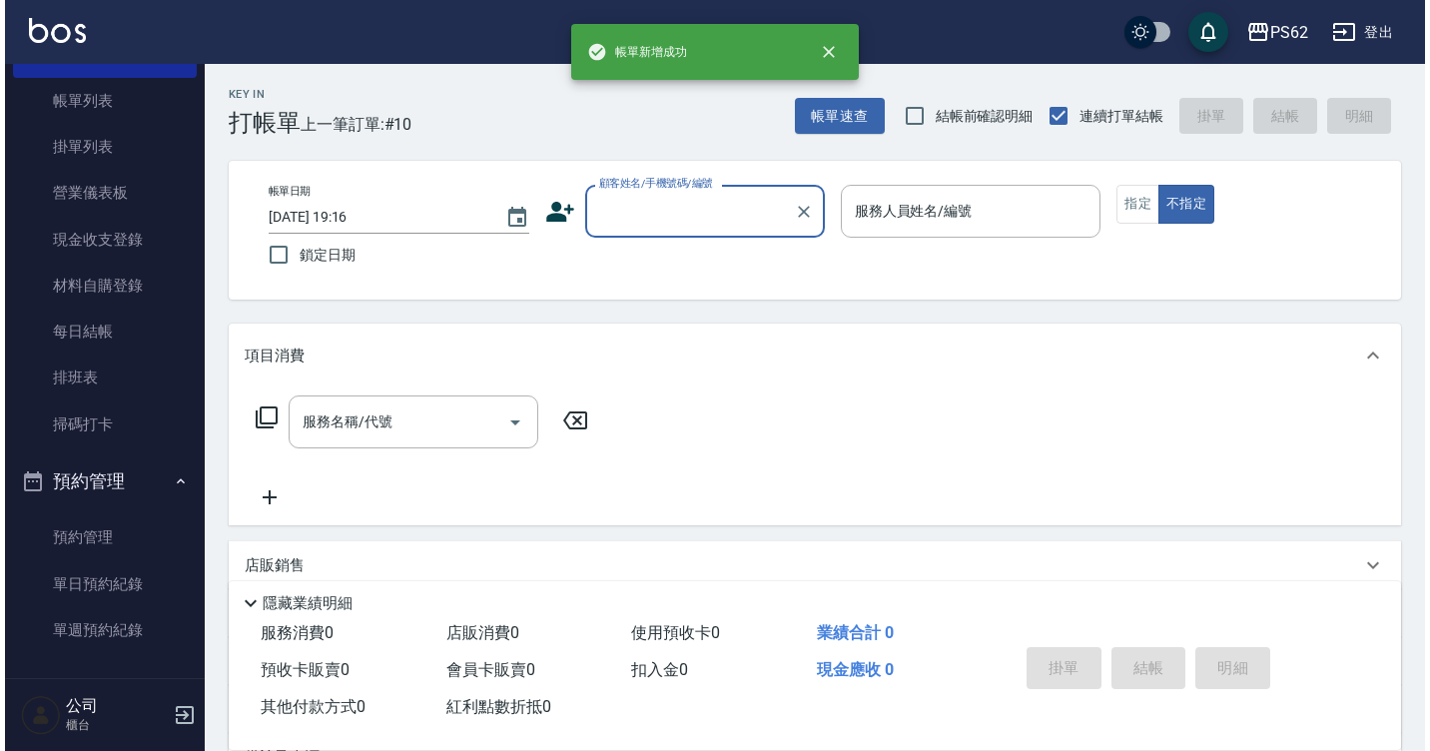
scroll to position [0, 0]
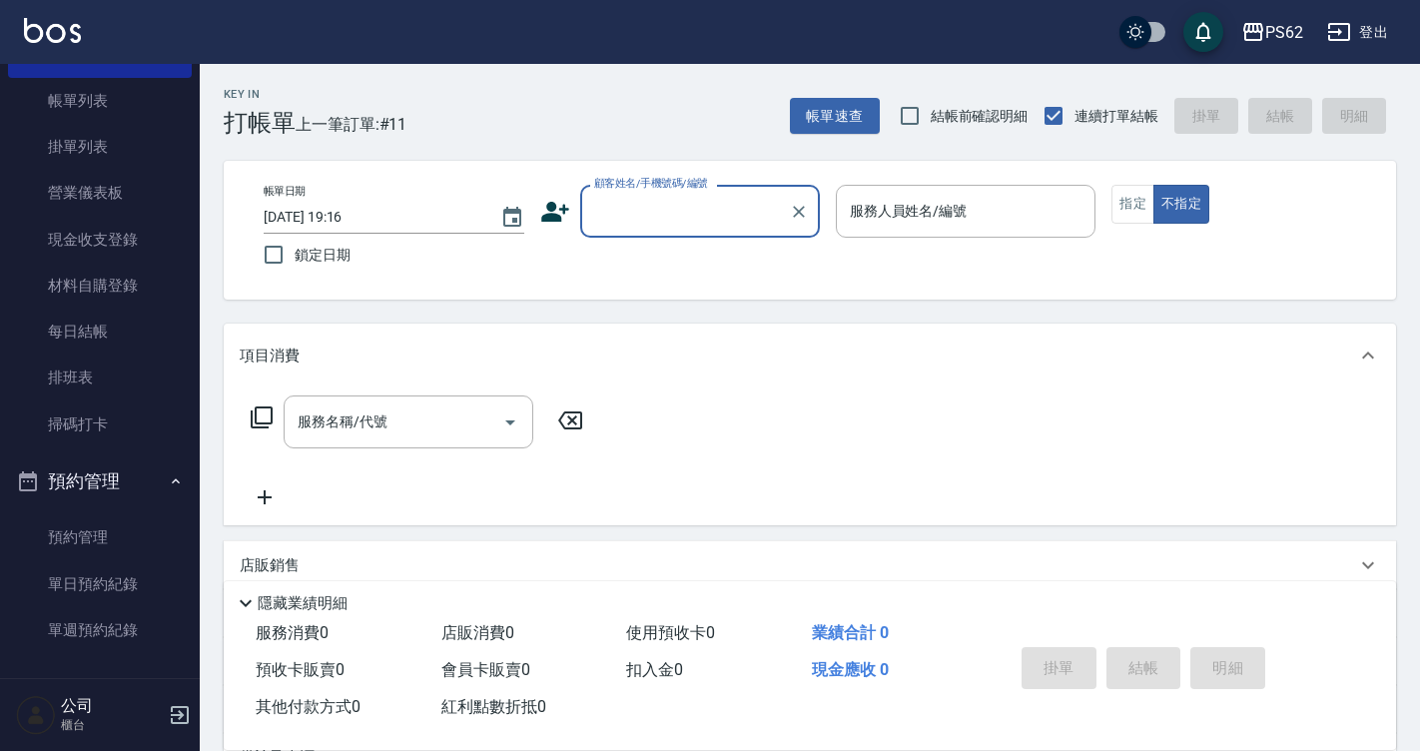
click at [1141, 662] on div "掛單 結帳 明細" at bounding box center [1143, 670] width 261 height 63
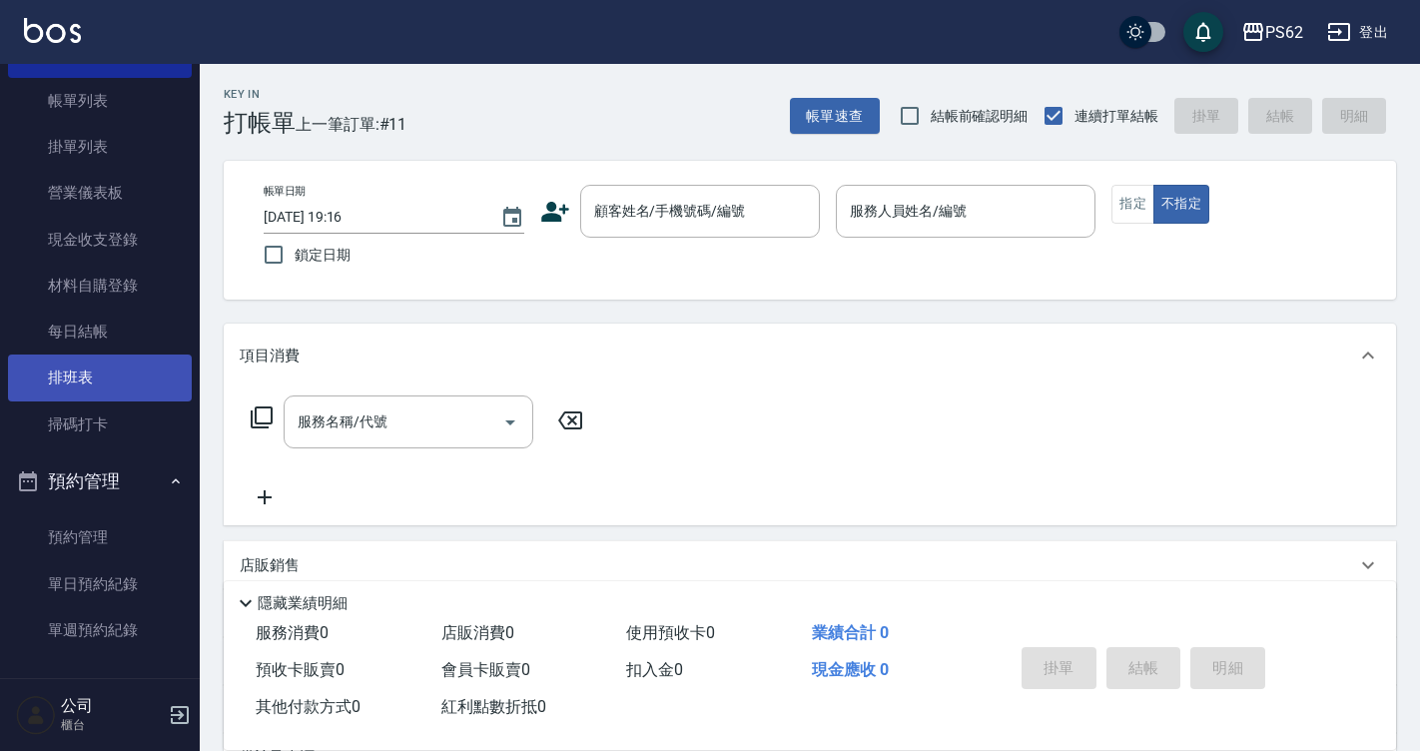
click at [84, 369] on link "排班表" at bounding box center [100, 377] width 184 height 46
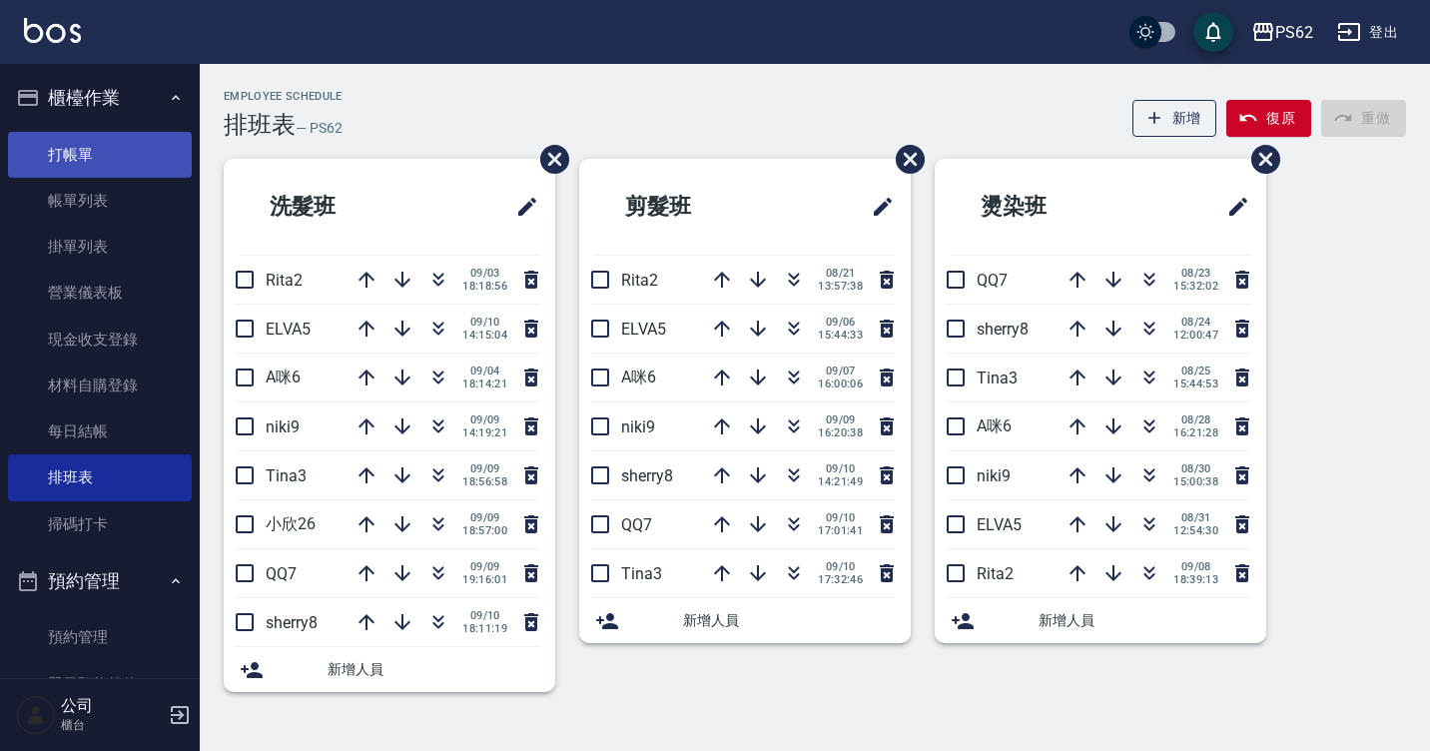
drag, startPoint x: 99, startPoint y: 165, endPoint x: 141, endPoint y: 159, distance: 42.4
click at [99, 168] on link "打帳單" at bounding box center [100, 155] width 184 height 46
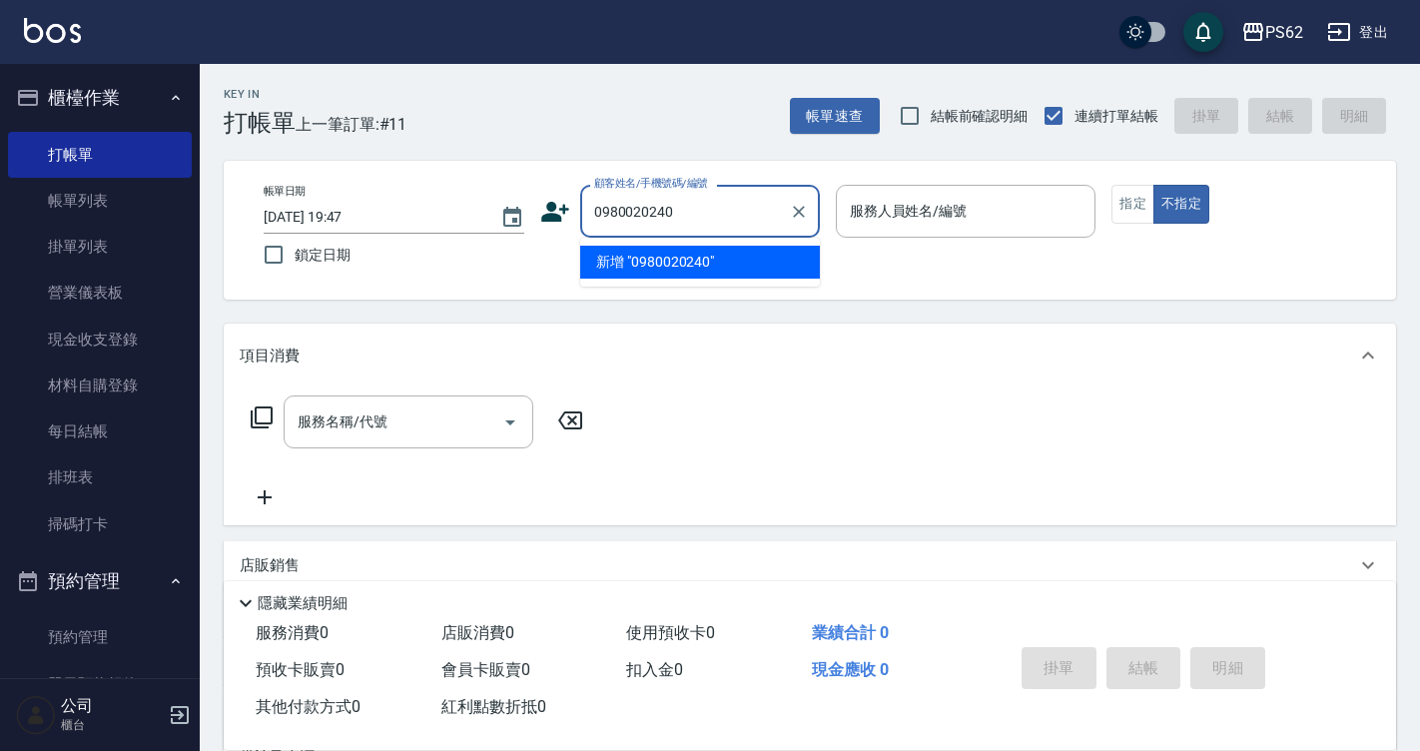
drag, startPoint x: 693, startPoint y: 211, endPoint x: 354, endPoint y: 283, distance: 346.0
click at [354, 283] on div "帳單日期 [DATE] 19:47 鎖定日期 顧客姓名/手機號碼/編號 0980020240 顧客姓名/手機號碼/編號 服務人員姓名/編號 服務人員姓名/編號…" at bounding box center [810, 230] width 1172 height 139
type input "0980020240"
click at [558, 215] on icon at bounding box center [555, 212] width 28 height 20
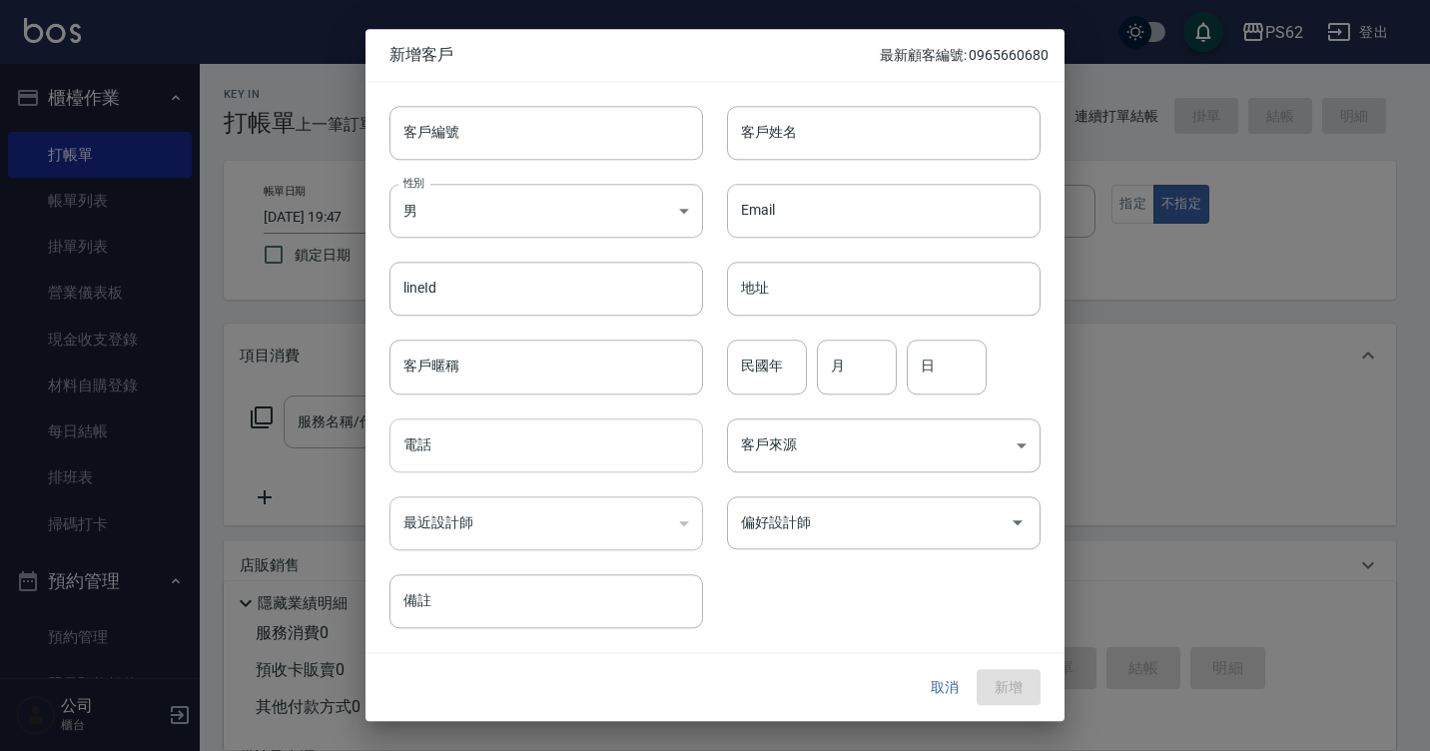
click at [450, 457] on input "電話" at bounding box center [545, 445] width 313 height 54
paste input "0980020240"
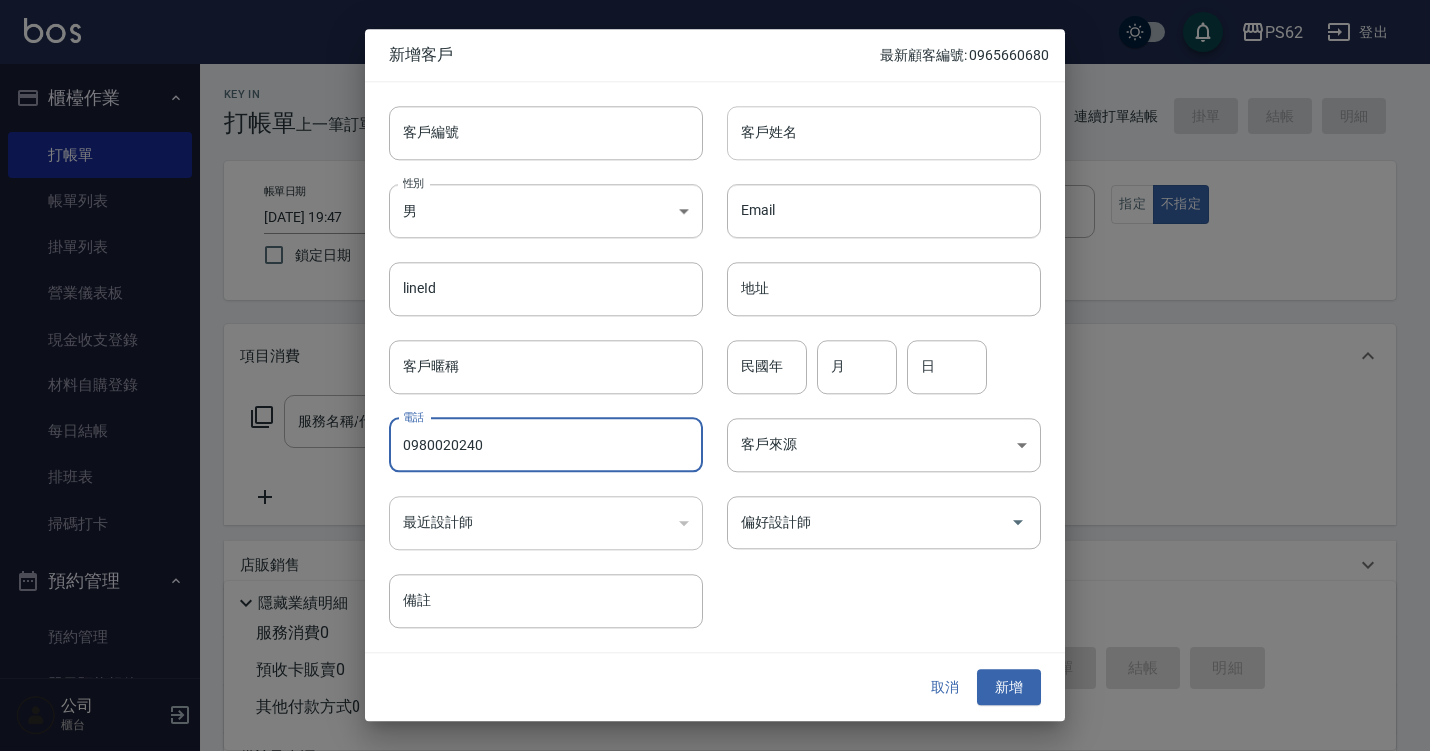
type input "0980020240"
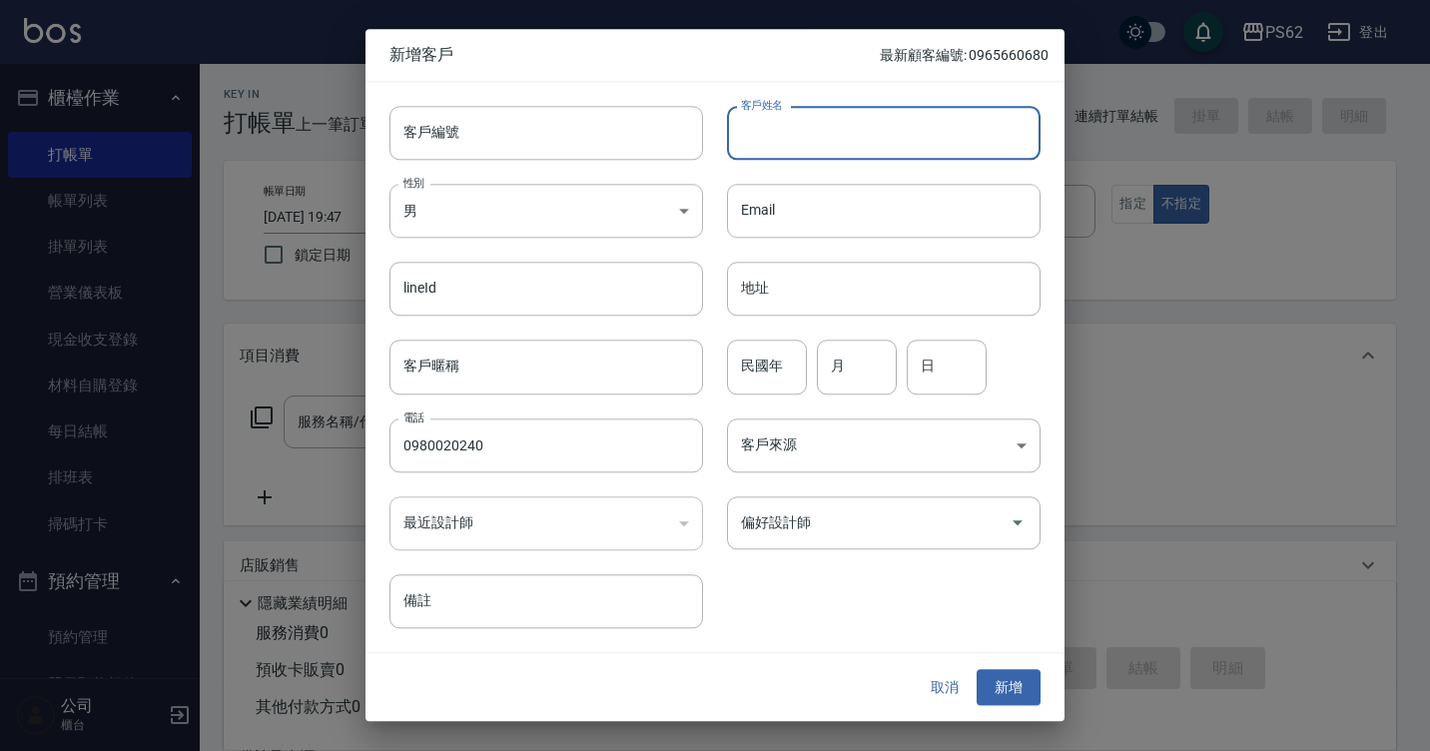
click at [899, 130] on input "客戶姓名" at bounding box center [883, 133] width 313 height 54
type input "[PERSON_NAME]"
click at [1020, 699] on button "新增" at bounding box center [1008, 687] width 64 height 37
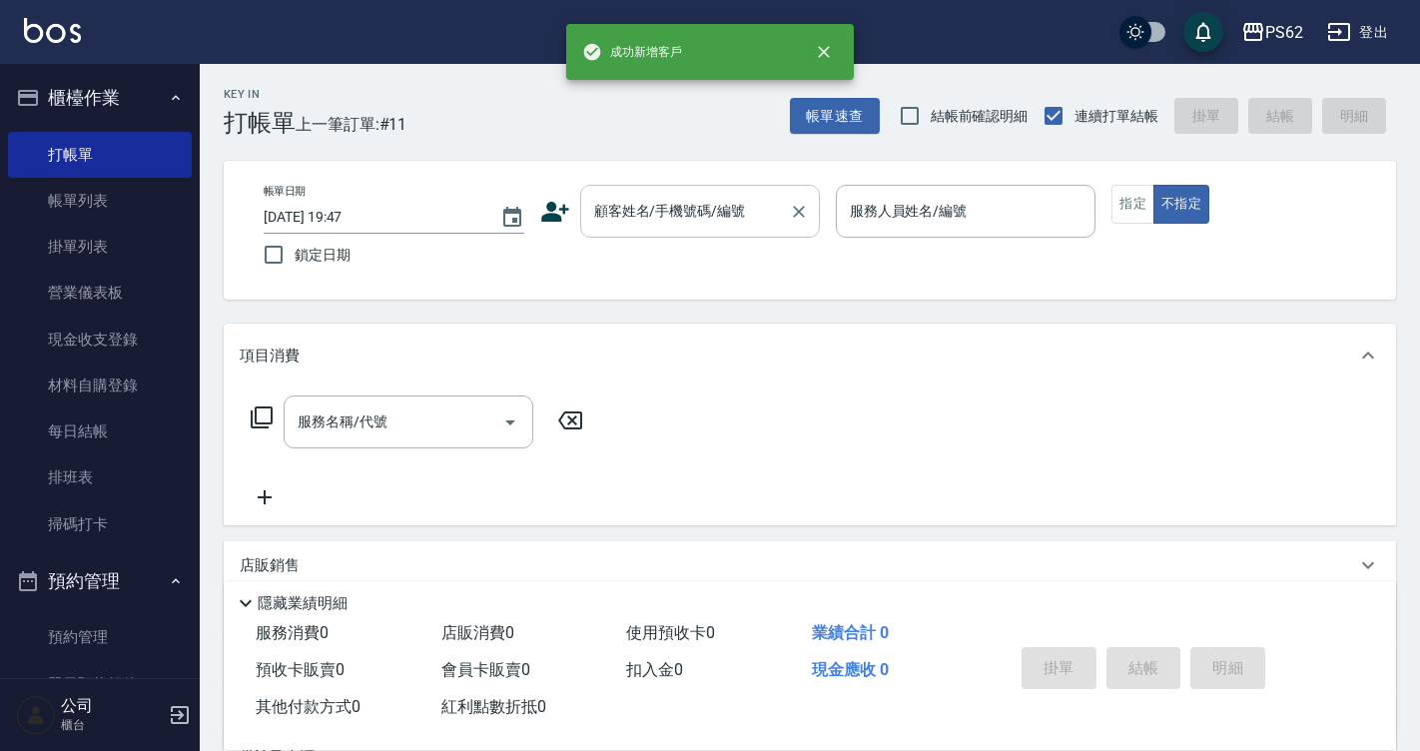
click at [727, 208] on div "顧客姓名/手機號碼/編號 顧客姓名/手機號碼/編號" at bounding box center [700, 211] width 240 height 53
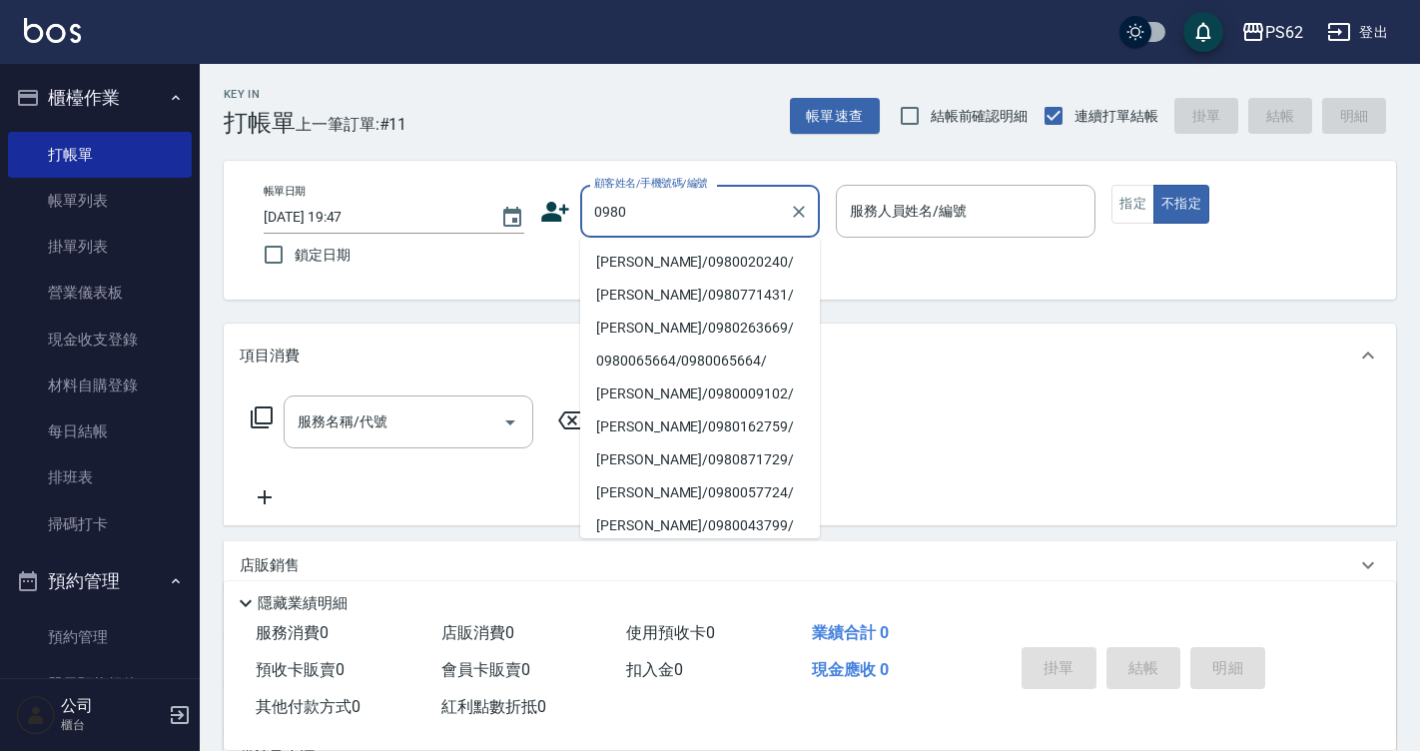
click at [712, 257] on li "[PERSON_NAME]/0980020240/" at bounding box center [700, 262] width 240 height 33
type input "[PERSON_NAME]/0980020240/"
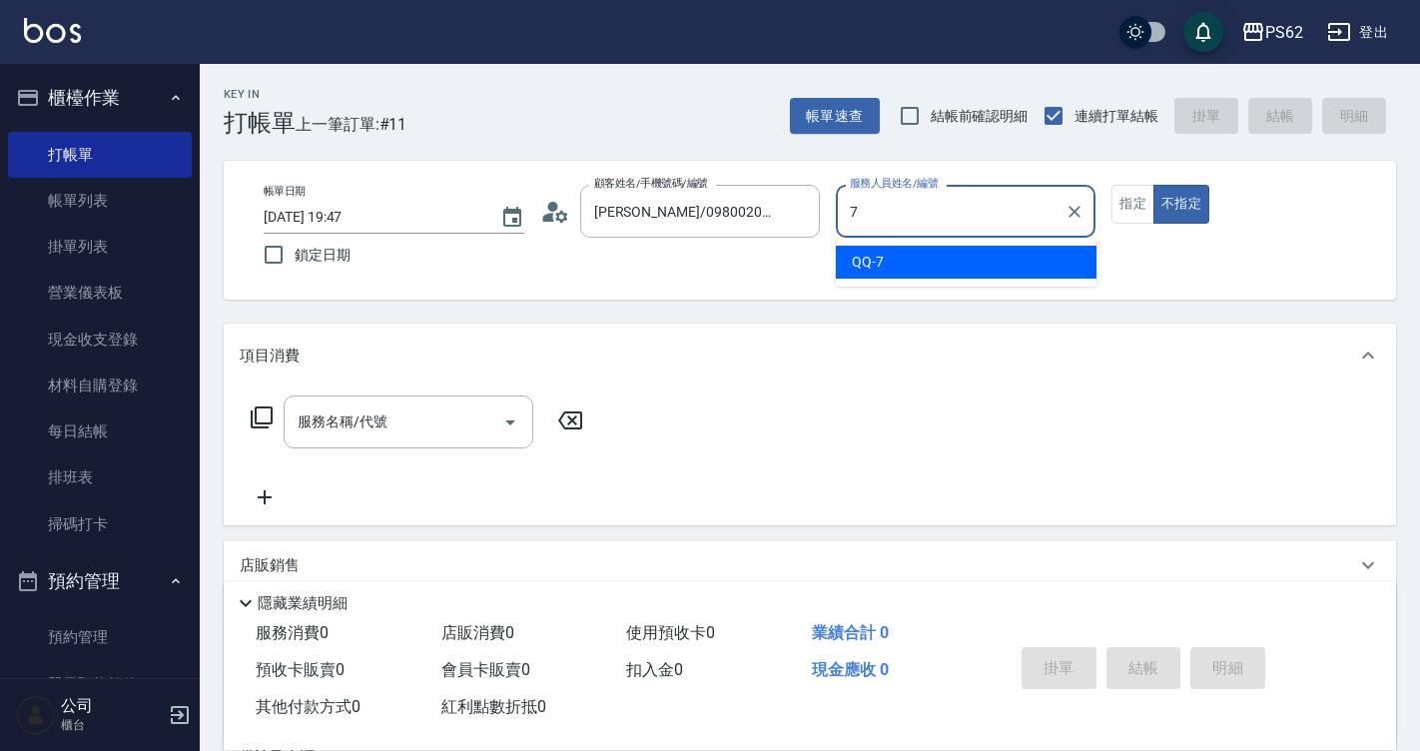
type input "QQ-7"
type button "false"
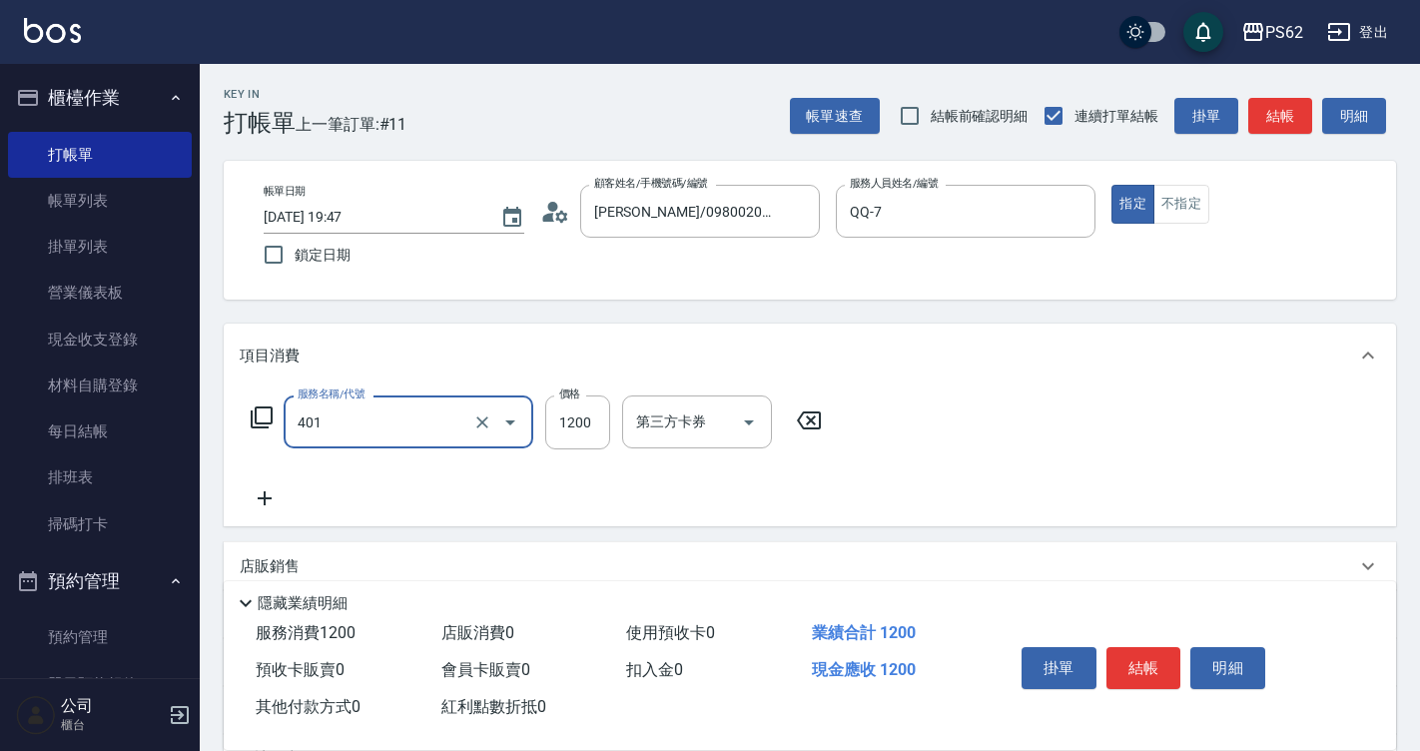
type input "一般染髮(401)"
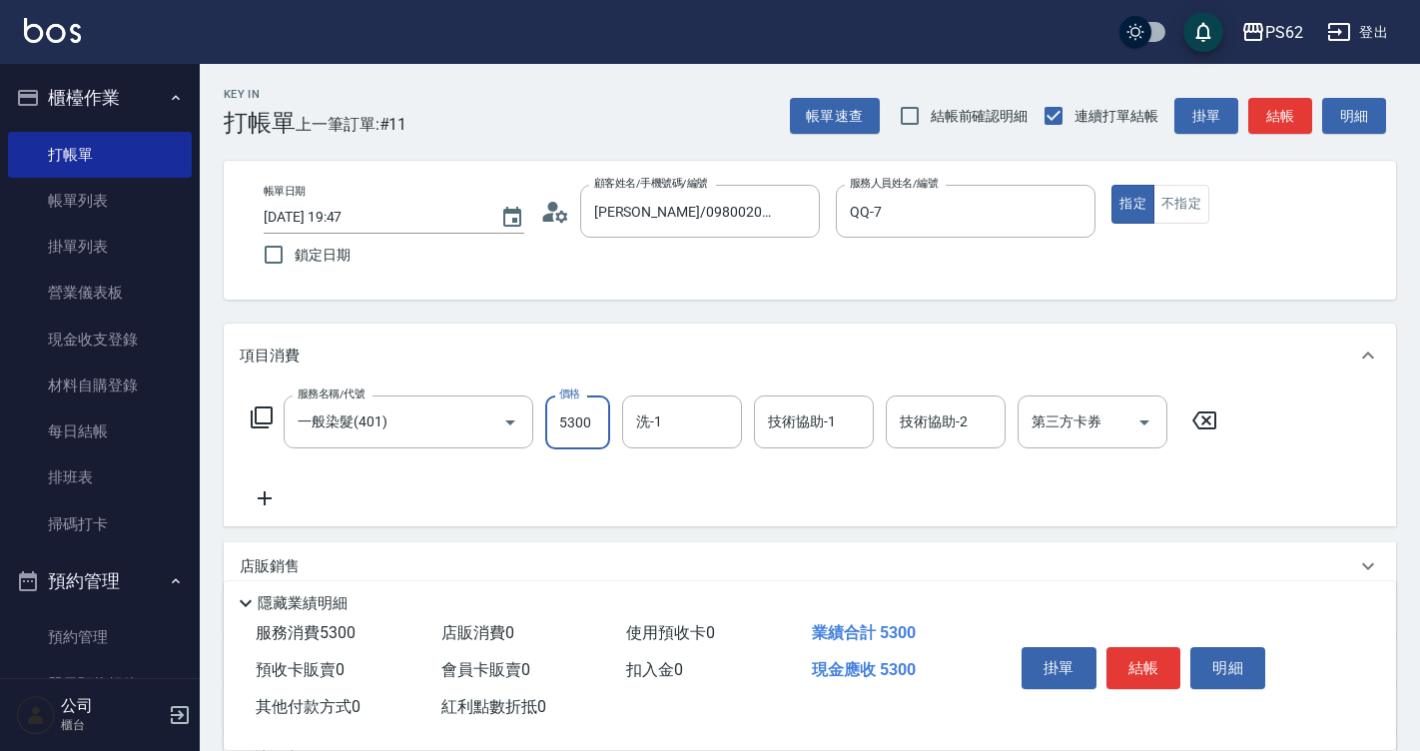
type input "5300"
type input "浣熊-25"
click at [1142, 665] on button "結帳" at bounding box center [1143, 668] width 75 height 42
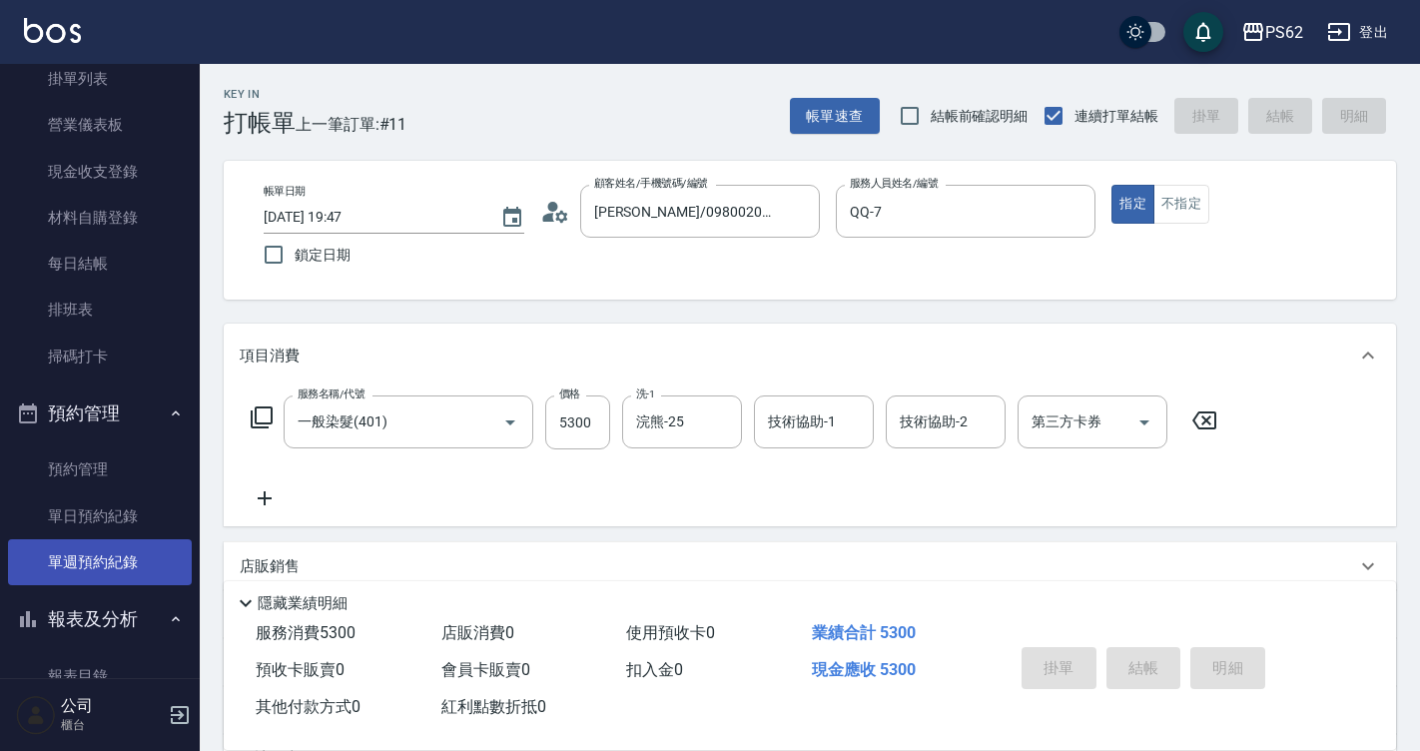
type input "[DATE] 19:48"
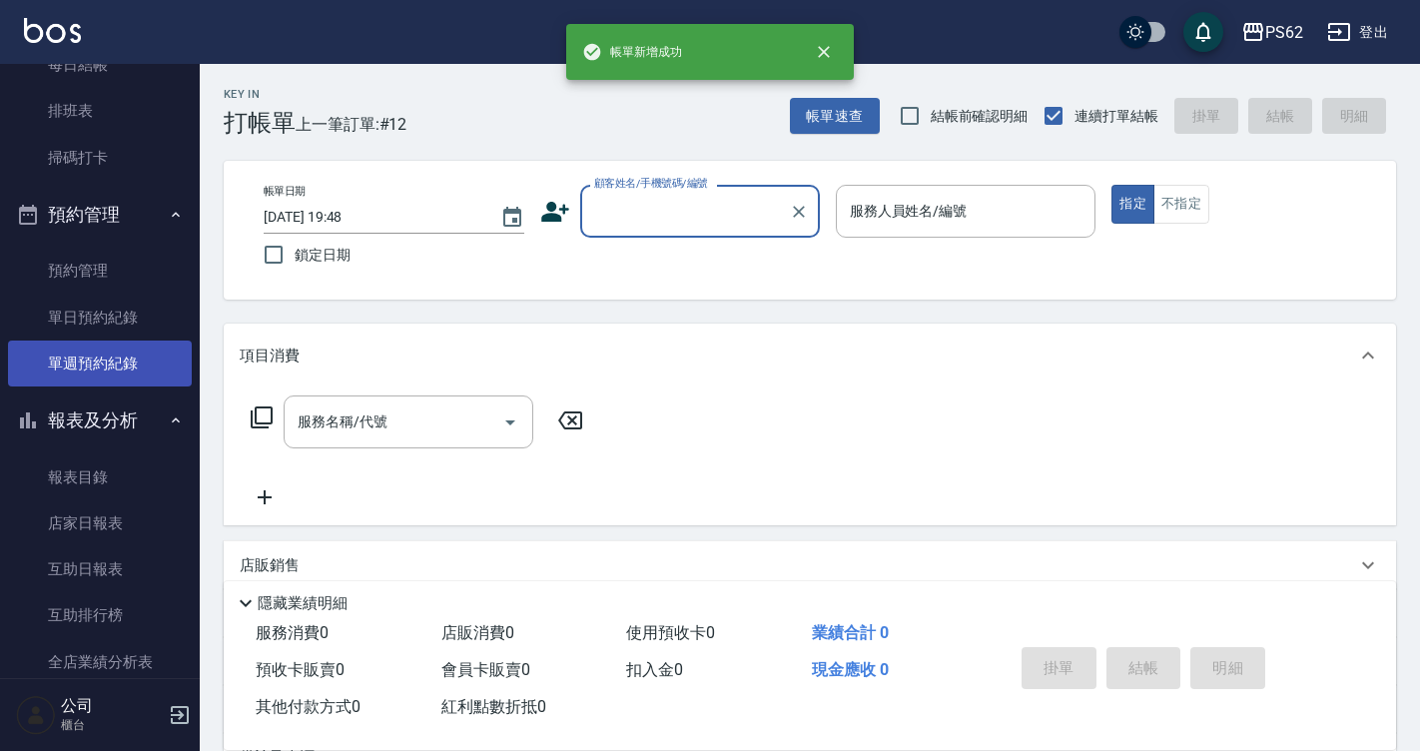
scroll to position [399, 0]
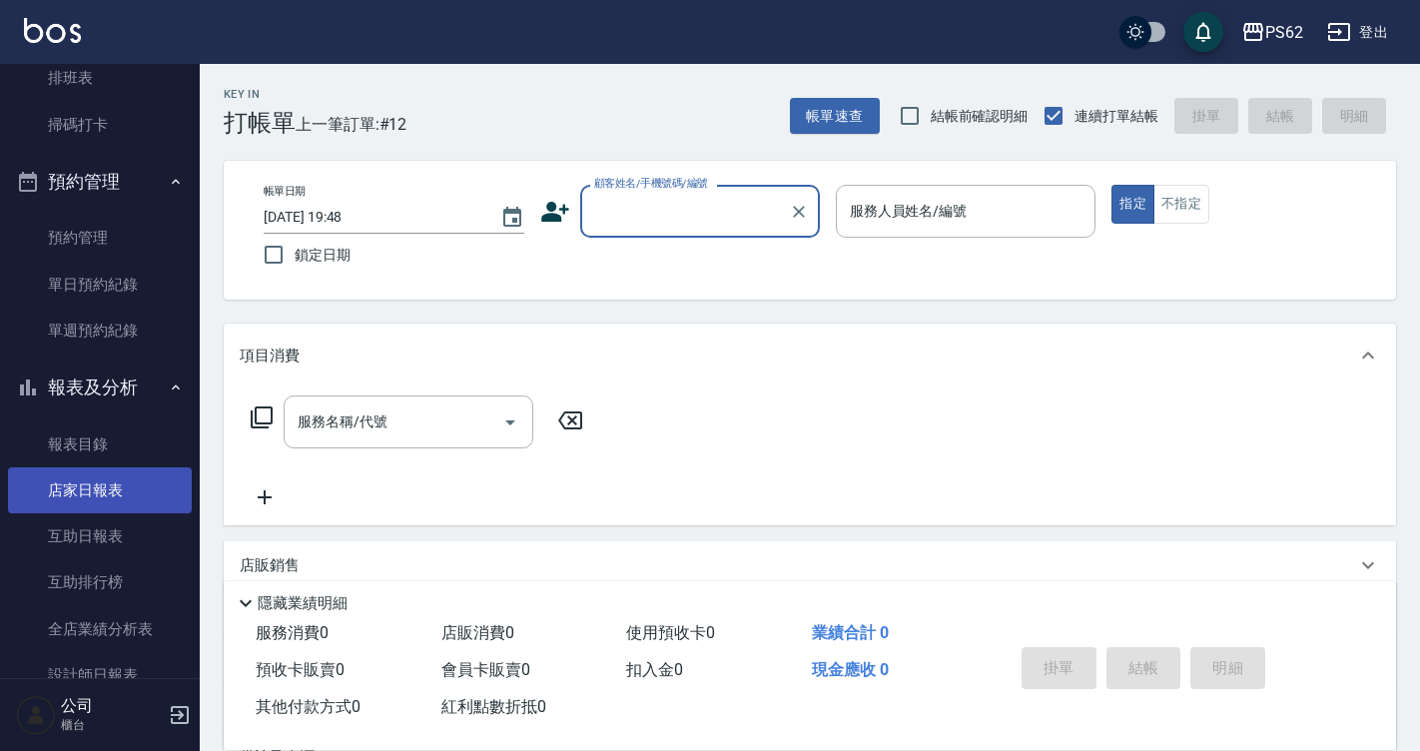
click at [139, 503] on link "店家日報表" at bounding box center [100, 490] width 184 height 46
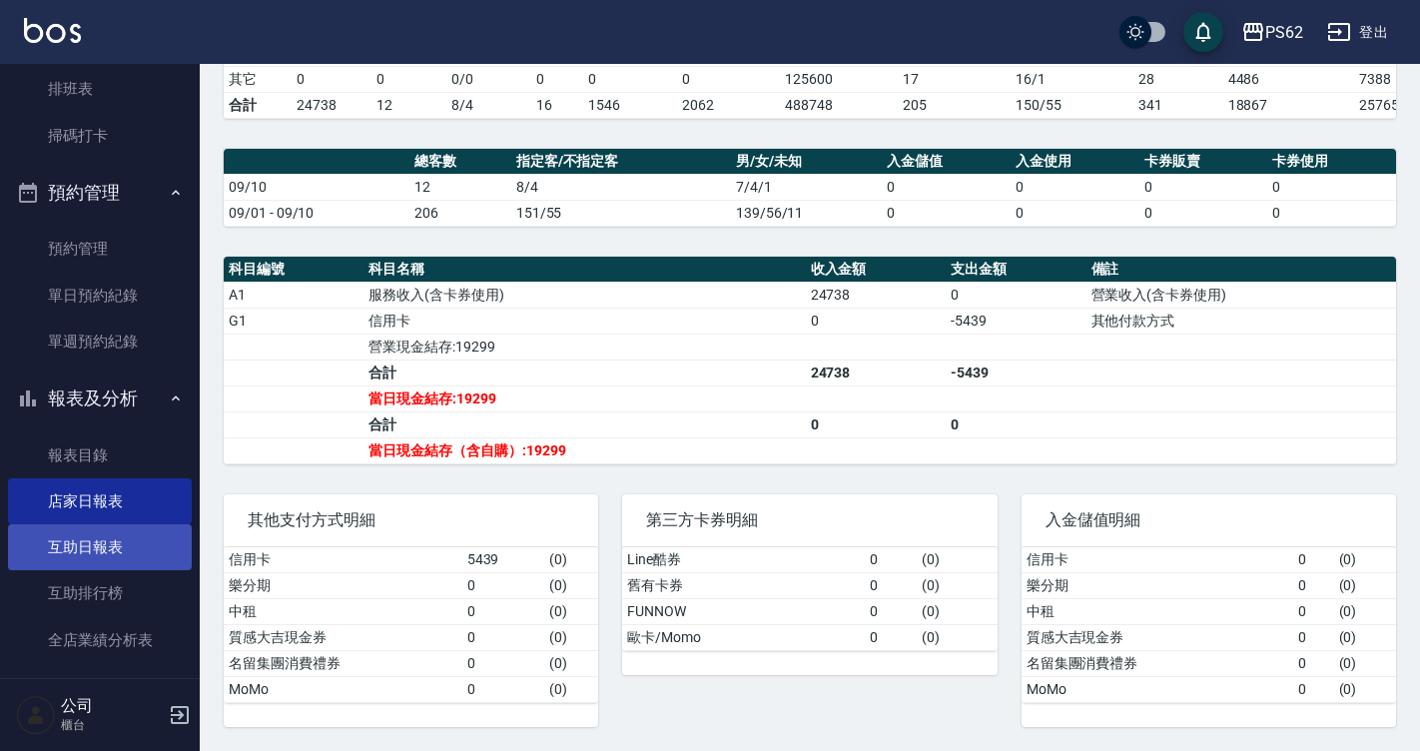
scroll to position [189, 0]
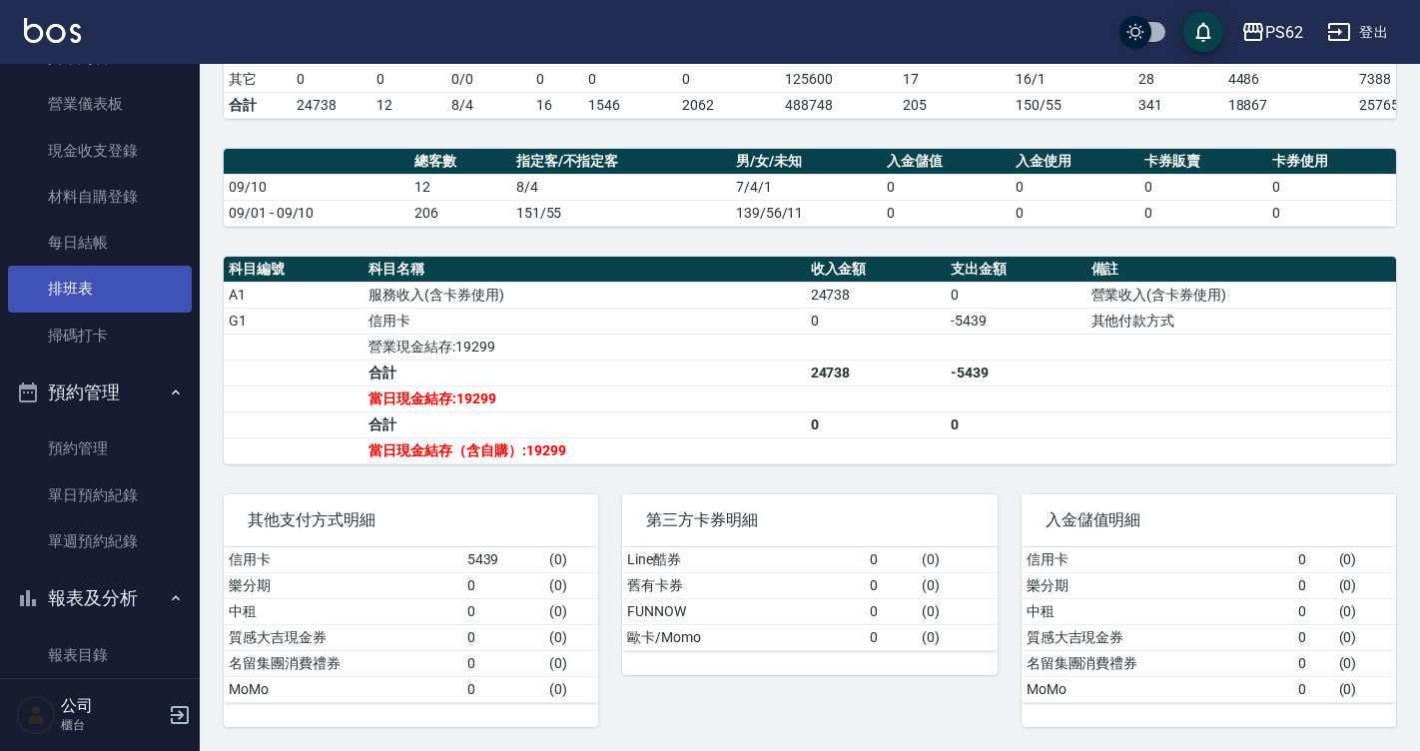
click at [103, 289] on link "排班表" at bounding box center [100, 289] width 184 height 46
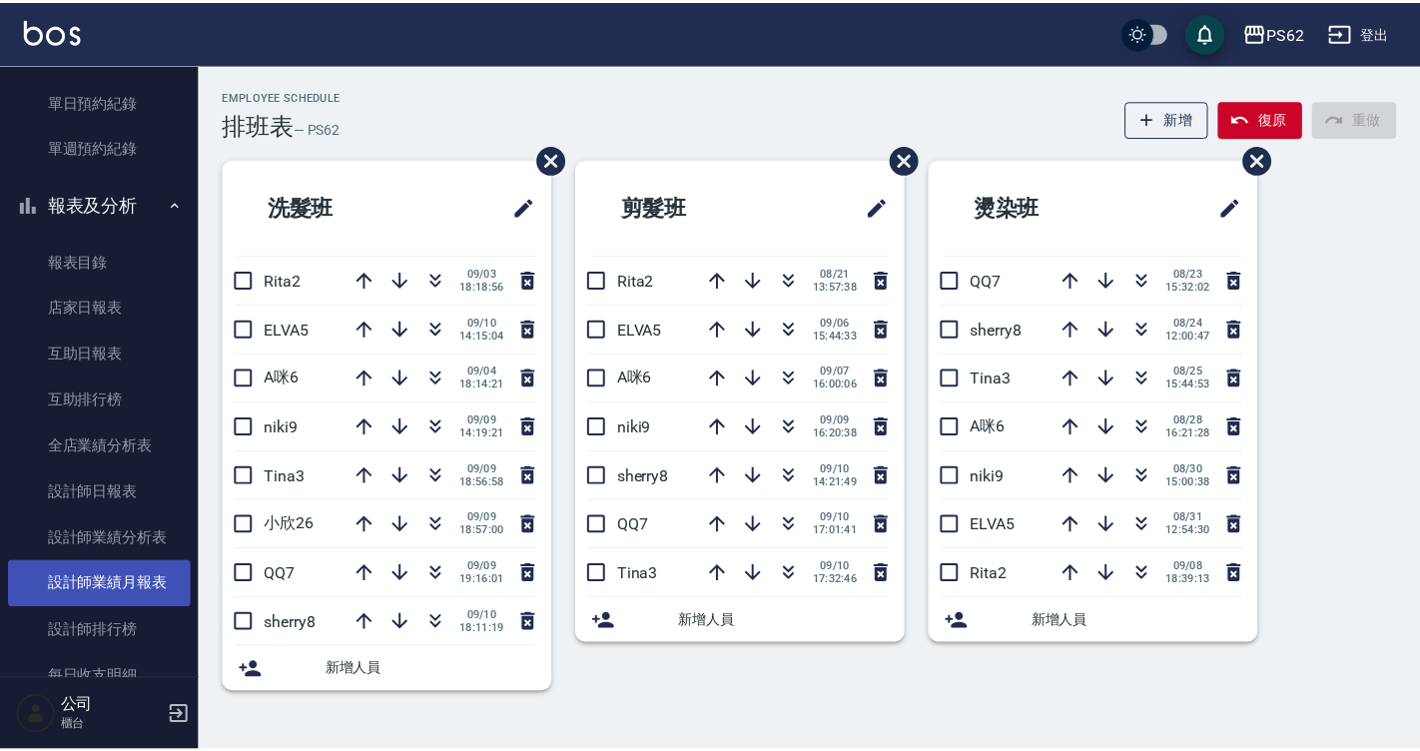
scroll to position [588, 0]
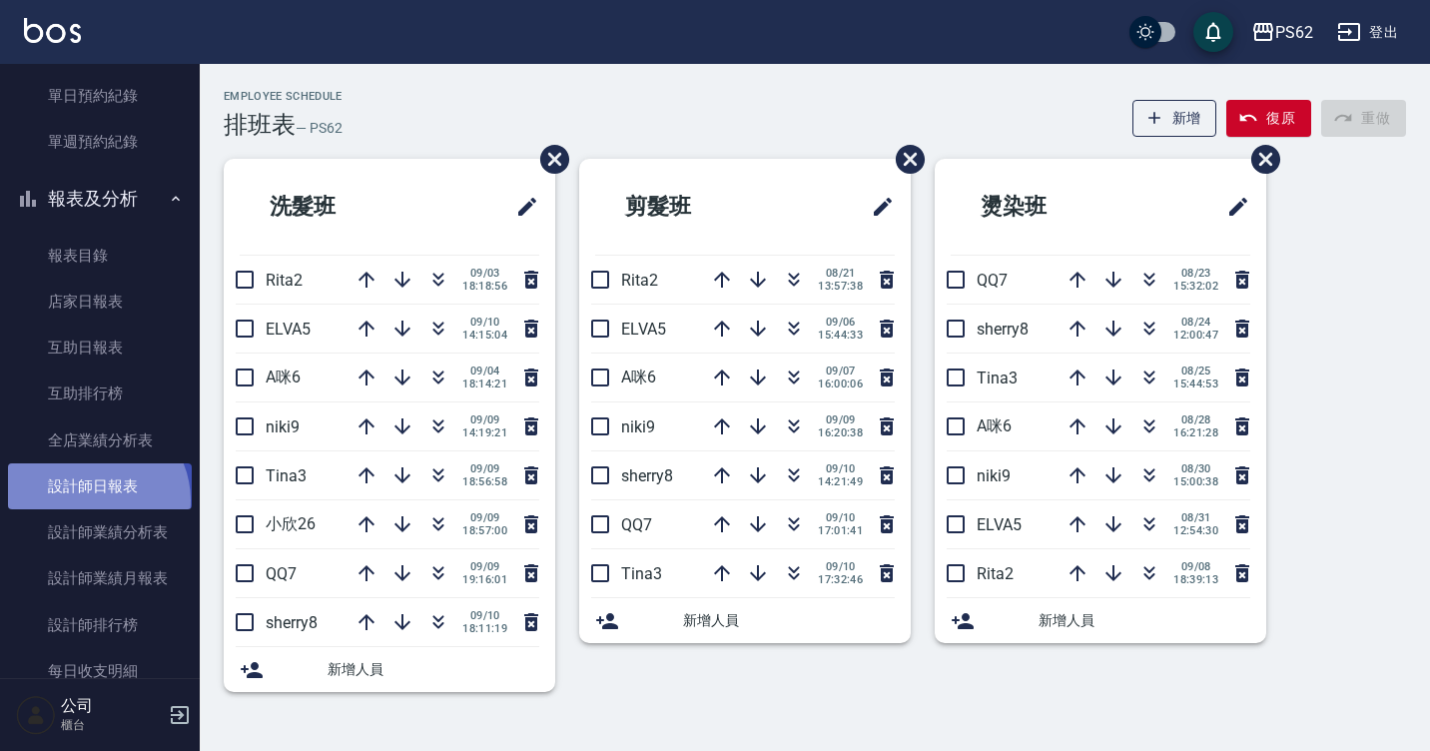
click at [94, 500] on link "設計師日報表" at bounding box center [100, 486] width 184 height 46
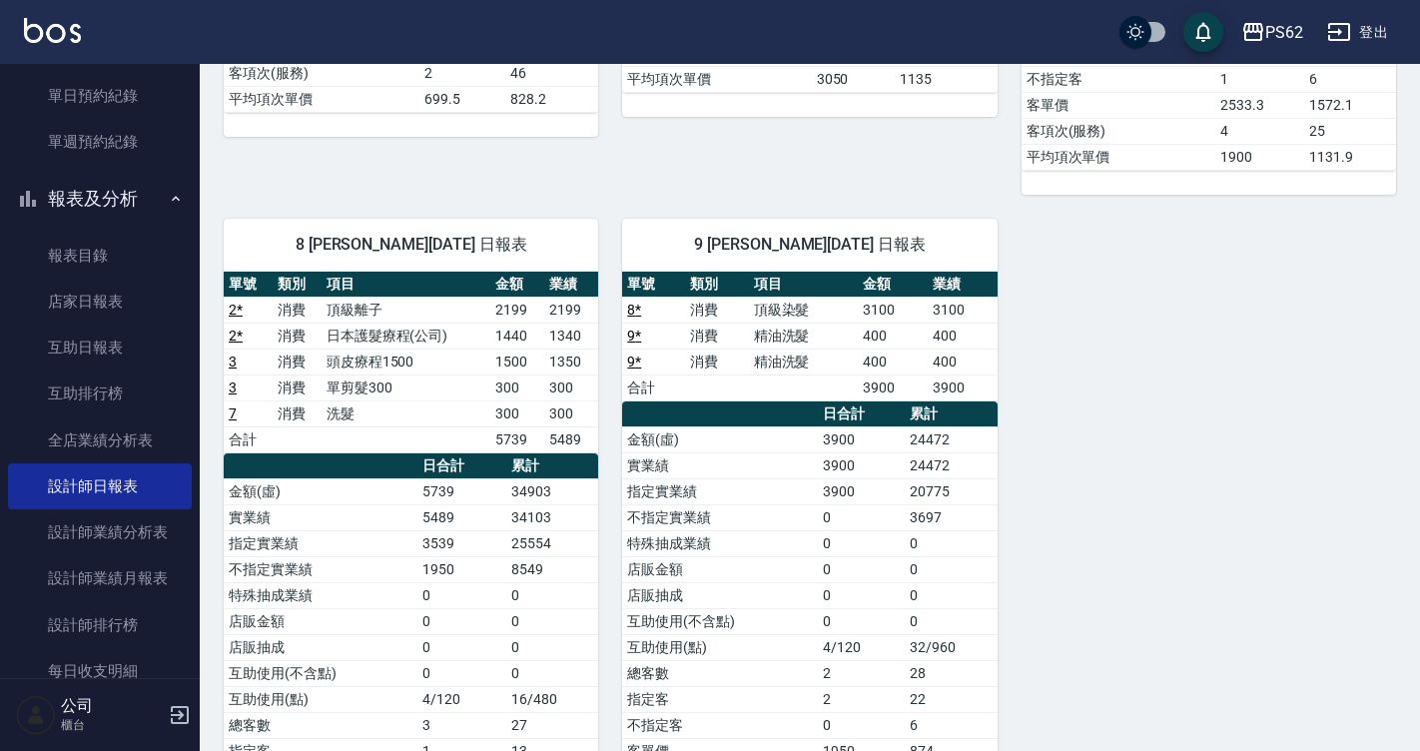
scroll to position [799, 0]
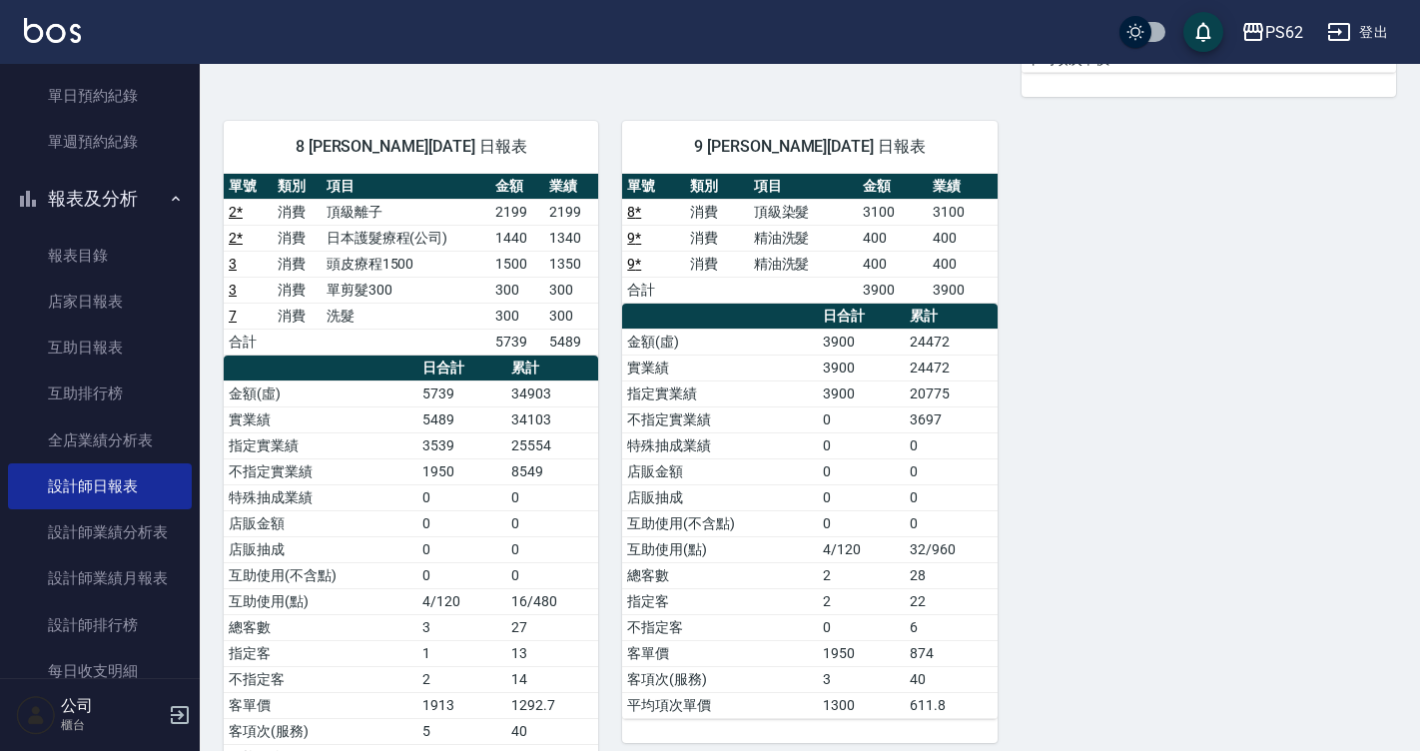
click at [565, 216] on td "2199" at bounding box center [571, 212] width 54 height 26
drag, startPoint x: 497, startPoint y: 212, endPoint x: 556, endPoint y: 230, distance: 61.6
click at [530, 222] on td "2199" at bounding box center [517, 212] width 54 height 26
click at [556, 230] on td "1340" at bounding box center [571, 238] width 54 height 26
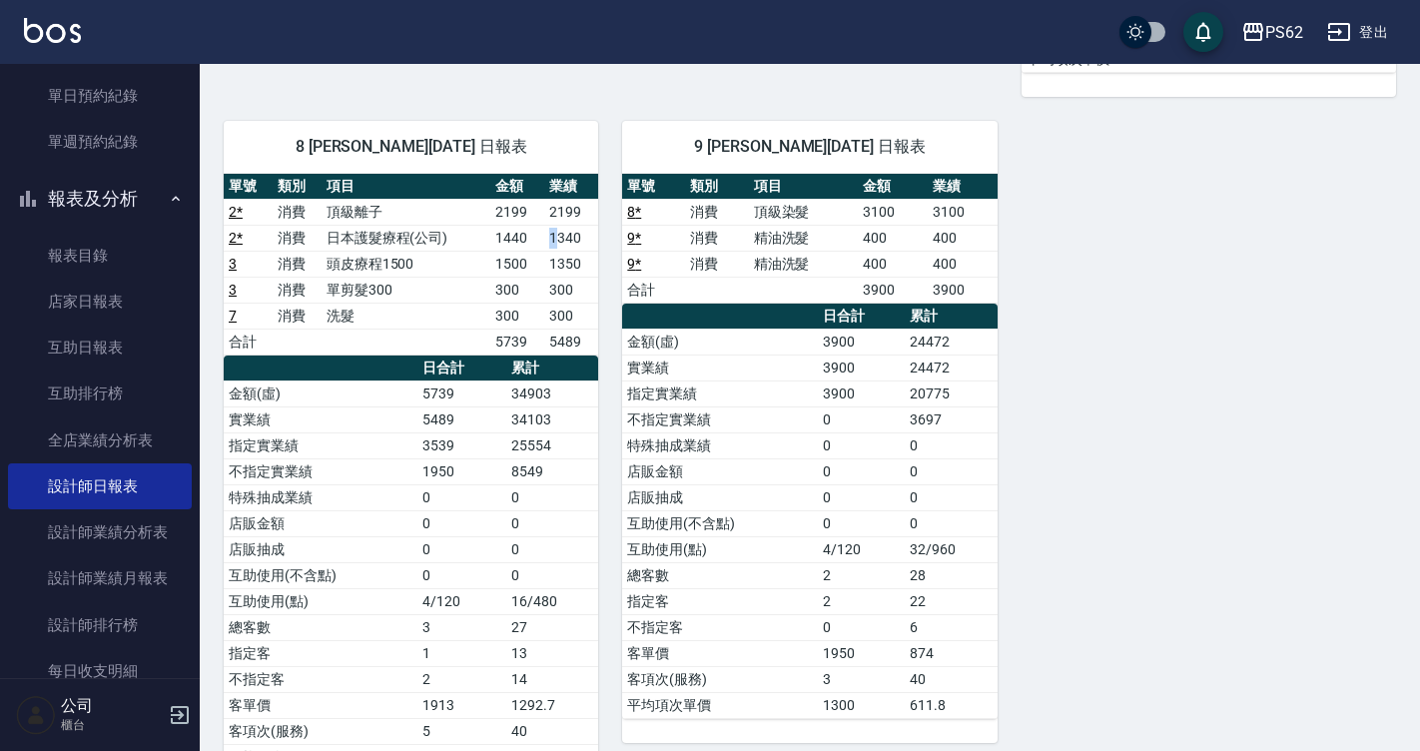
click at [556, 230] on td "1340" at bounding box center [571, 238] width 54 height 26
click at [548, 267] on td "1350" at bounding box center [571, 264] width 54 height 26
drag, startPoint x: 548, startPoint y: 267, endPoint x: 584, endPoint y: 271, distance: 36.2
click at [584, 271] on td "1350" at bounding box center [571, 264] width 54 height 26
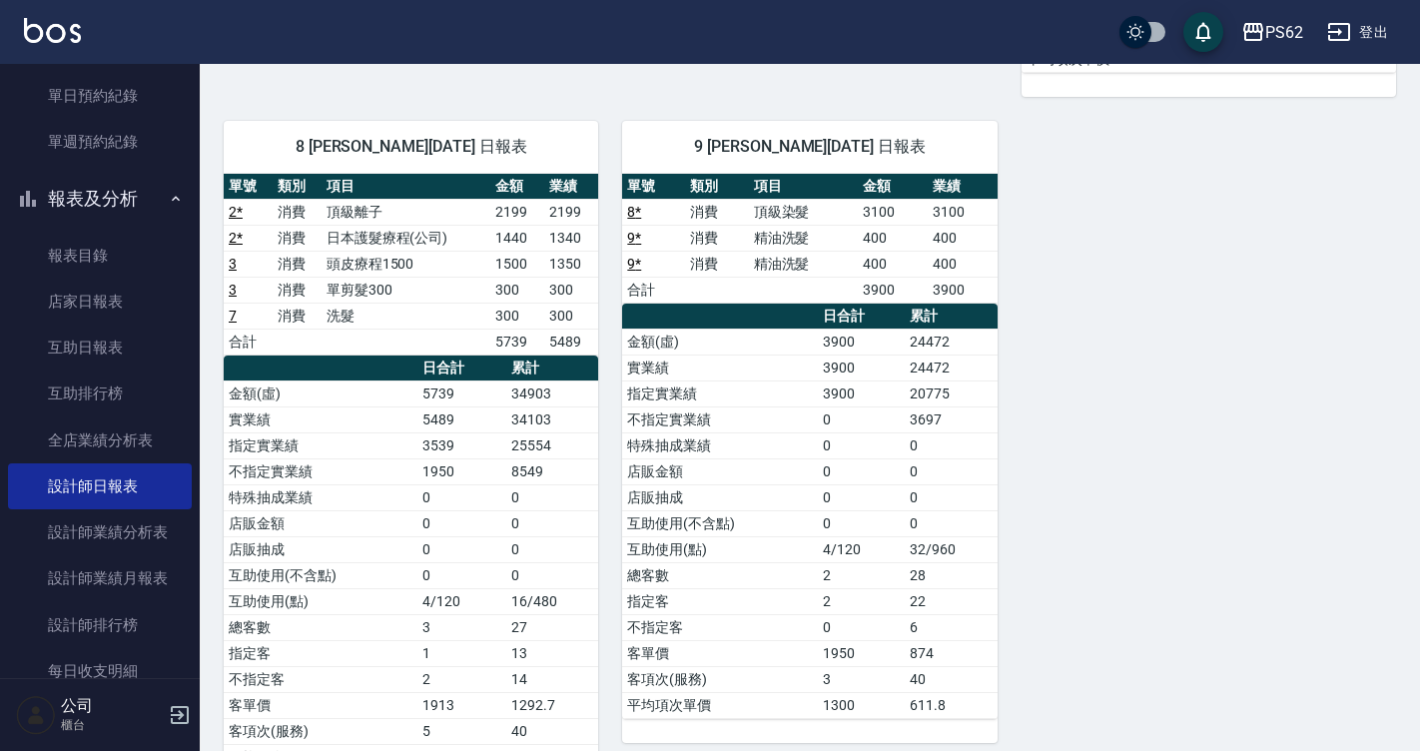
click at [550, 288] on td "300" at bounding box center [571, 290] width 54 height 26
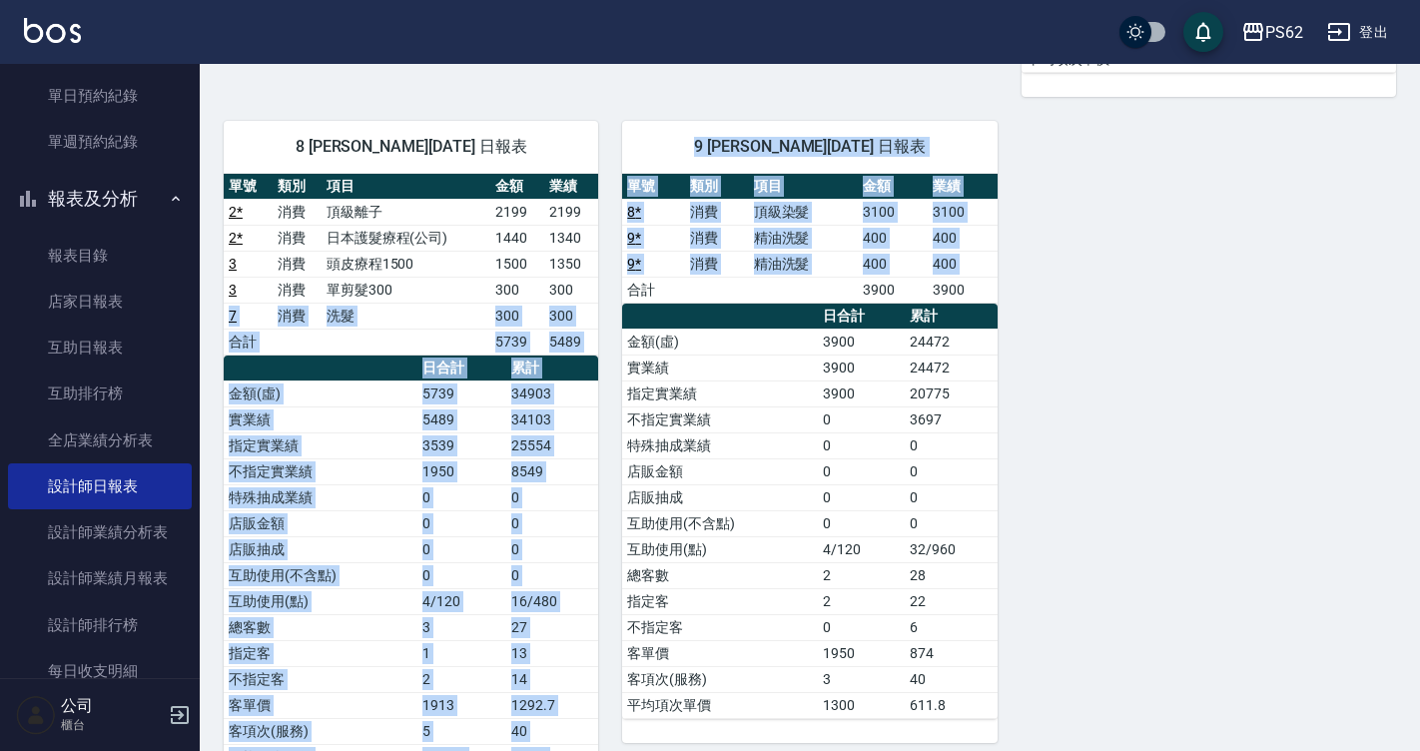
click at [623, 296] on div "3 [PERSON_NAME] [PERSON_NAME][DATE] 日報表 單號 類別 項目 金額 業績 1 * 消費 去角質 700 700 6 消費 …" at bounding box center [798, 97] width 1196 height 1396
click at [576, 300] on td "300" at bounding box center [571, 290] width 54 height 26
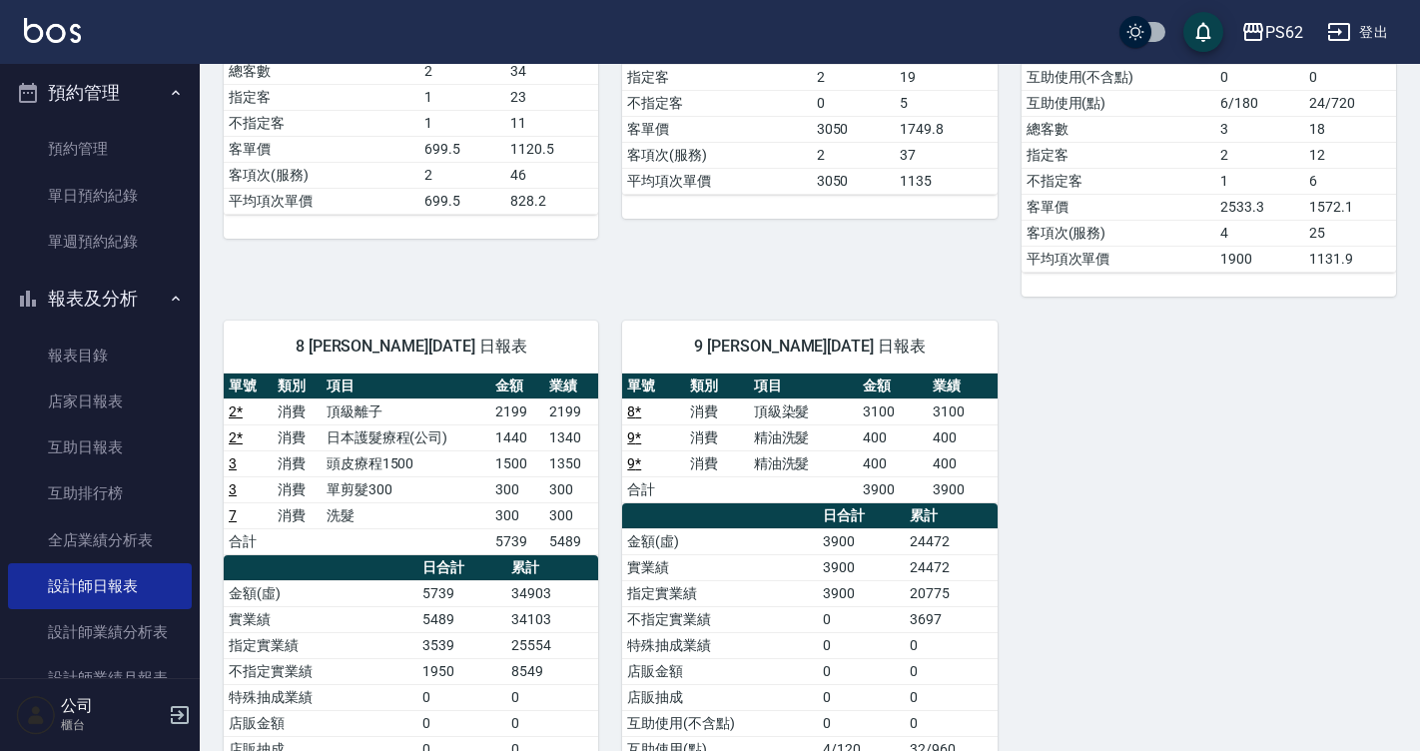
scroll to position [89, 0]
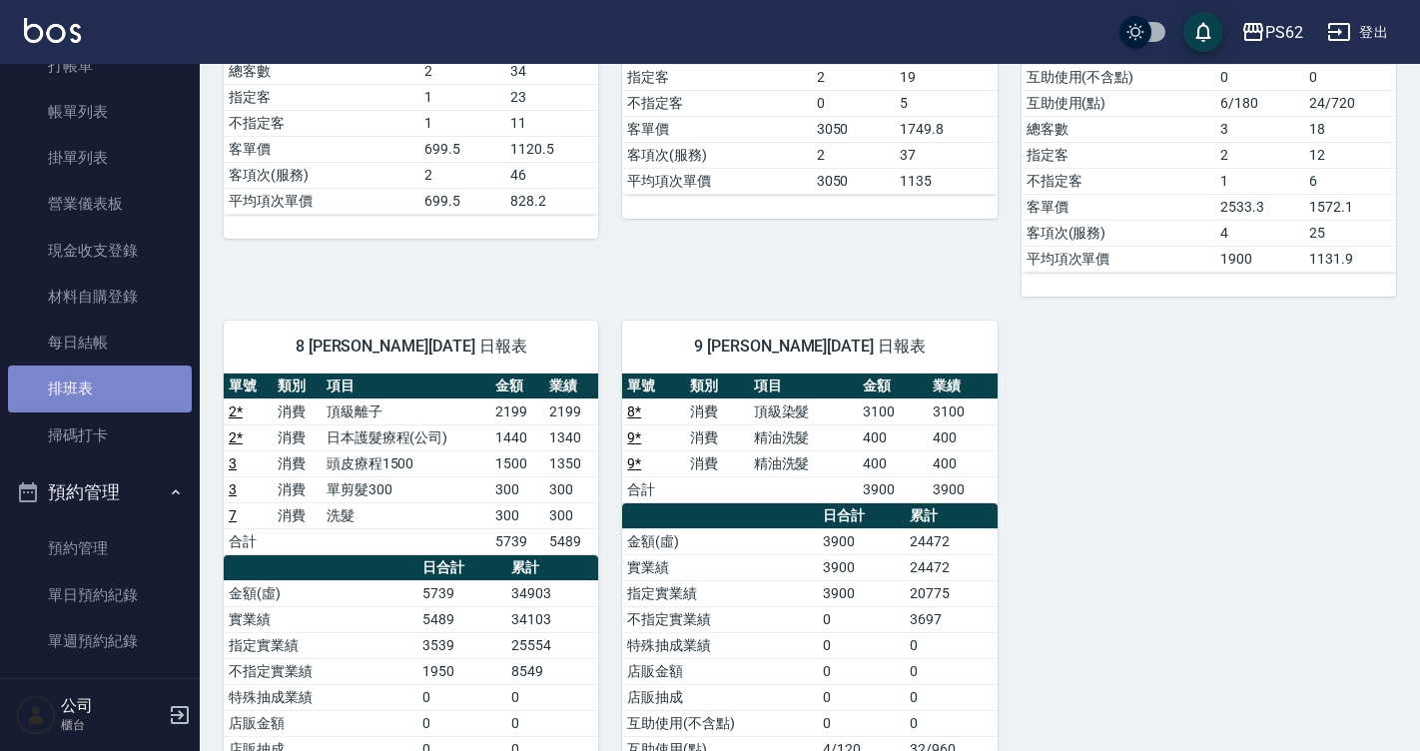
click at [108, 386] on link "排班表" at bounding box center [100, 388] width 184 height 46
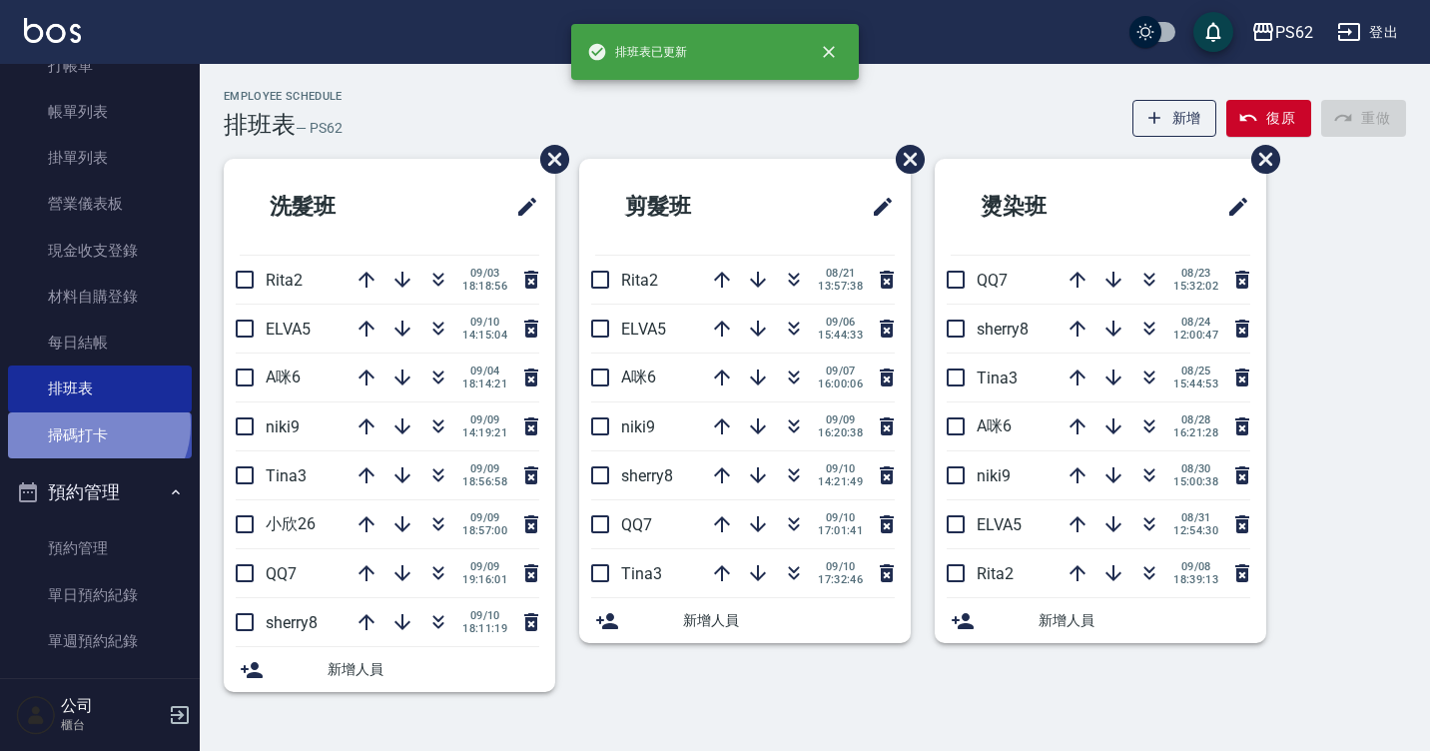
click at [96, 424] on link "掃碼打卡" at bounding box center [100, 435] width 184 height 46
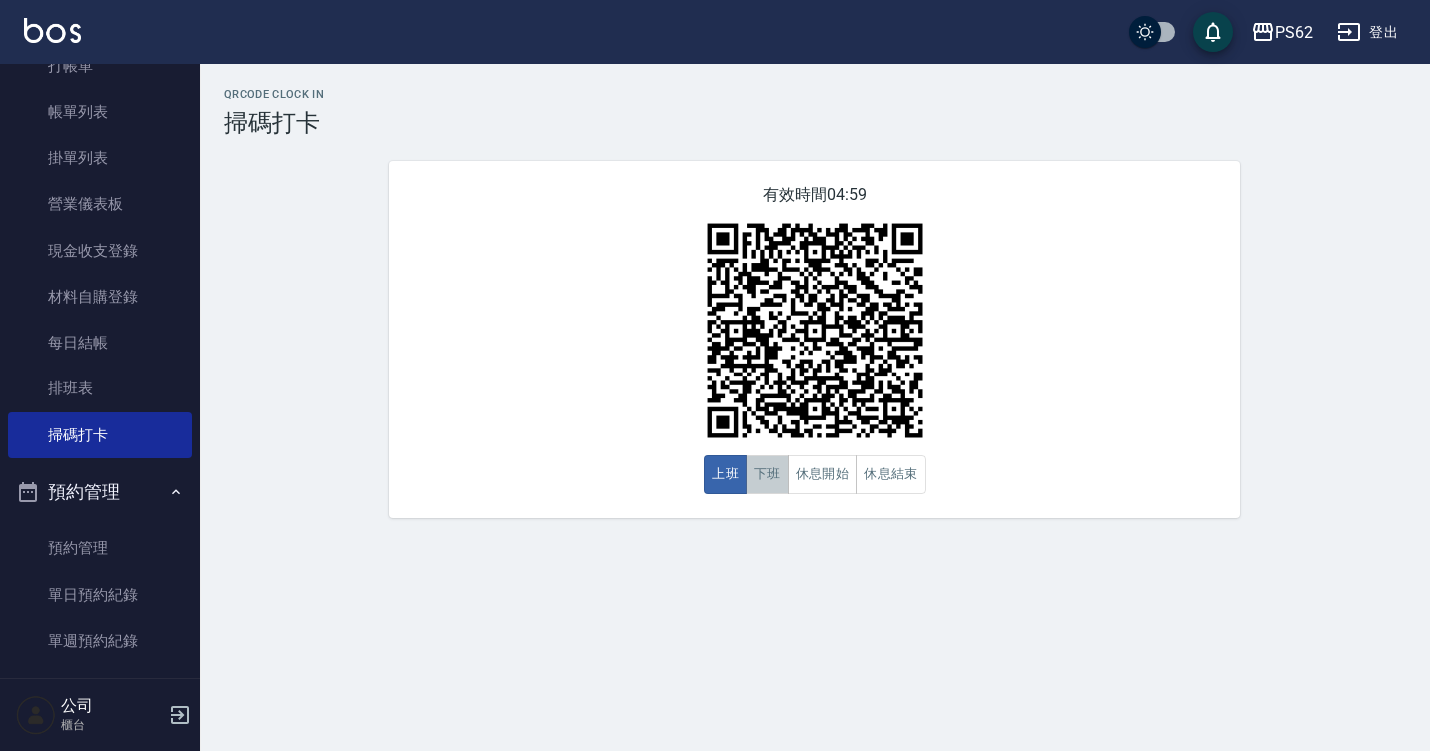
click at [763, 494] on button "下班" at bounding box center [767, 474] width 43 height 39
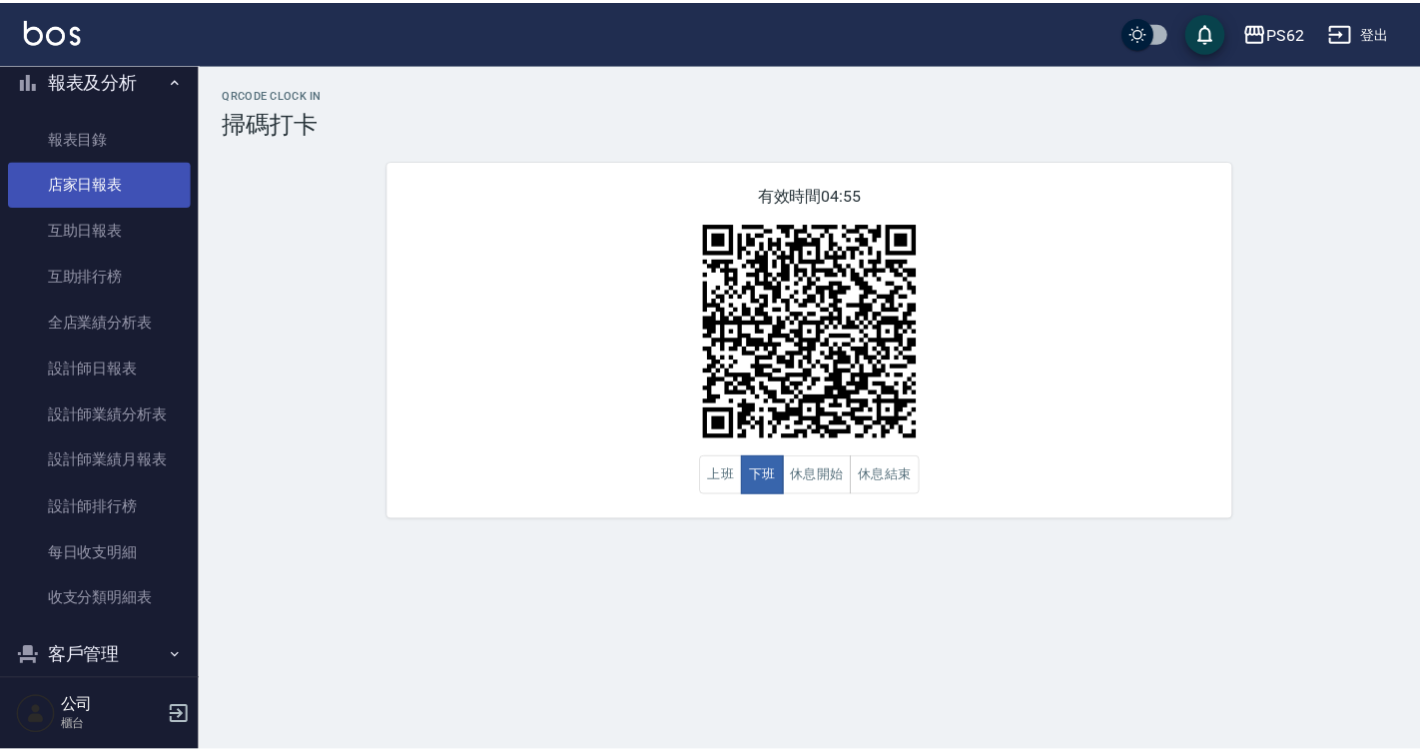
scroll to position [688, 0]
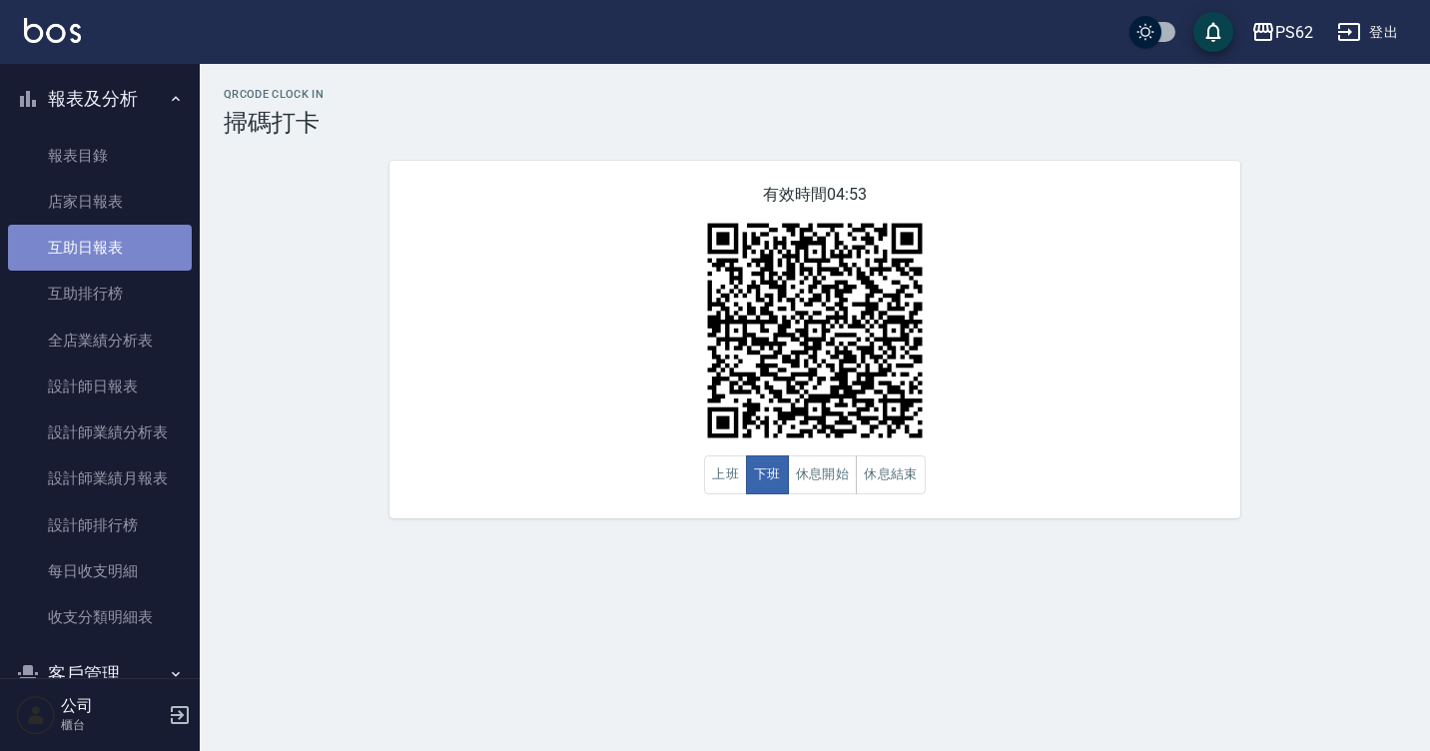
click at [127, 241] on link "互助日報表" at bounding box center [100, 248] width 184 height 46
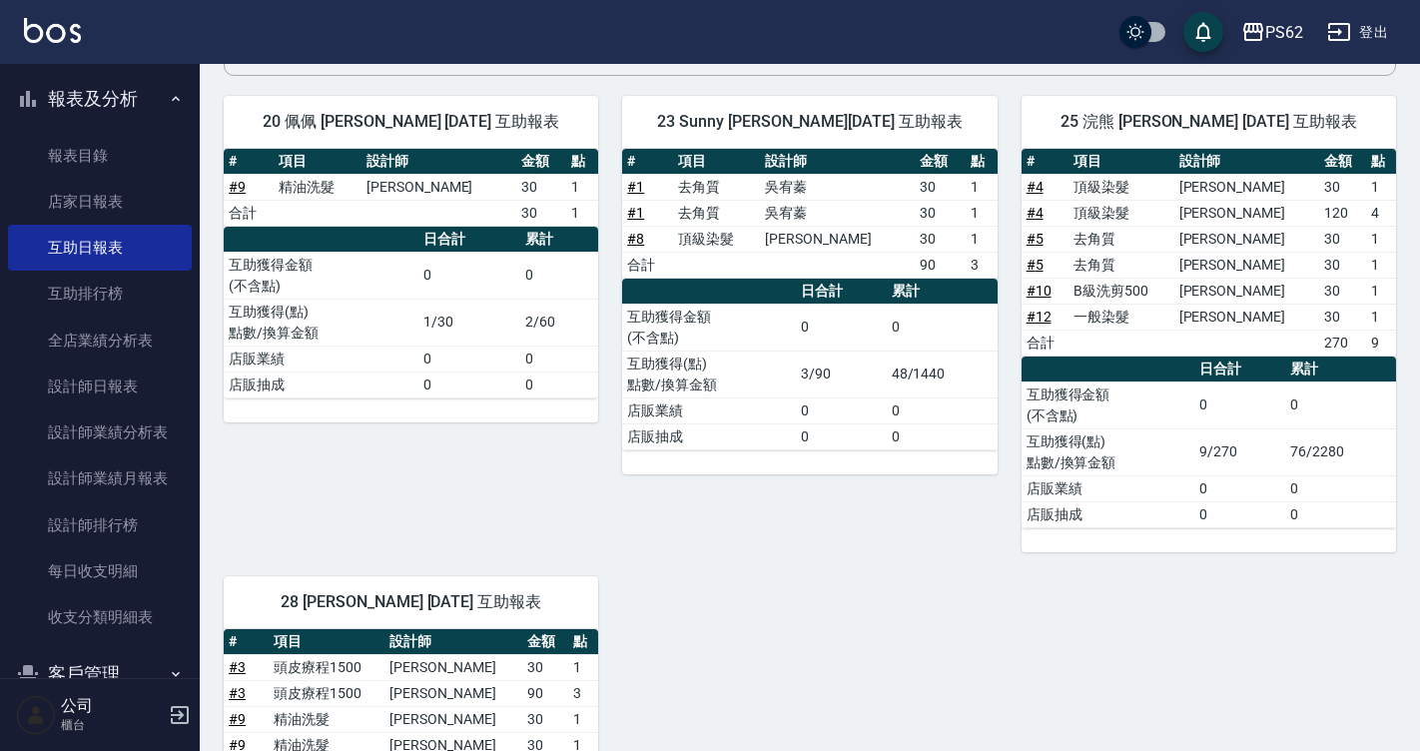
scroll to position [105, 0]
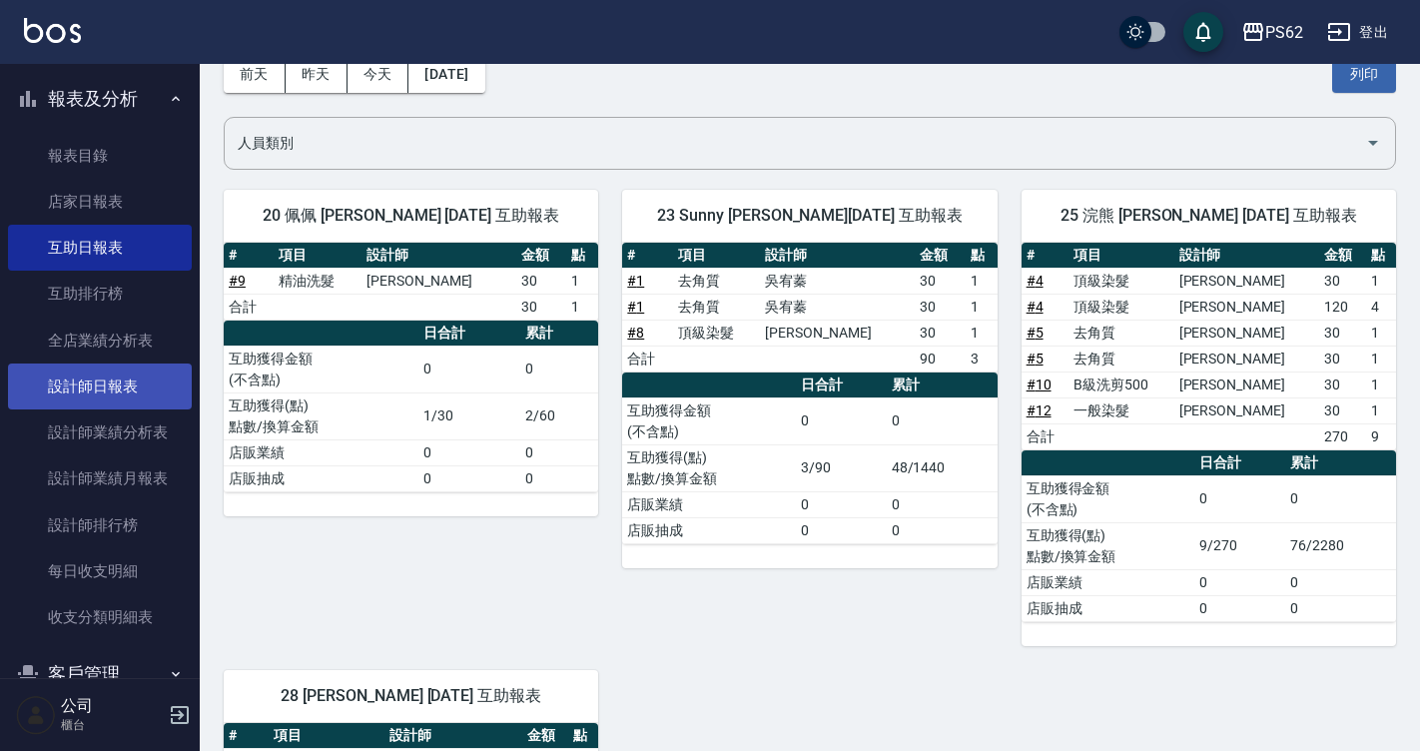
click at [146, 395] on link "設計師日報表" at bounding box center [100, 386] width 184 height 46
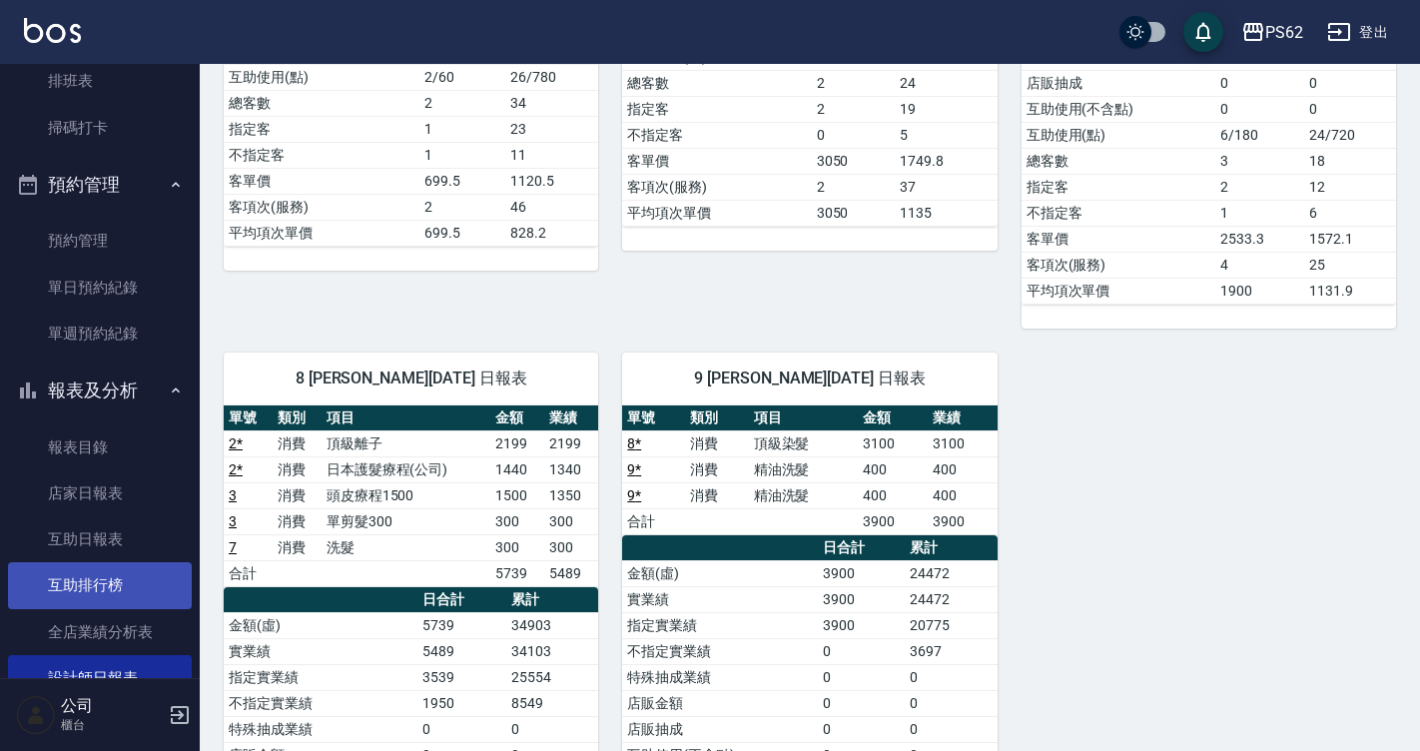
scroll to position [388, 0]
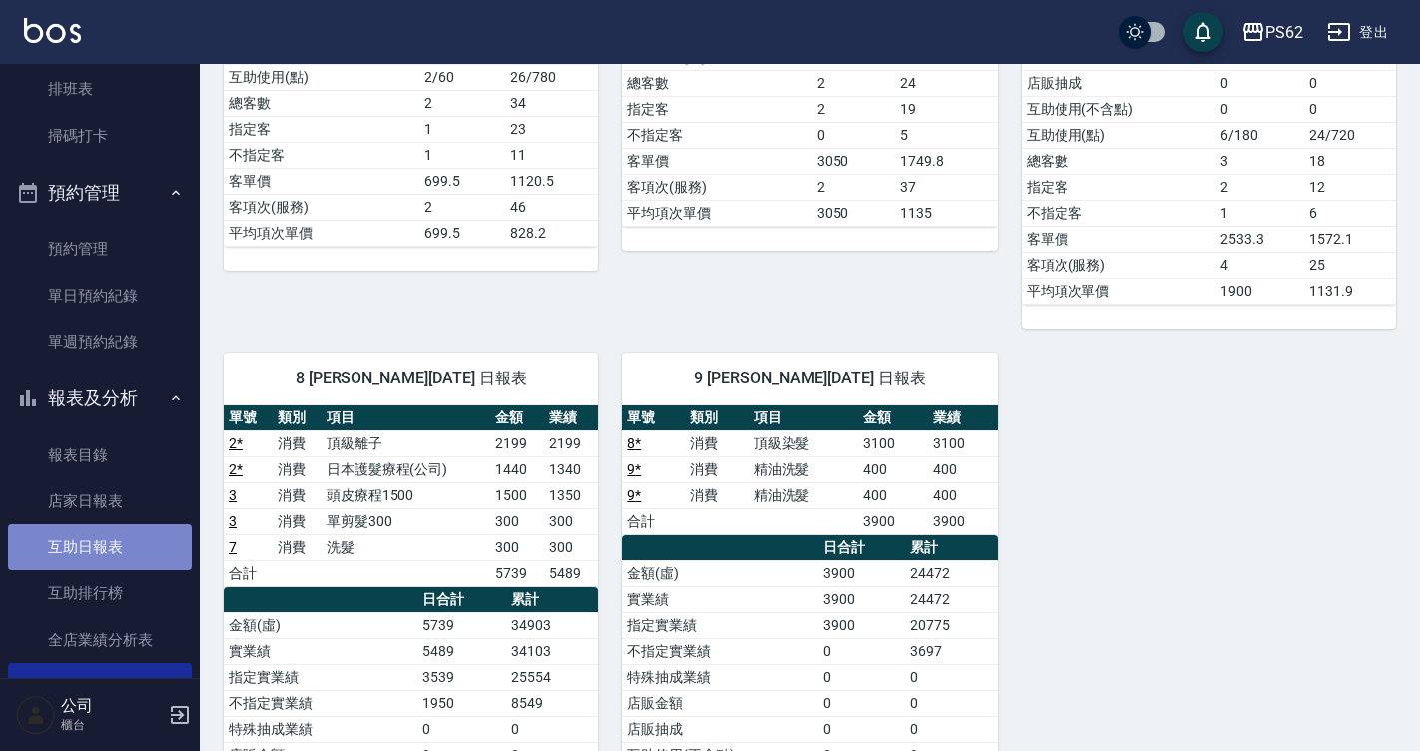
click at [137, 552] on link "互助日報表" at bounding box center [100, 547] width 184 height 46
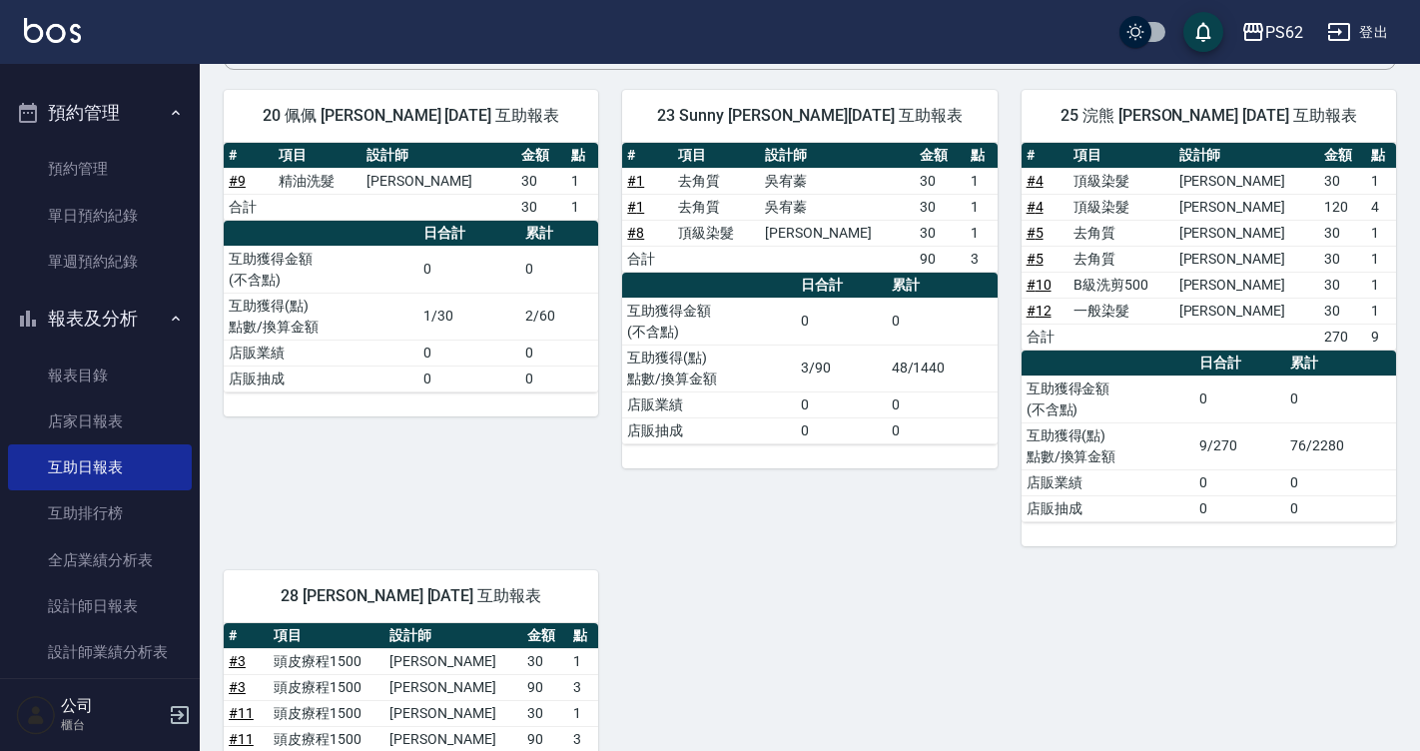
scroll to position [524, 0]
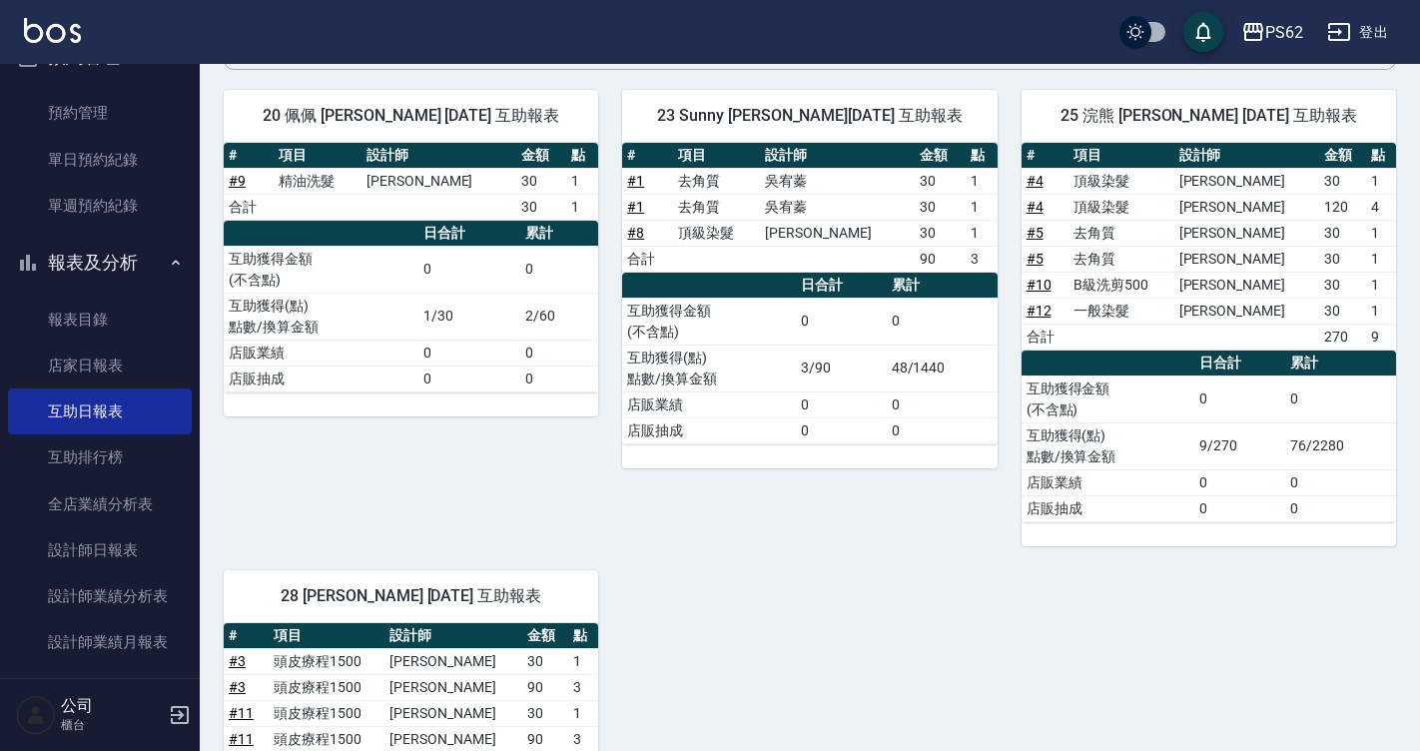
click at [186, 508] on nav "櫃檯作業 打帳單 帳單列表 掛單列表 營業儀表板 現金收支登錄 材料自購登錄 每日結帳 排班表 掃碼打卡 預約管理 預約管理 單日預約紀錄 單週預約紀錄 報表…" at bounding box center [100, 371] width 200 height 614
click at [119, 544] on link "設計師日報表" at bounding box center [100, 550] width 184 height 46
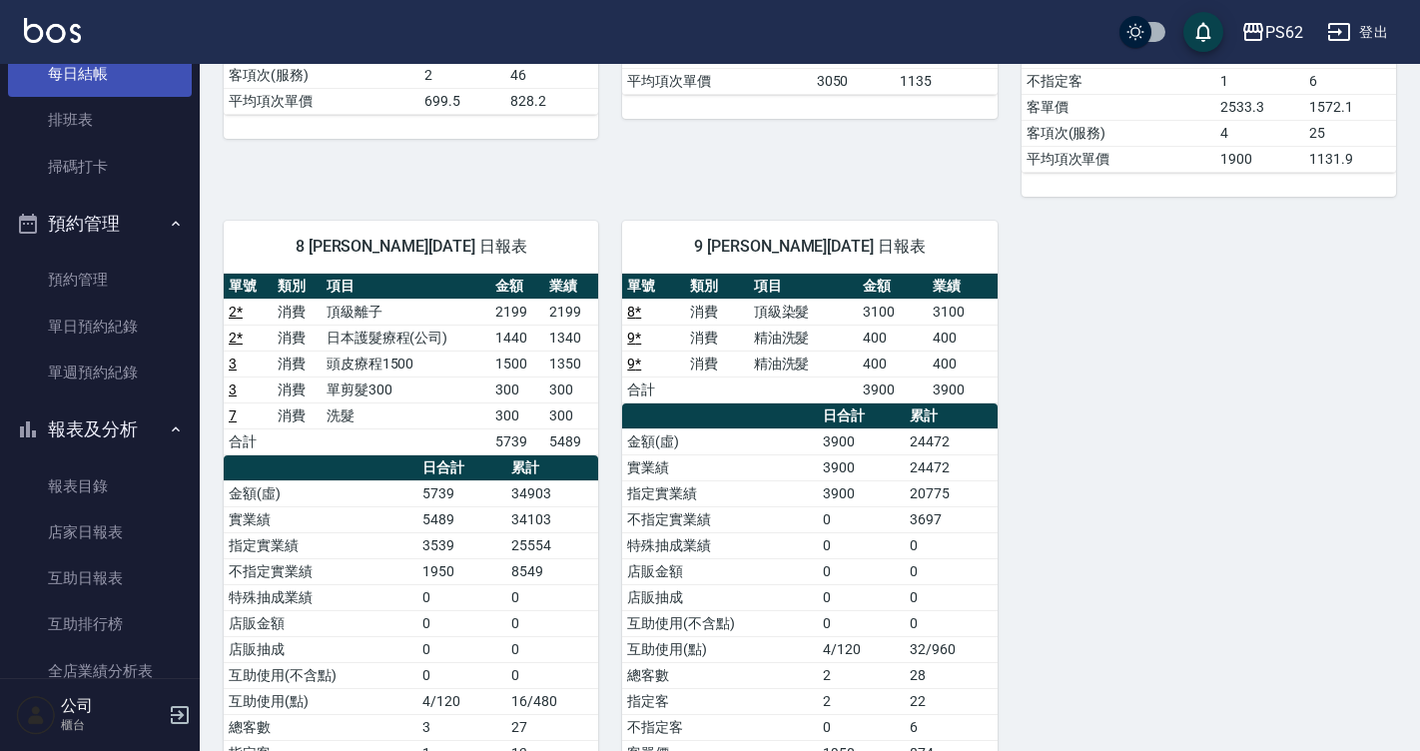
scroll to position [324, 0]
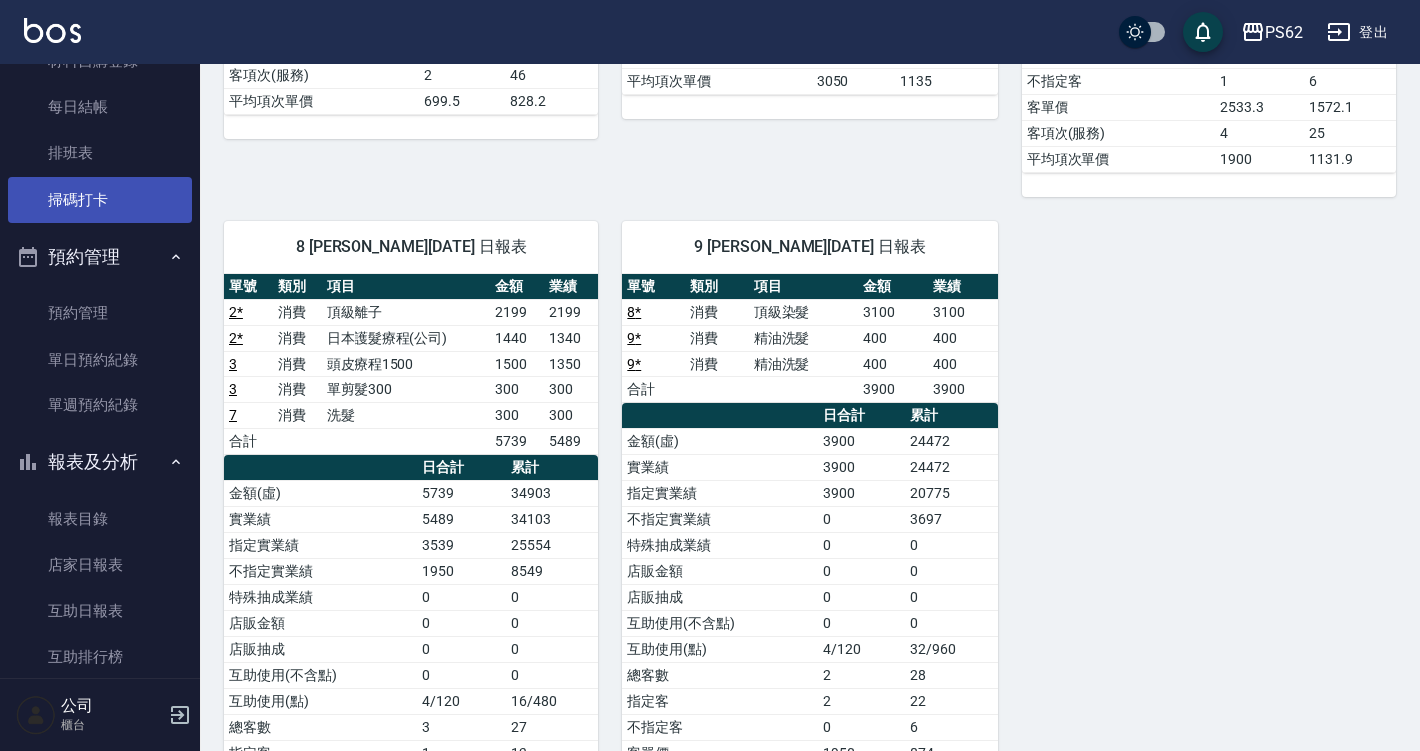
click at [124, 178] on link "掃碼打卡" at bounding box center [100, 200] width 184 height 46
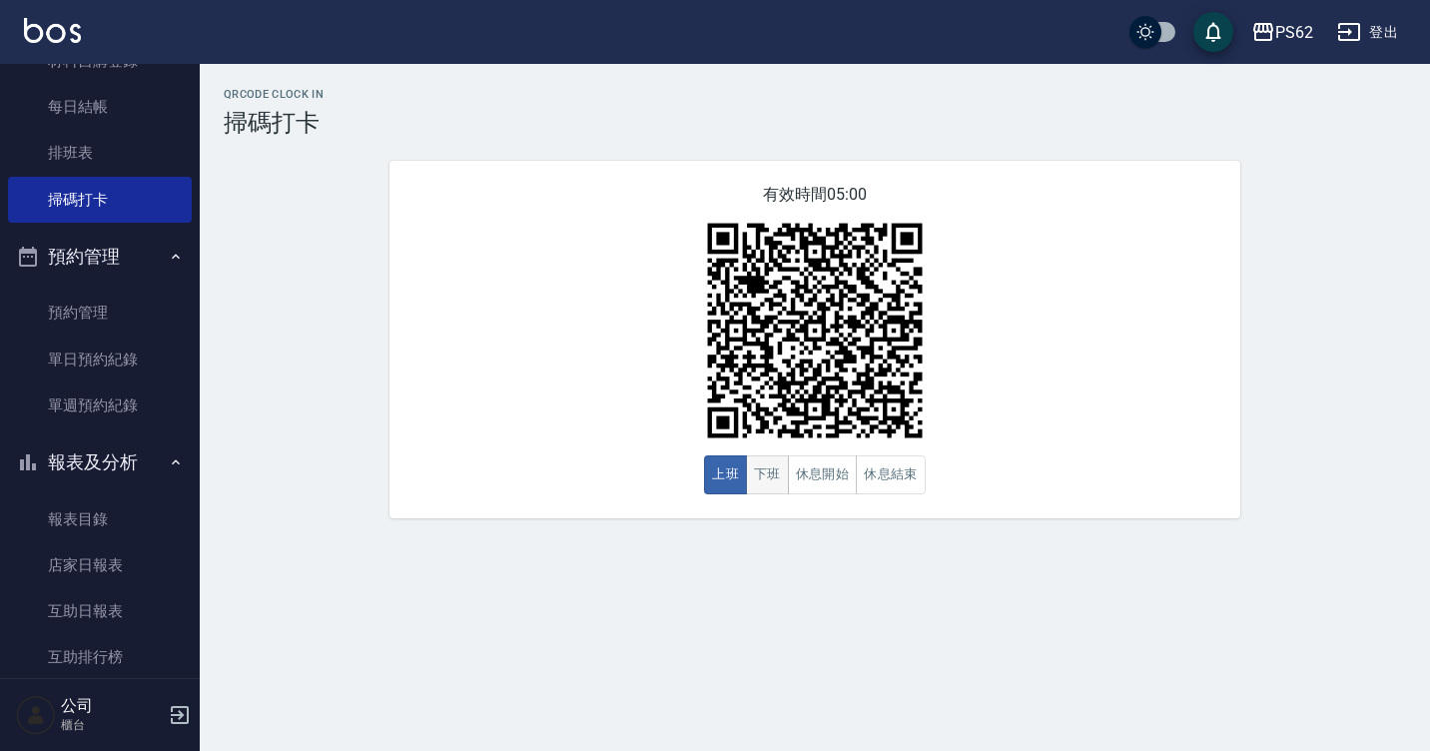
click at [758, 491] on button "下班" at bounding box center [767, 474] width 43 height 39
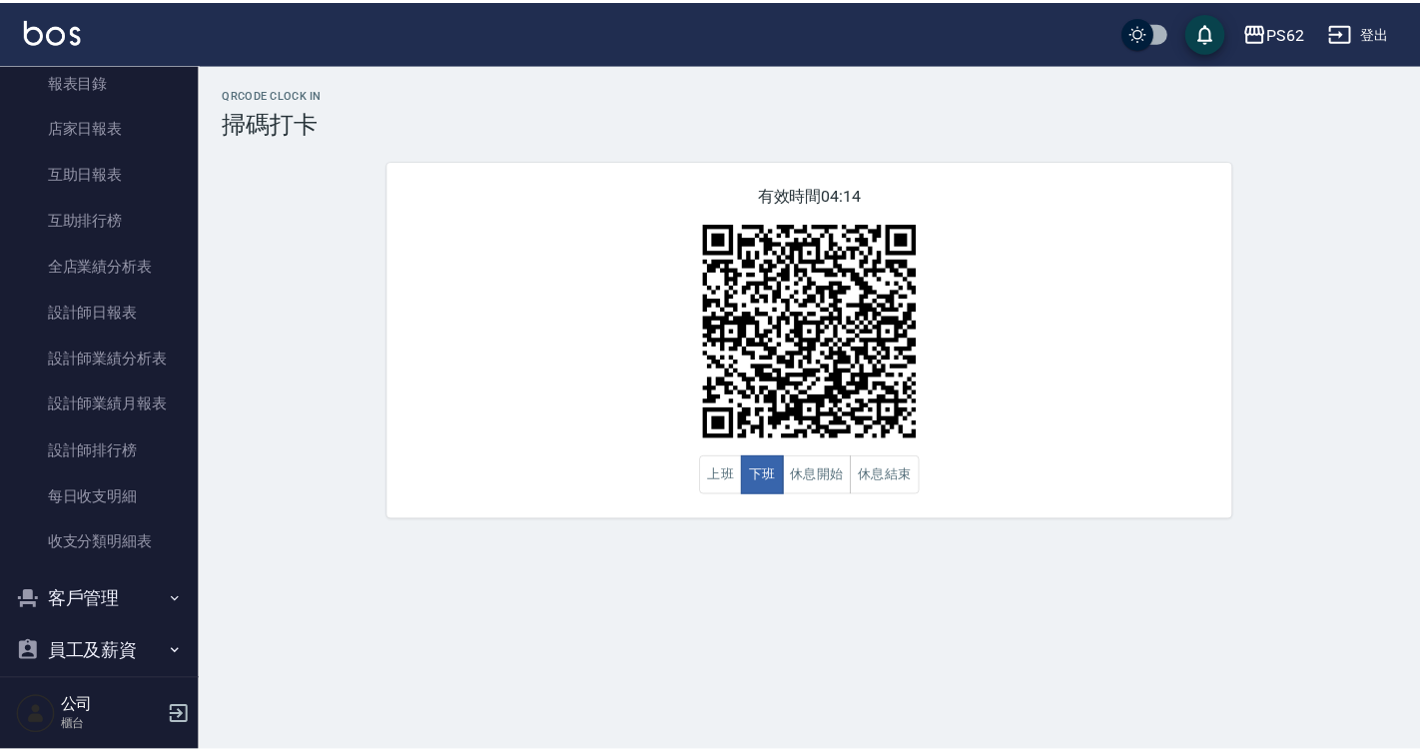
scroll to position [764, 0]
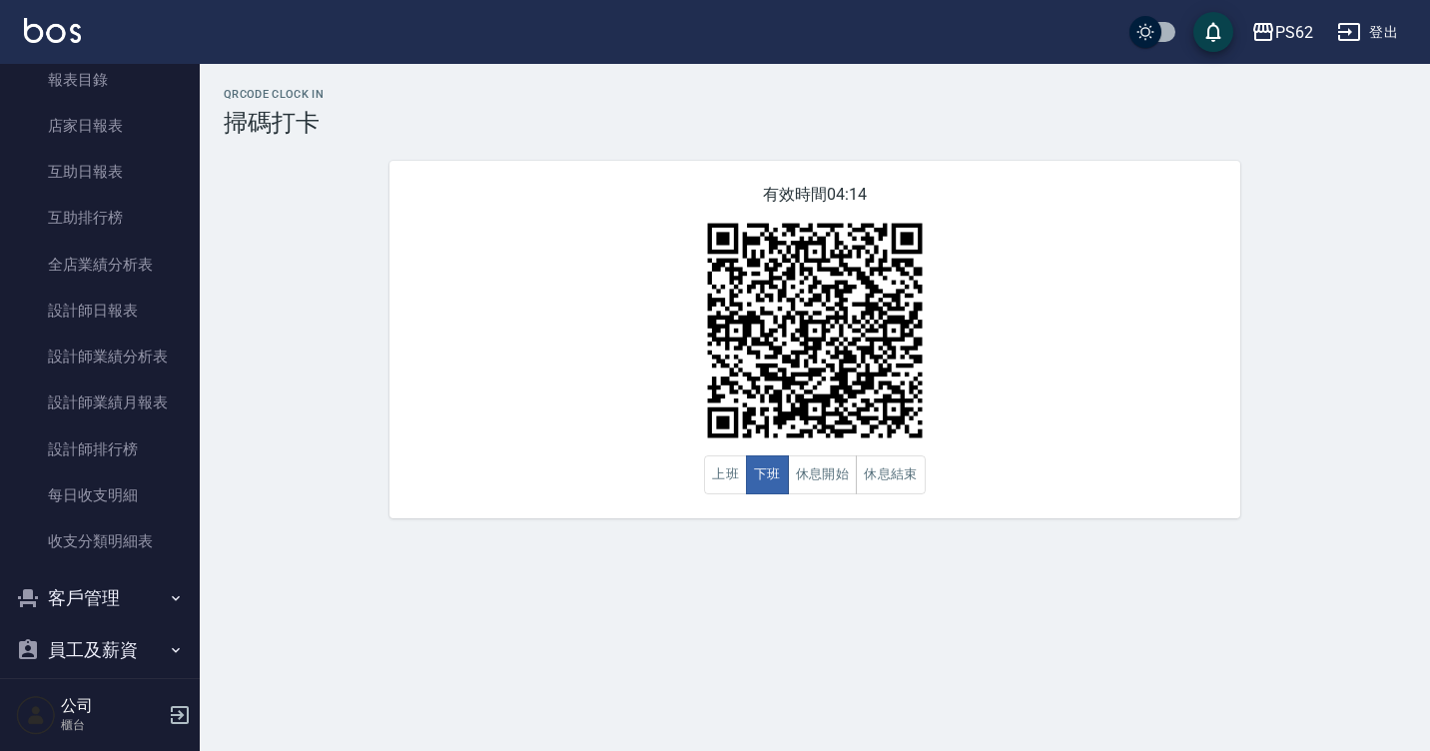
click at [185, 477] on nav "櫃檯作業 打帳單 帳單列表 掛單列表 營業儀表板 現金收支登錄 材料自購登錄 每日結帳 排班表 掃碼打卡 預約管理 預約管理 單日預約紀錄 單週預約紀錄 報表…" at bounding box center [100, 371] width 200 height 614
click at [185, 470] on nav "櫃檯作業 打帳單 帳單列表 掛單列表 營業儀表板 現金收支登錄 材料自購登錄 每日結帳 排班表 掃碼打卡 預約管理 預約管理 單日預約紀錄 單週預約紀錄 報表…" at bounding box center [100, 371] width 200 height 614
click at [114, 327] on link "設計師日報表" at bounding box center [100, 311] width 184 height 46
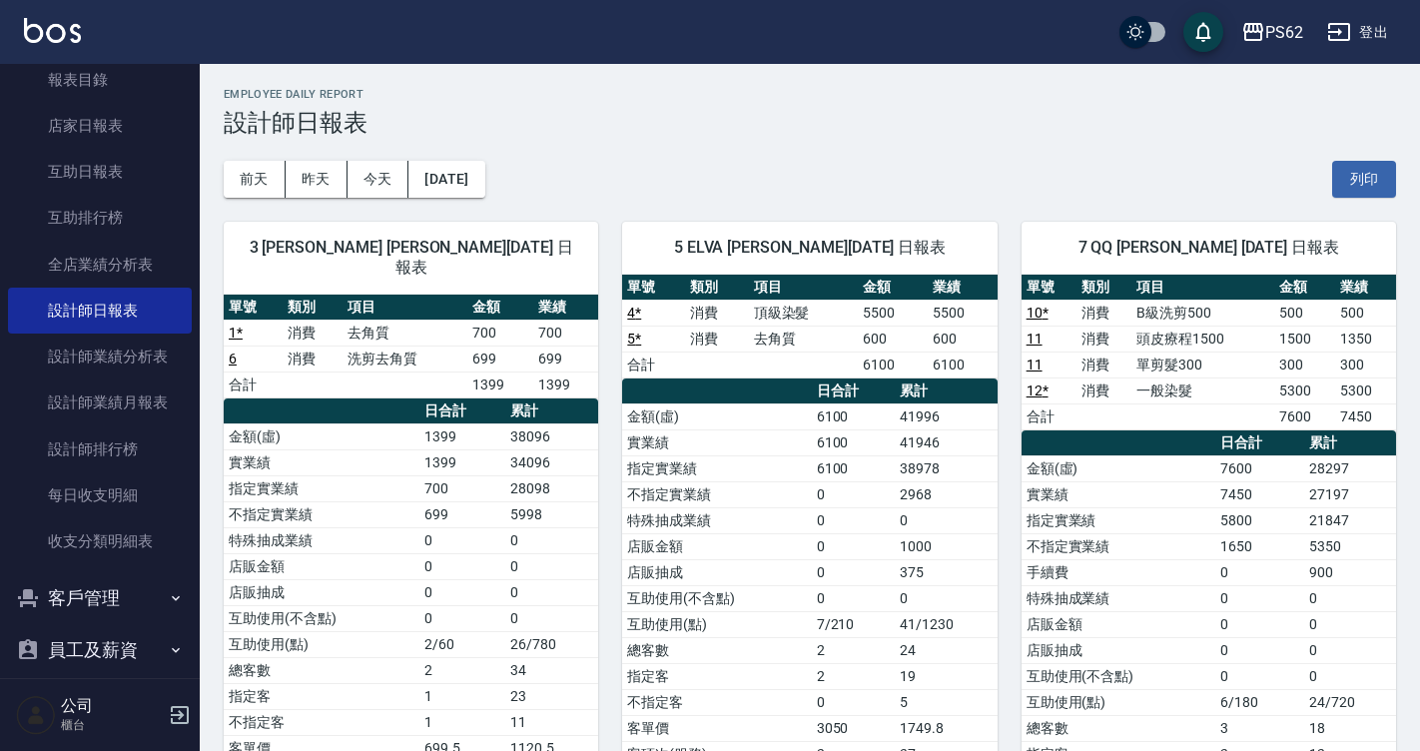
click at [612, 372] on div "5 ELVA [PERSON_NAME][DATE] 日報表 單號 類別 項目 金額 業績 4 * 消費 頂級染髮 5500 5500 5 * 消費 去角質 …" at bounding box center [797, 547] width 398 height 698
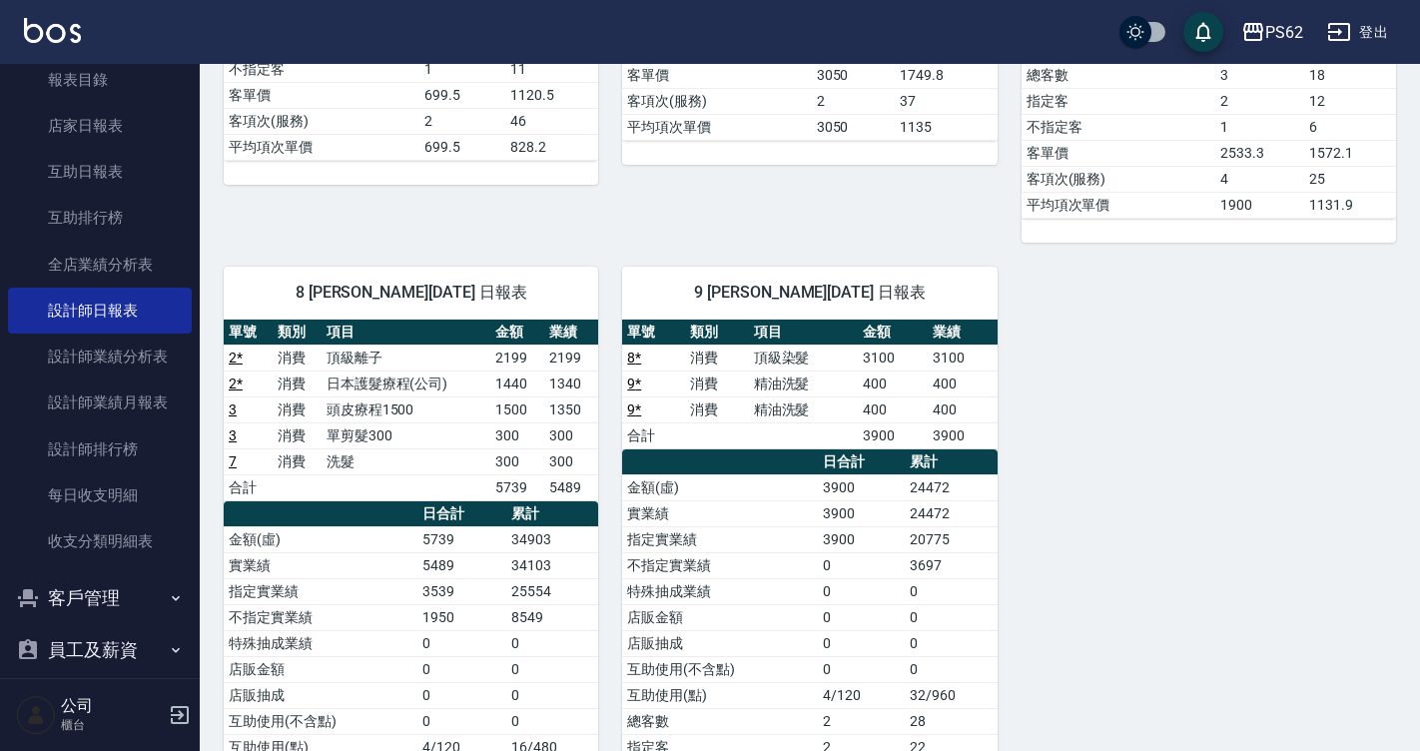
scroll to position [669, 0]
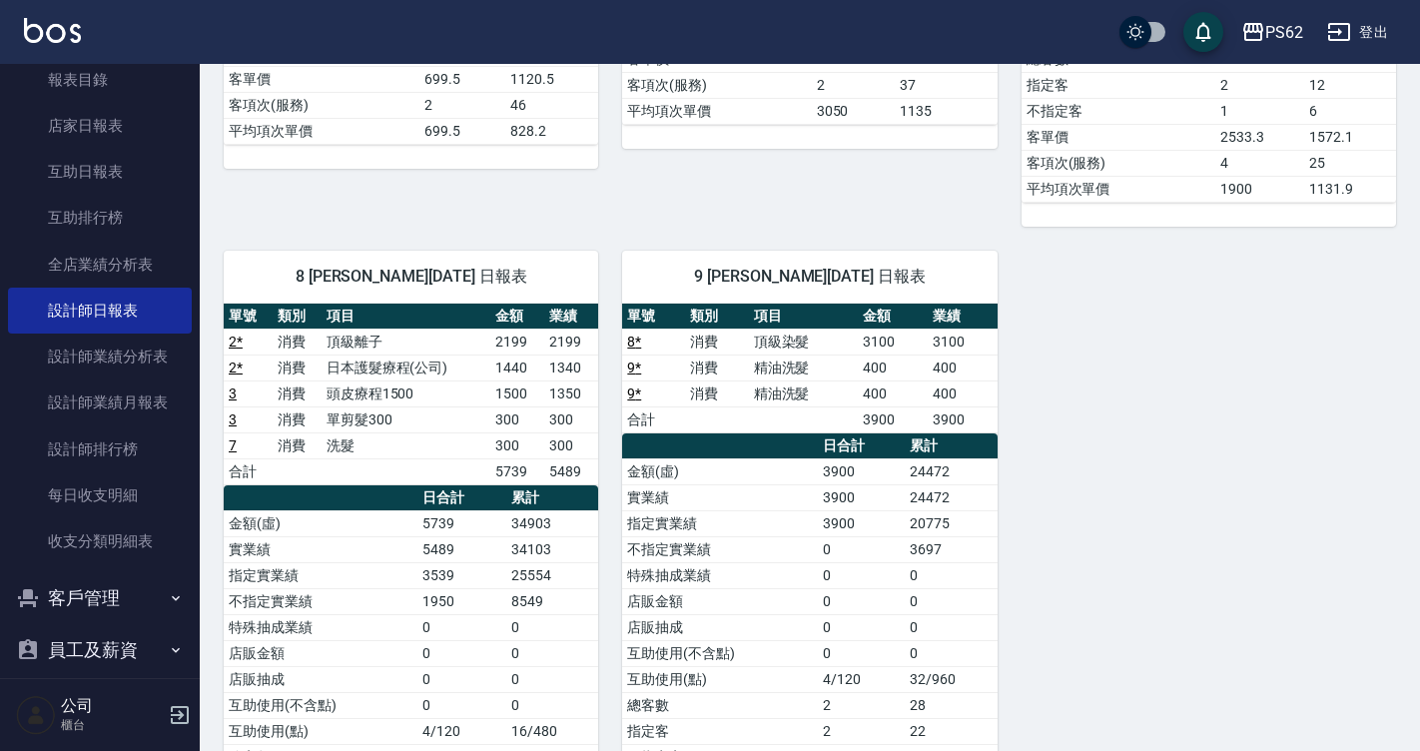
click at [640, 343] on link "8 *" at bounding box center [634, 341] width 14 height 16
click at [1257, 471] on div "3 [PERSON_NAME] [PERSON_NAME][DATE] 日報表 單號 類別 項目 金額 業績 1 * 消費 去角質 700 700 6 消費 …" at bounding box center [798, 227] width 1196 height 1396
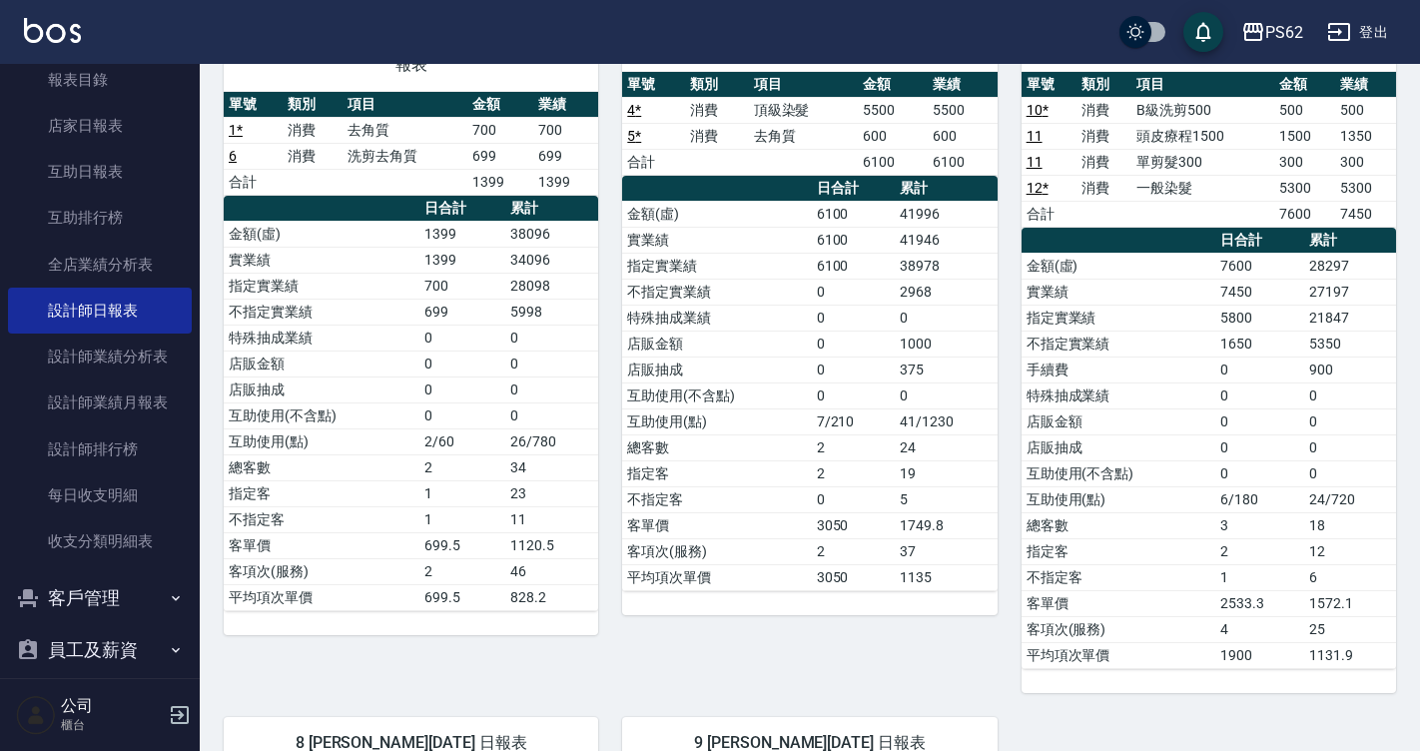
scroll to position [200, 0]
